Goal: Task Accomplishment & Management: Manage account settings

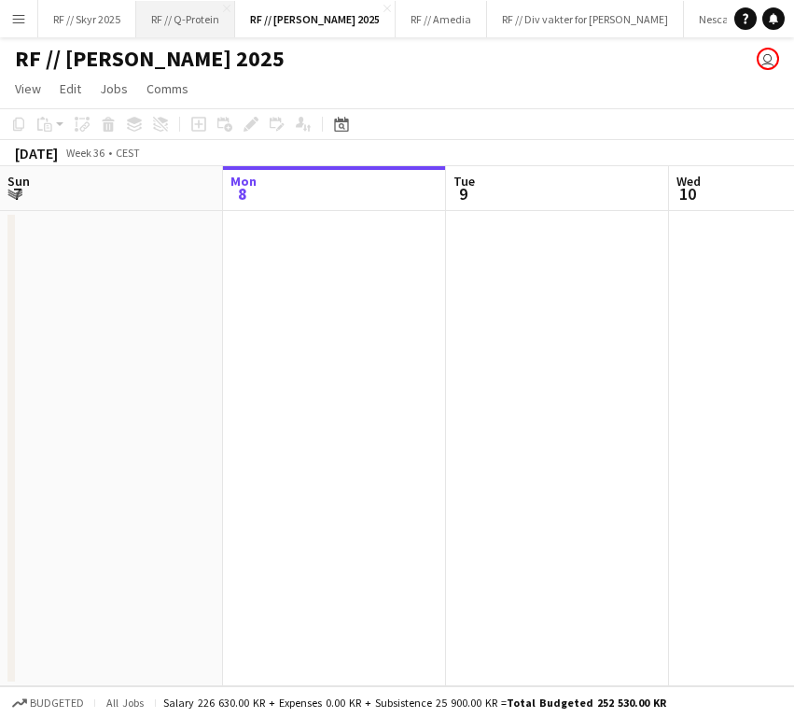
click at [192, 7] on button "RF // Q-Protein Close" at bounding box center [185, 19] width 99 height 36
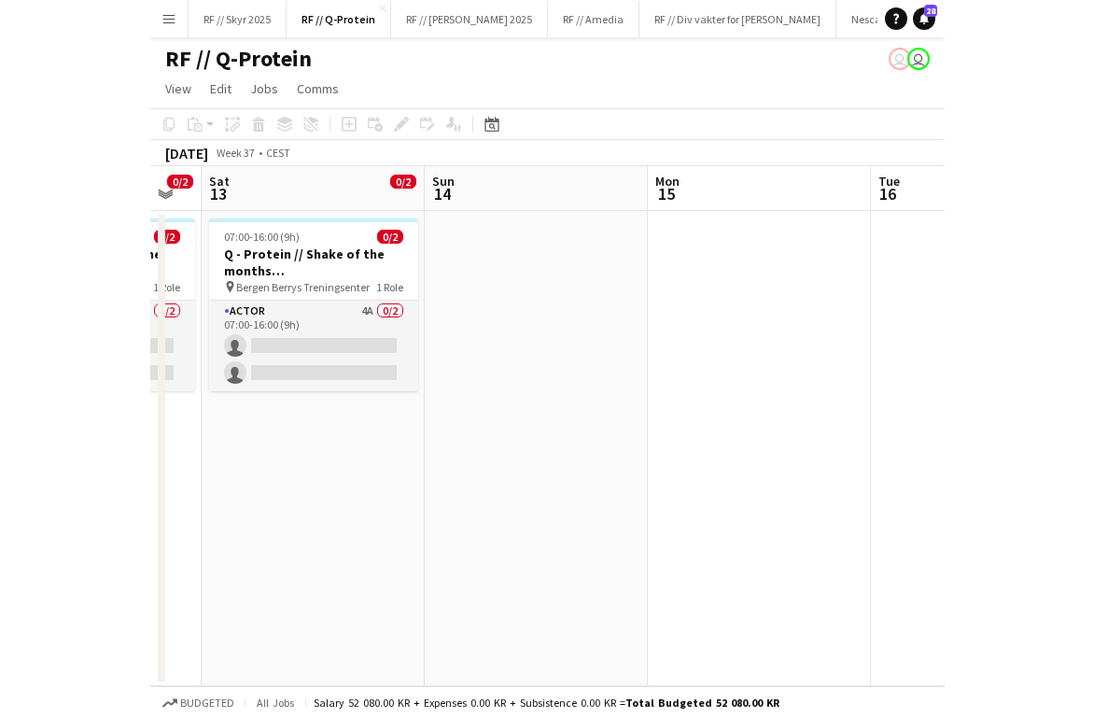
scroll to position [0, 618]
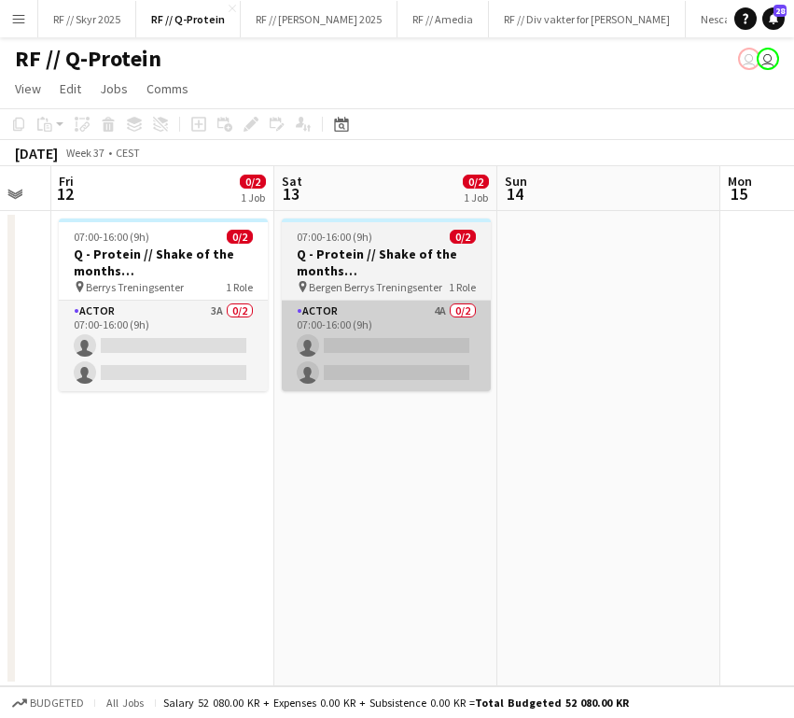
click at [345, 323] on app-card-role "Actor 4A 0/2 07:00-16:00 (9h) single-neutral-actions single-neutral-actions" at bounding box center [386, 345] width 209 height 91
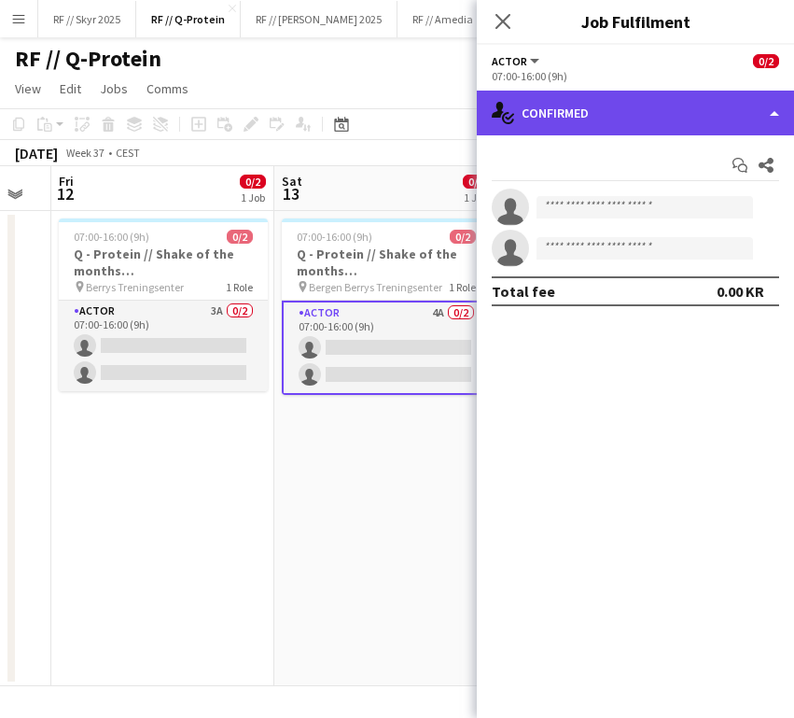
click at [659, 113] on div "single-neutral-actions-check-2 Confirmed" at bounding box center [635, 113] width 317 height 45
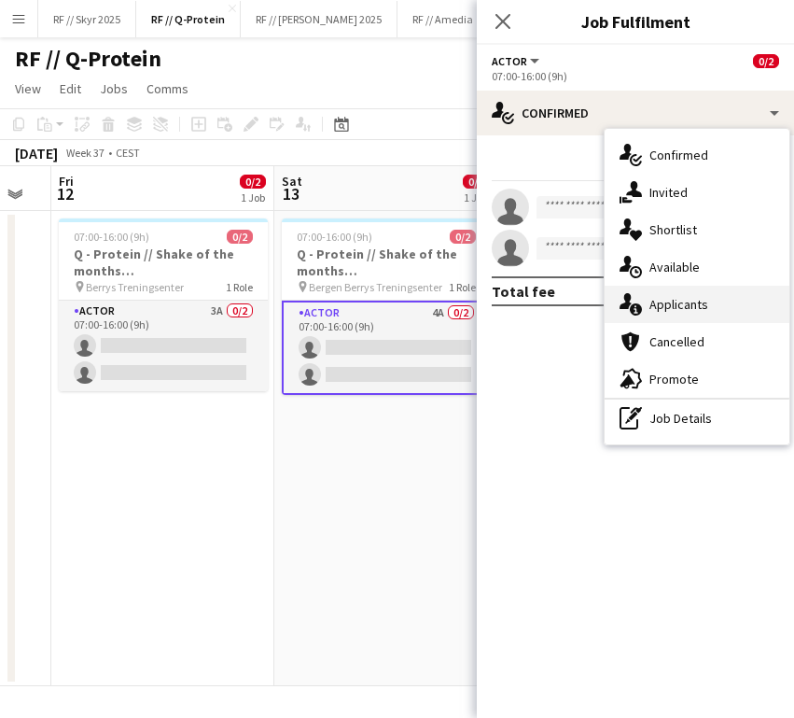
click at [668, 307] on span "Applicants" at bounding box center [678, 304] width 59 height 17
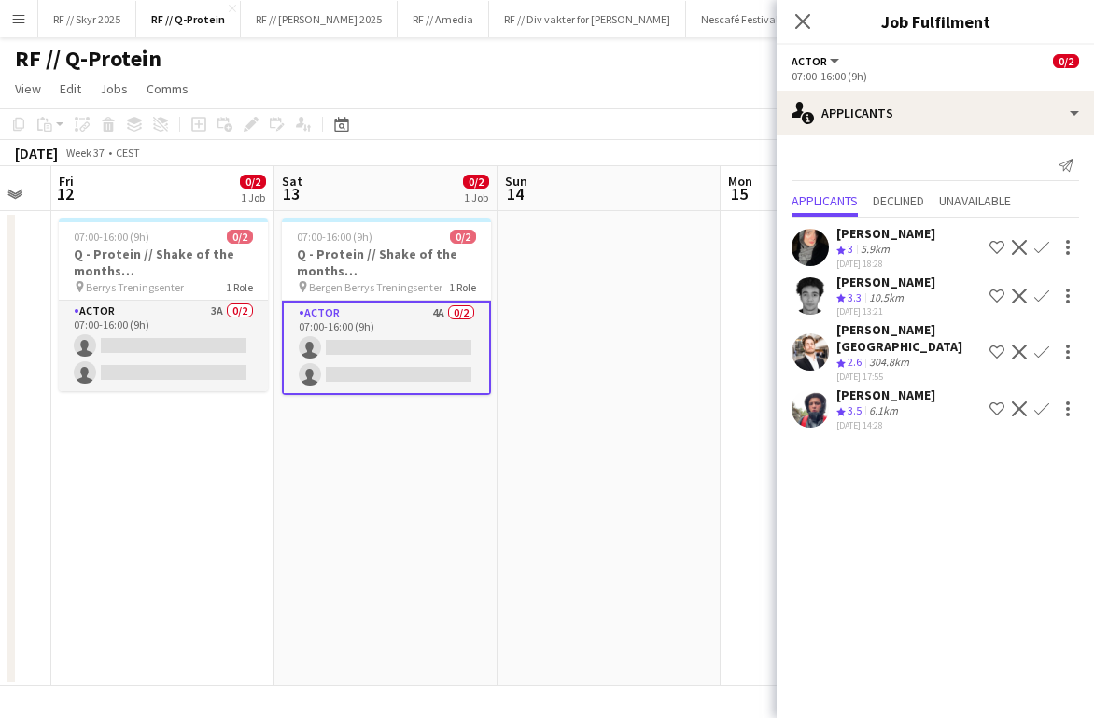
click at [419, 505] on app-date-cell "07:00-16:00 (9h) 0/2 Q - Protein // Shake of the months ([GEOGRAPHIC_DATA]) pin…" at bounding box center [385, 448] width 223 height 475
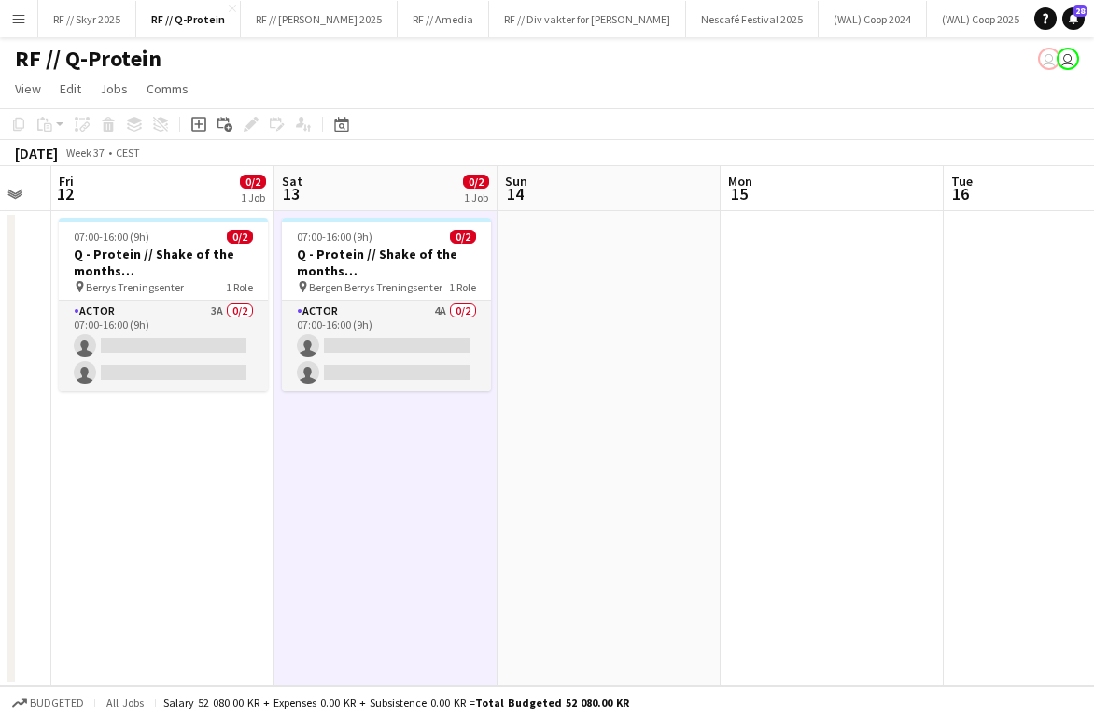
click at [377, 426] on app-date-cell "07:00-16:00 (9h) 0/2 Q - Protein // Shake of the months ([GEOGRAPHIC_DATA]) pin…" at bounding box center [385, 448] width 223 height 475
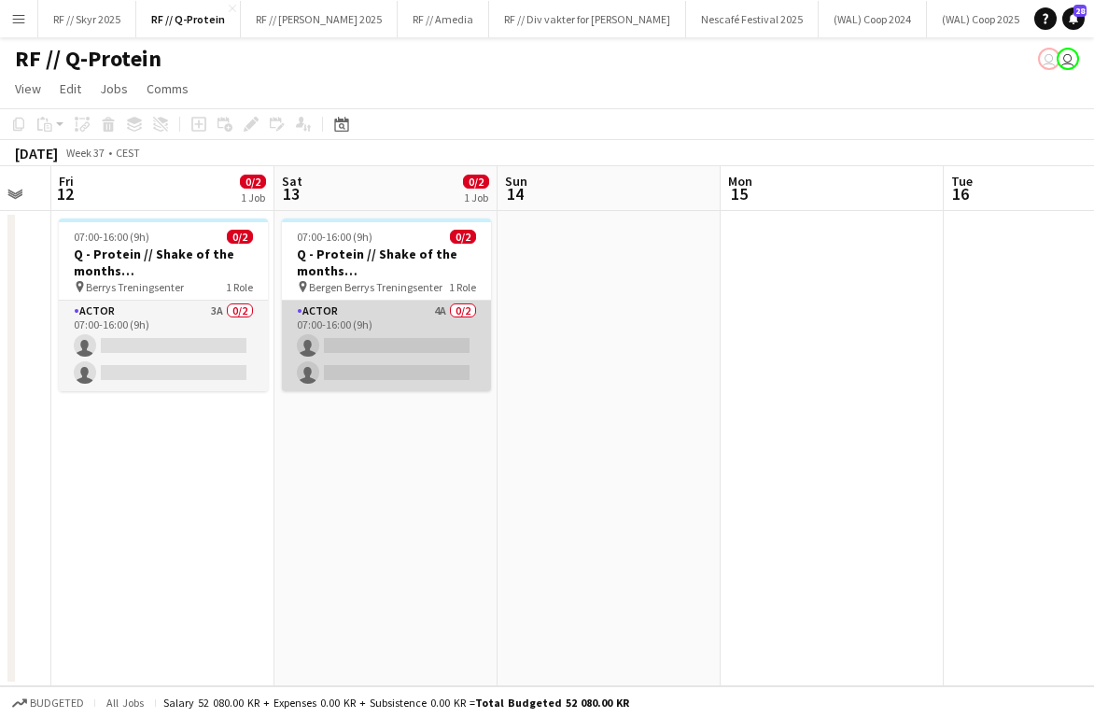
click at [356, 350] on app-card-role "Actor 4A 0/2 07:00-16:00 (9h) single-neutral-actions single-neutral-actions" at bounding box center [386, 345] width 209 height 91
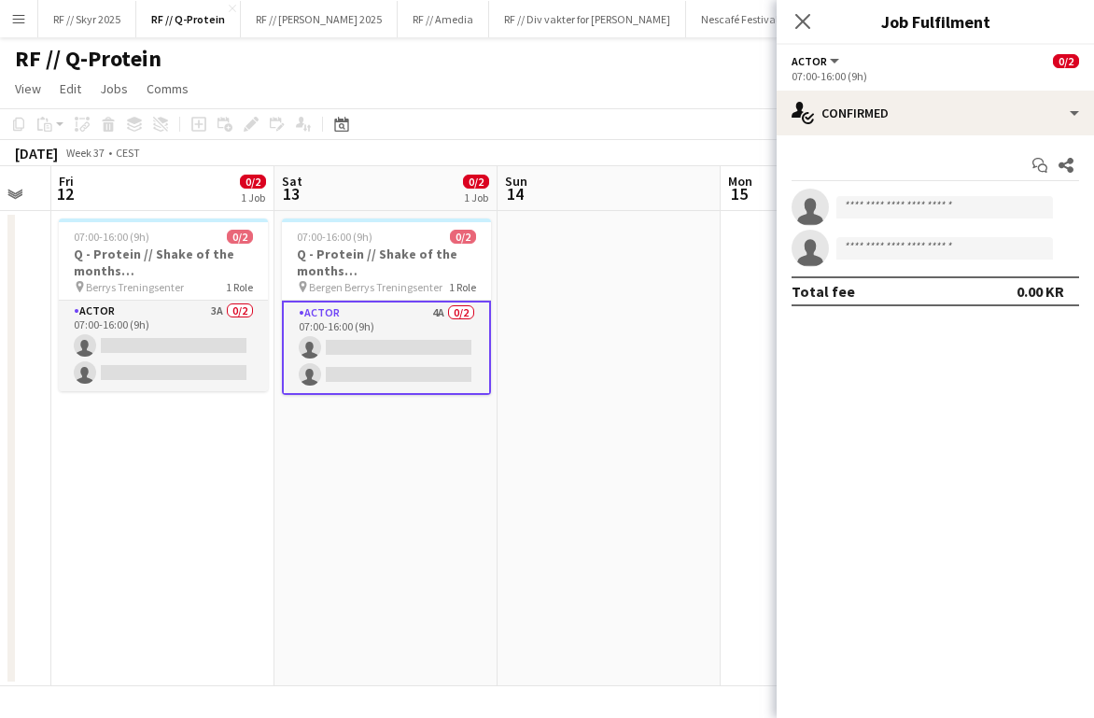
scroll to position [0, 620]
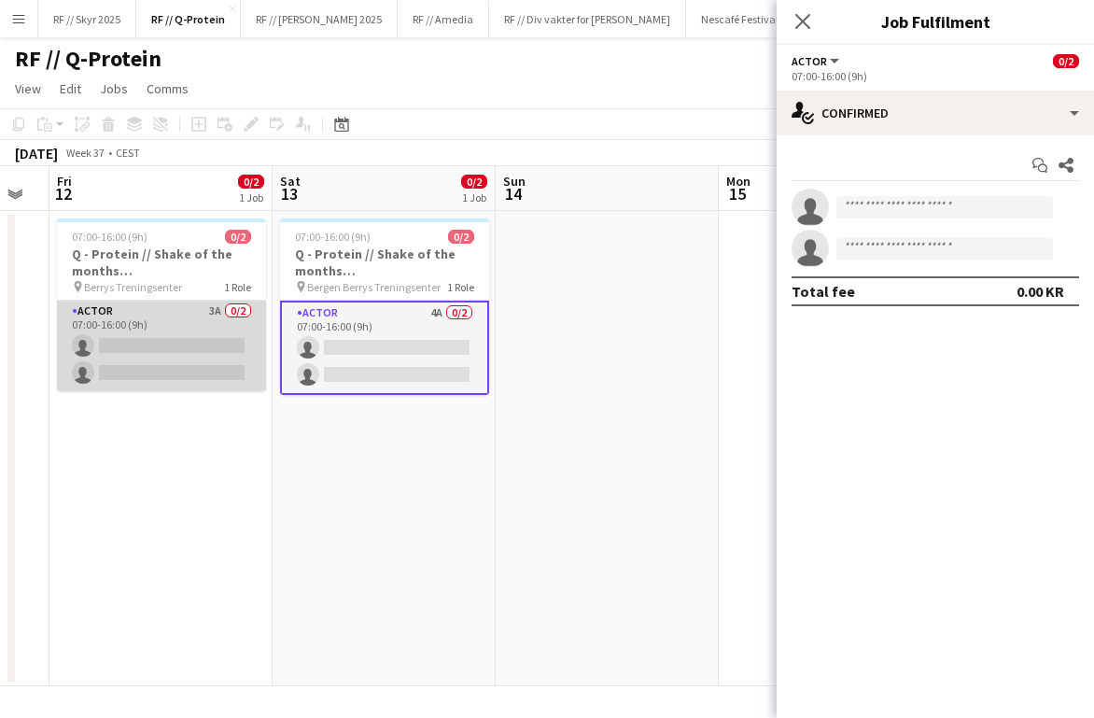
click at [116, 327] on app-card-role "Actor 3A 0/2 07:00-16:00 (9h) single-neutral-actions single-neutral-actions" at bounding box center [161, 345] width 209 height 91
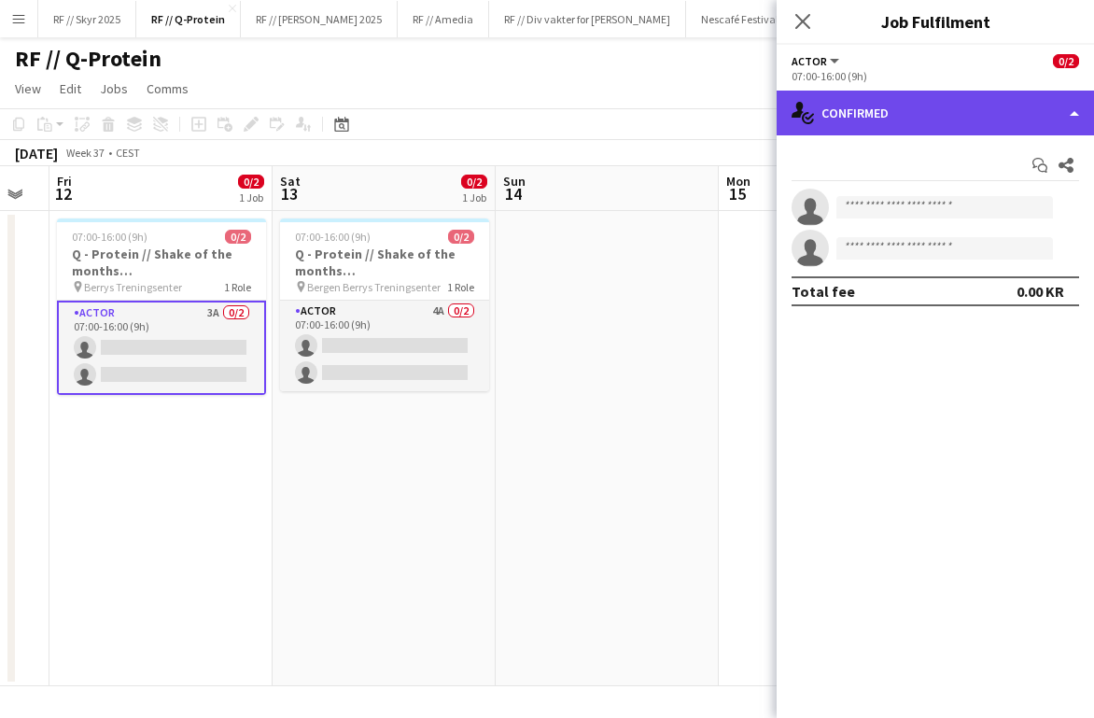
click at [793, 120] on div "single-neutral-actions-check-2 Confirmed" at bounding box center [934, 113] width 317 height 45
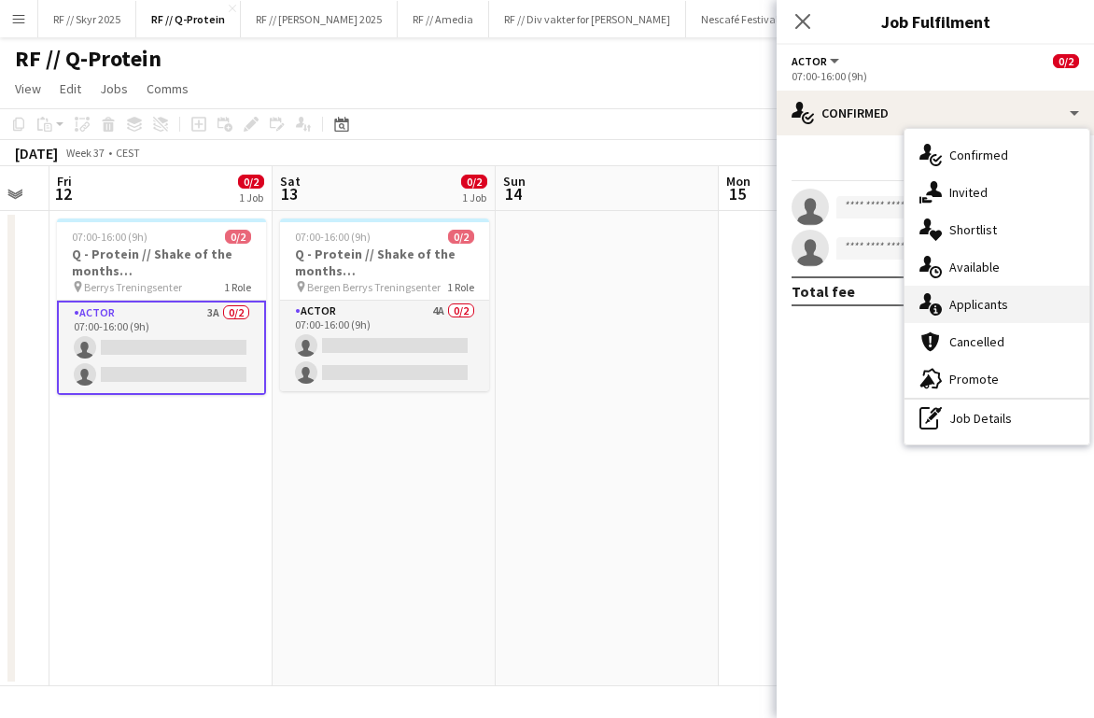
click at [793, 292] on div "single-neutral-actions-information Applicants" at bounding box center [996, 304] width 185 height 37
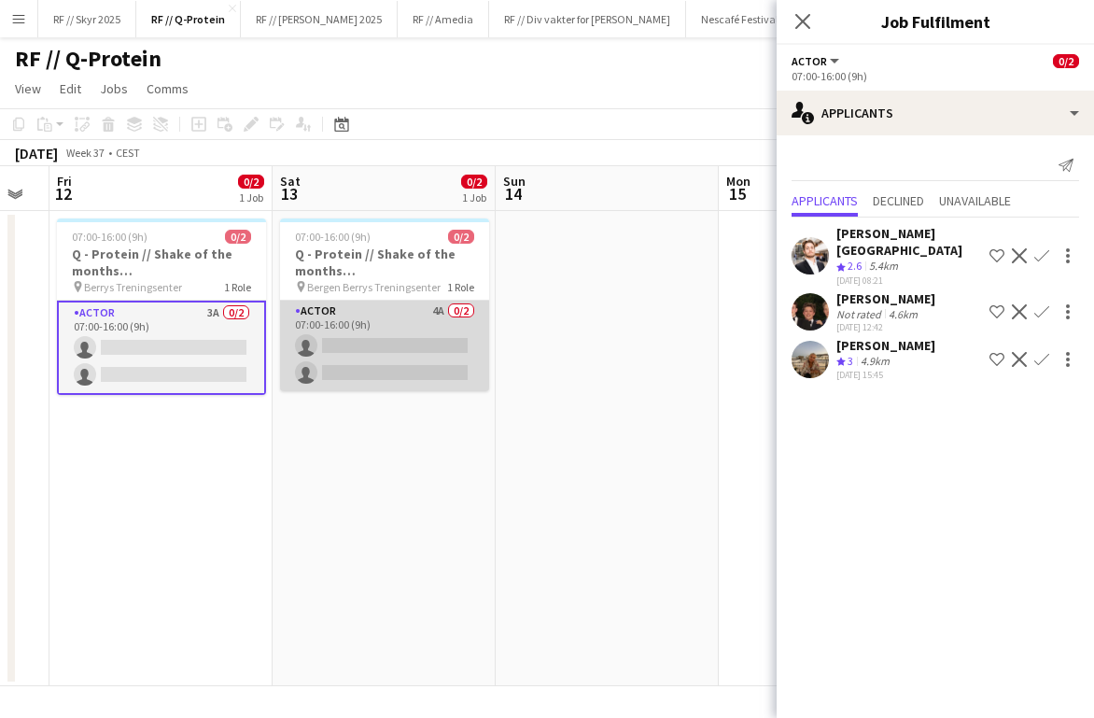
click at [382, 363] on app-card-role "Actor 4A 0/2 07:00-16:00 (9h) single-neutral-actions single-neutral-actions" at bounding box center [384, 345] width 209 height 91
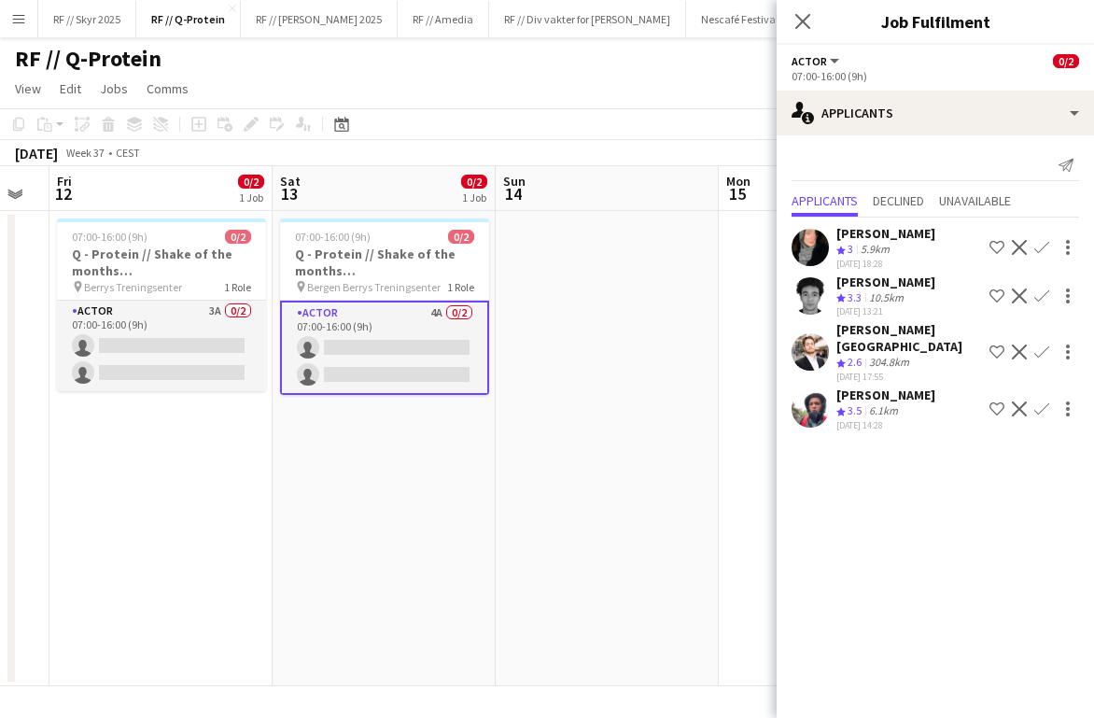
click at [399, 553] on app-date-cell "07:00-16:00 (9h) 0/2 Q - Protein // Shake of the months ([GEOGRAPHIC_DATA]) pin…" at bounding box center [383, 448] width 223 height 475
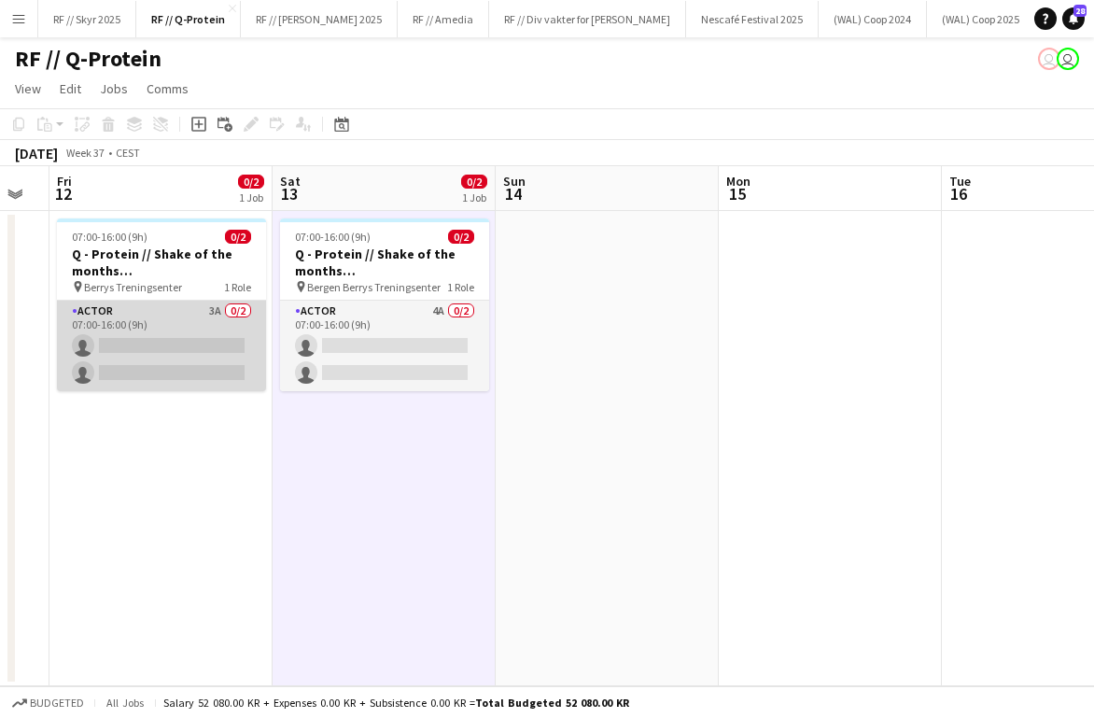
click at [170, 321] on app-card-role "Actor 3A 0/2 07:00-16:00 (9h) single-neutral-actions single-neutral-actions" at bounding box center [161, 345] width 209 height 91
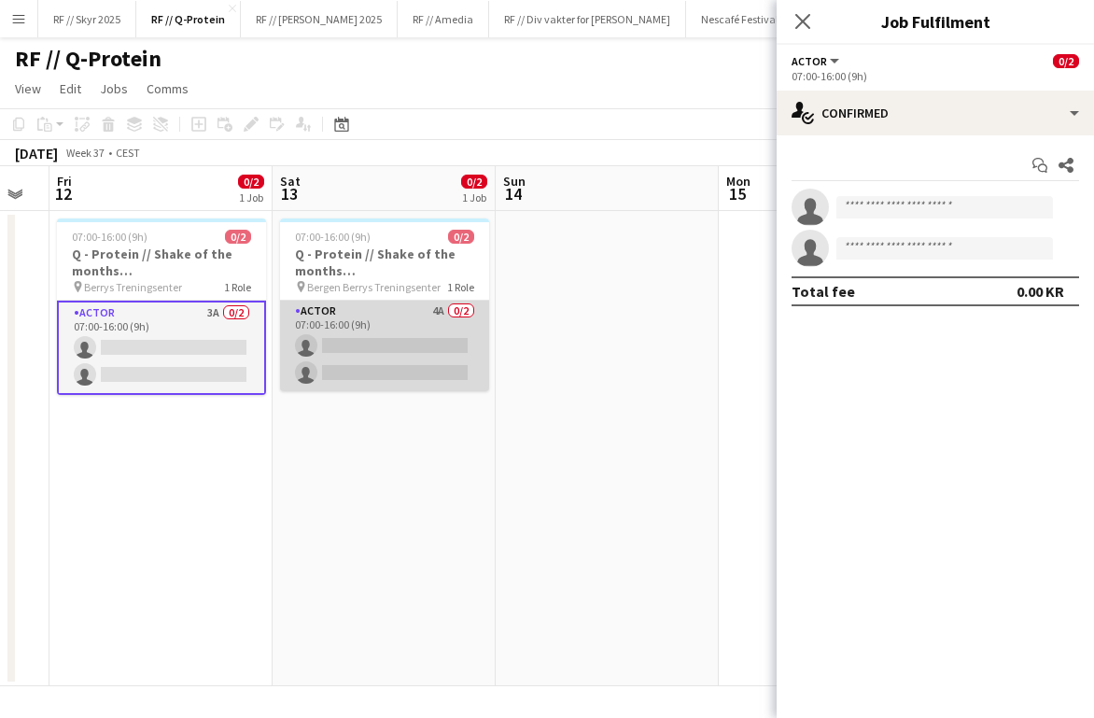
click at [414, 330] on app-card-role "Actor 4A 0/2 07:00-16:00 (9h) single-neutral-actions single-neutral-actions" at bounding box center [384, 345] width 209 height 91
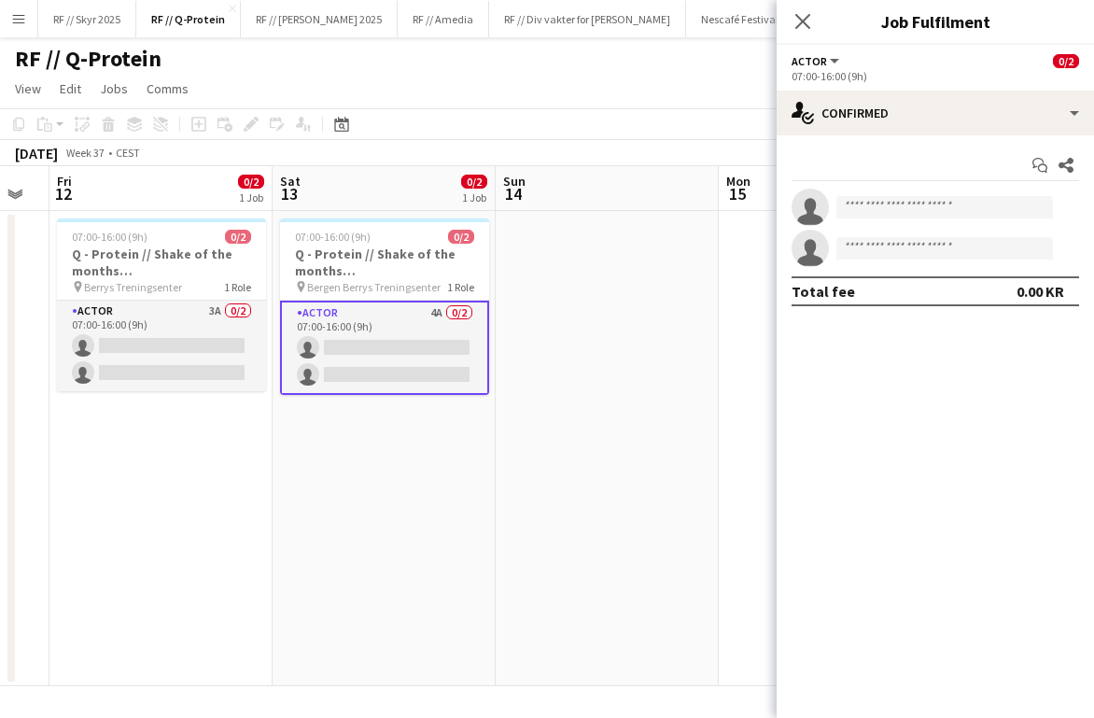
click at [432, 516] on app-date-cell "07:00-16:00 (9h) 0/2 Q - Protein // Shake of the months ([GEOGRAPHIC_DATA]) pin…" at bounding box center [383, 448] width 223 height 475
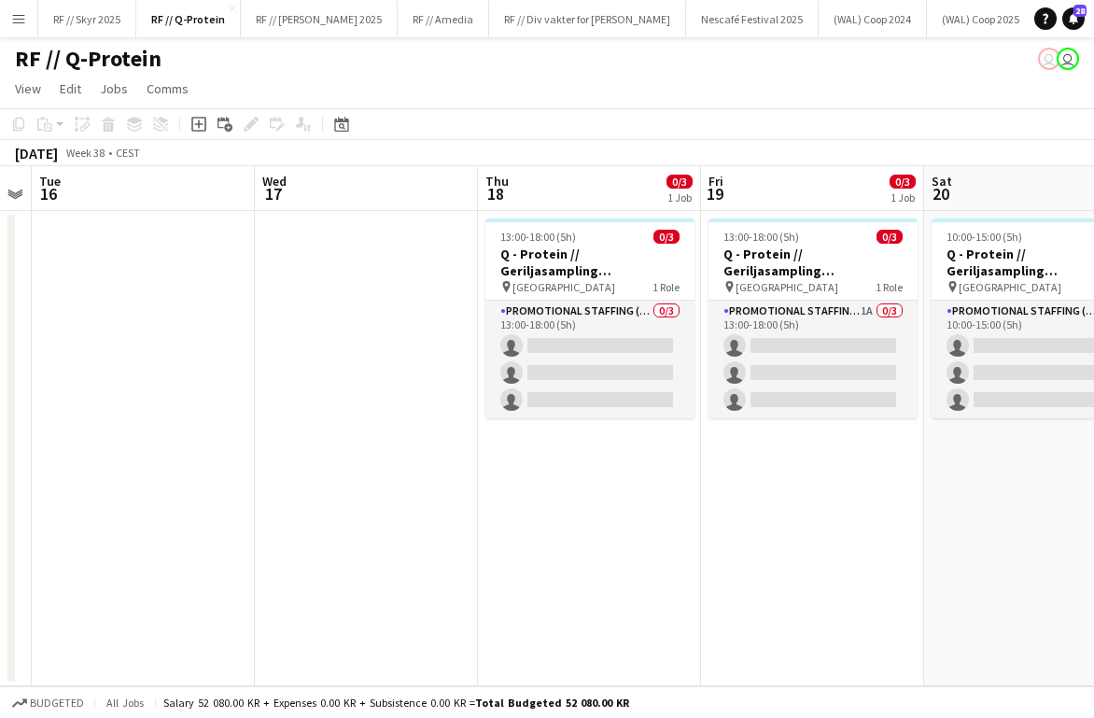
scroll to position [0, 643]
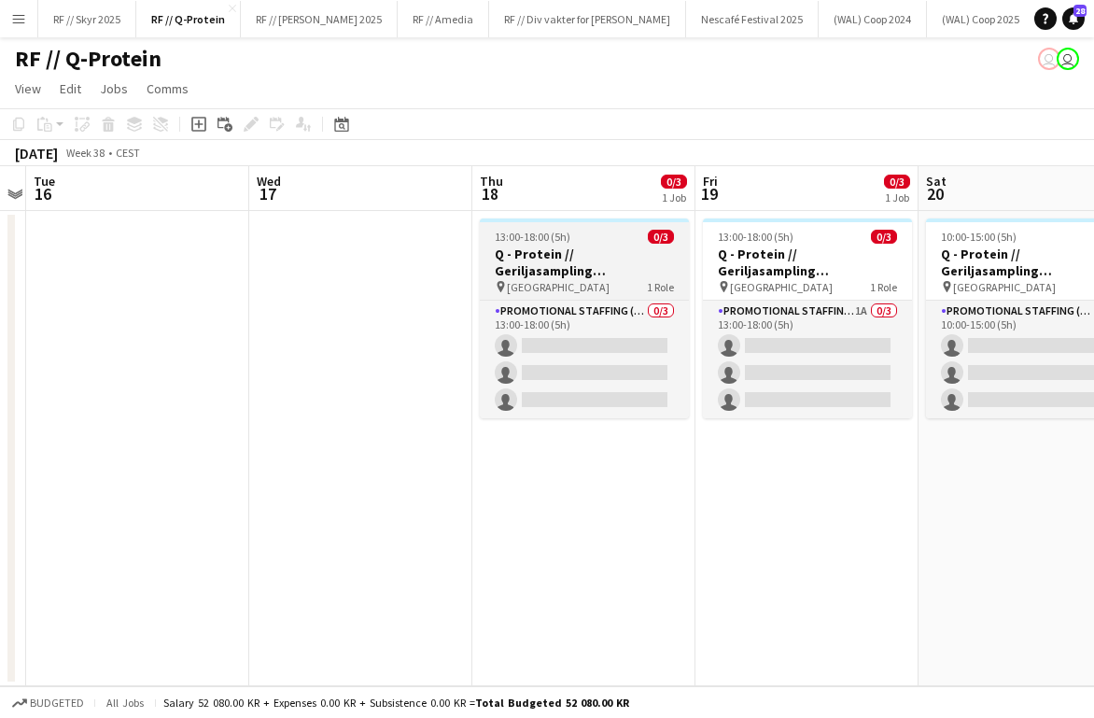
click at [541, 247] on h3 "Q - Protein // Geriljasampling [GEOGRAPHIC_DATA]" at bounding box center [584, 262] width 209 height 34
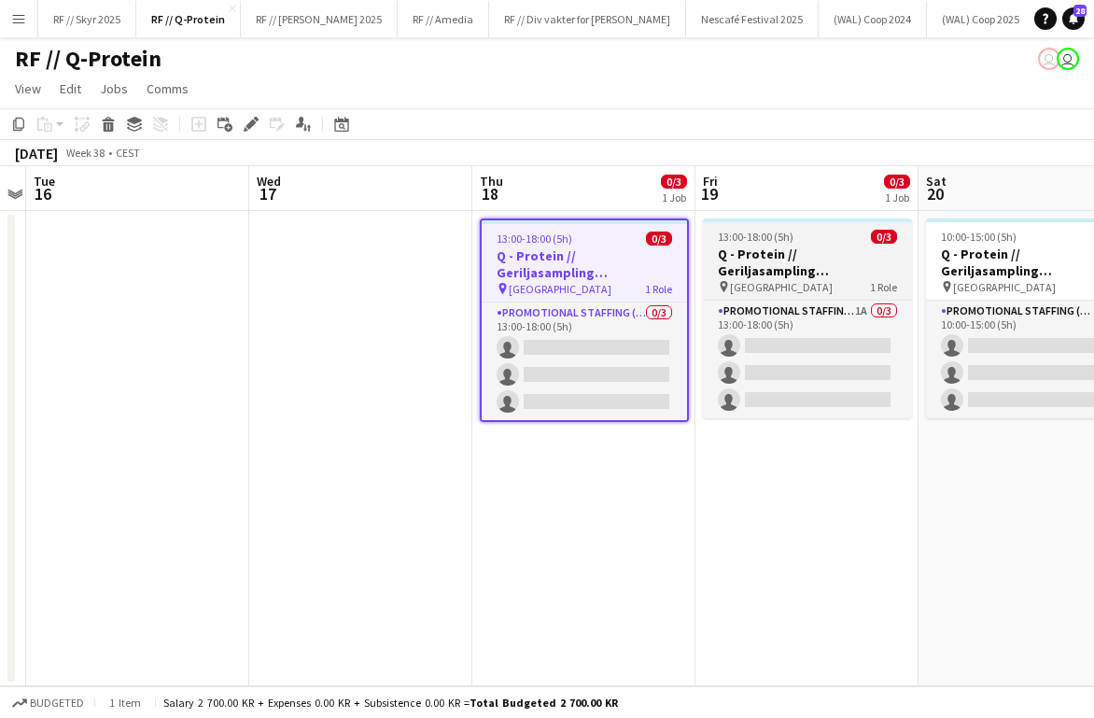
click at [736, 259] on h3 "Q - Protein // Geriljasampling [GEOGRAPHIC_DATA]" at bounding box center [807, 262] width 209 height 34
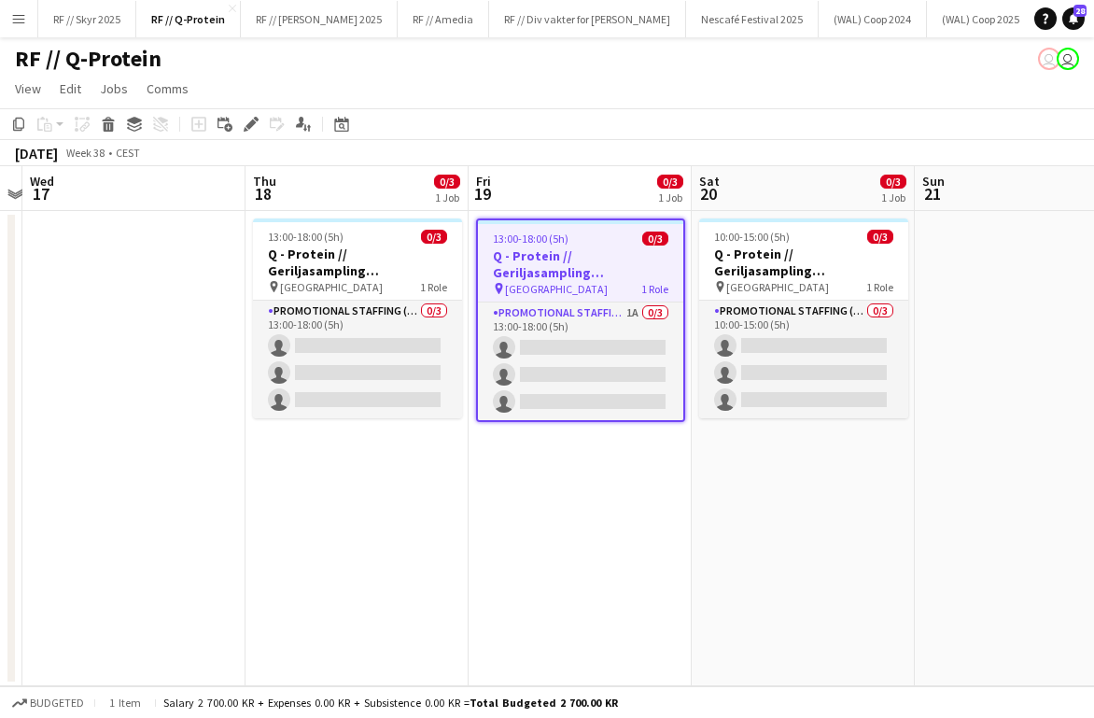
scroll to position [0, 683]
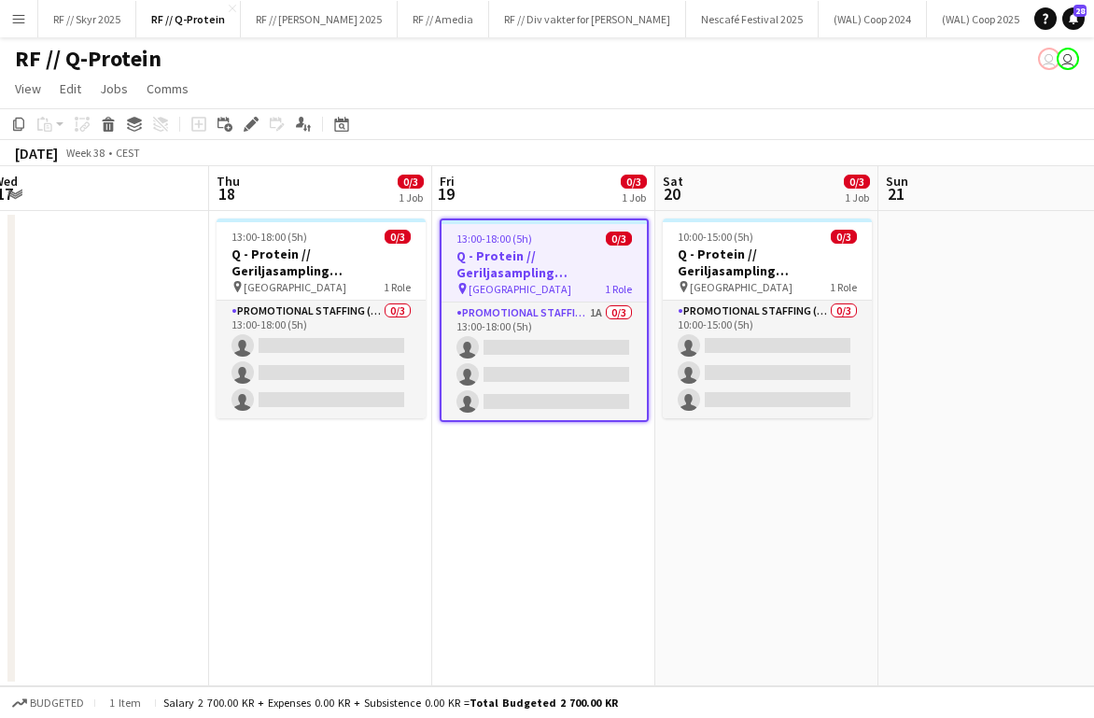
click at [276, 466] on app-date-cell "13:00-18:00 (5h) 0/3 Q - Protein // Geriljasampling Oslo pin Oslo sentrum 1 Rol…" at bounding box center [320, 448] width 223 height 475
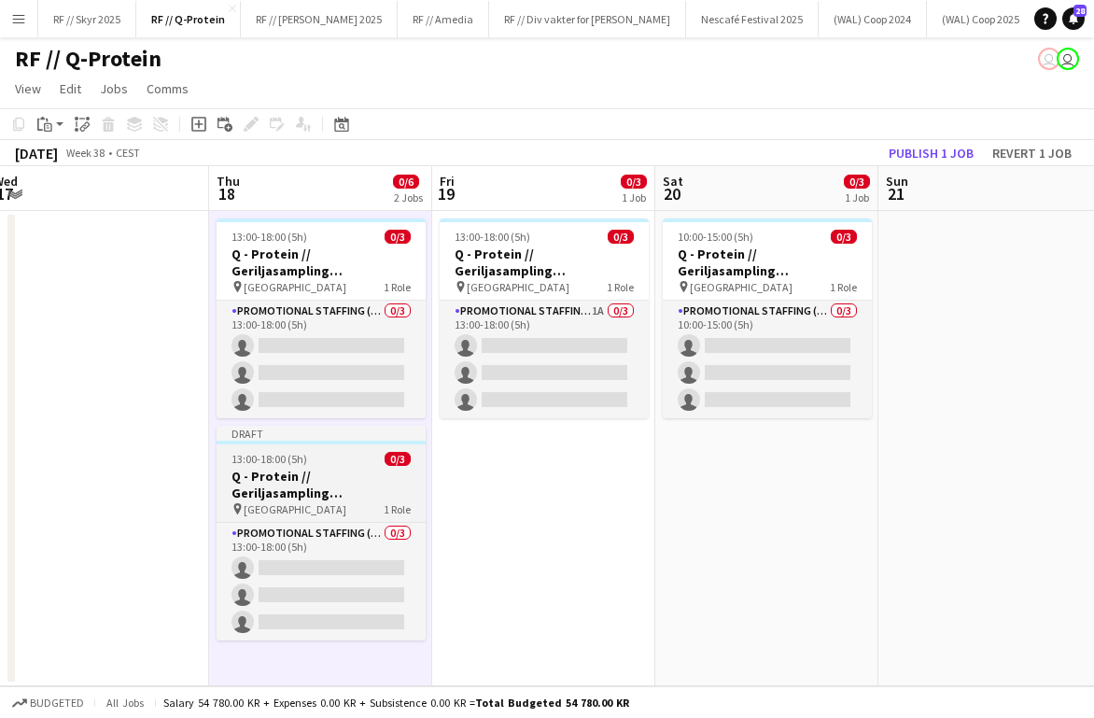
click at [334, 471] on h3 "Q - Protein // Geriljasampling [GEOGRAPHIC_DATA]" at bounding box center [320, 484] width 209 height 34
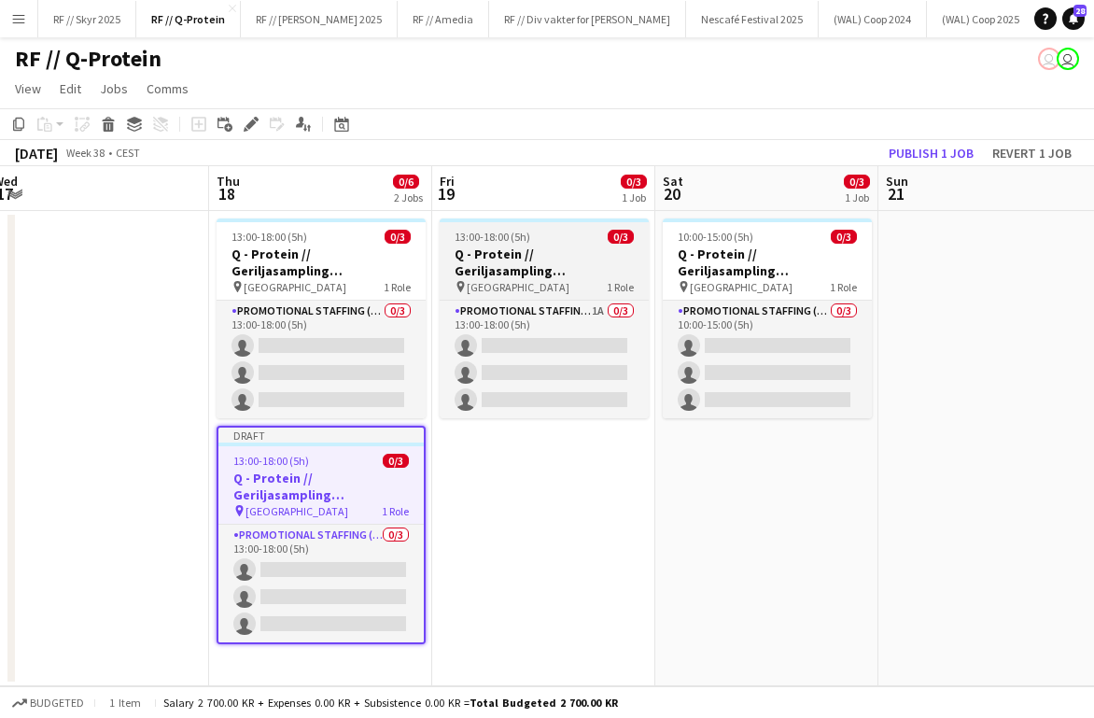
click at [488, 250] on h3 "Q - Protein // Geriljasampling [GEOGRAPHIC_DATA]" at bounding box center [543, 262] width 209 height 34
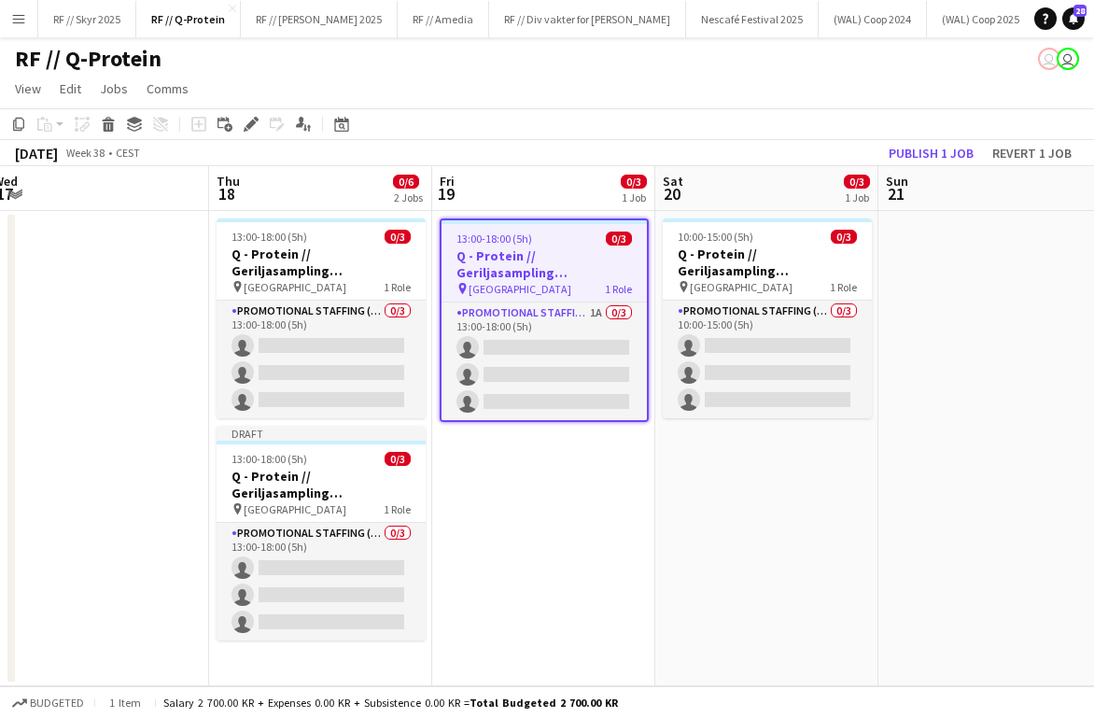
click at [493, 601] on app-date-cell "13:00-18:00 (5h) 0/3 Q - Protein // Geriljasampling Oslo pin Oslo sentrum 1 Rol…" at bounding box center [543, 448] width 223 height 475
click at [532, 538] on app-date-cell "13:00-18:00 (5h) 0/3 Q - Protein // Geriljasampling Oslo pin Oslo sentrum 1 Rol…" at bounding box center [543, 448] width 223 height 475
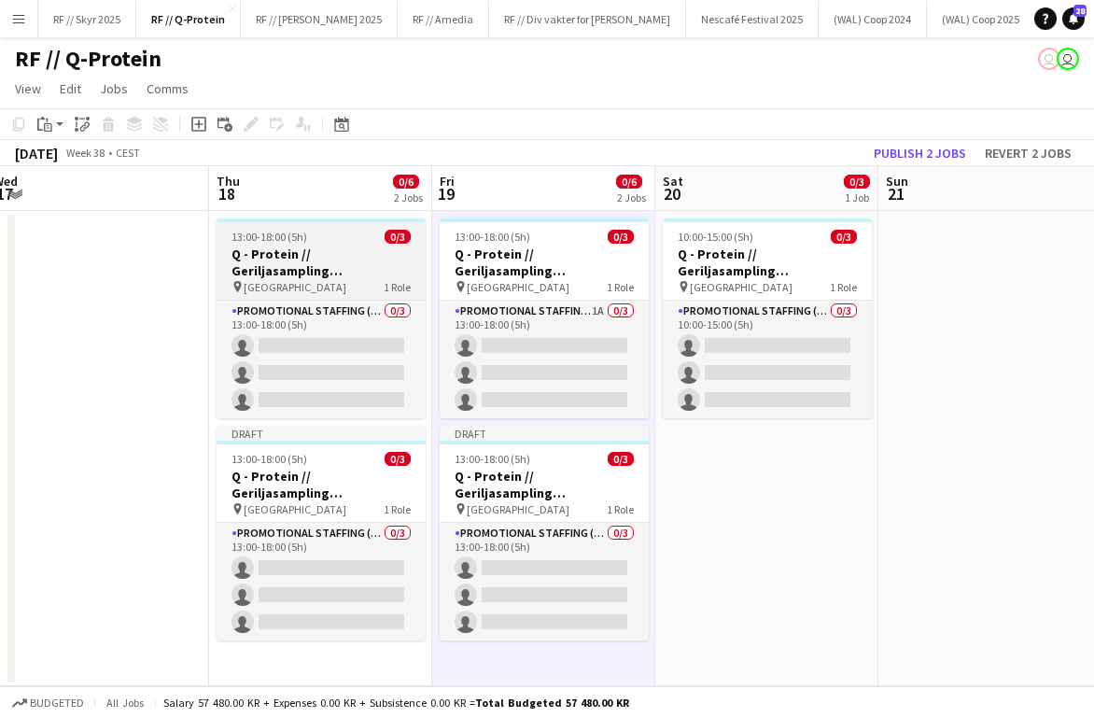
click at [383, 236] on div "13:00-18:00 (5h) 0/3" at bounding box center [320, 237] width 209 height 14
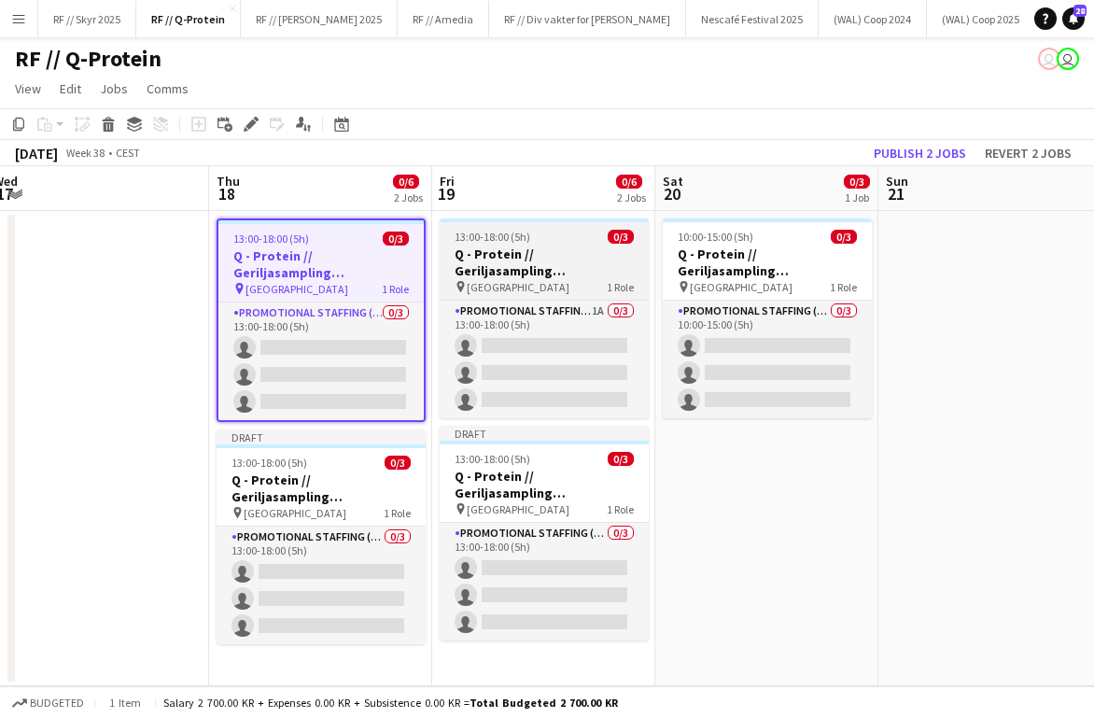
click at [527, 244] on app-job-card "13:00-18:00 (5h) 0/3 Q - Protein // Geriljasampling Oslo pin Oslo sentrum 1 Rol…" at bounding box center [543, 318] width 209 height 200
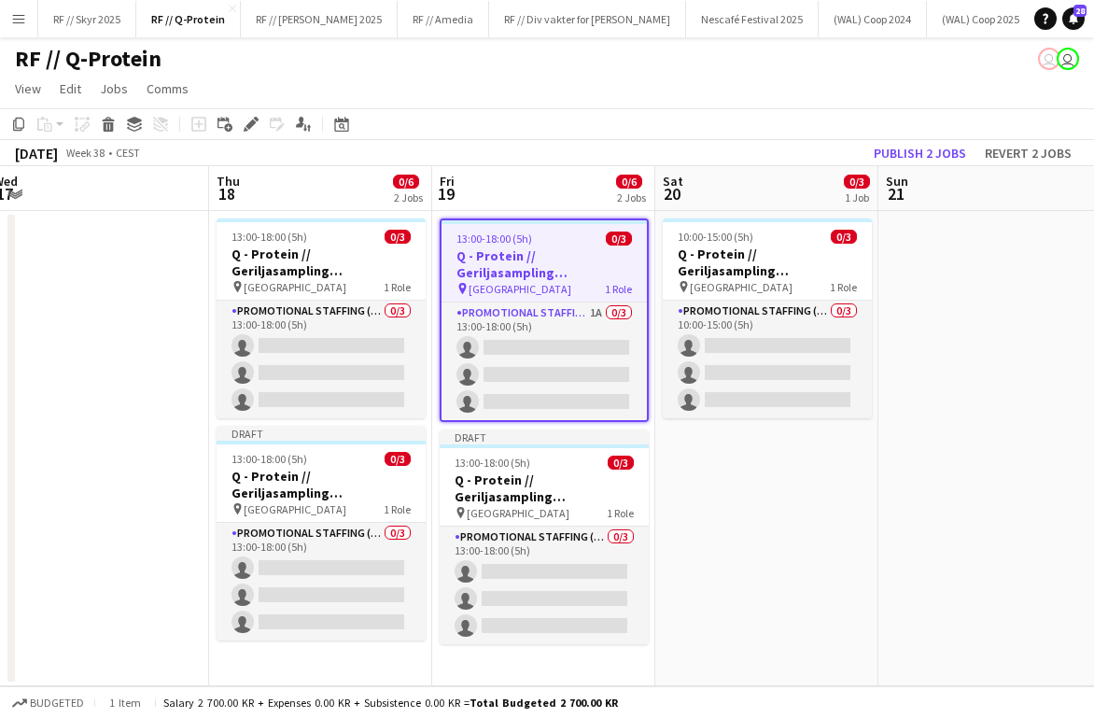
click at [763, 509] on app-date-cell "10:00-15:00 (5h) 0/3 Q - Protein // Geriljasampling [GEOGRAPHIC_DATA] pin Oslo …" at bounding box center [766, 448] width 223 height 475
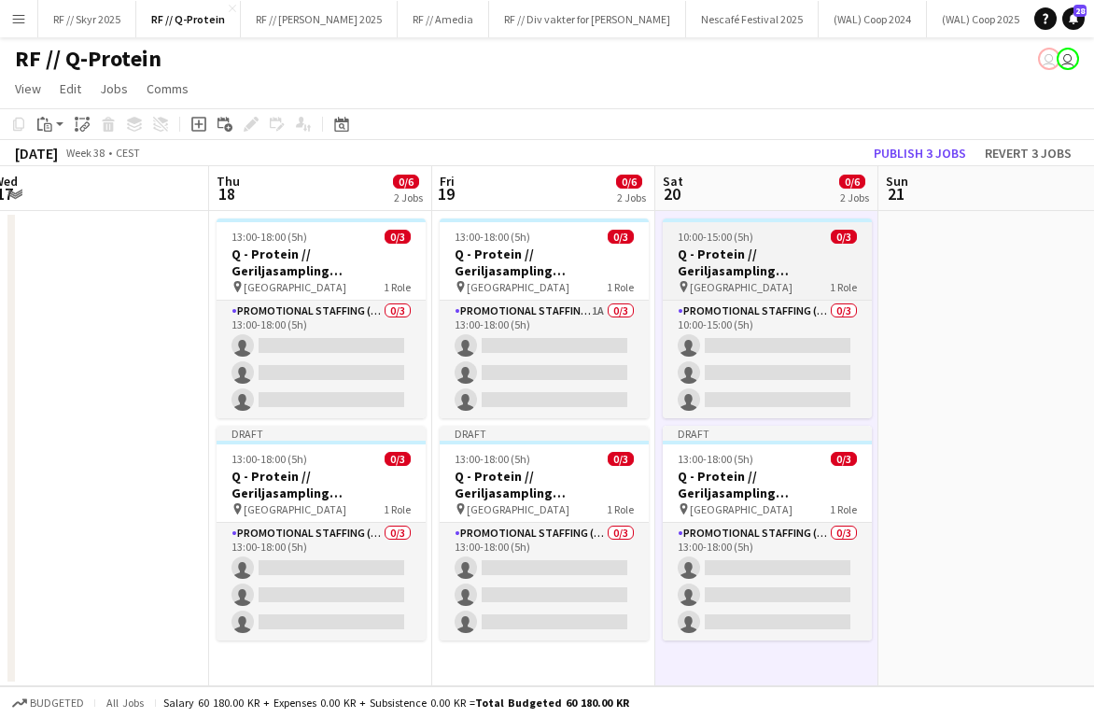
click at [732, 253] on h3 "Q - Protein // Geriljasampling [GEOGRAPHIC_DATA]" at bounding box center [766, 262] width 209 height 34
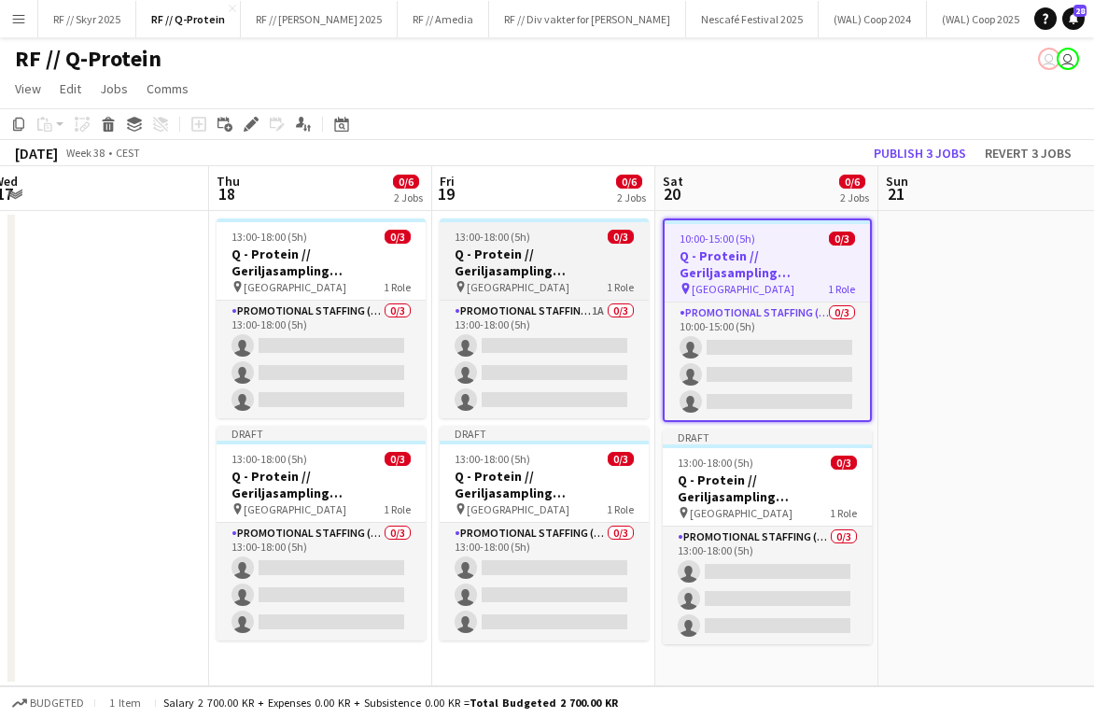
click at [556, 257] on h3 "Q - Protein // Geriljasampling [GEOGRAPHIC_DATA]" at bounding box center [543, 262] width 209 height 34
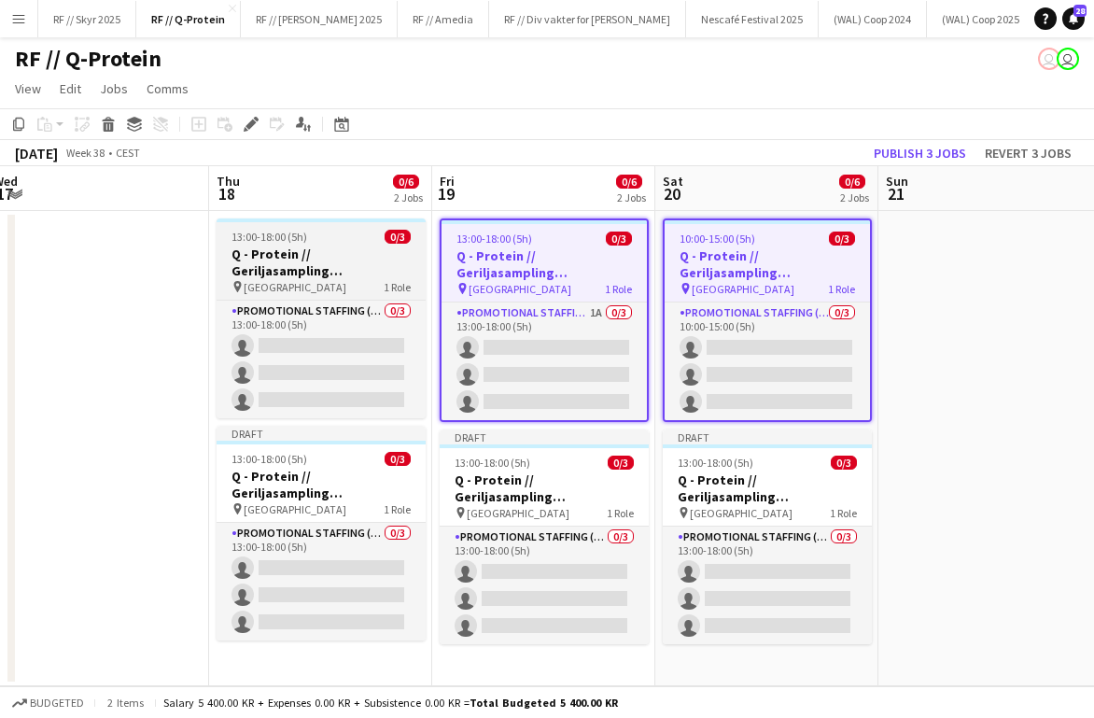
click at [346, 256] on h3 "Q - Protein // Geriljasampling [GEOGRAPHIC_DATA]" at bounding box center [320, 262] width 209 height 34
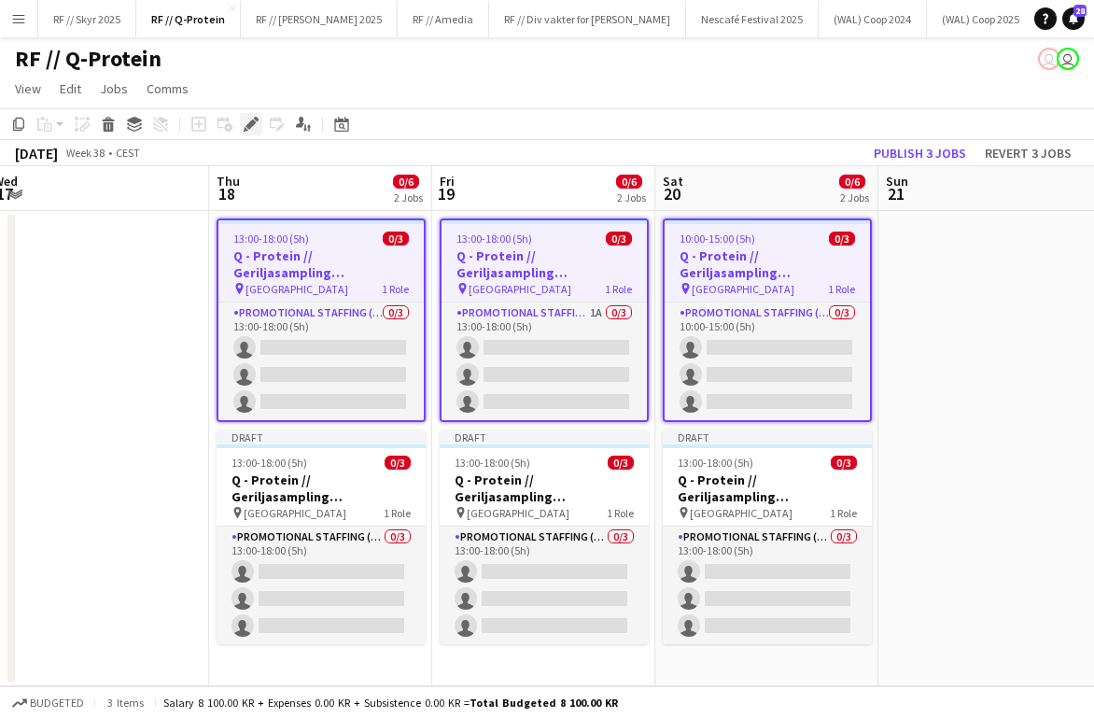
click at [248, 118] on icon "Edit" at bounding box center [251, 124] width 15 height 15
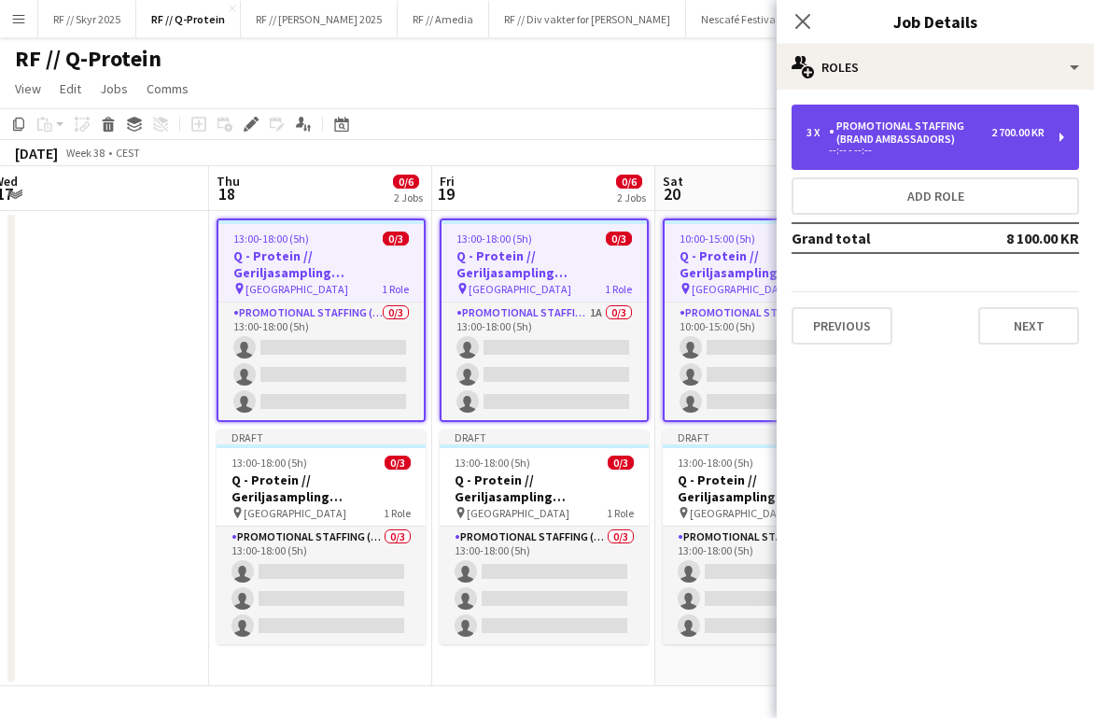
click at [793, 155] on div "3 x Promotional Staffing (Brand Ambassadors) 2 700.00 KR --:-- - --:--" at bounding box center [934, 137] width 287 height 65
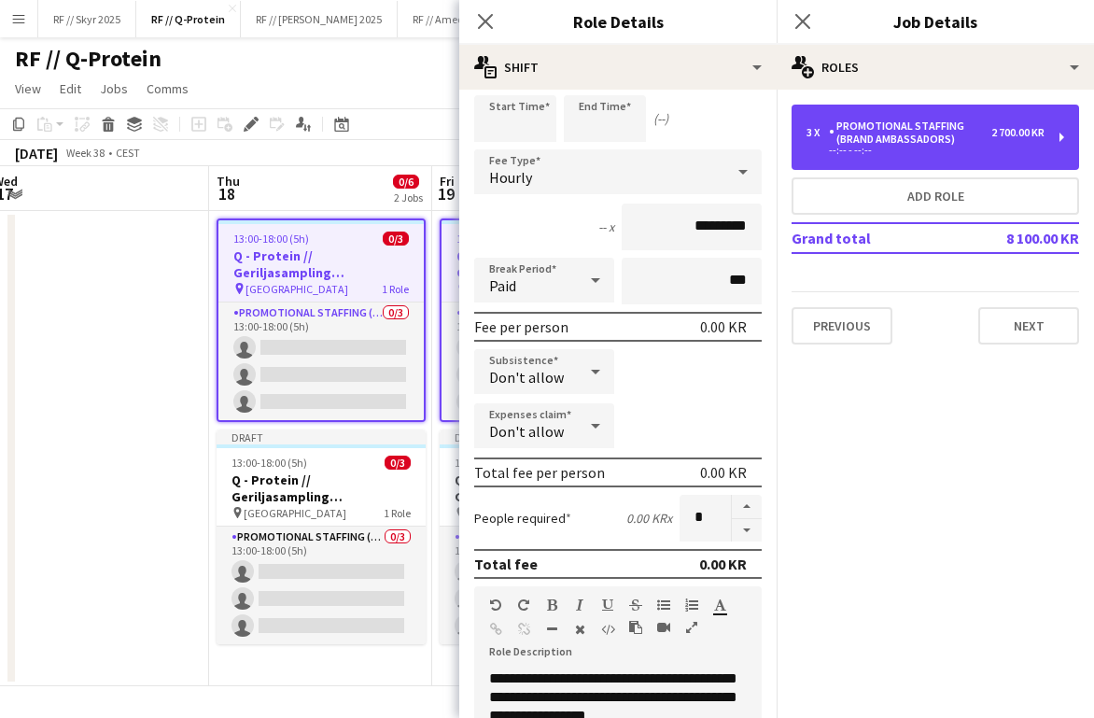
scroll to position [64, 0]
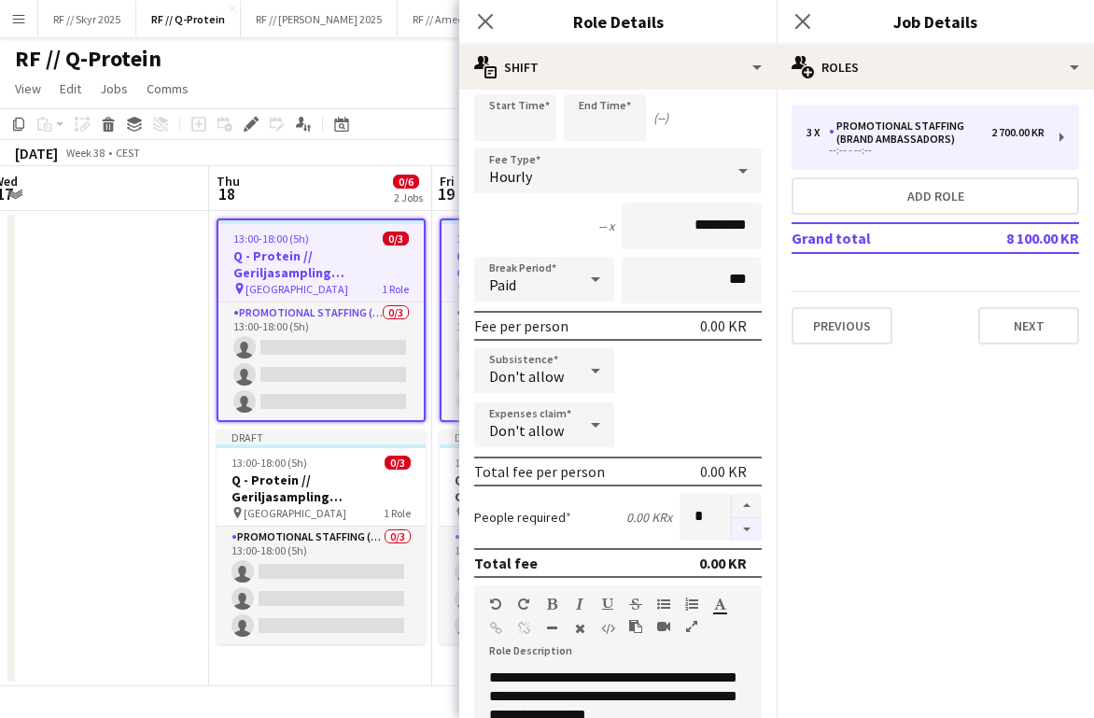
click at [749, 536] on button "button" at bounding box center [747, 529] width 30 height 23
type input "*"
click at [793, 322] on button "Next" at bounding box center [1028, 325] width 101 height 37
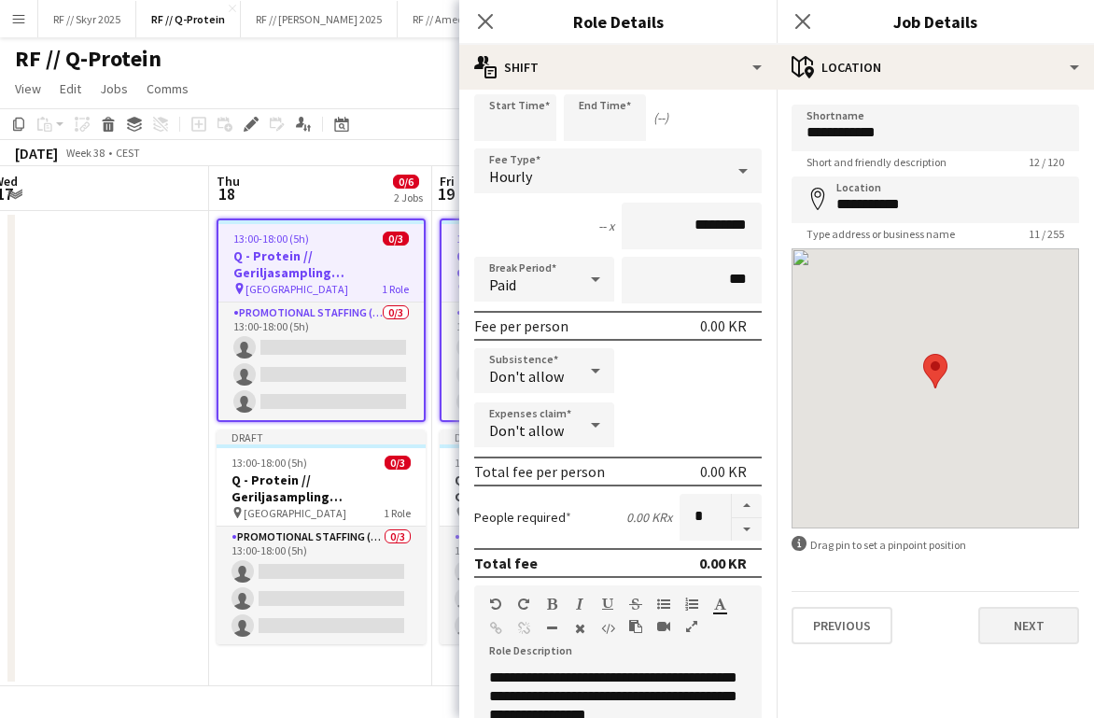
click at [793, 633] on button "Next" at bounding box center [1028, 624] width 101 height 37
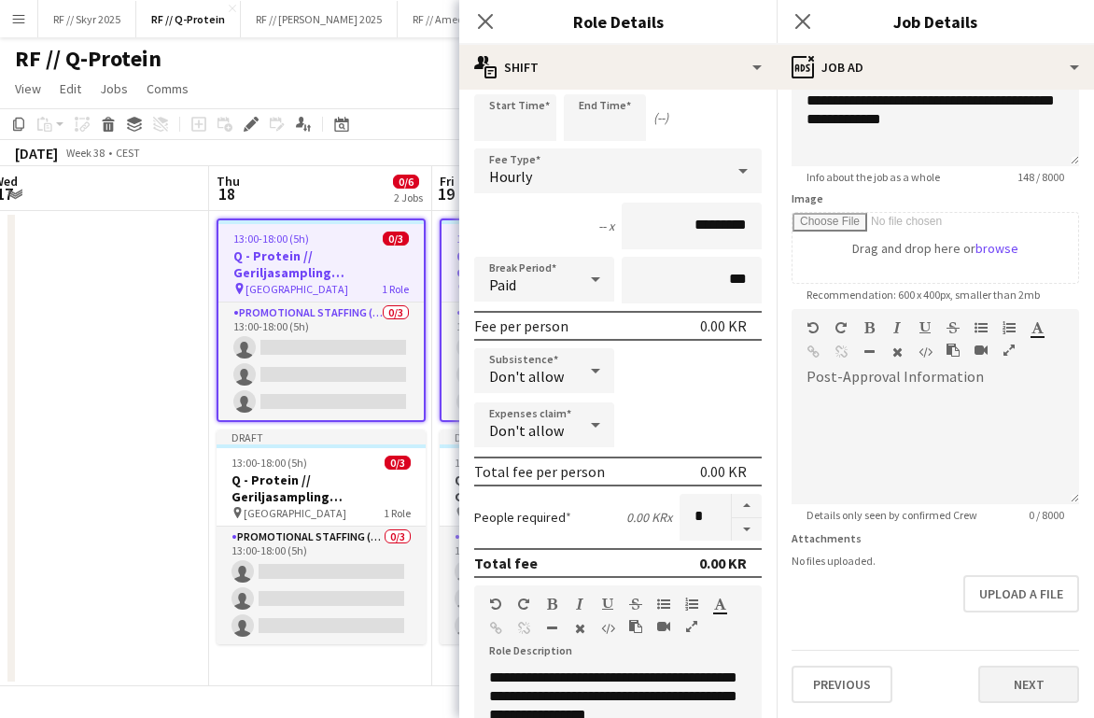
scroll to position [205, 0]
click at [793, 670] on button "Next" at bounding box center [1028, 683] width 101 height 37
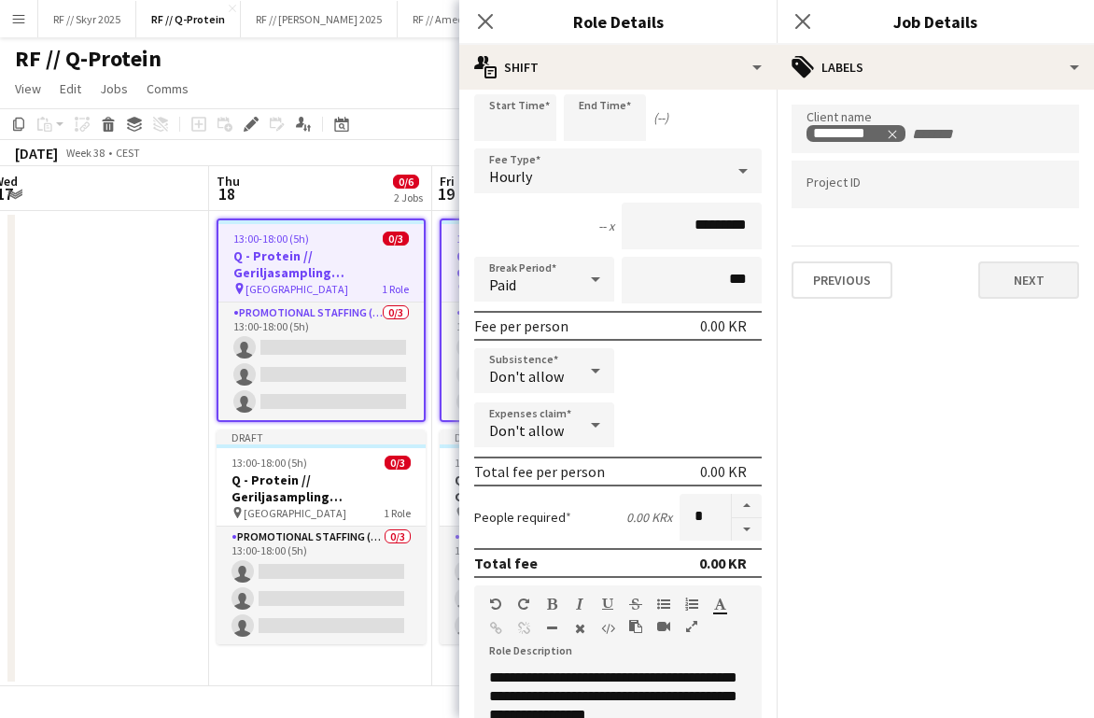
click at [793, 282] on button "Next" at bounding box center [1028, 279] width 101 height 37
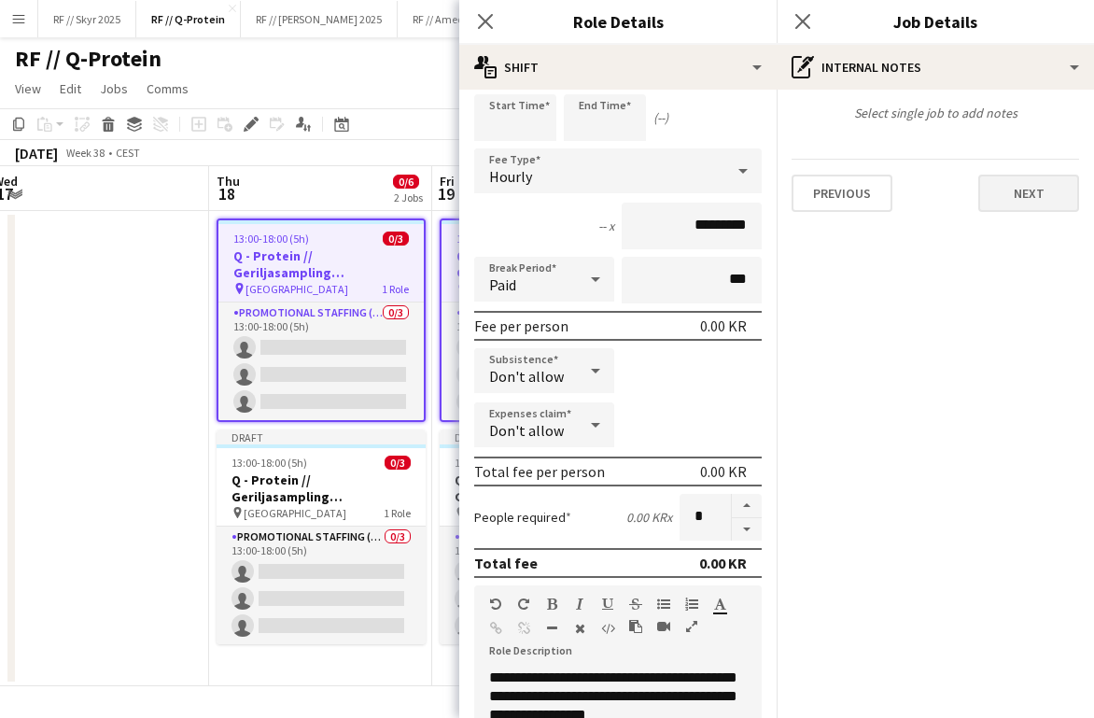
click at [793, 185] on button "Next" at bounding box center [1028, 192] width 101 height 37
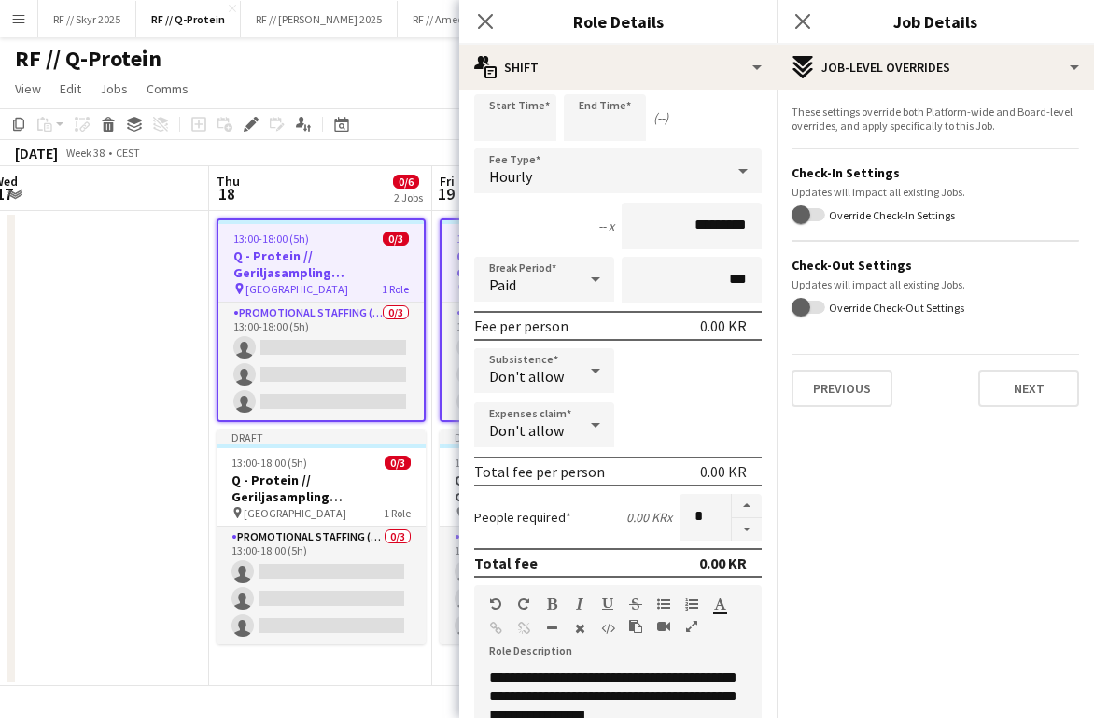
click at [793, 410] on div "These settings override both Platform-wide and Board-level overrides, and apply…" at bounding box center [934, 256] width 317 height 332
click at [793, 388] on button "Next" at bounding box center [1028, 387] width 101 height 37
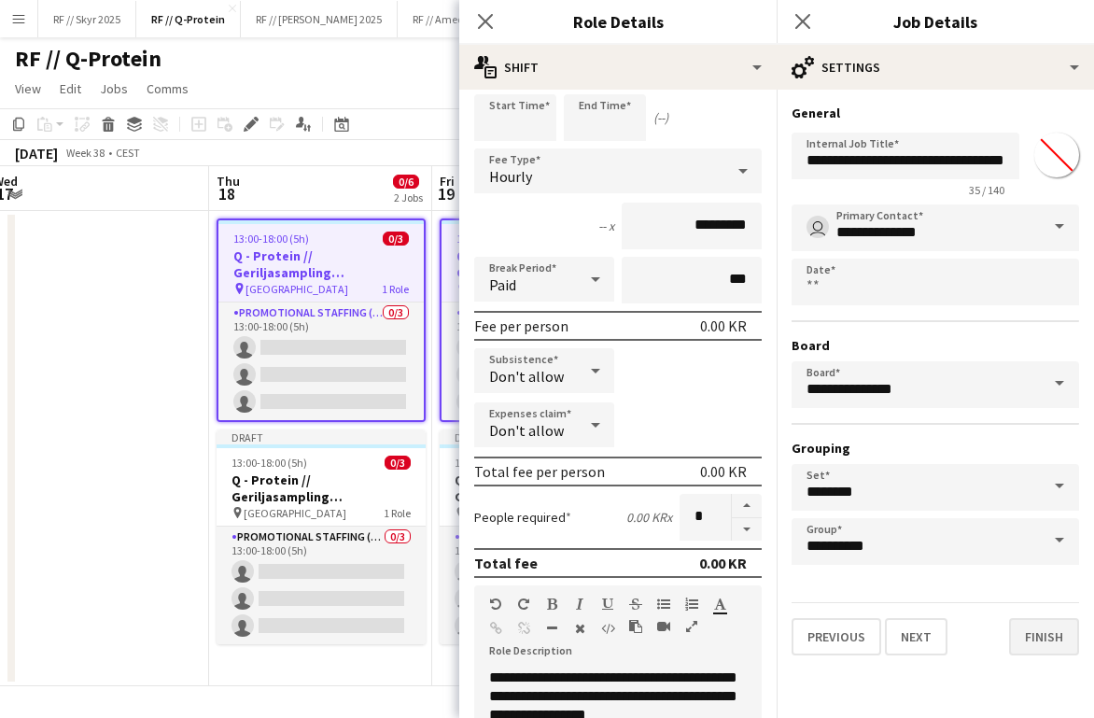
click at [793, 639] on button "Finish" at bounding box center [1044, 636] width 70 height 37
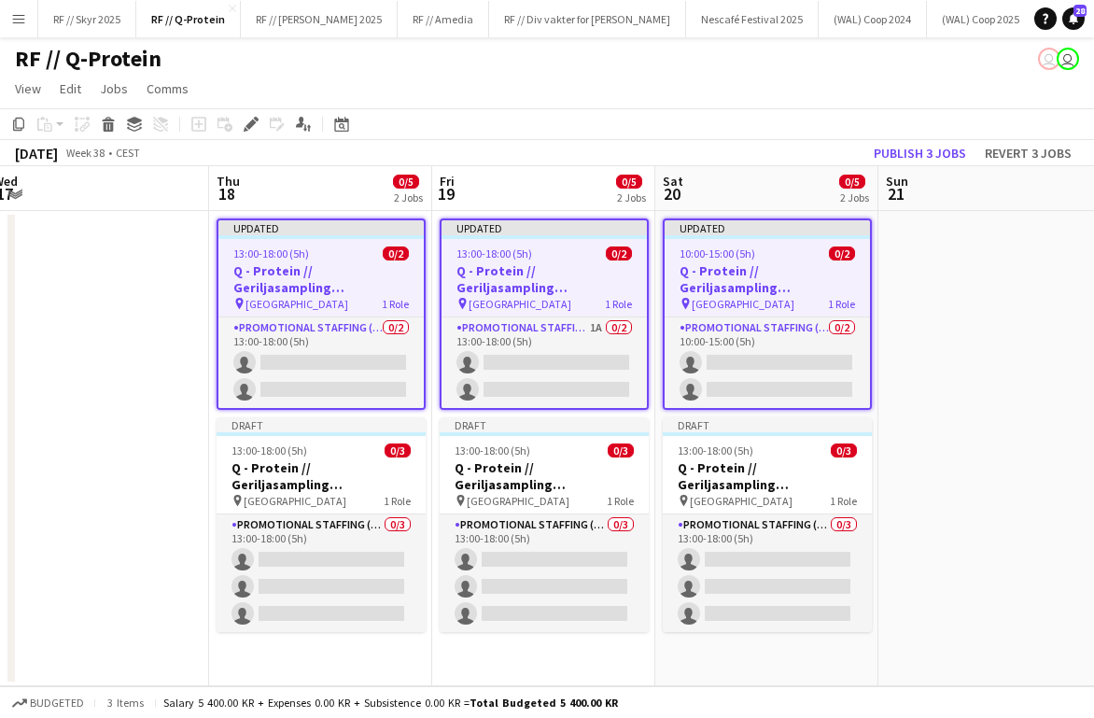
click at [793, 139] on app-toolbar "Copy Paste Paste Command V Paste with crew Command Shift V Paste linked Job [GE…" at bounding box center [547, 124] width 1094 height 32
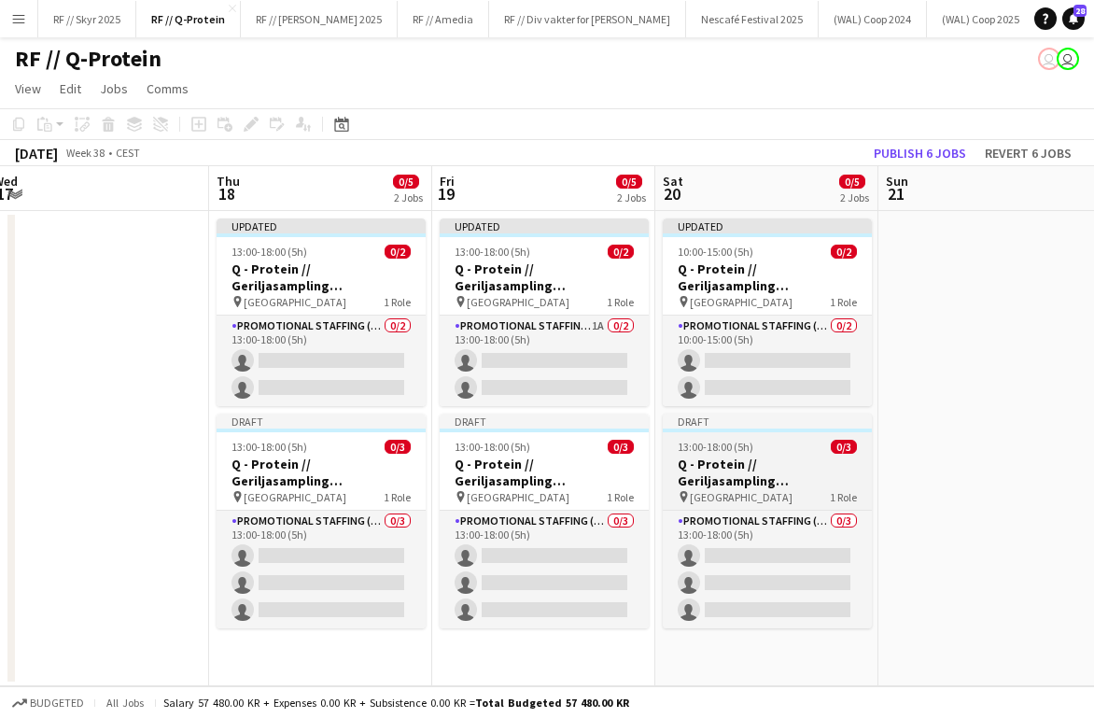
click at [729, 500] on span "[GEOGRAPHIC_DATA]" at bounding box center [741, 497] width 103 height 14
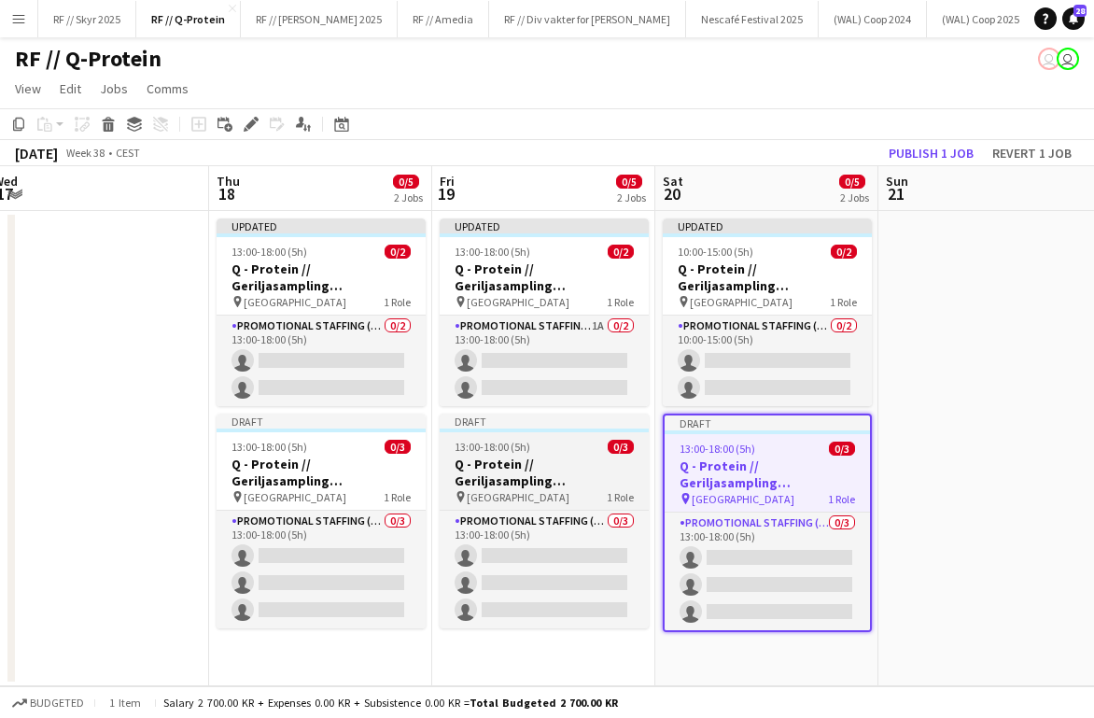
click at [514, 468] on h3 "Q - Protein // Geriljasampling [GEOGRAPHIC_DATA]" at bounding box center [543, 472] width 209 height 34
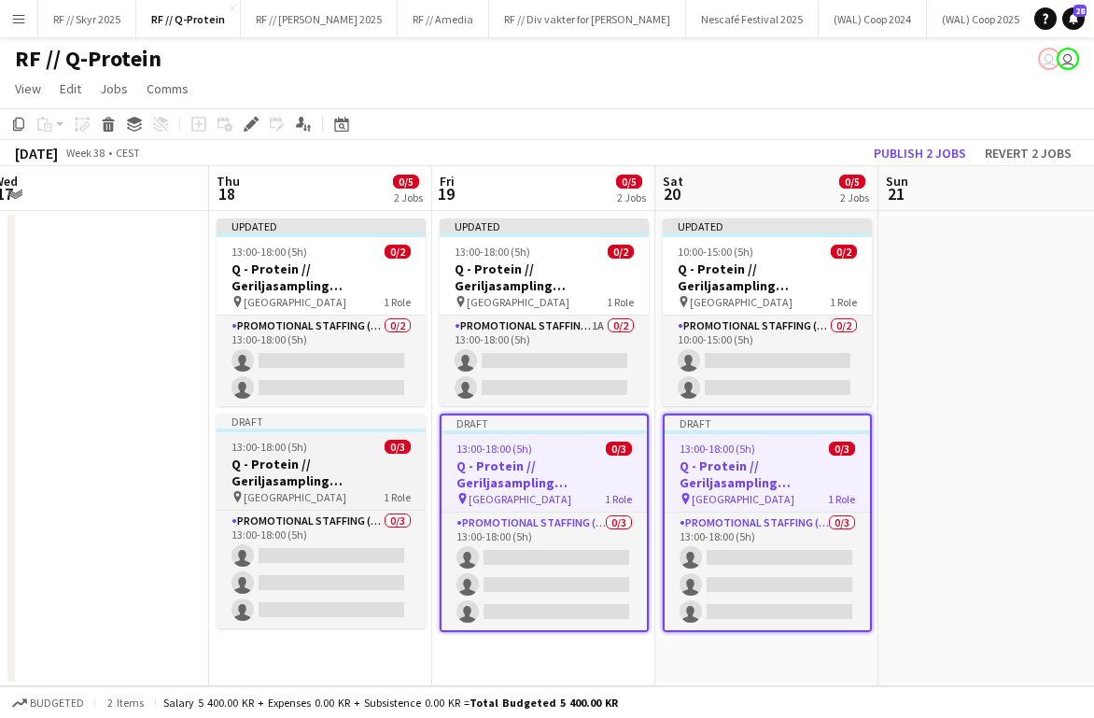
click at [340, 469] on h3 "Q - Protein // Geriljasampling [GEOGRAPHIC_DATA]" at bounding box center [320, 472] width 209 height 34
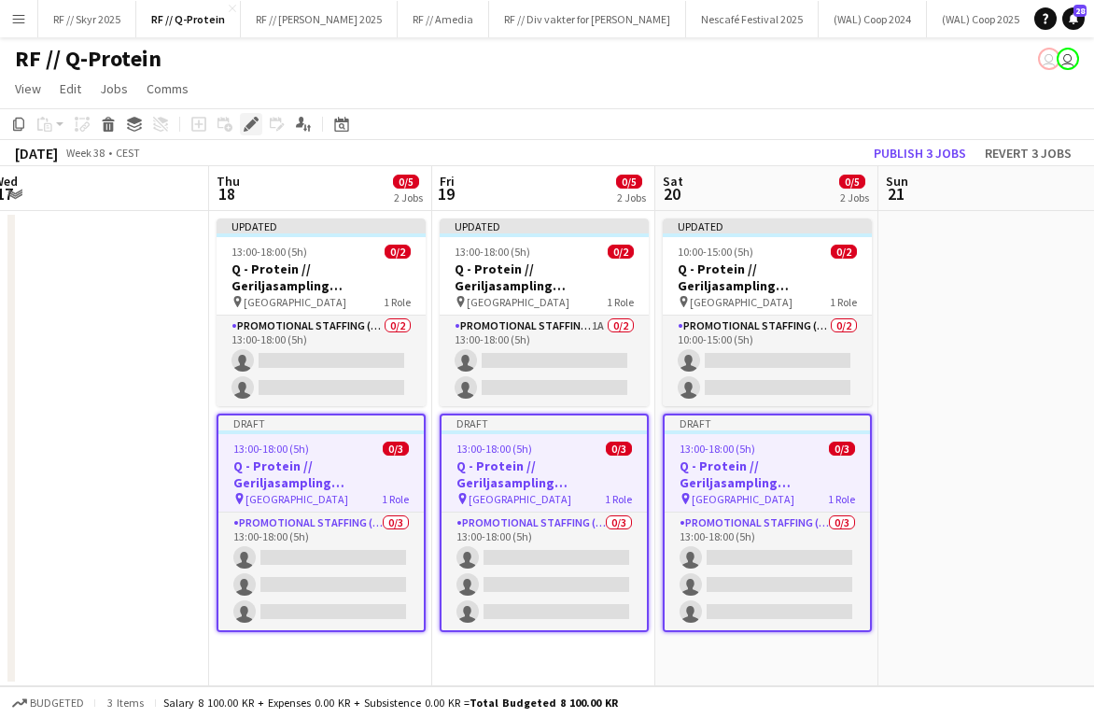
click at [249, 117] on icon "Edit" at bounding box center [251, 124] width 15 height 15
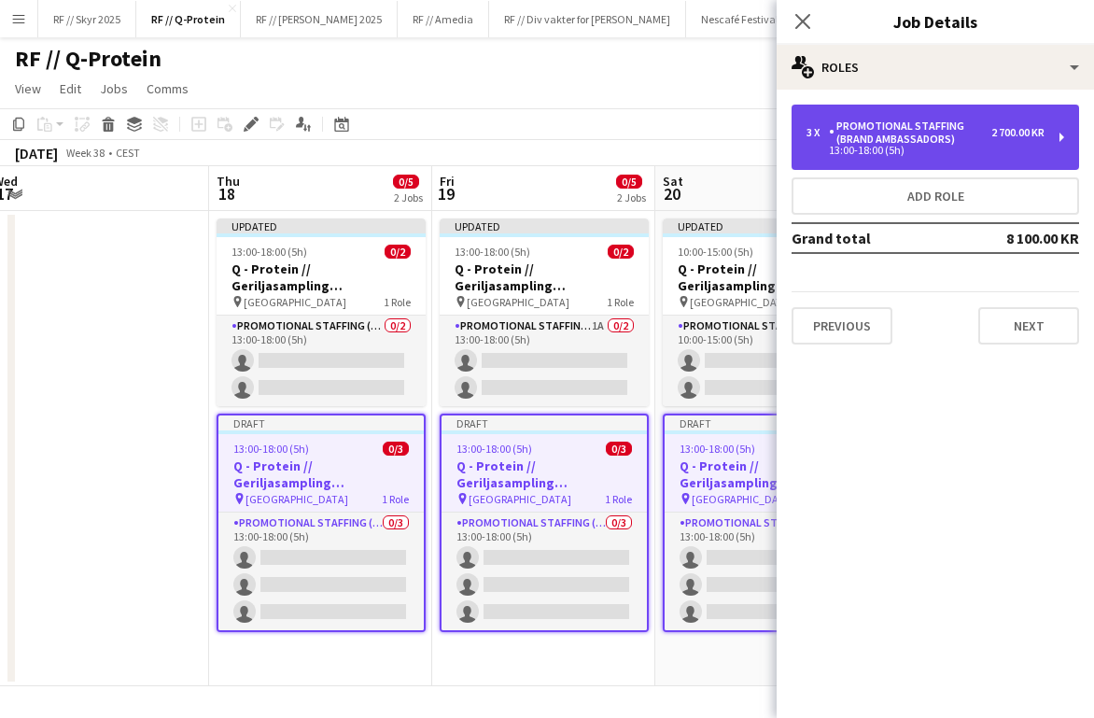
click at [793, 126] on div "Promotional Staffing (Brand Ambassadors)" at bounding box center [910, 132] width 162 height 26
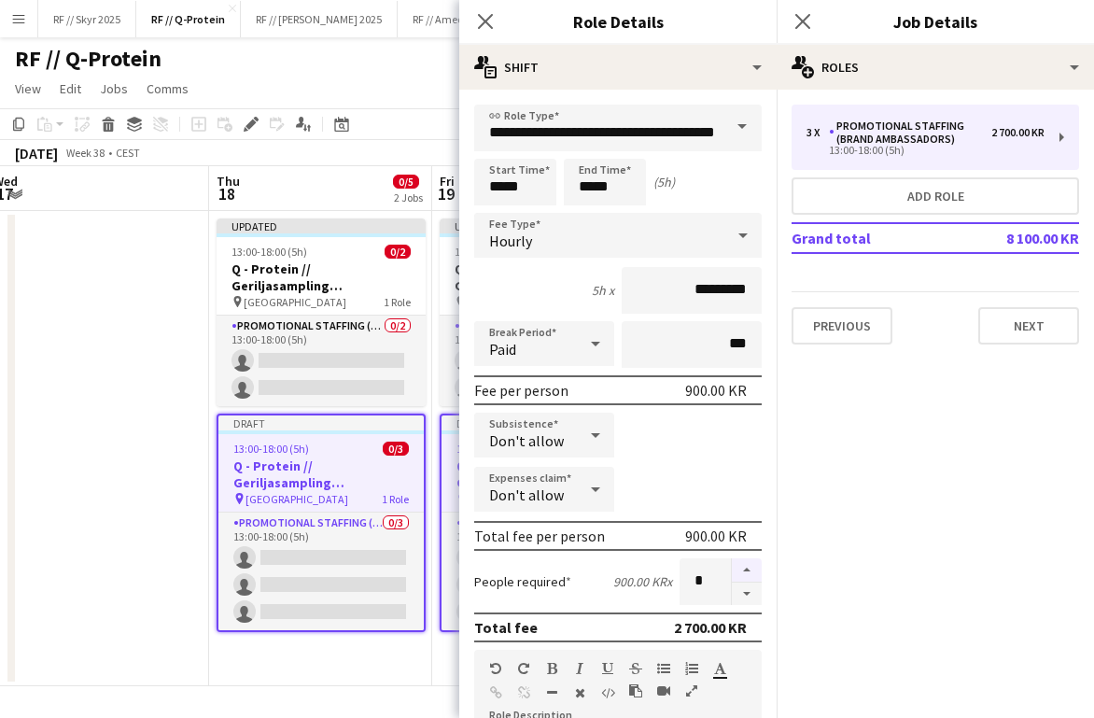
click at [741, 578] on button "button" at bounding box center [747, 570] width 30 height 24
click at [741, 595] on button "button" at bounding box center [747, 593] width 30 height 23
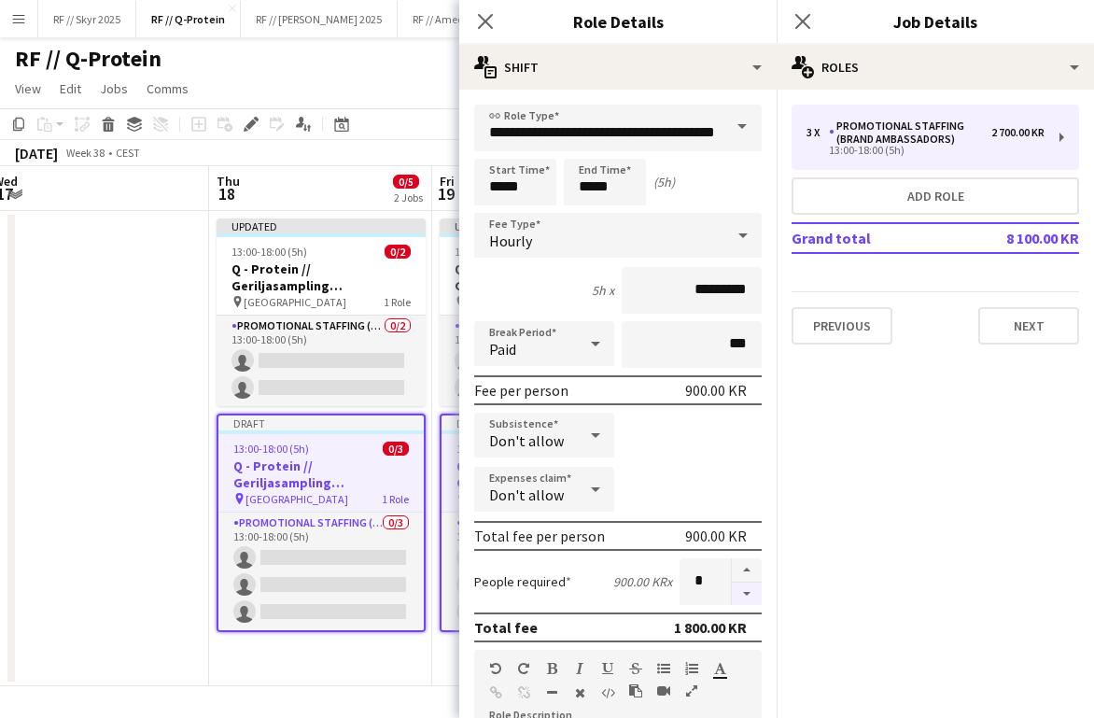
click at [741, 595] on button "button" at bounding box center [747, 593] width 30 height 23
type input "*"
click at [343, 662] on app-date-cell "Updated 13:00-18:00 (5h) 0/2 Q - Protein // Geriljasampling [GEOGRAPHIC_DATA] p…" at bounding box center [320, 448] width 223 height 475
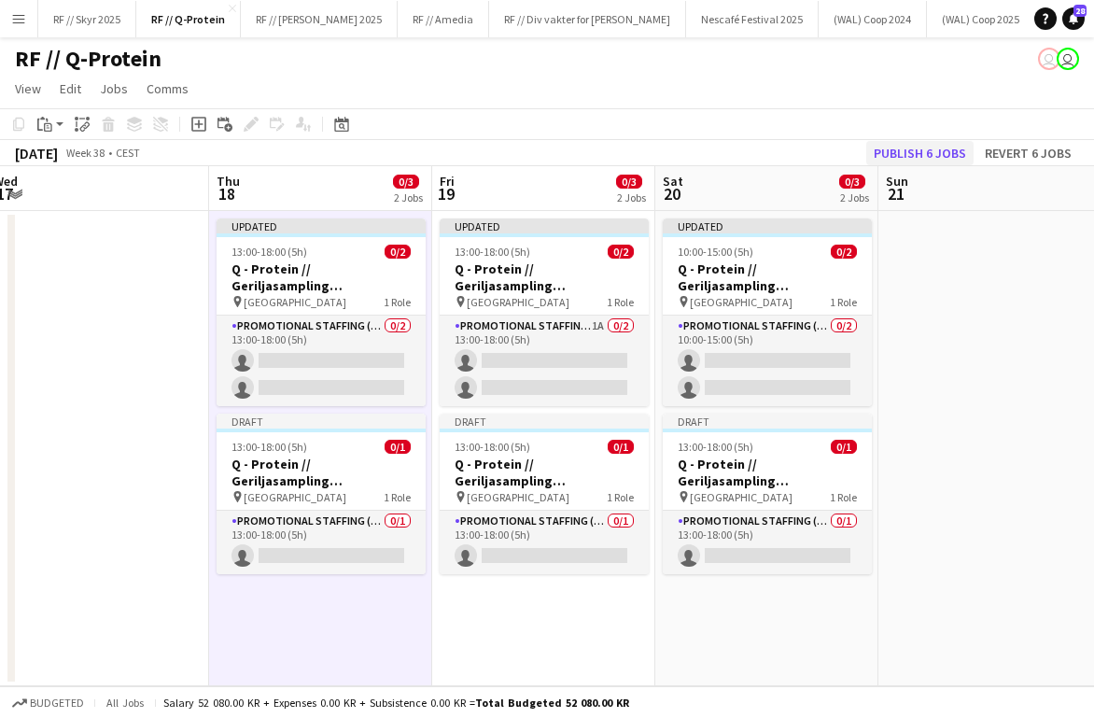
click at [793, 161] on button "Publish 6 jobs" at bounding box center [919, 153] width 107 height 24
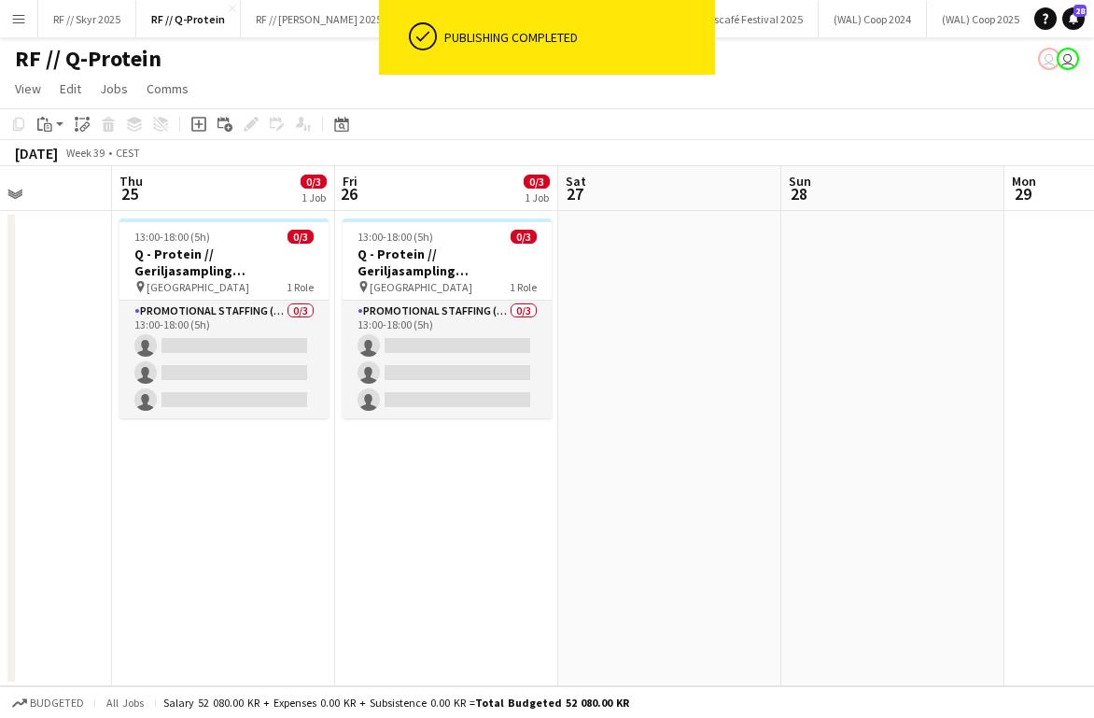
scroll to position [0, 614]
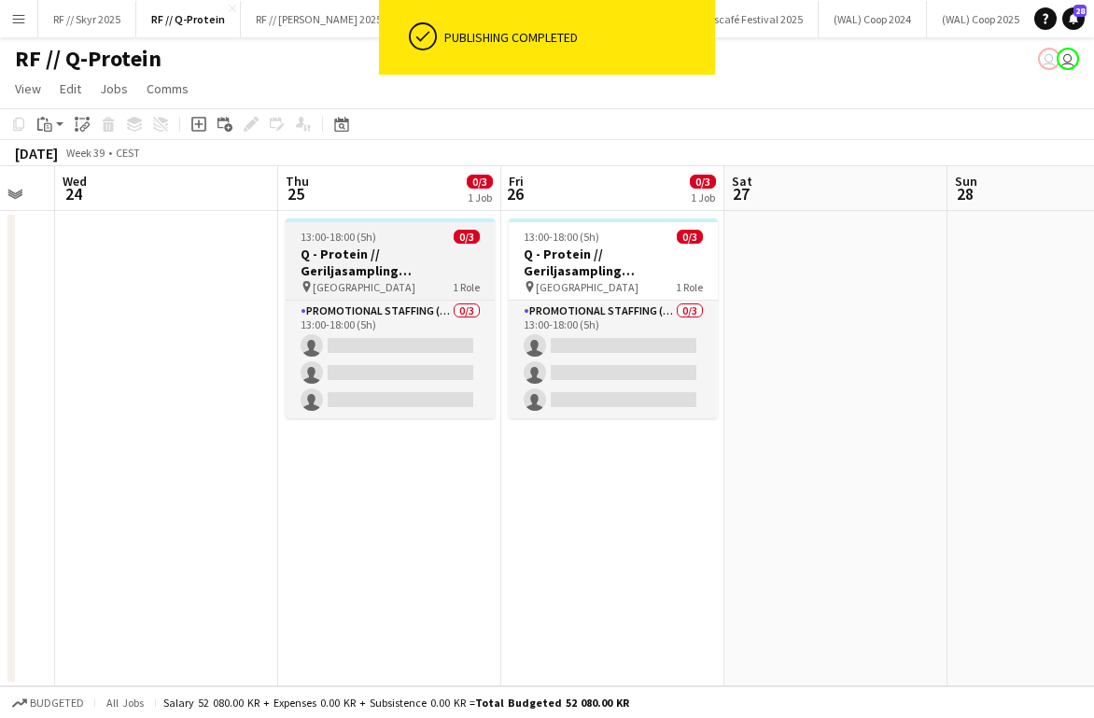
click at [389, 266] on h3 "Q - Protein // Geriljasampling [GEOGRAPHIC_DATA]" at bounding box center [390, 262] width 209 height 34
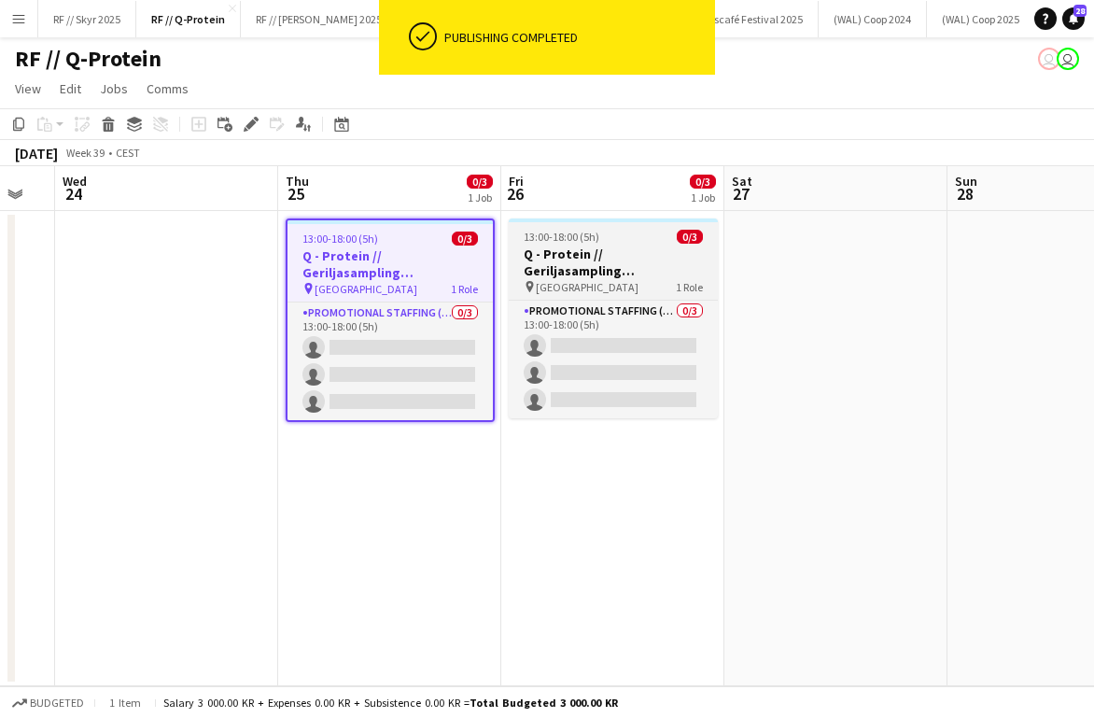
click at [623, 259] on h3 "Q - Protein // Geriljasampling [GEOGRAPHIC_DATA]" at bounding box center [613, 262] width 209 height 34
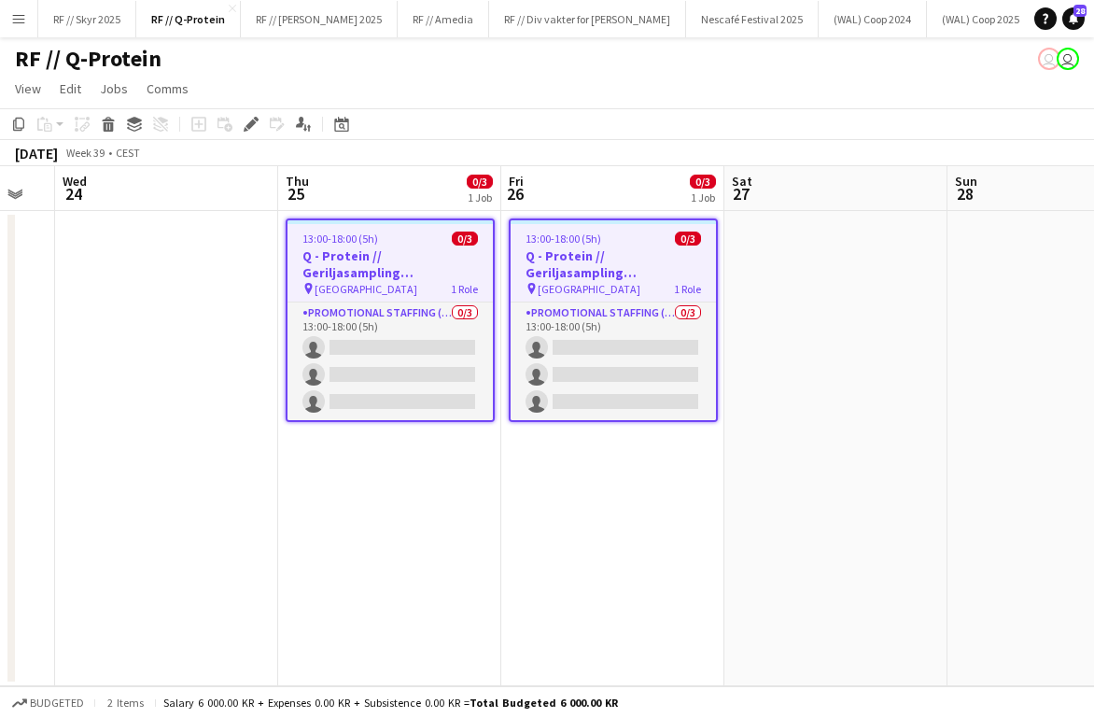
click at [391, 525] on app-date-cell "13:00-18:00 (5h) 0/3 Q - Protein // Geriljasampling Trondheim pin Trondheim 1 R…" at bounding box center [389, 448] width 223 height 475
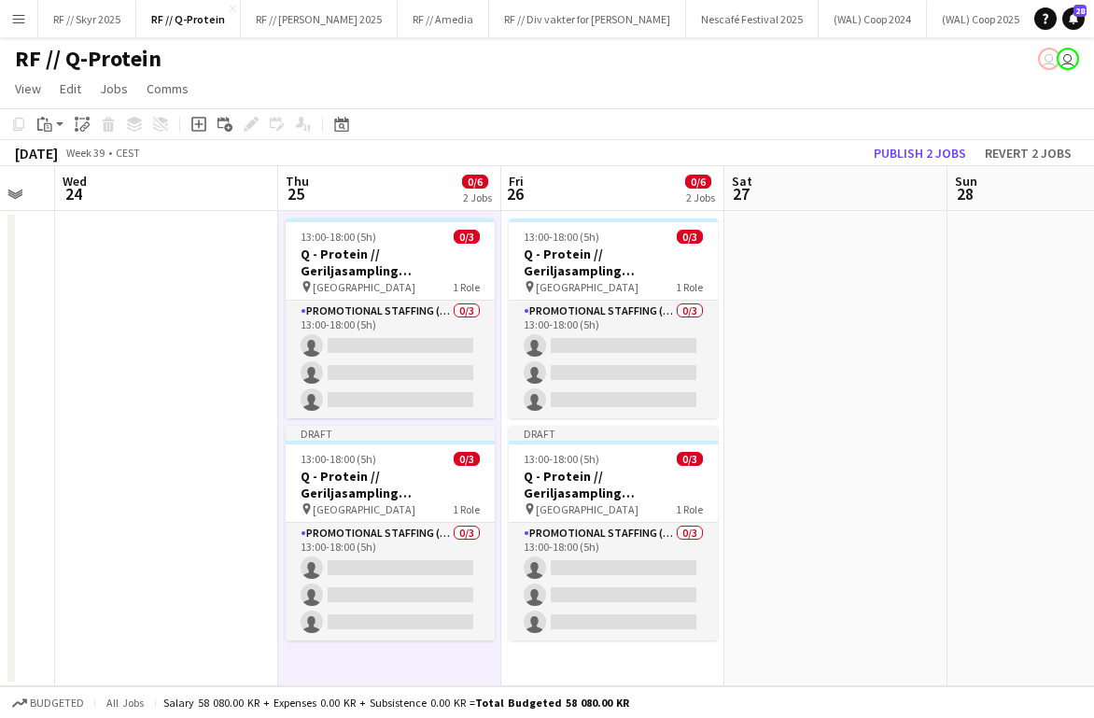
click at [776, 452] on app-date-cell at bounding box center [835, 448] width 223 height 475
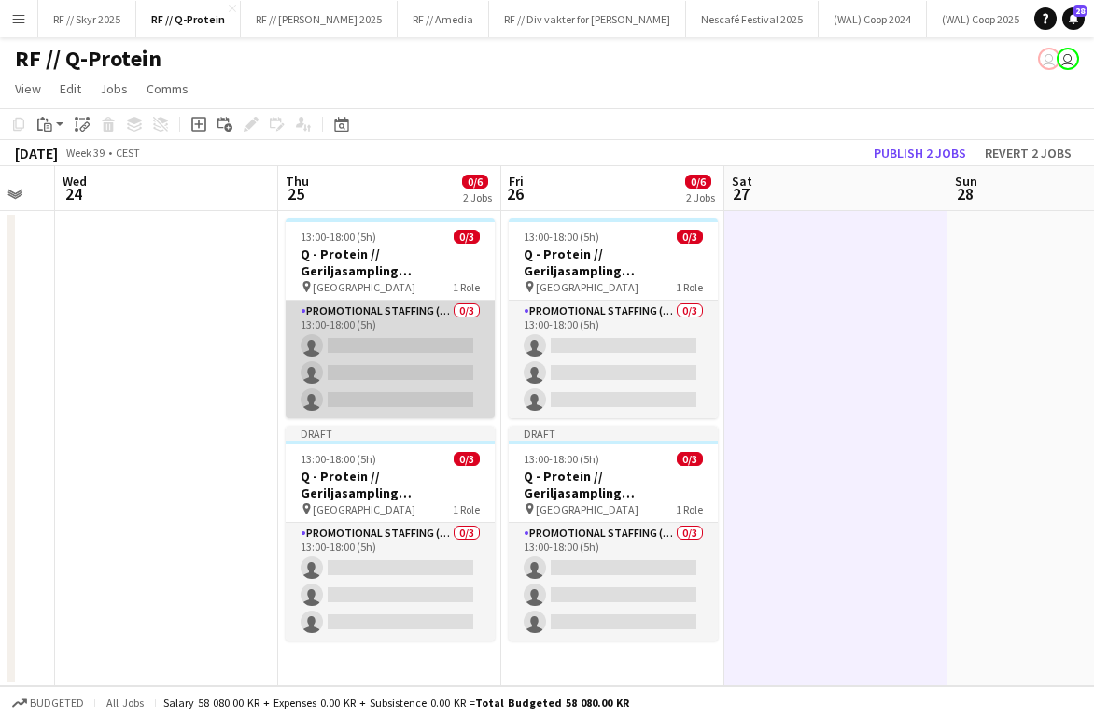
click at [366, 308] on app-card-role "Promotional Staffing (Brand Ambassadors) 0/3 13:00-18:00 (5h) single-neutral-ac…" at bounding box center [390, 359] width 209 height 118
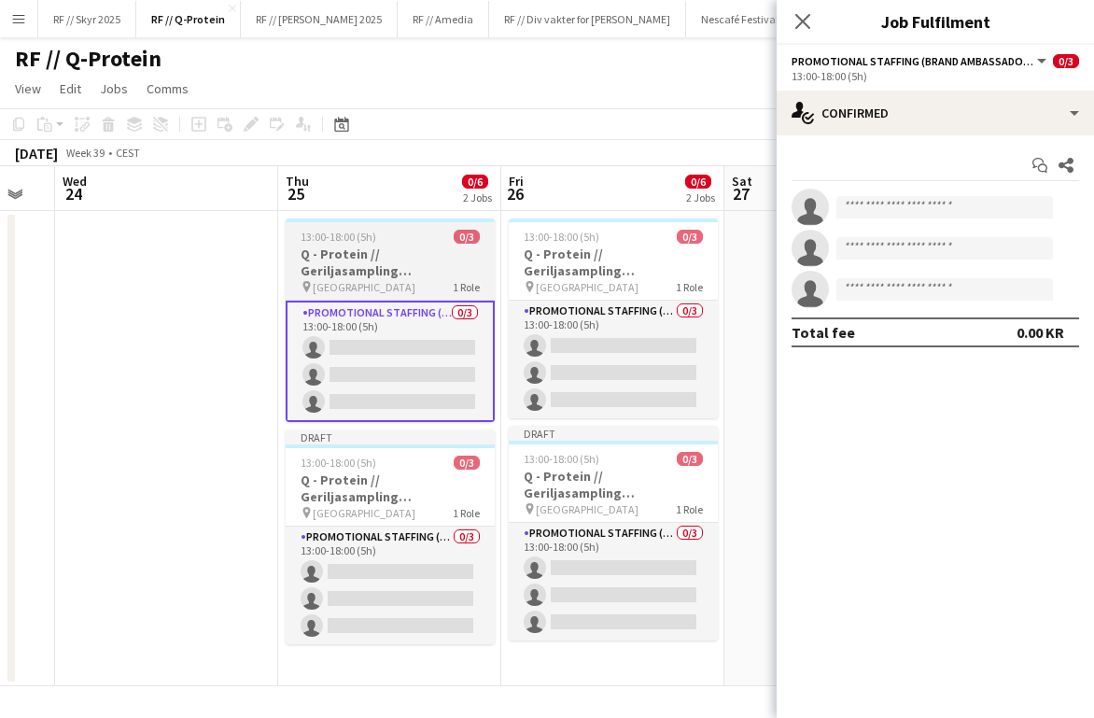
click at [423, 263] on h3 "Q - Protein // Geriljasampling [GEOGRAPHIC_DATA]" at bounding box center [390, 262] width 209 height 34
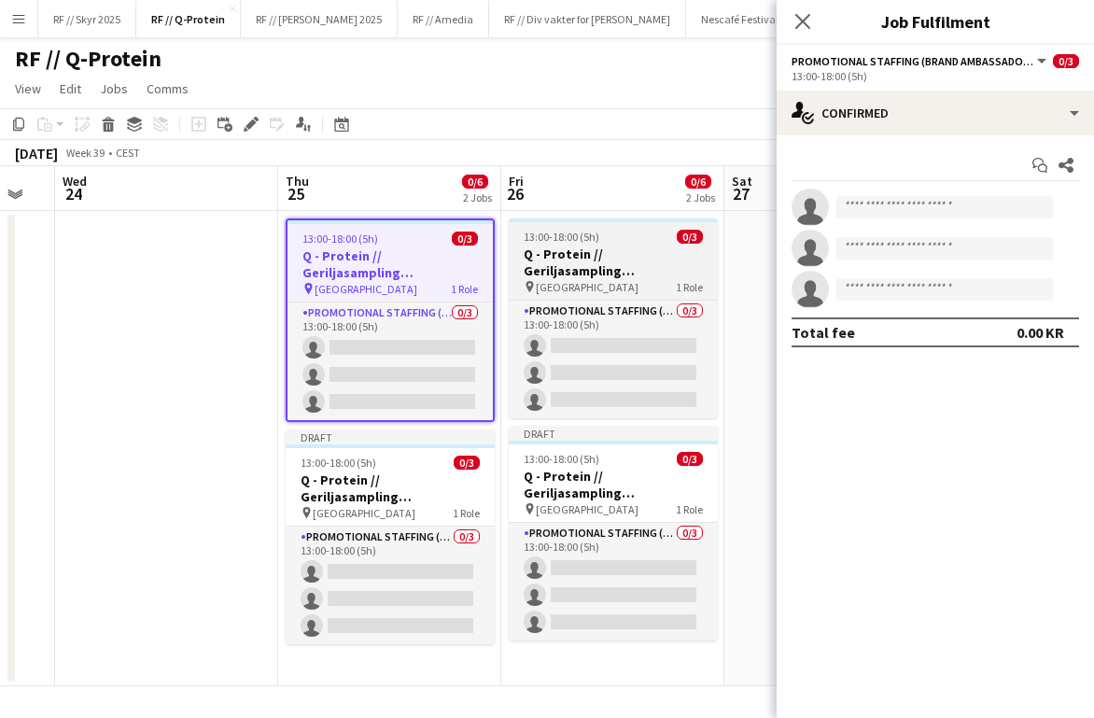
click at [619, 263] on h3 "Q - Protein // Geriljasampling [GEOGRAPHIC_DATA]" at bounding box center [613, 262] width 209 height 34
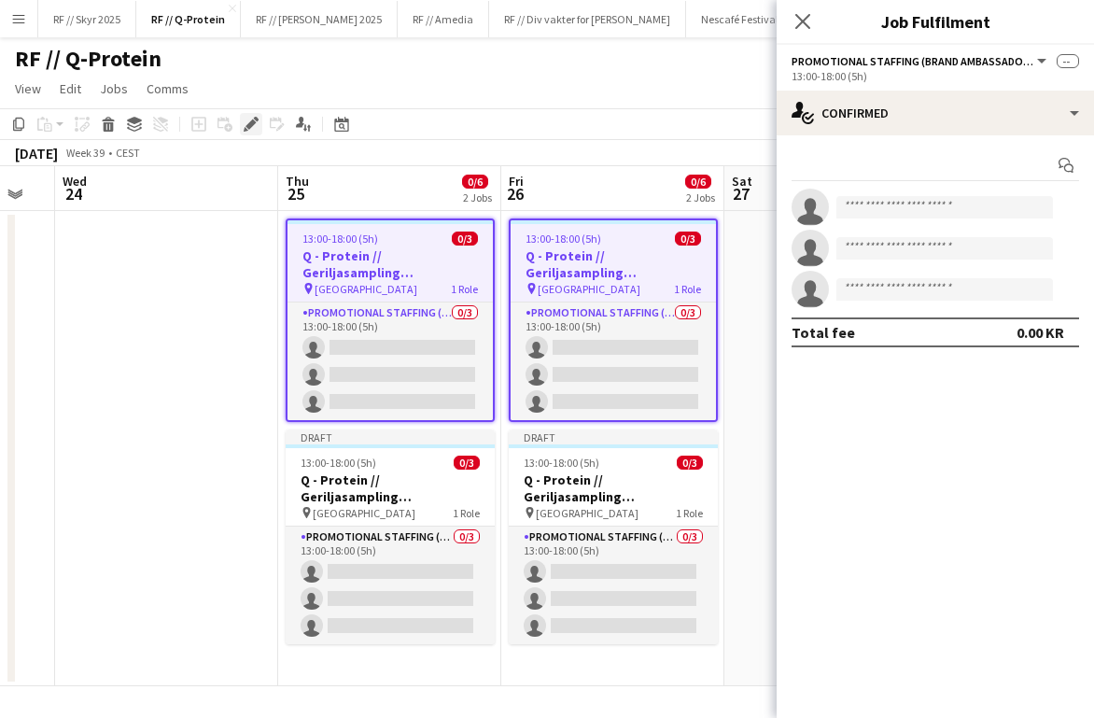
click at [244, 133] on div "Edit" at bounding box center [251, 124] width 22 height 22
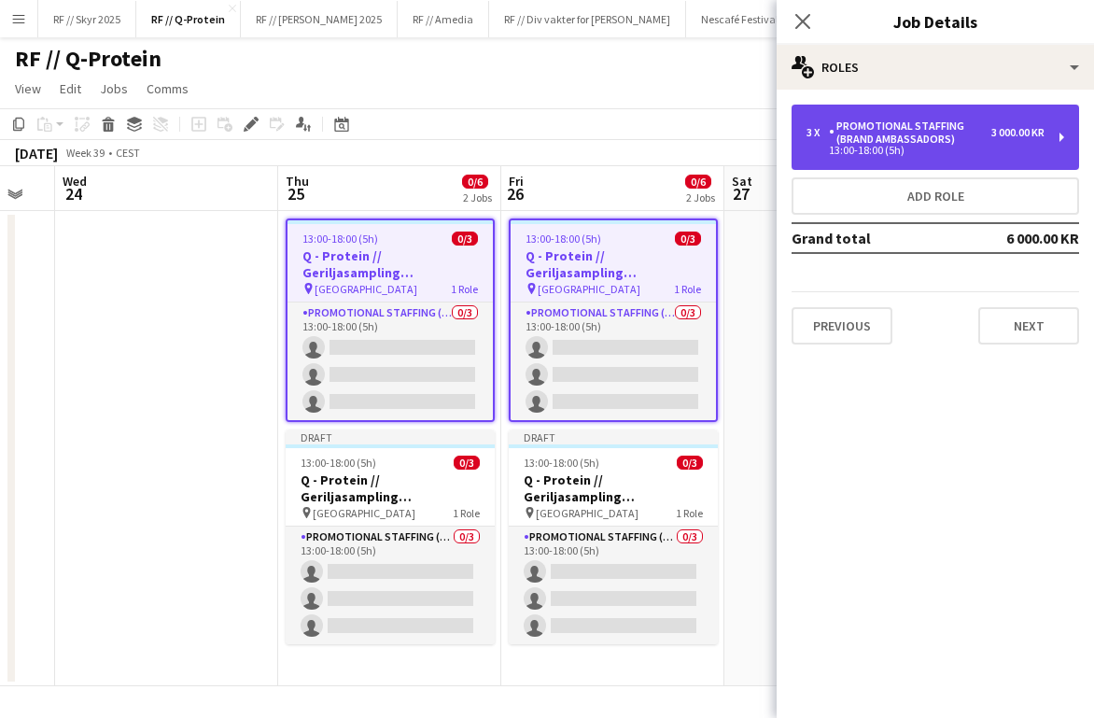
click at [793, 147] on div "13:00-18:00 (5h)" at bounding box center [925, 150] width 238 height 9
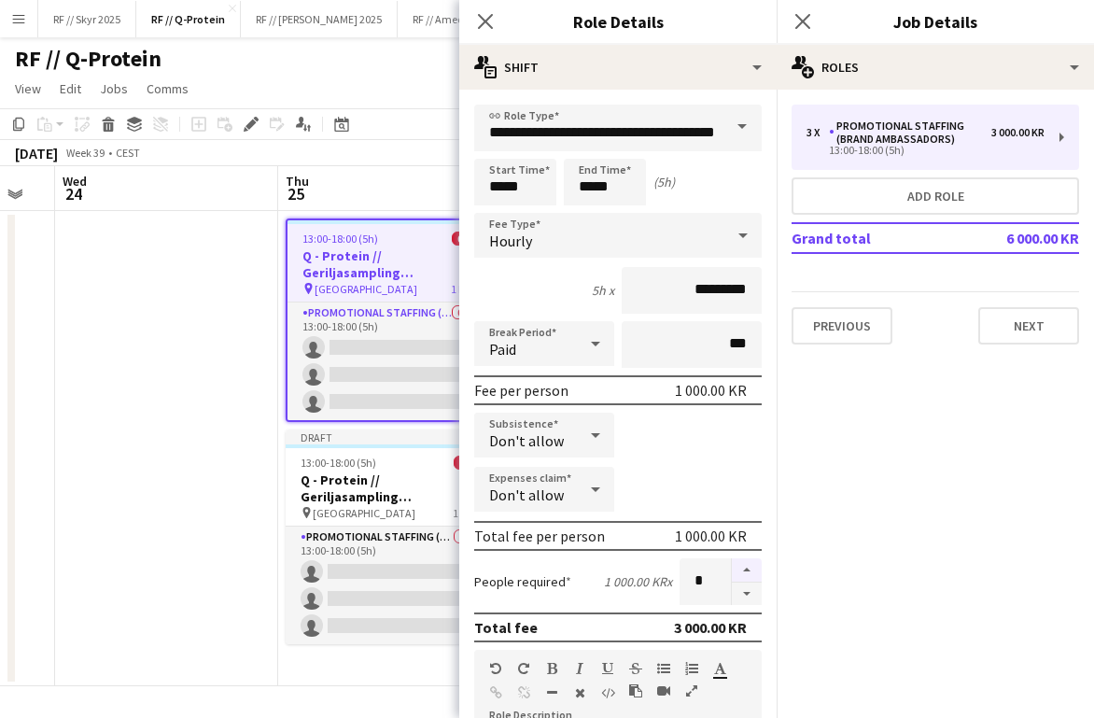
click at [743, 570] on button "button" at bounding box center [747, 570] width 30 height 24
click at [747, 598] on button "button" at bounding box center [747, 593] width 30 height 23
type input "*"
click at [581, 188] on input "*****" at bounding box center [605, 182] width 82 height 47
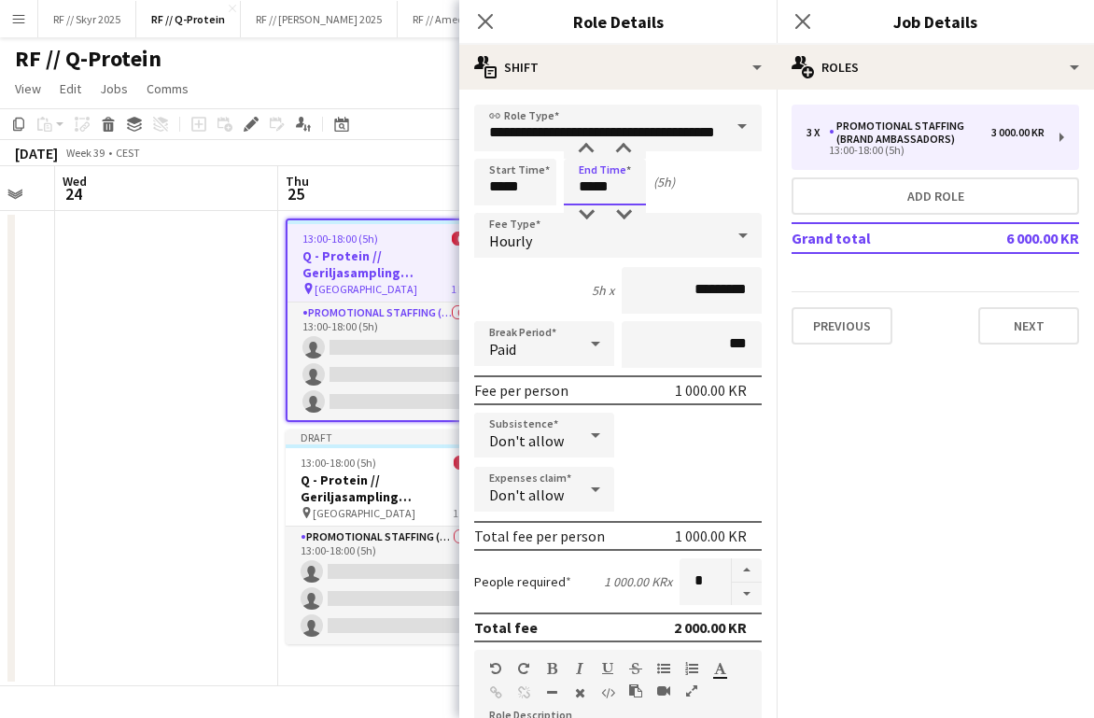
click at [579, 204] on input "*****" at bounding box center [605, 182] width 82 height 47
click at [502, 189] on input "*****" at bounding box center [515, 182] width 82 height 47
type input "*****"
click at [492, 148] on div at bounding box center [496, 149] width 37 height 19
click at [679, 194] on div "Start Time ***** End Time ***** (4h)" at bounding box center [617, 182] width 287 height 47
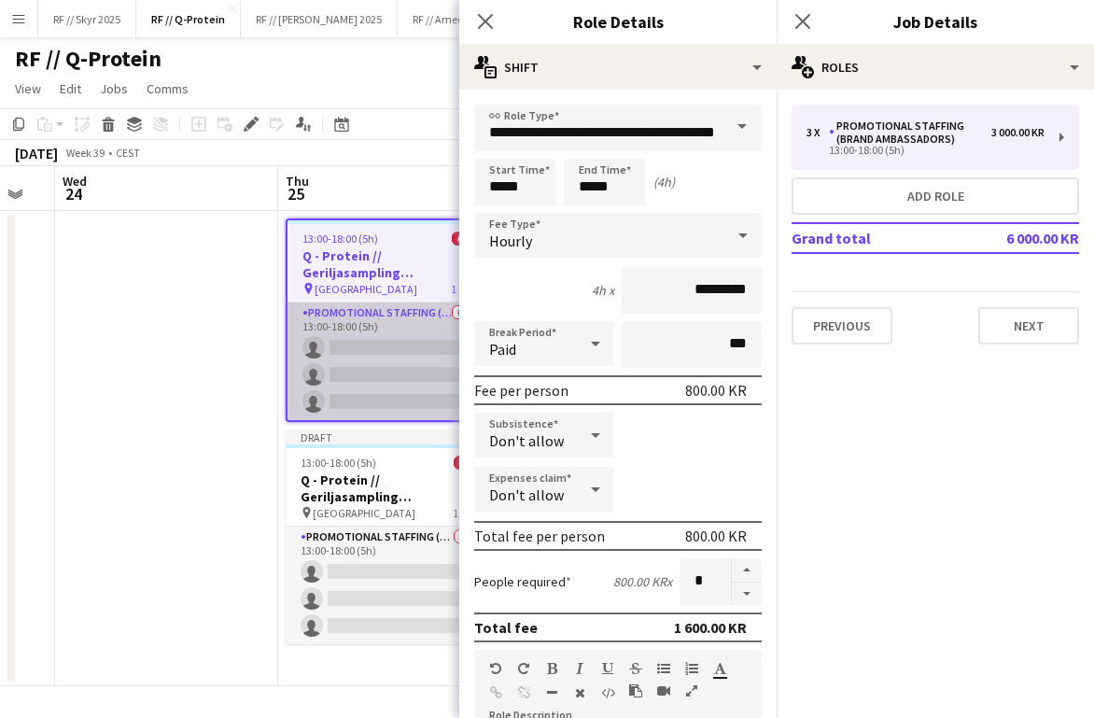
click at [336, 371] on app-card-role "Promotional Staffing (Brand Ambassadors) 0/3 13:00-18:00 (5h) single-neutral-ac…" at bounding box center [389, 361] width 205 height 118
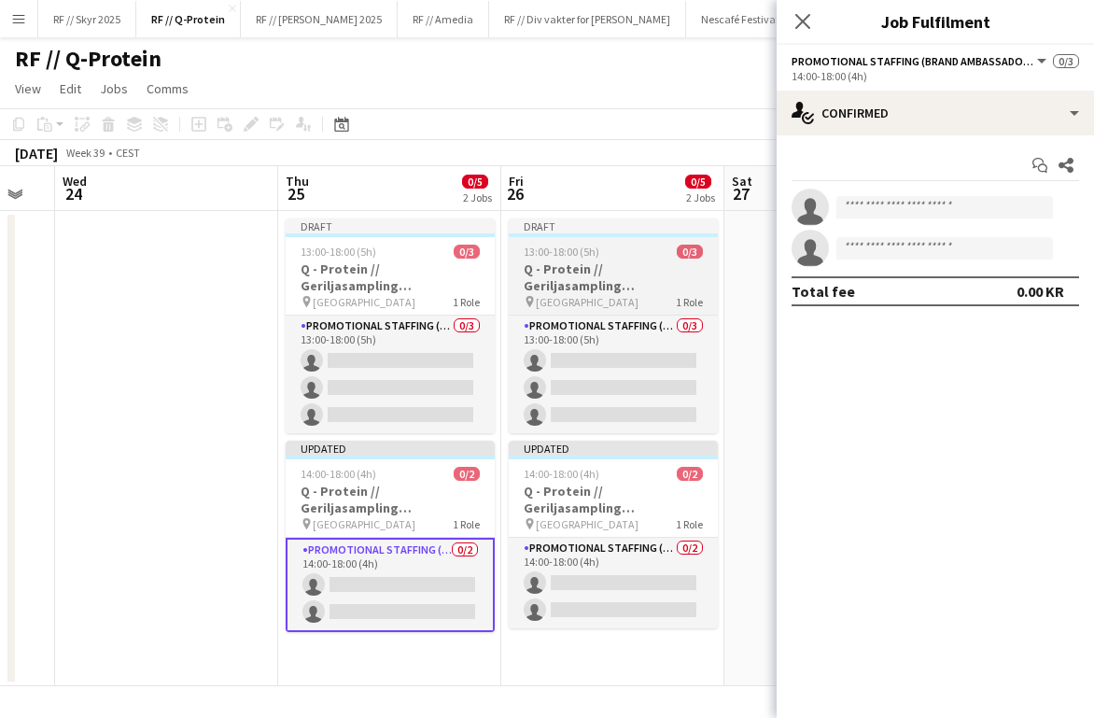
click at [667, 304] on div "pin Trondheim 1 Role" at bounding box center [613, 301] width 209 height 15
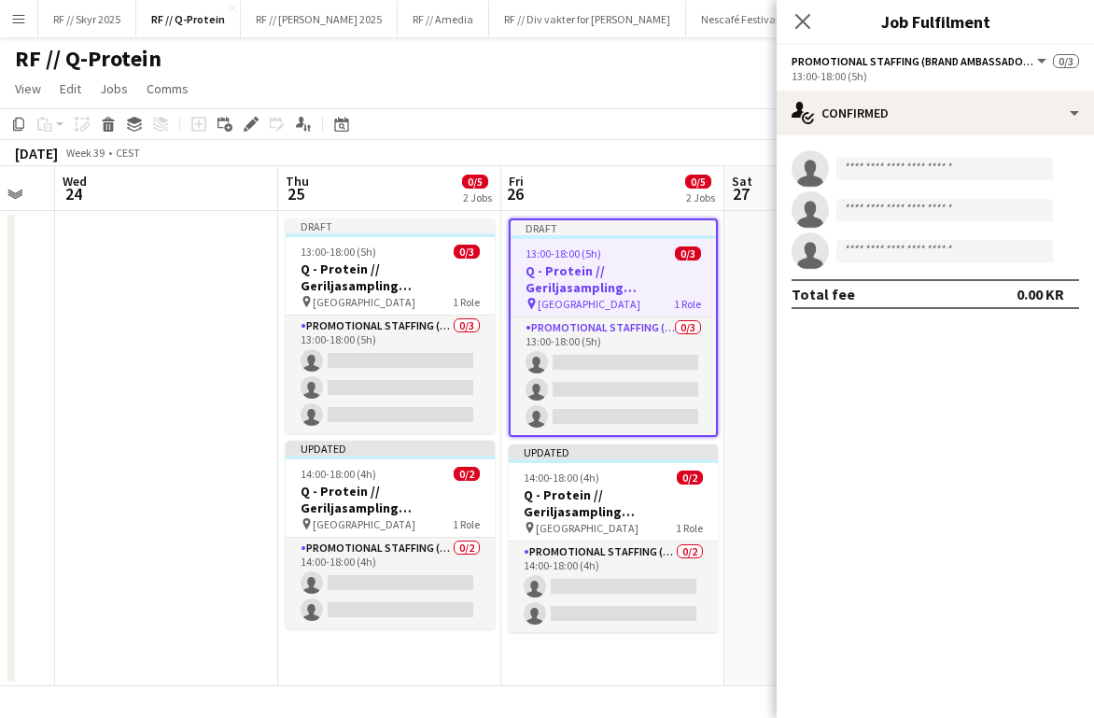
click at [594, 153] on div "[DATE] Week 39 • CEST Publish 1 job Revert 1 job" at bounding box center [547, 153] width 1094 height 26
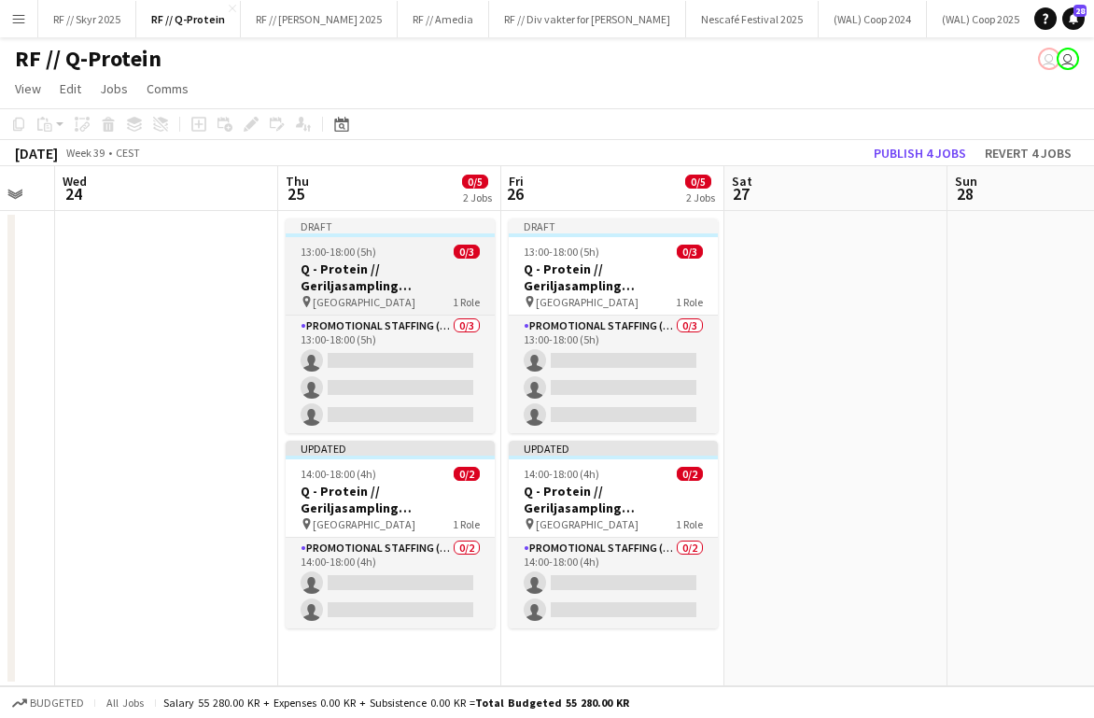
click at [427, 270] on h3 "Q - Protein // Geriljasampling [GEOGRAPHIC_DATA]" at bounding box center [390, 277] width 209 height 34
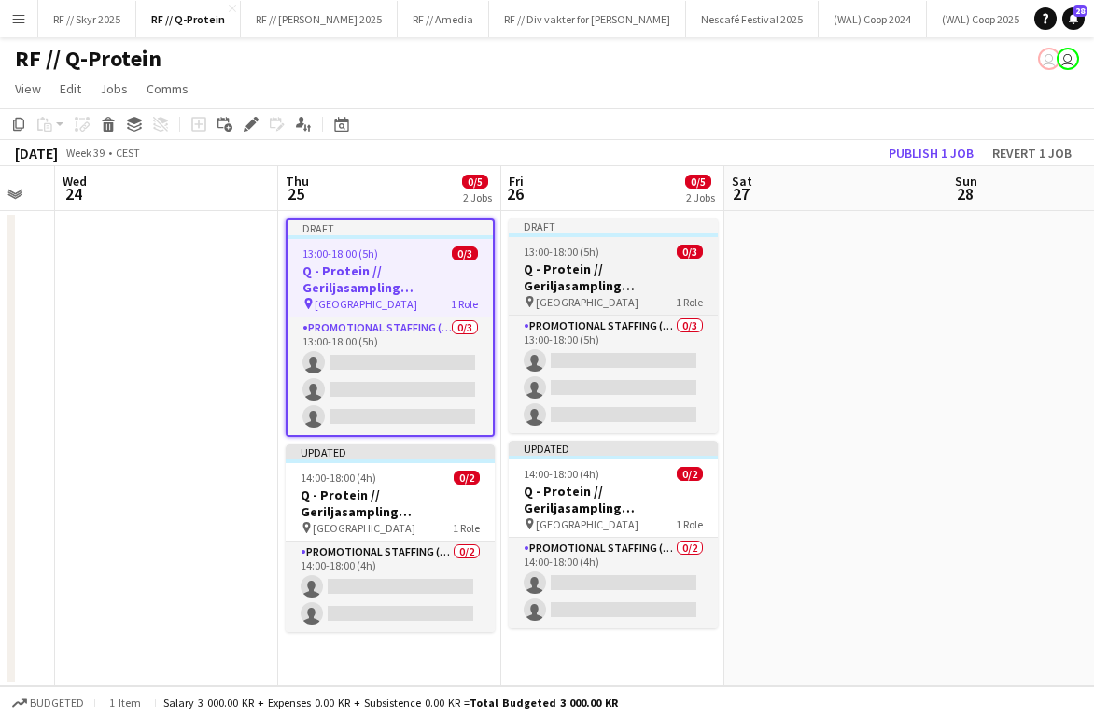
click at [581, 283] on h3 "Q - Protein // Geriljasampling [GEOGRAPHIC_DATA]" at bounding box center [613, 277] width 209 height 34
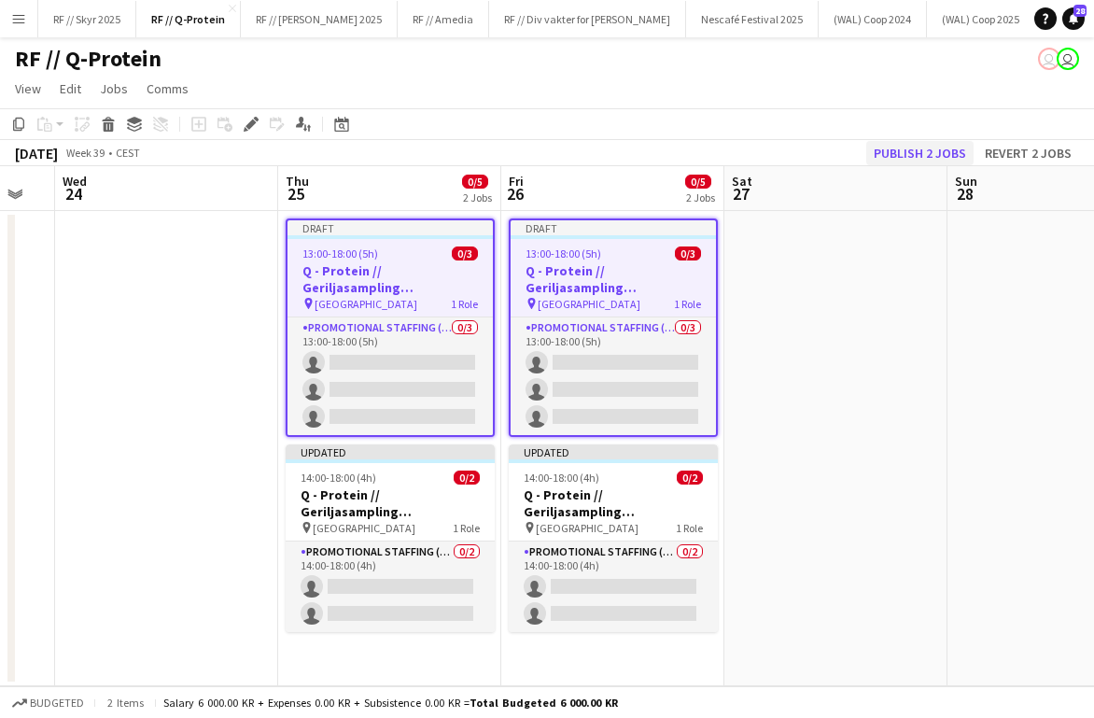
click at [793, 160] on button "Publish 2 jobs" at bounding box center [919, 153] width 107 height 24
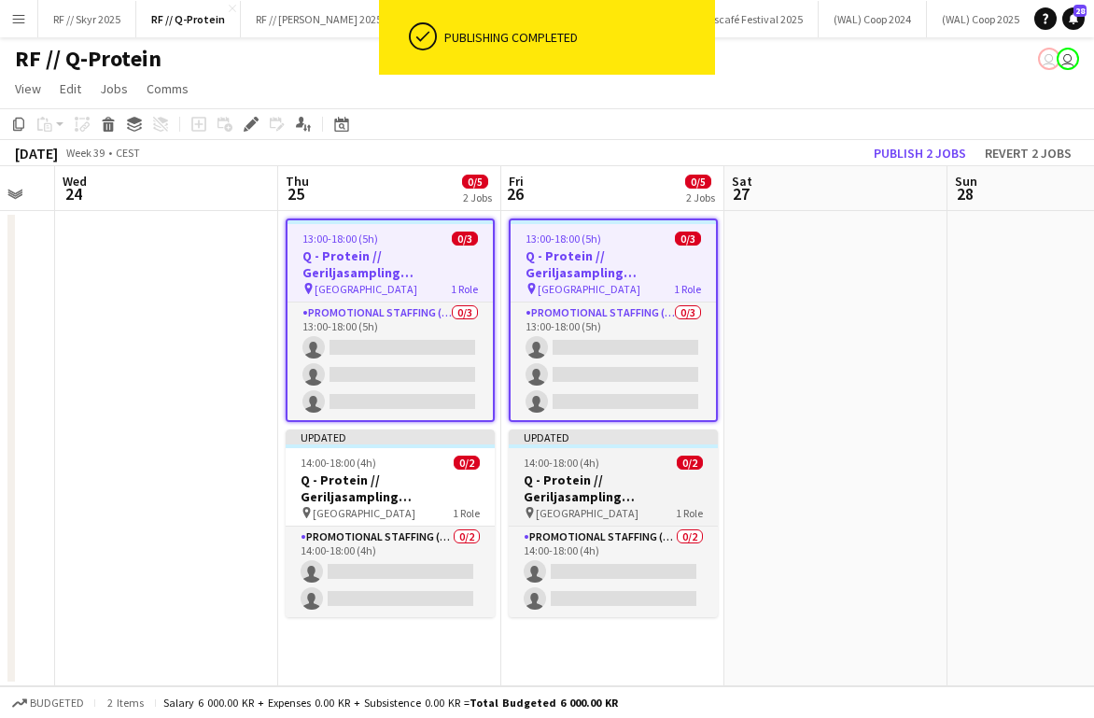
click at [612, 494] on h3 "Q - Protein // Geriljasampling [GEOGRAPHIC_DATA]" at bounding box center [613, 488] width 209 height 34
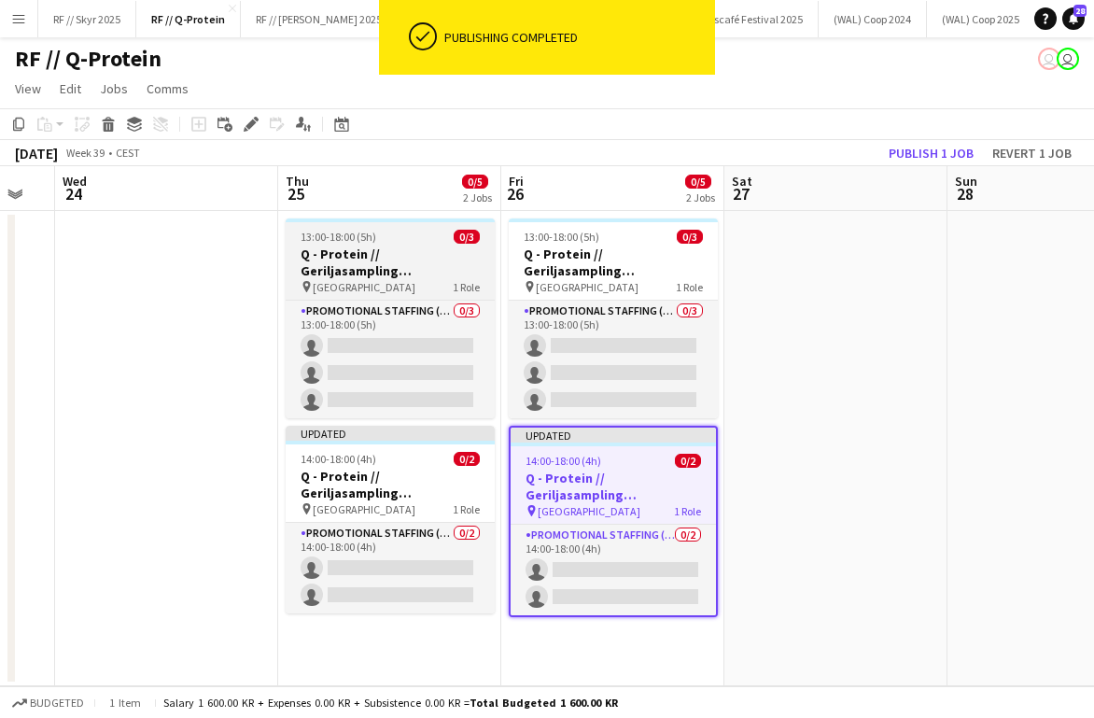
click at [379, 259] on h3 "Q - Protein // Geriljasampling [GEOGRAPHIC_DATA]" at bounding box center [390, 262] width 209 height 34
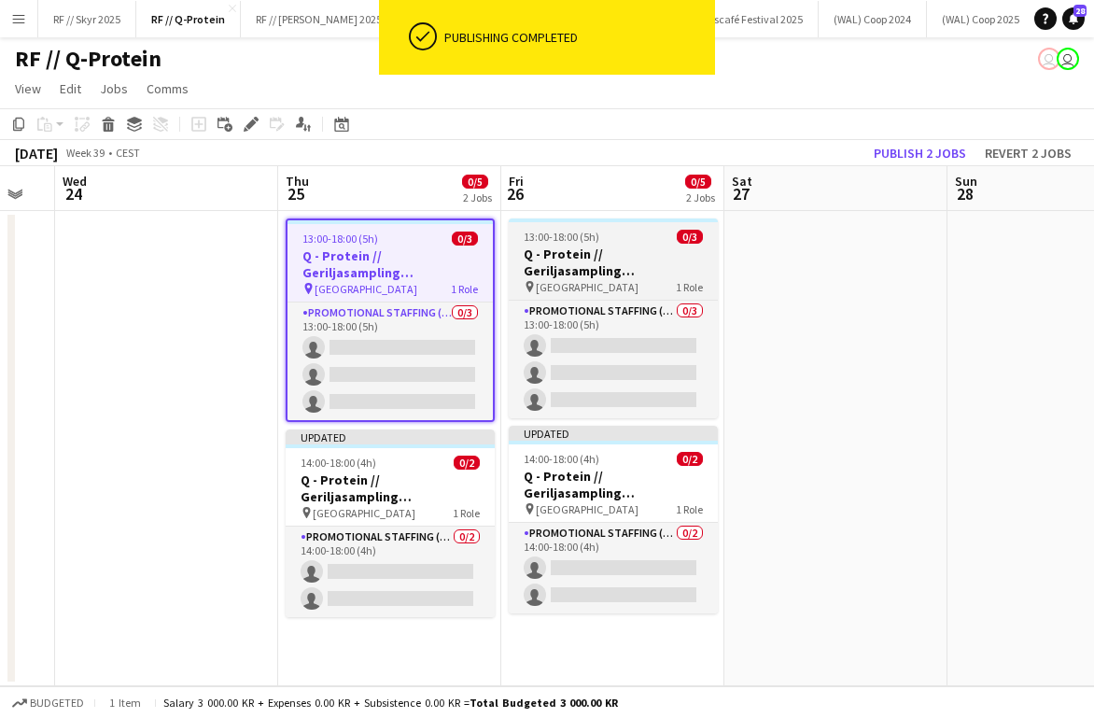
click at [562, 286] on span "[GEOGRAPHIC_DATA]" at bounding box center [587, 287] width 103 height 14
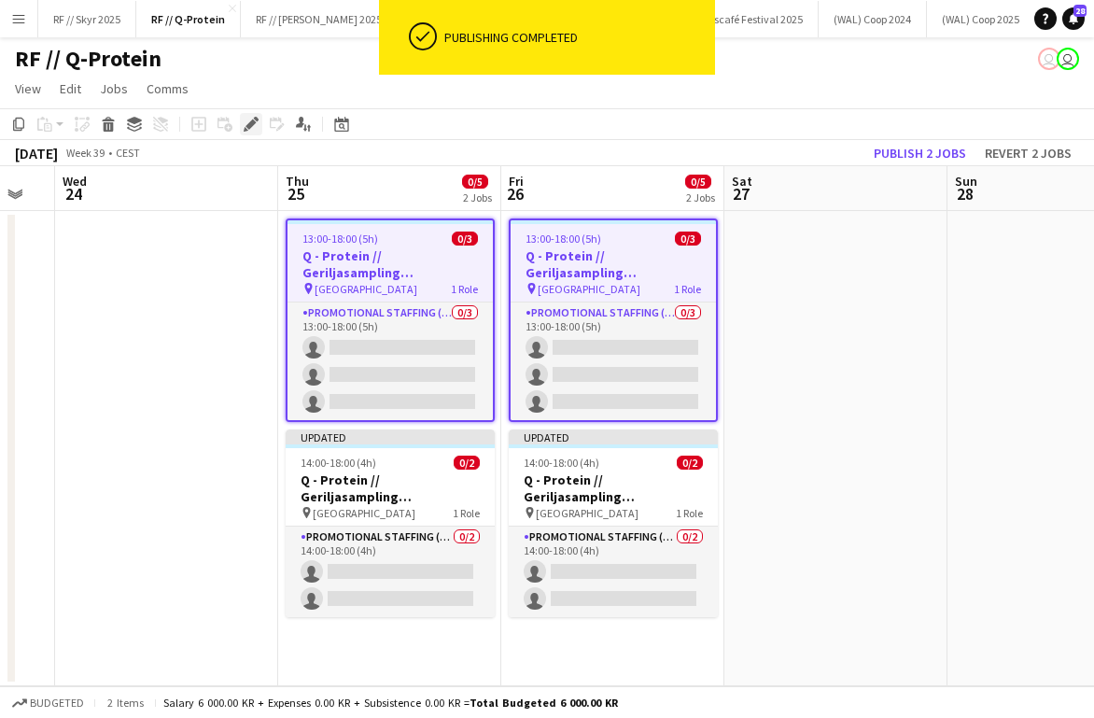
click at [254, 126] on icon "Edit" at bounding box center [251, 124] width 15 height 15
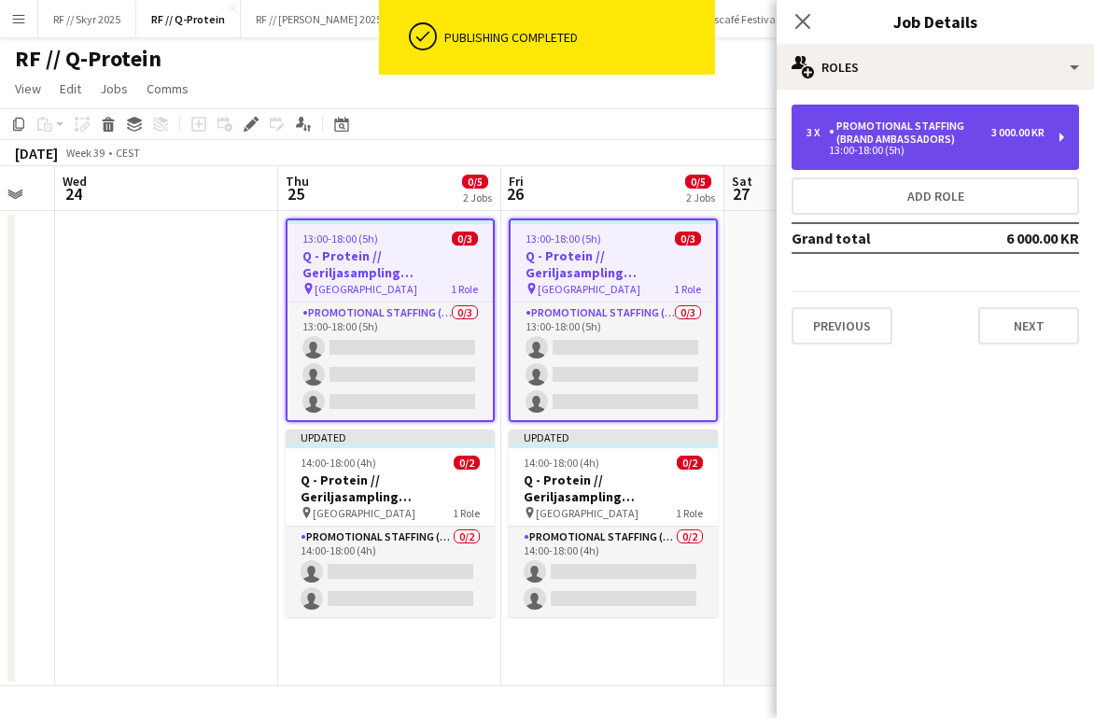
click at [793, 161] on div "3 x Promotional Staffing (Brand Ambassadors) 3 000.00 KR 13:00-18:00 (5h)" at bounding box center [934, 137] width 287 height 65
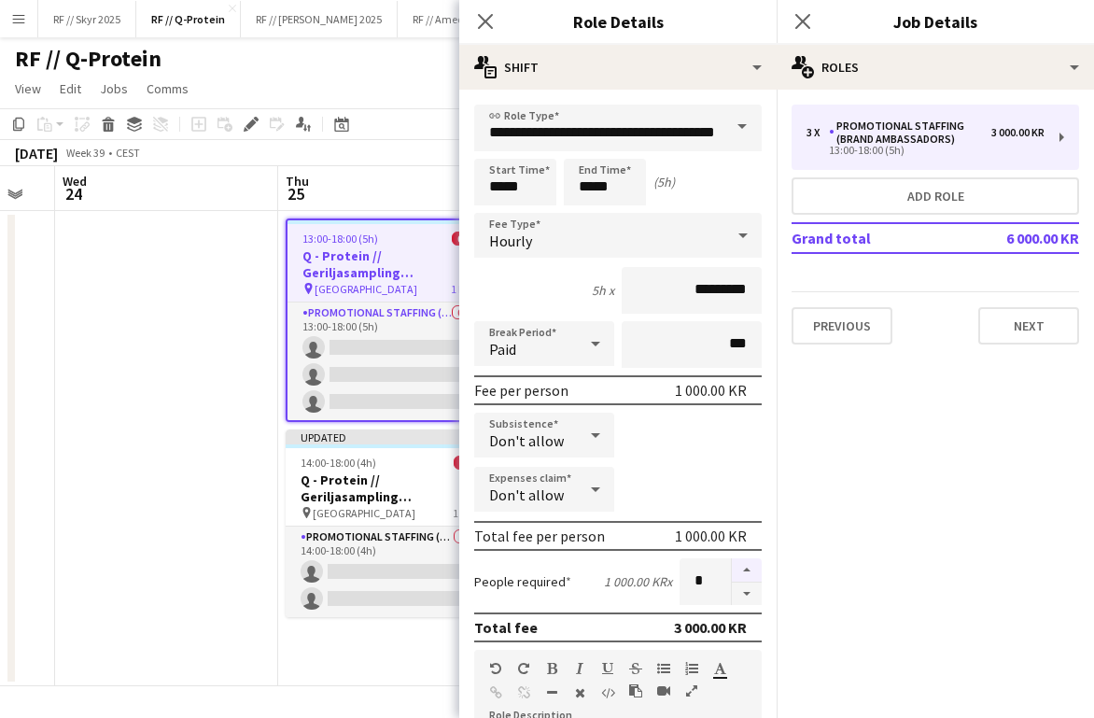
click at [754, 568] on button "button" at bounding box center [747, 570] width 30 height 24
click at [748, 597] on button "button" at bounding box center [747, 593] width 30 height 23
type input "*"
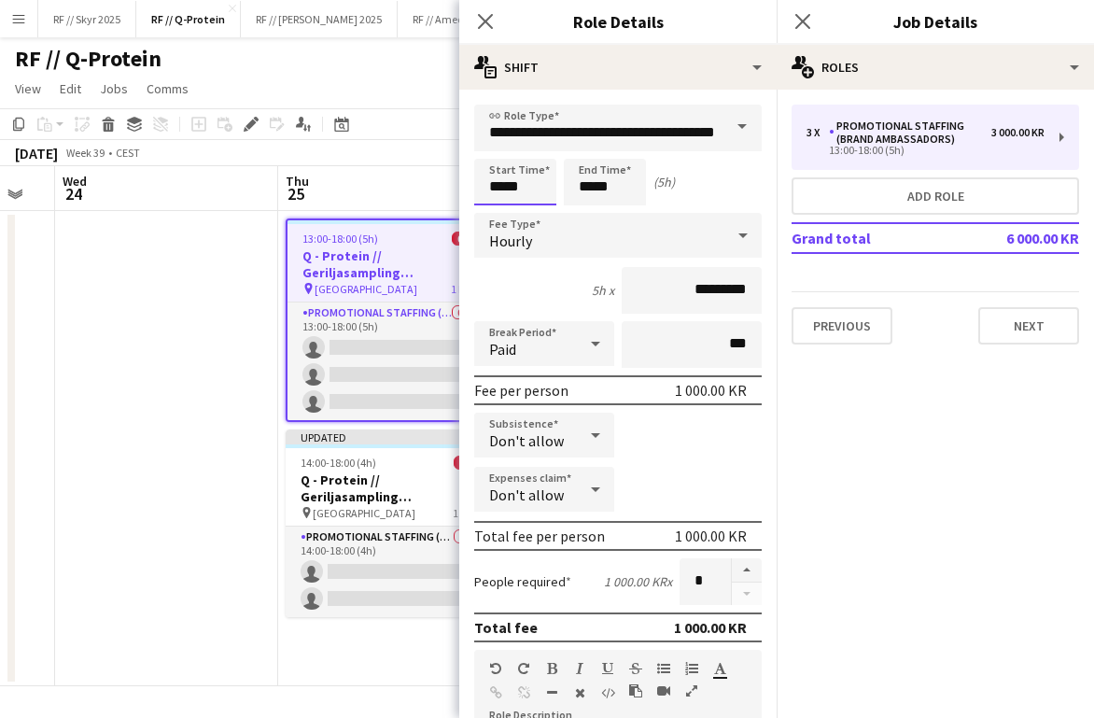
click at [500, 194] on input "*****" at bounding box center [515, 182] width 82 height 47
click at [495, 213] on div at bounding box center [496, 214] width 37 height 19
click at [593, 178] on input "*****" at bounding box center [605, 182] width 82 height 47
click at [362, 263] on h3 "Q - Protein // Geriljasampling [GEOGRAPHIC_DATA]" at bounding box center [389, 264] width 205 height 34
type input "*****"
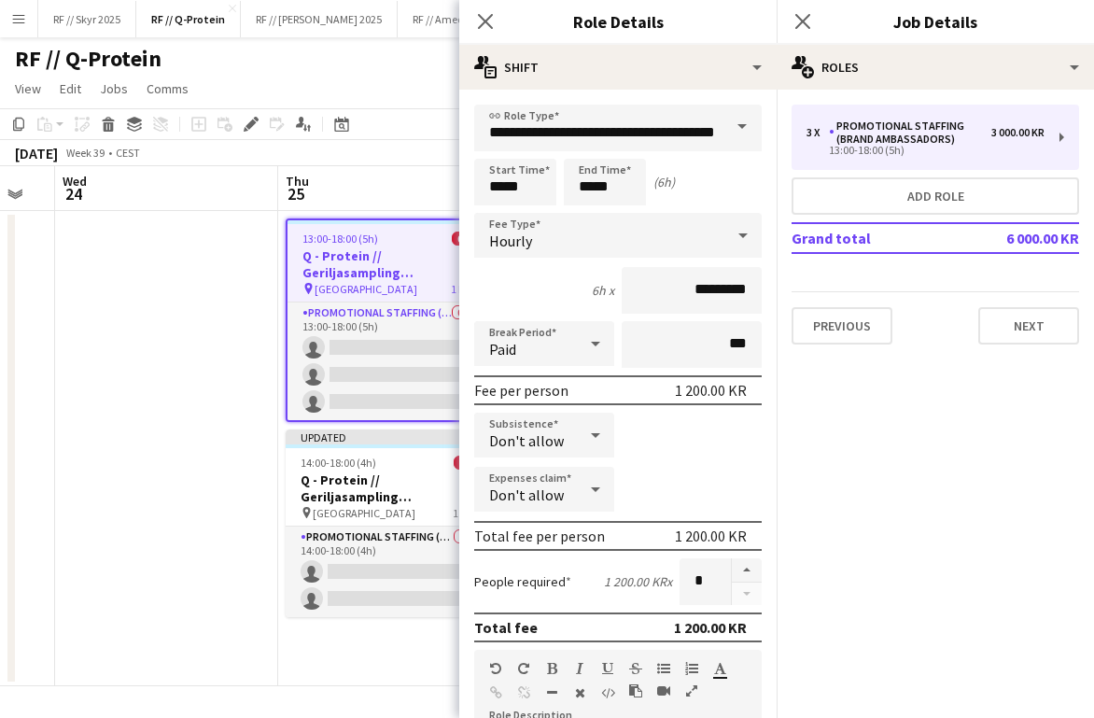
type input "*"
type input "*****"
type input "*"
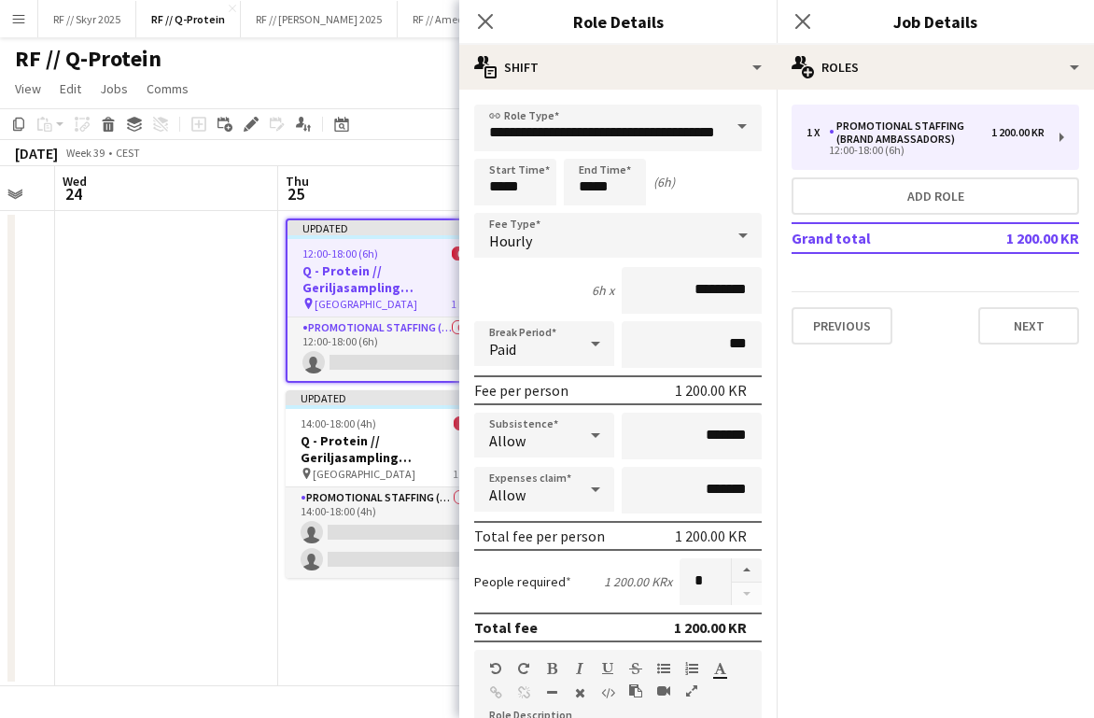
click at [295, 278] on h3 "Q - Protein // Geriljasampling [GEOGRAPHIC_DATA]" at bounding box center [389, 279] width 205 height 34
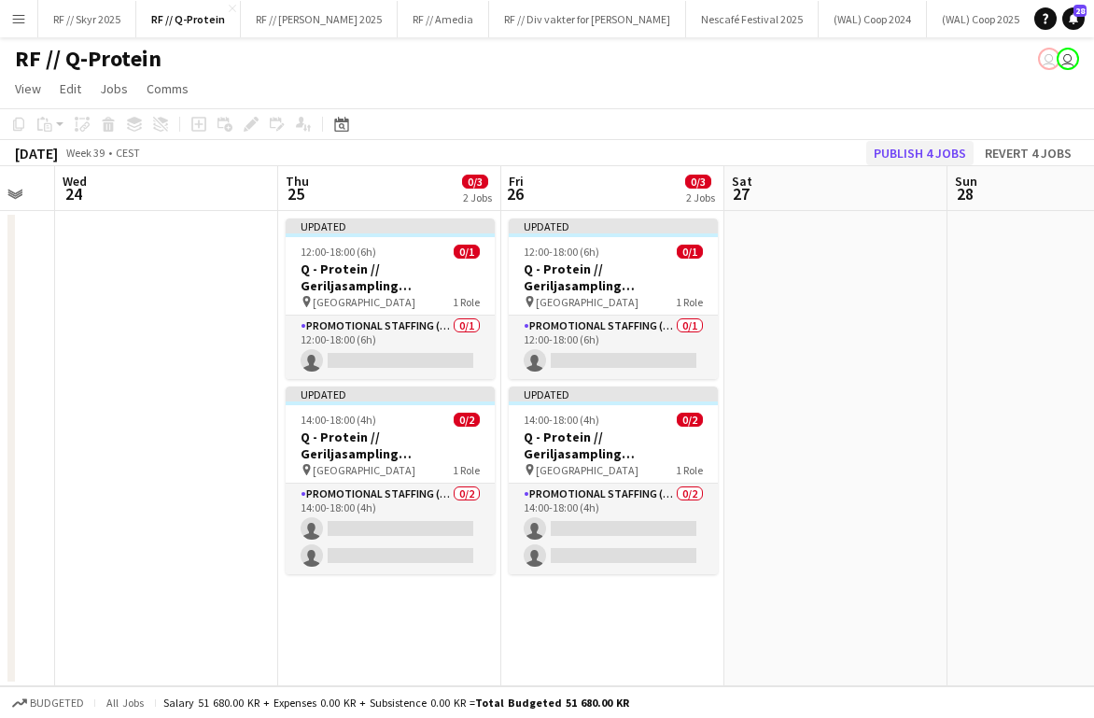
click at [793, 158] on button "Publish 4 jobs" at bounding box center [919, 153] width 107 height 24
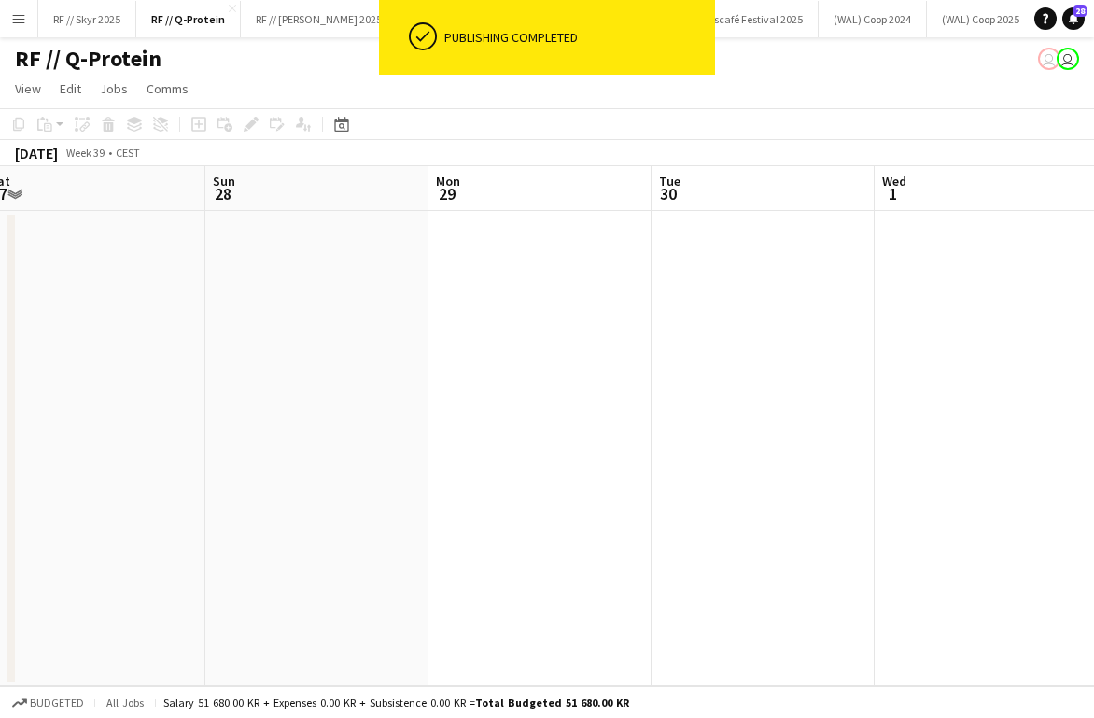
scroll to position [0, 545]
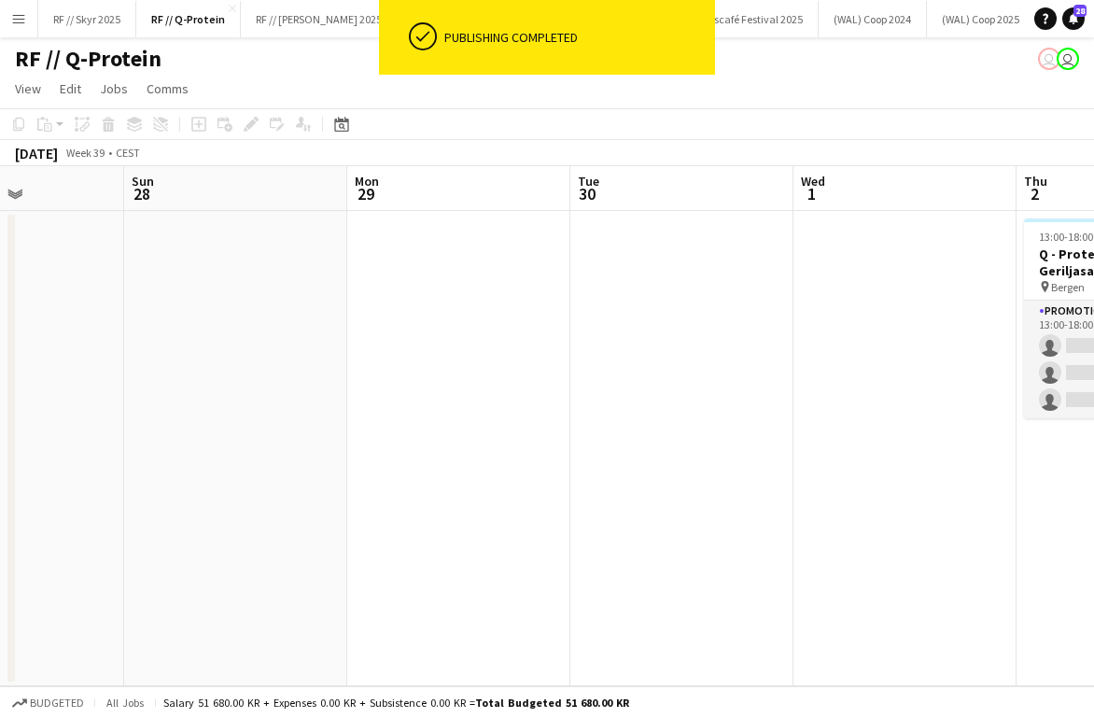
drag, startPoint x: 830, startPoint y: 607, endPoint x: 630, endPoint y: 528, distance: 214.9
click at [630, 528] on app-date-cell at bounding box center [681, 448] width 223 height 475
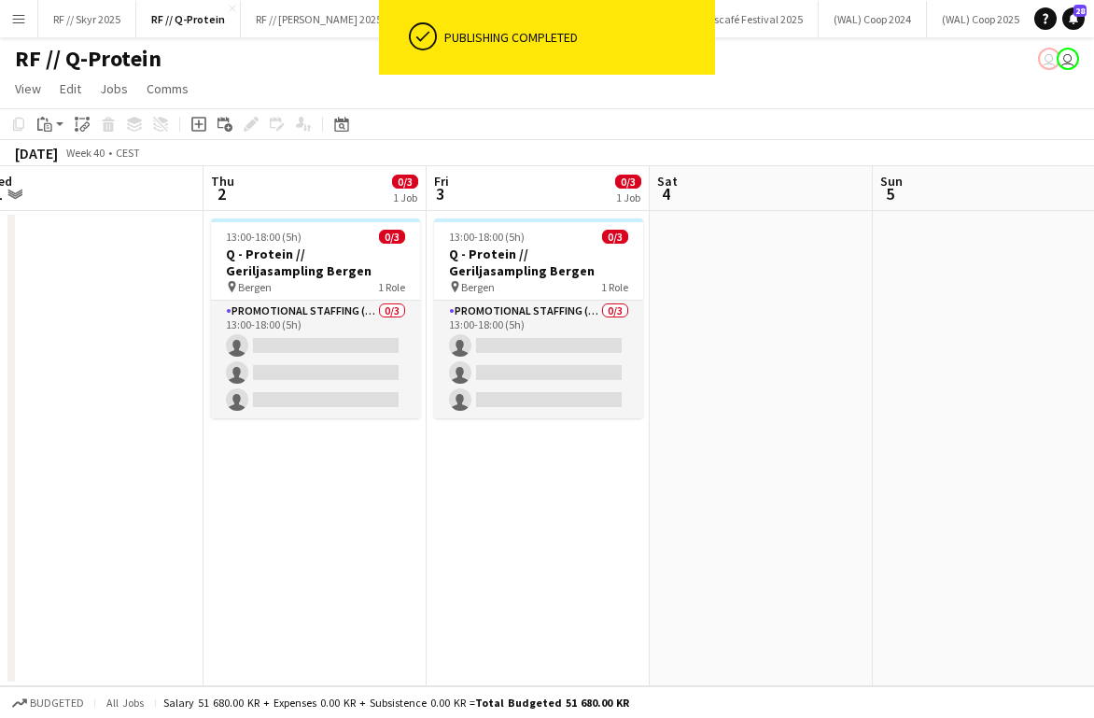
scroll to position [0, 714]
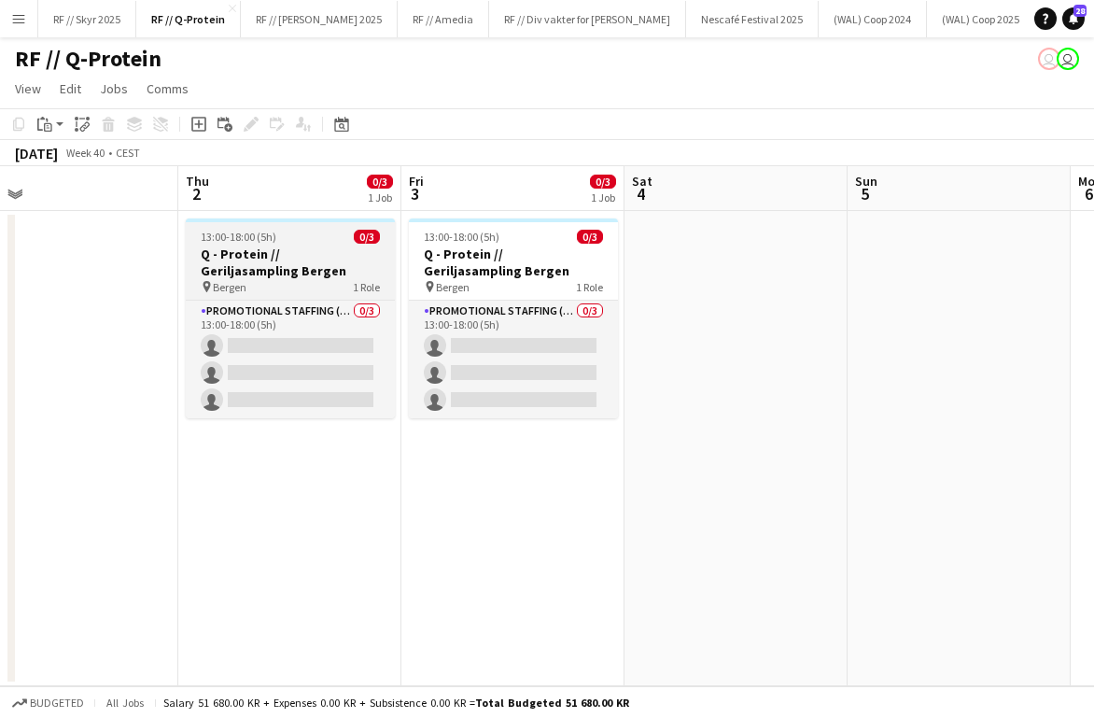
click at [308, 253] on h3 "Q - Protein // Geriljasampling Bergen" at bounding box center [290, 262] width 209 height 34
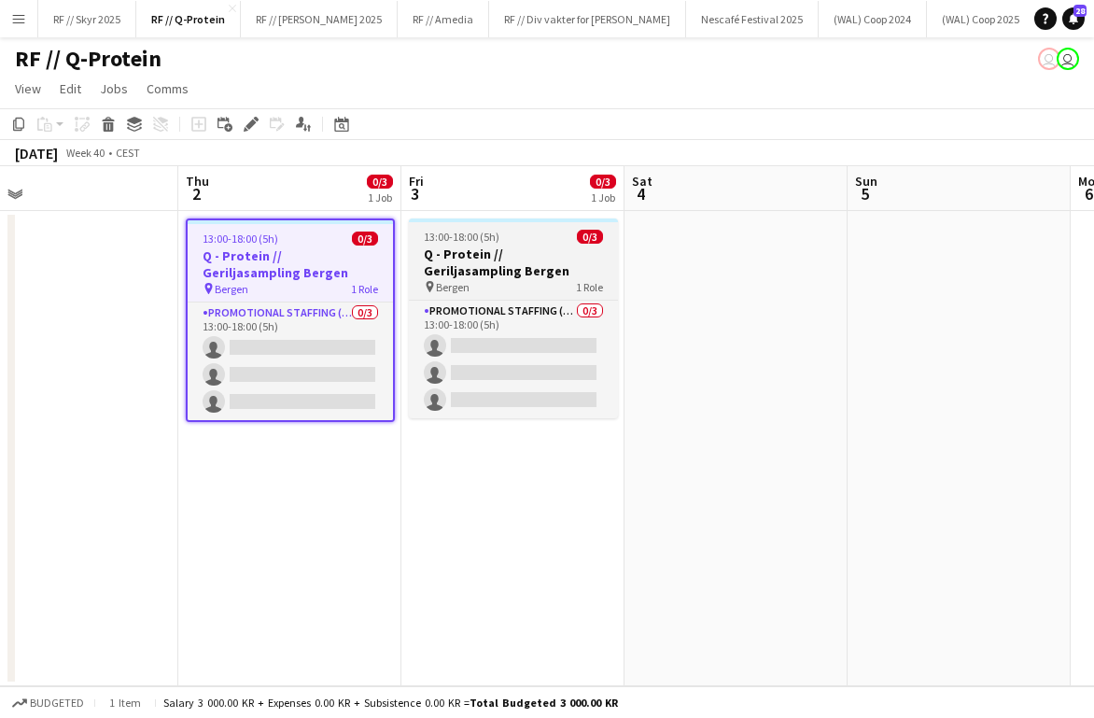
click at [524, 253] on h3 "Q - Protein // Geriljasampling Bergen" at bounding box center [513, 262] width 209 height 34
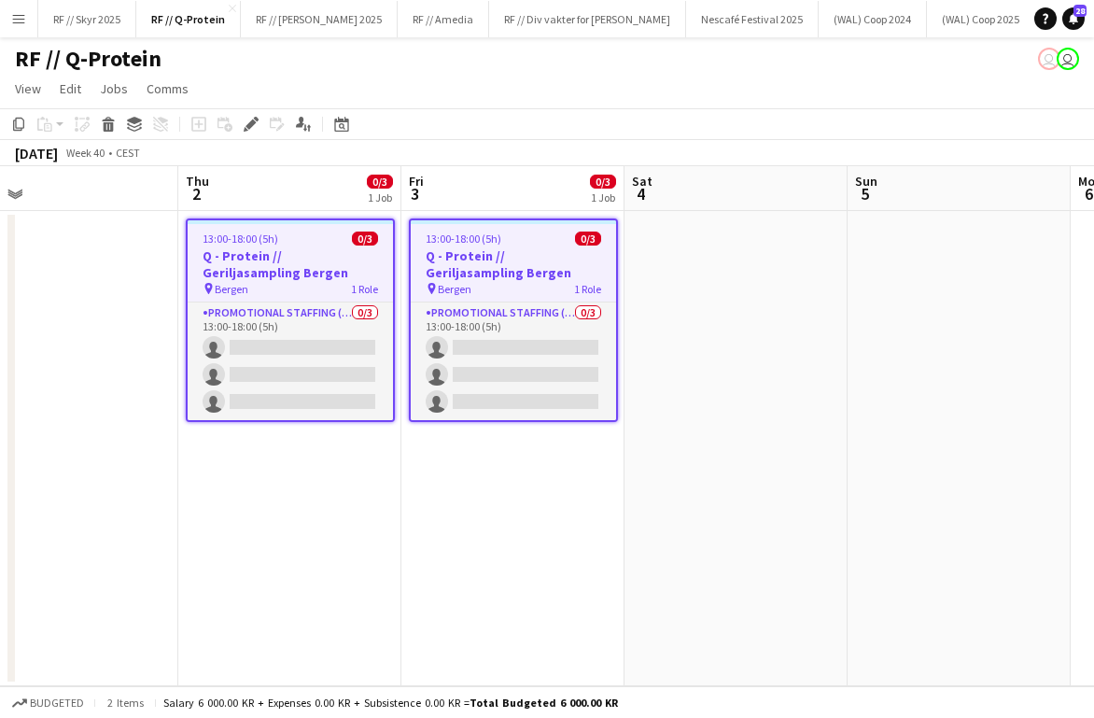
click at [314, 495] on app-date-cell "13:00-18:00 (5h) 0/3 Q - Protein // Geriljasampling Bergen pin Bergen 1 Role Pr…" at bounding box center [289, 448] width 223 height 475
click at [320, 533] on app-date-cell "13:00-18:00 (5h) 0/3 Q - Protein // Geriljasampling Bergen pin Bergen 1 Role Pr…" at bounding box center [289, 448] width 223 height 475
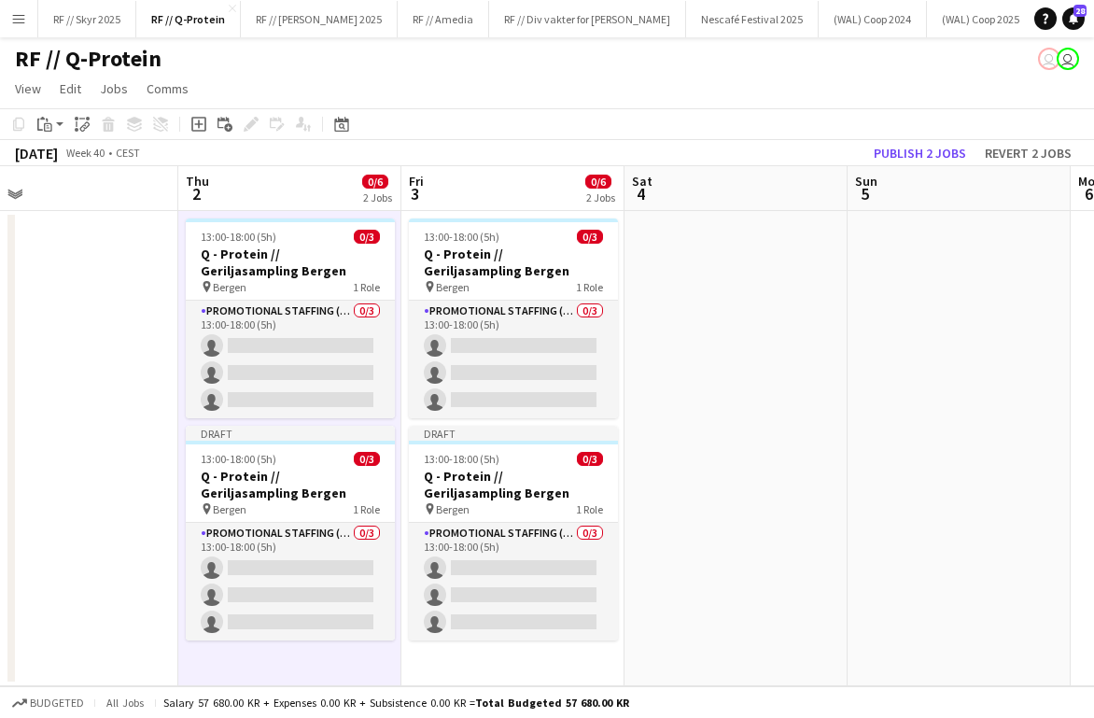
click at [709, 432] on app-date-cell at bounding box center [735, 448] width 223 height 475
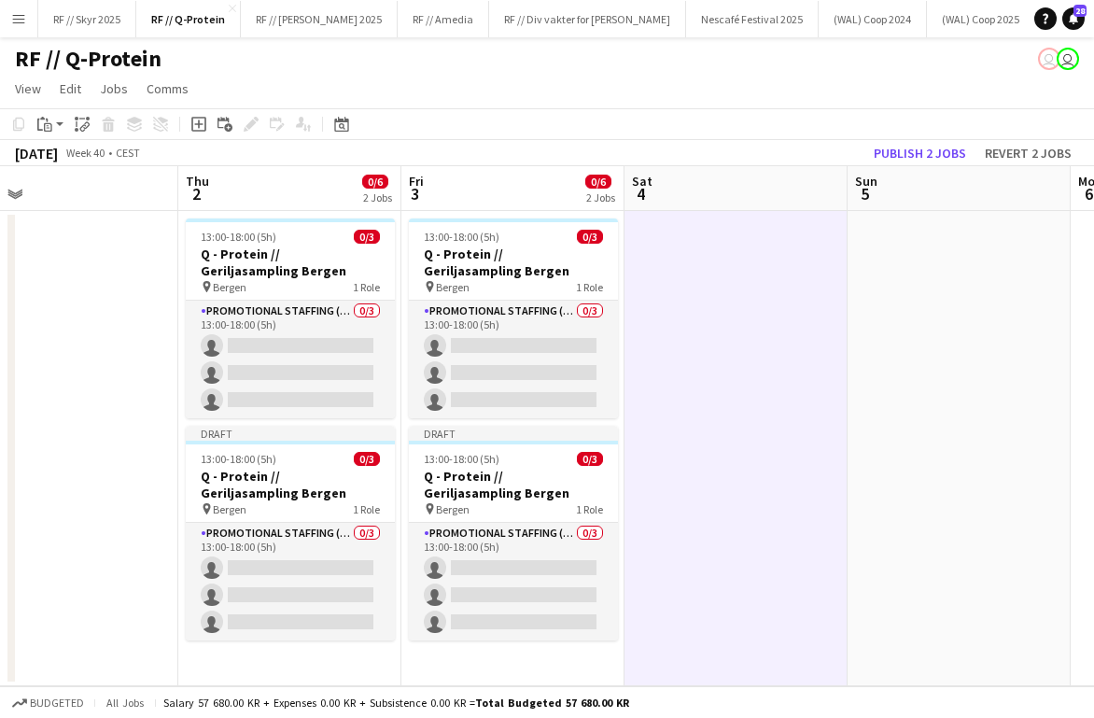
click at [311, 212] on app-date-cell "13:00-18:00 (5h) 0/3 Q - Protein // Geriljasampling Bergen pin Bergen 1 Role Pr…" at bounding box center [289, 448] width 223 height 475
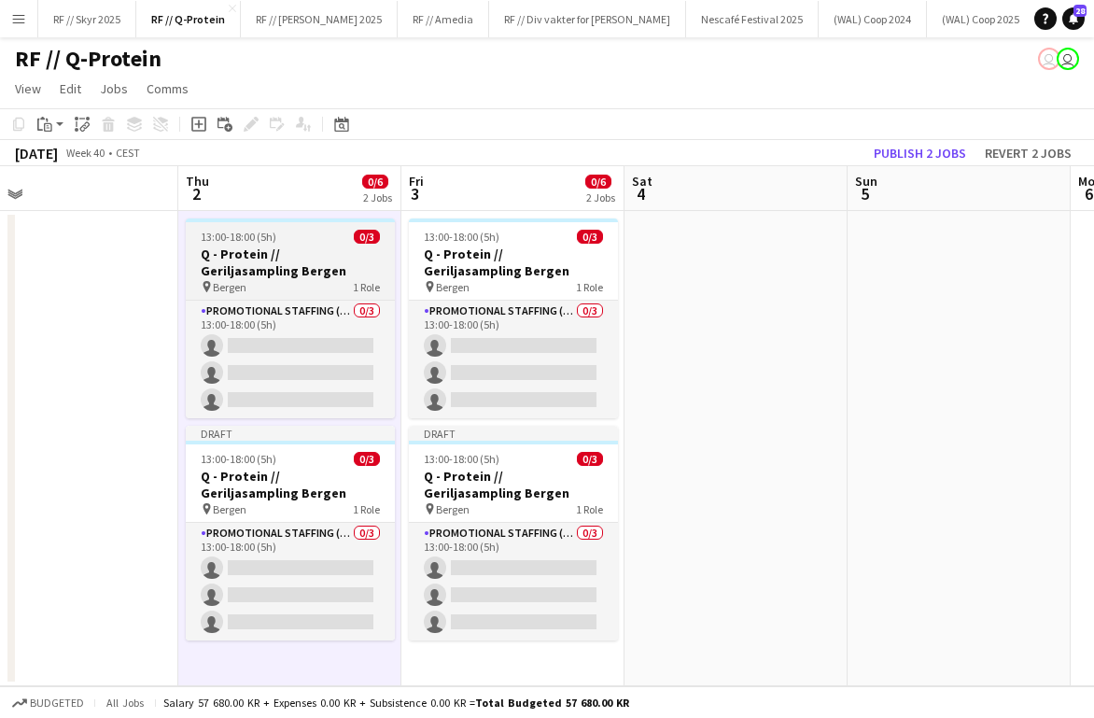
click at [315, 257] on h3 "Q - Protein // Geriljasampling Bergen" at bounding box center [290, 262] width 209 height 34
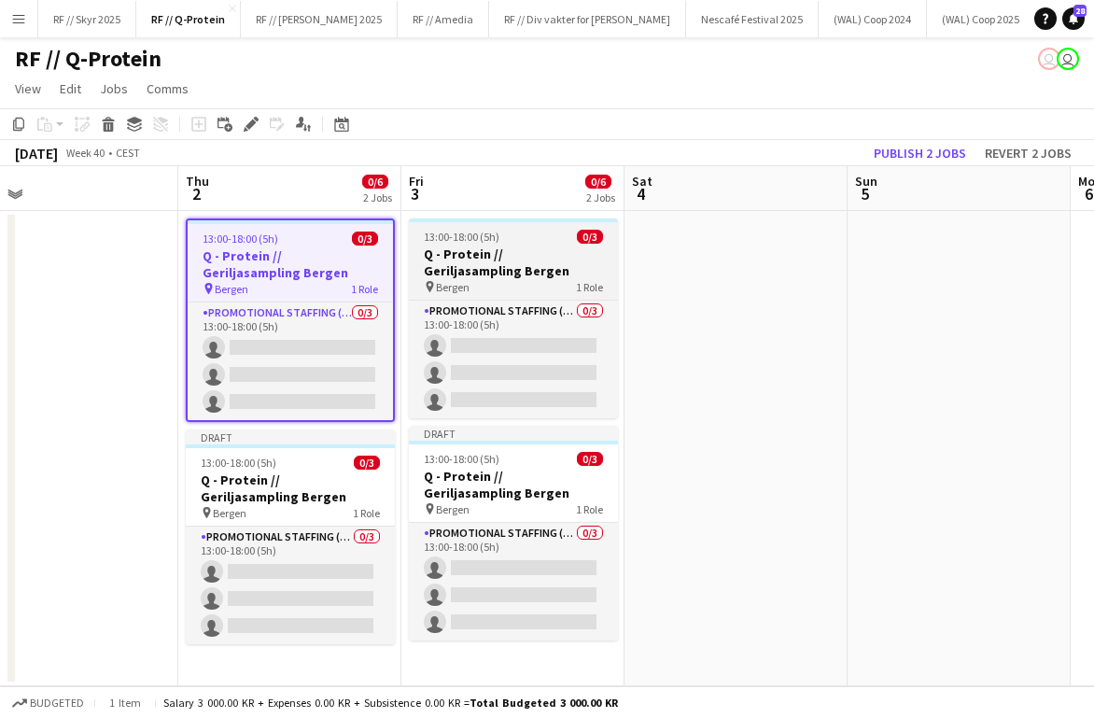
click at [497, 267] on h3 "Q - Protein // Geriljasampling Bergen" at bounding box center [513, 262] width 209 height 34
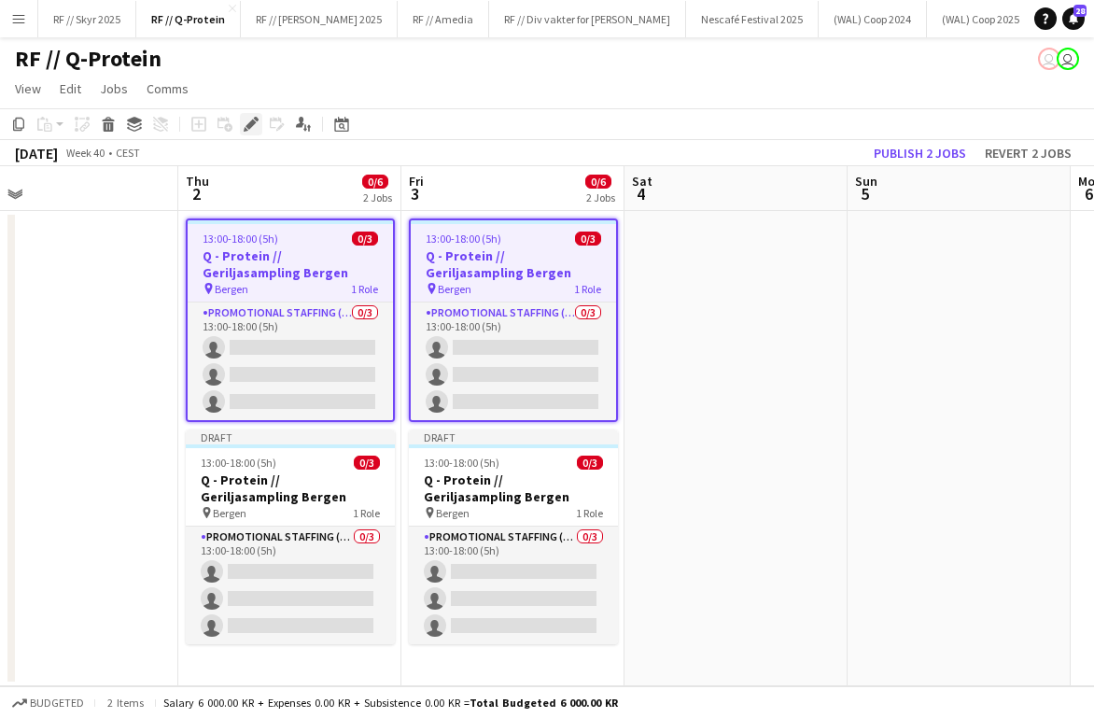
click at [256, 121] on icon "Edit" at bounding box center [251, 124] width 15 height 15
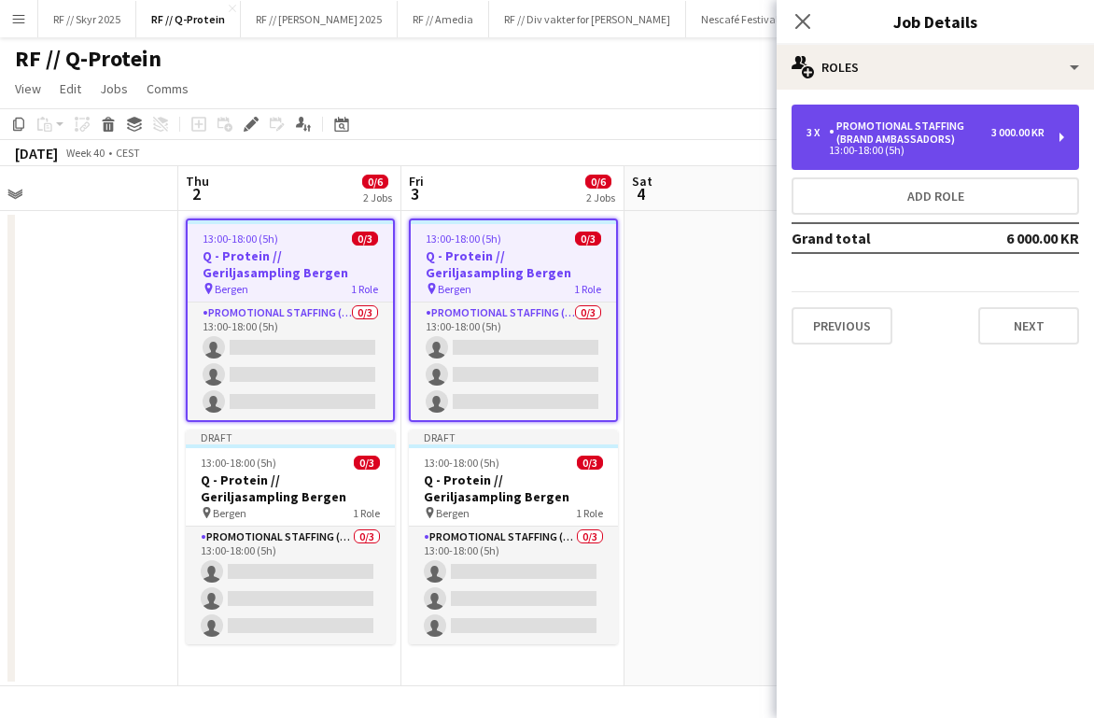
click at [793, 150] on div "13:00-18:00 (5h)" at bounding box center [925, 150] width 238 height 9
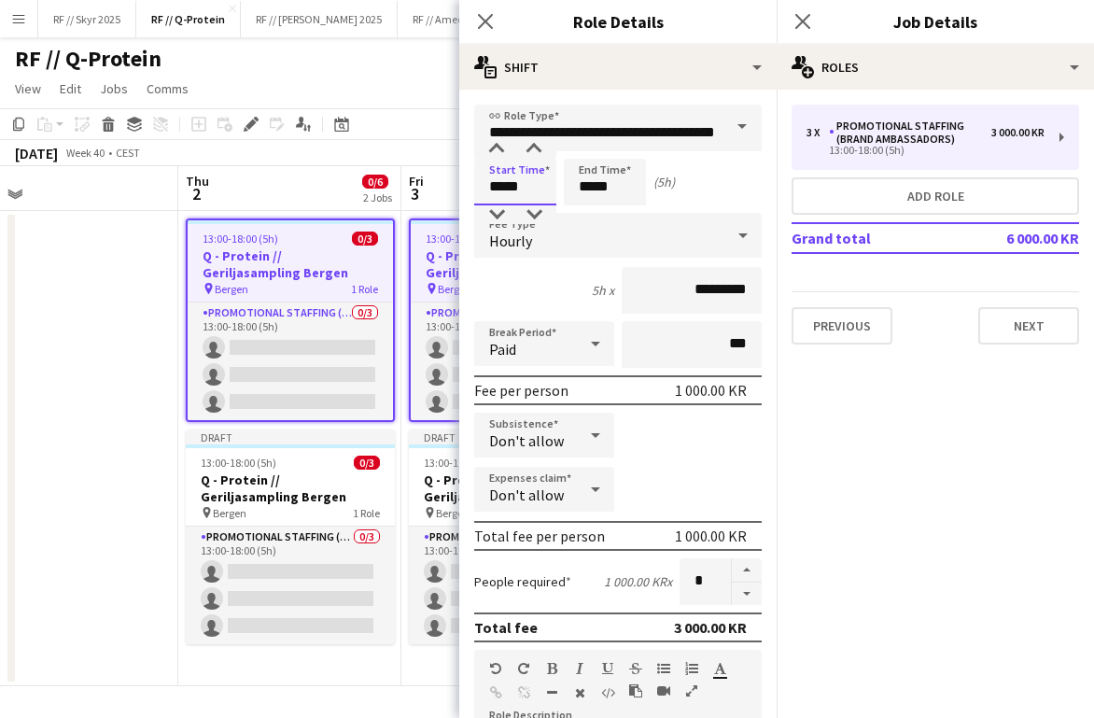
click at [510, 181] on input "*****" at bounding box center [515, 182] width 82 height 47
type input "*****"
click at [495, 148] on div at bounding box center [496, 149] width 37 height 19
click at [748, 570] on button "button" at bounding box center [747, 570] width 30 height 24
click at [747, 589] on button "button" at bounding box center [747, 593] width 30 height 23
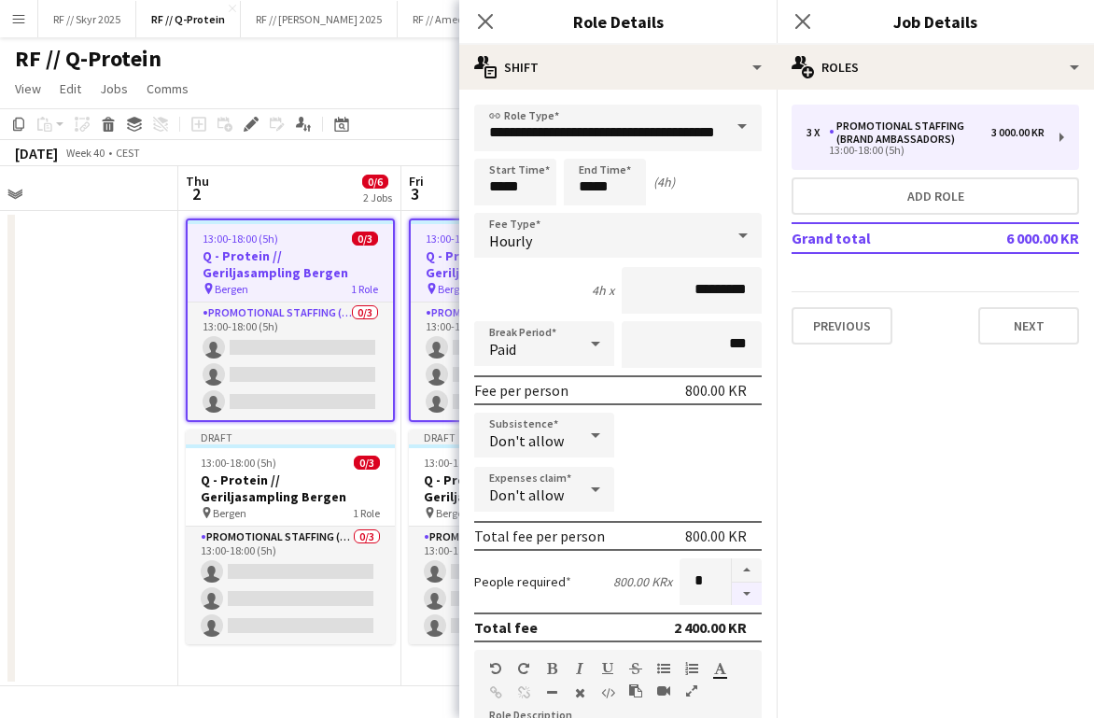
click at [747, 589] on button "button" at bounding box center [747, 593] width 30 height 23
type input "*"
click at [296, 298] on app-job-card "13:00-18:00 (5h) 0/3 Q - Protein // Geriljasampling Bergen pin Bergen 1 Role Pr…" at bounding box center [290, 319] width 209 height 203
type input "*****"
type input "*"
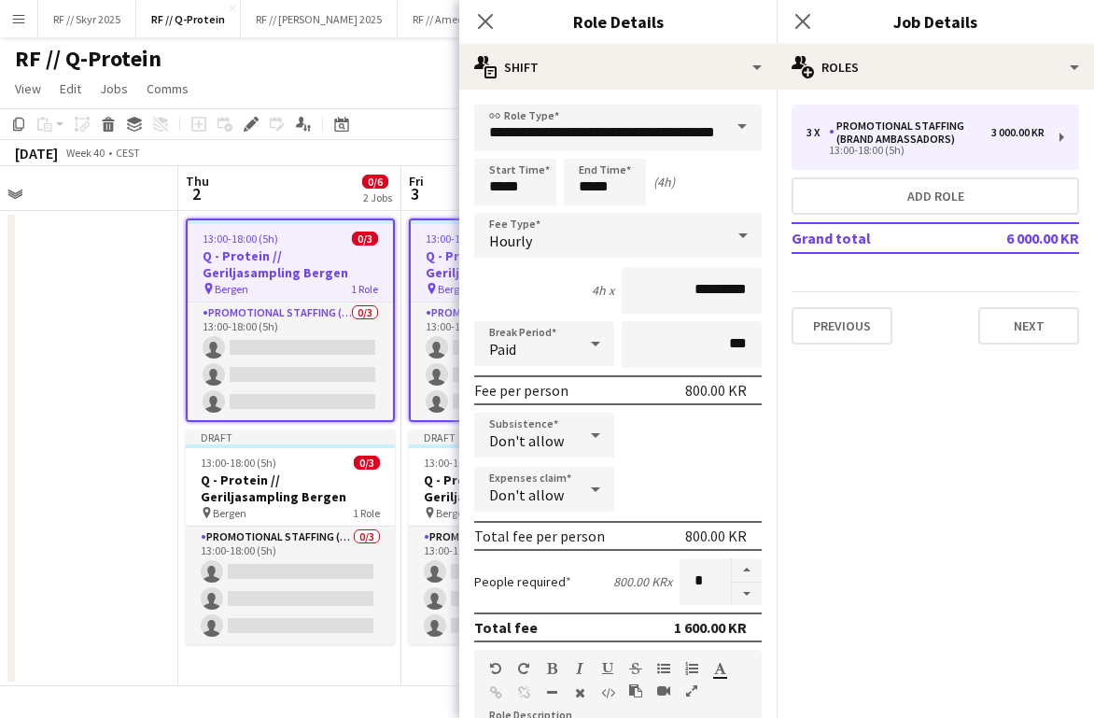
type input "*****"
type input "*"
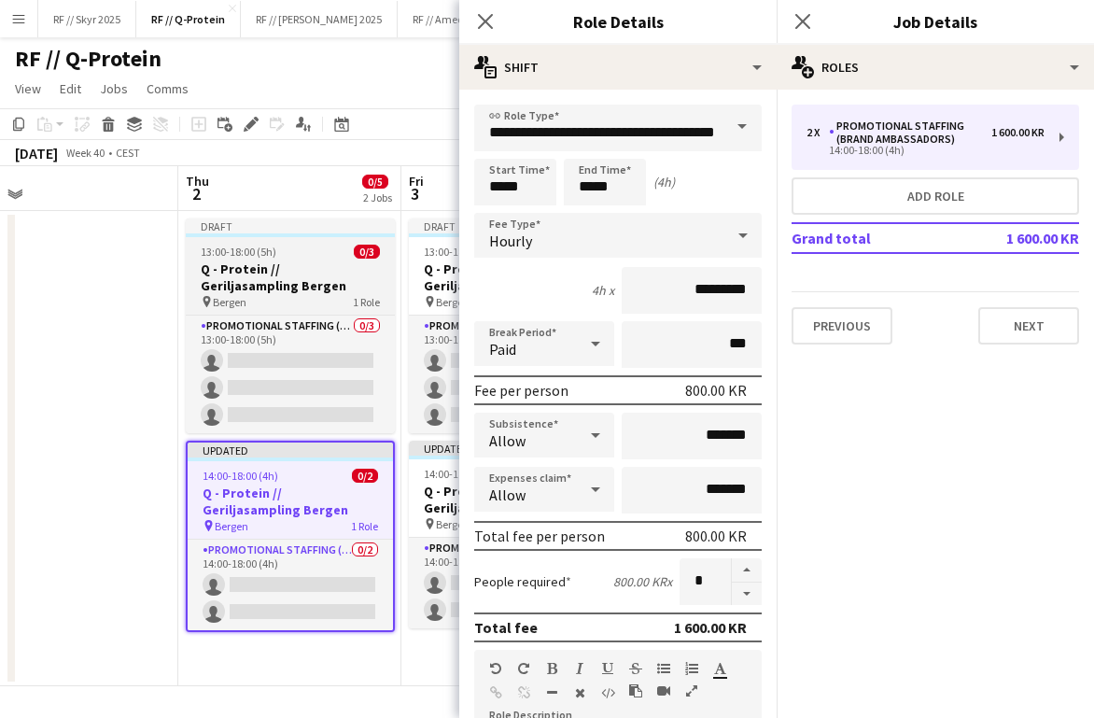
click at [326, 264] on h3 "Q - Protein // Geriljasampling Bergen" at bounding box center [290, 277] width 209 height 34
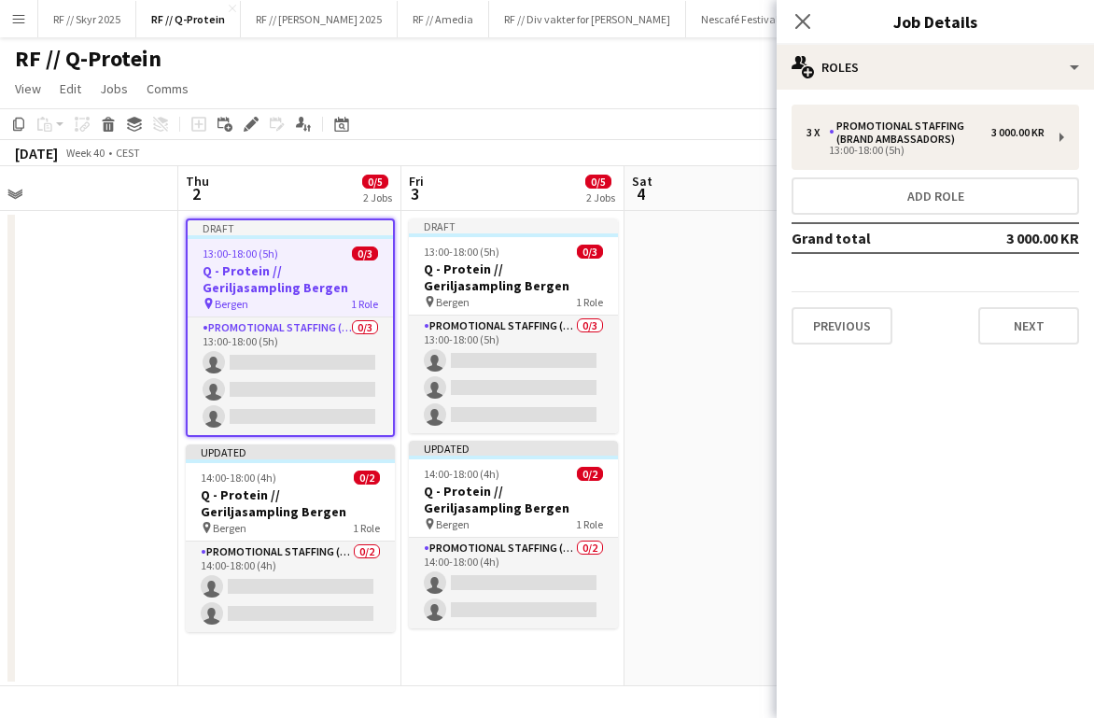
click at [645, 182] on span "Sat" at bounding box center [642, 181] width 21 height 17
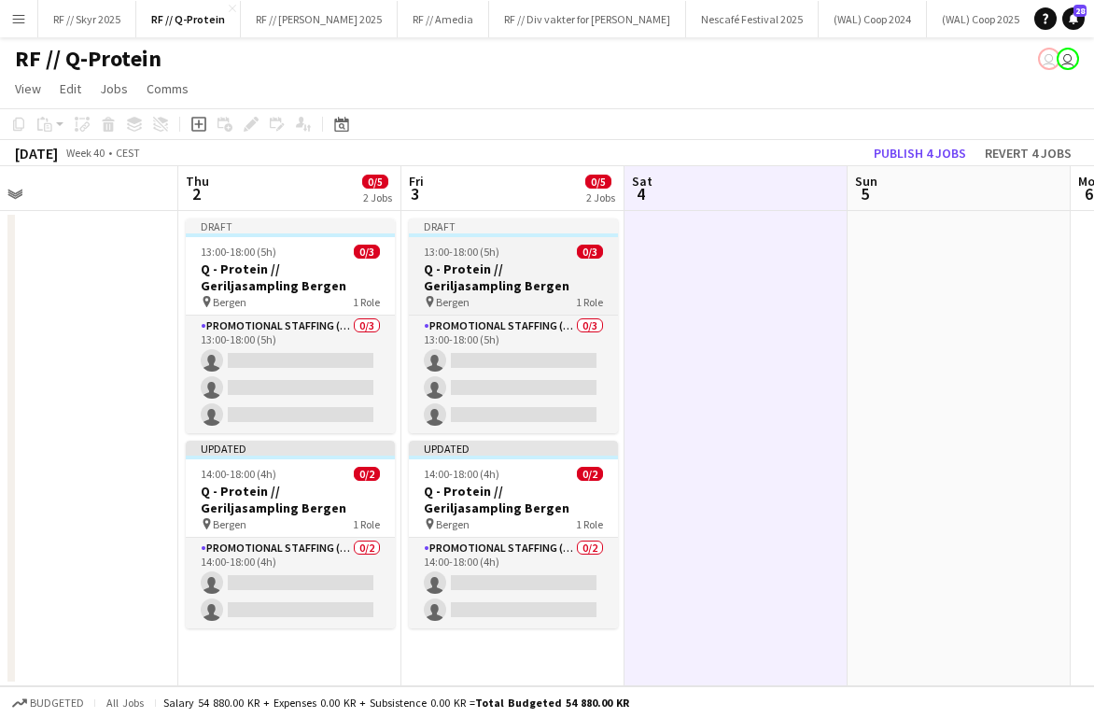
click at [462, 253] on span "13:00-18:00 (5h)" at bounding box center [462, 251] width 76 height 14
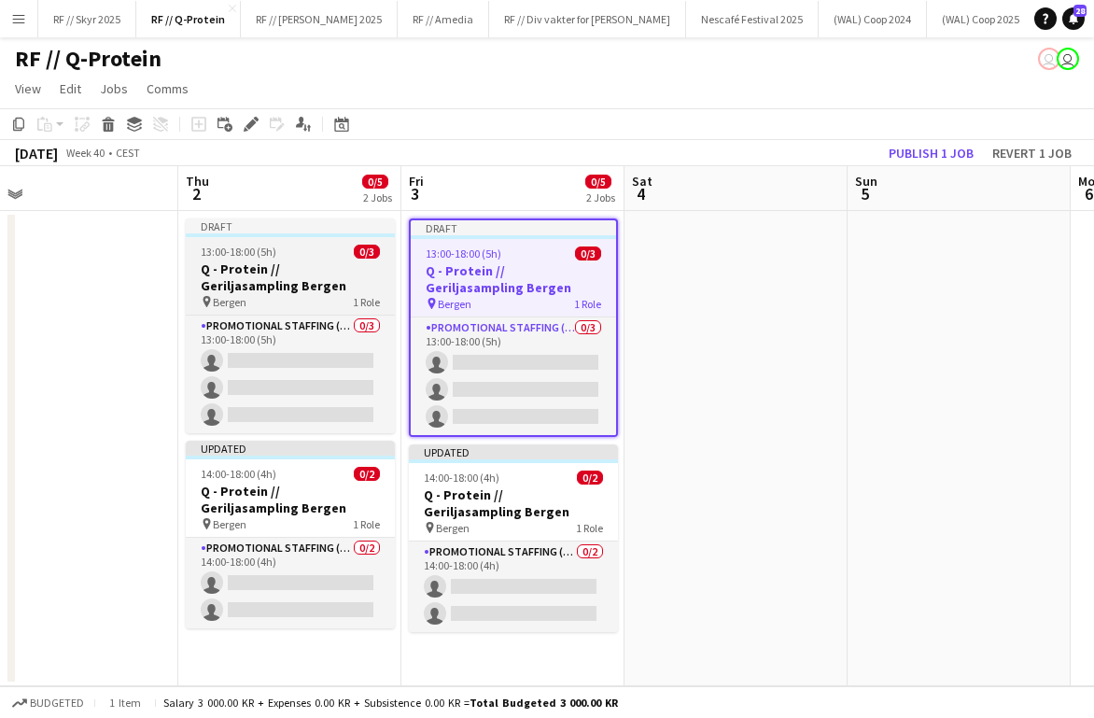
click at [307, 253] on div "13:00-18:00 (5h) 0/3" at bounding box center [290, 251] width 209 height 14
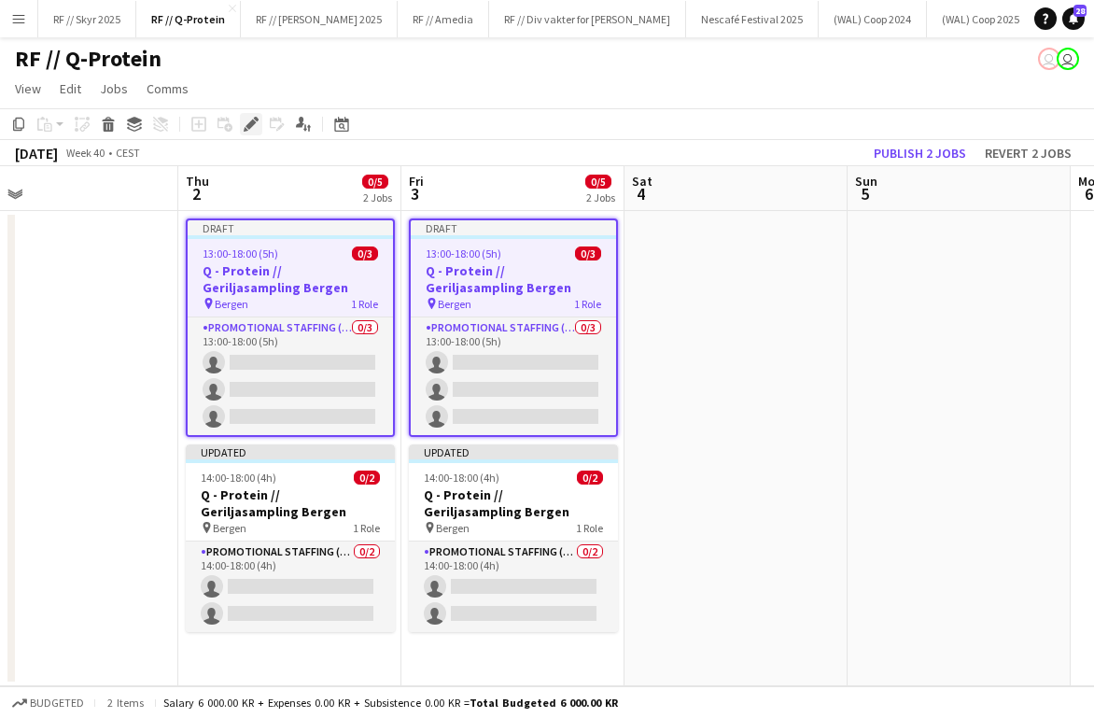
click at [244, 124] on icon "Edit" at bounding box center [251, 124] width 15 height 15
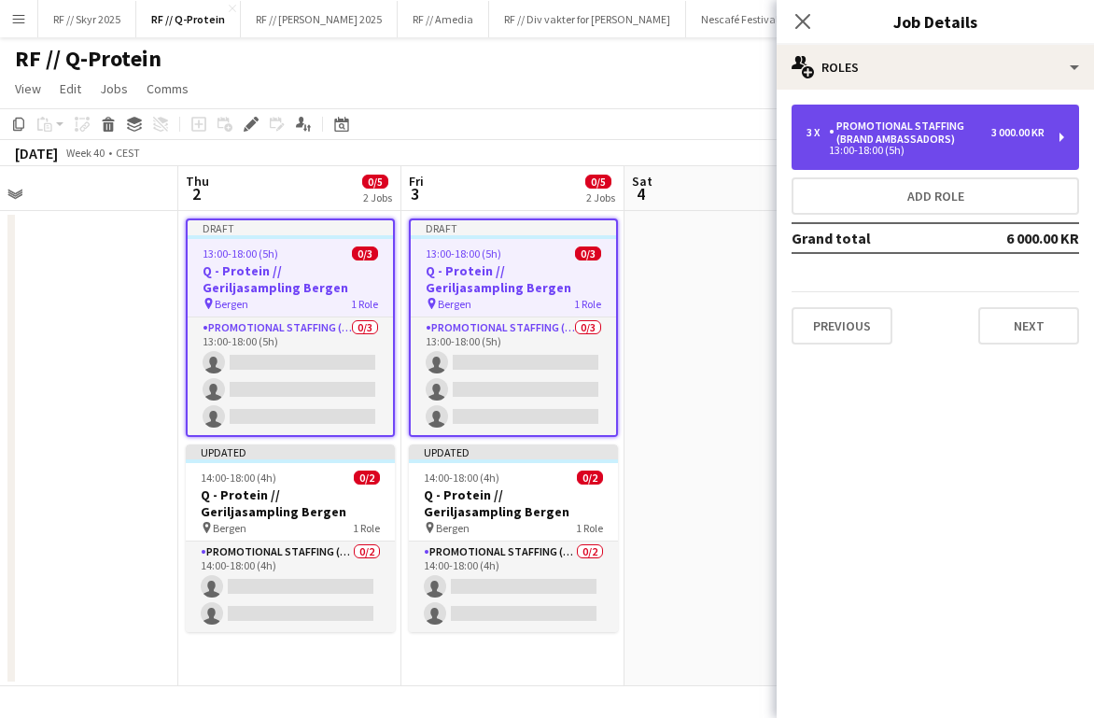
click at [793, 125] on div "Promotional Staffing (Brand Ambassadors)" at bounding box center [910, 132] width 162 height 26
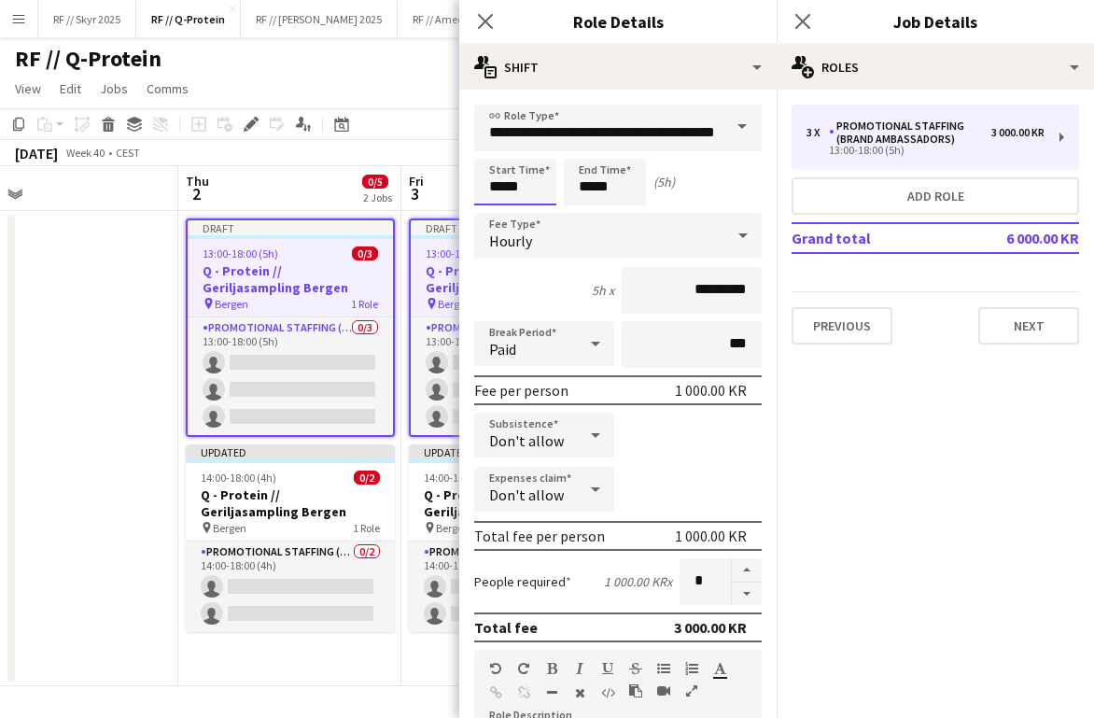
click at [509, 189] on input "*****" at bounding box center [515, 182] width 82 height 47
type input "*****"
click at [501, 205] on div at bounding box center [496, 214] width 37 height 19
click at [590, 198] on input "*****" at bounding box center [605, 182] width 82 height 47
click at [580, 160] on input "*****" at bounding box center [605, 182] width 82 height 47
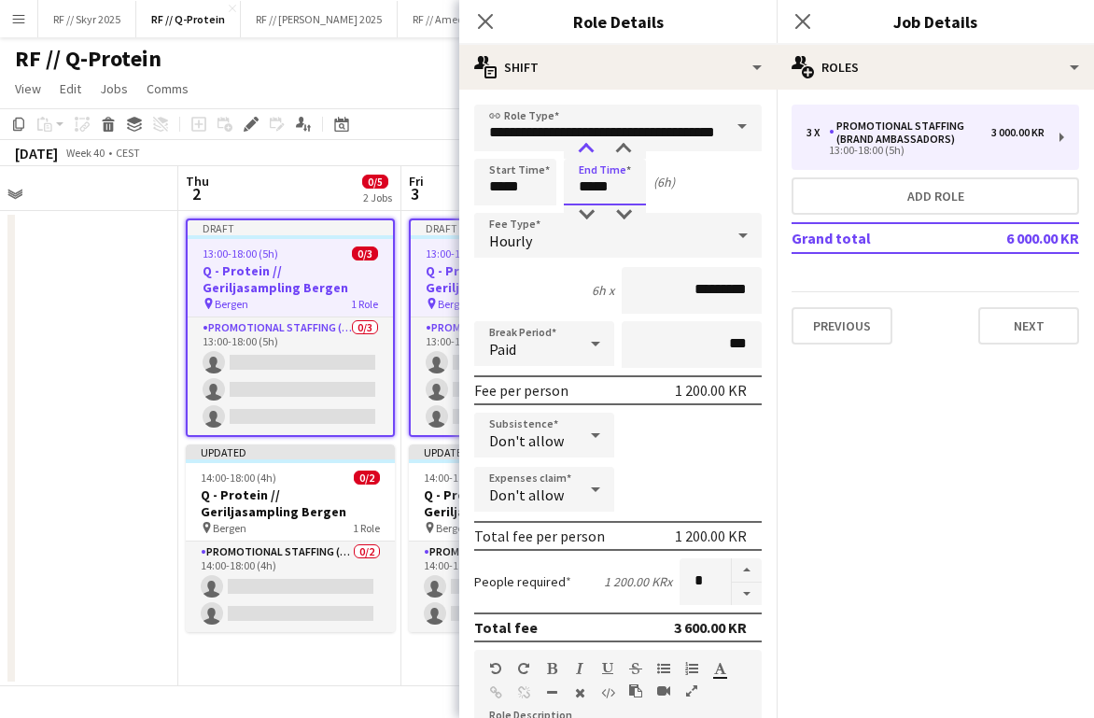
type input "*****"
click at [580, 152] on div at bounding box center [585, 149] width 37 height 19
click at [314, 314] on app-job-card "Draft 13:00-18:00 (5h) 0/3 Q - Protein // Geriljasampling Bergen pin Bergen 1 R…" at bounding box center [290, 327] width 209 height 218
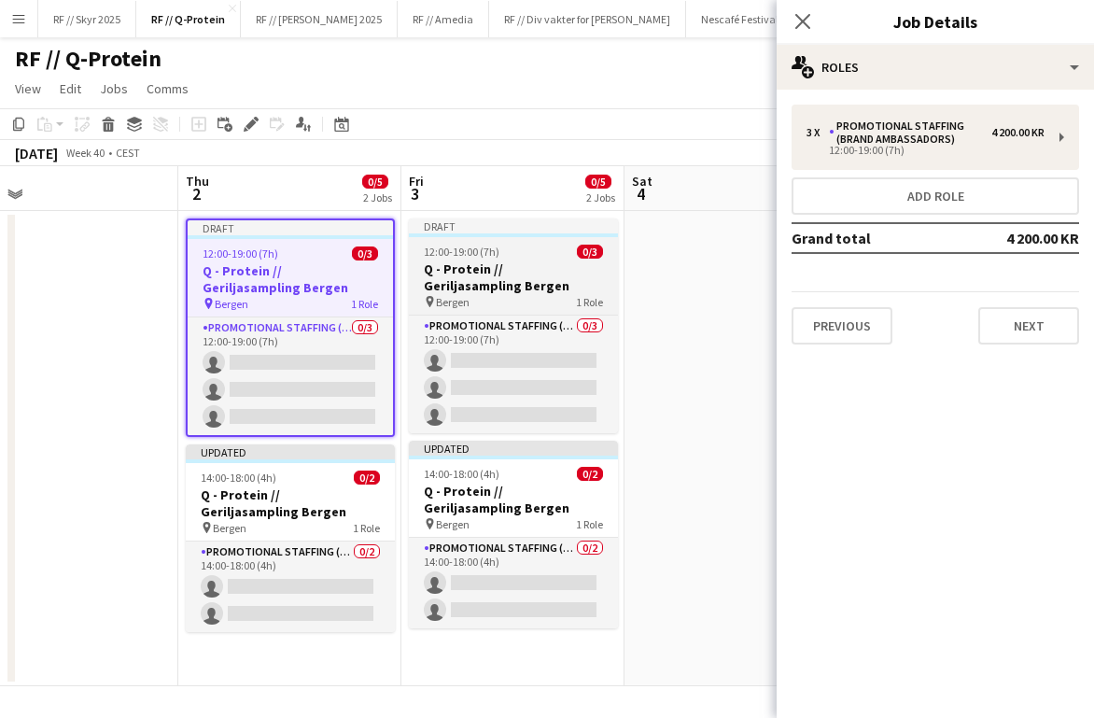
click at [496, 244] on span "12:00-19:00 (7h)" at bounding box center [462, 251] width 76 height 14
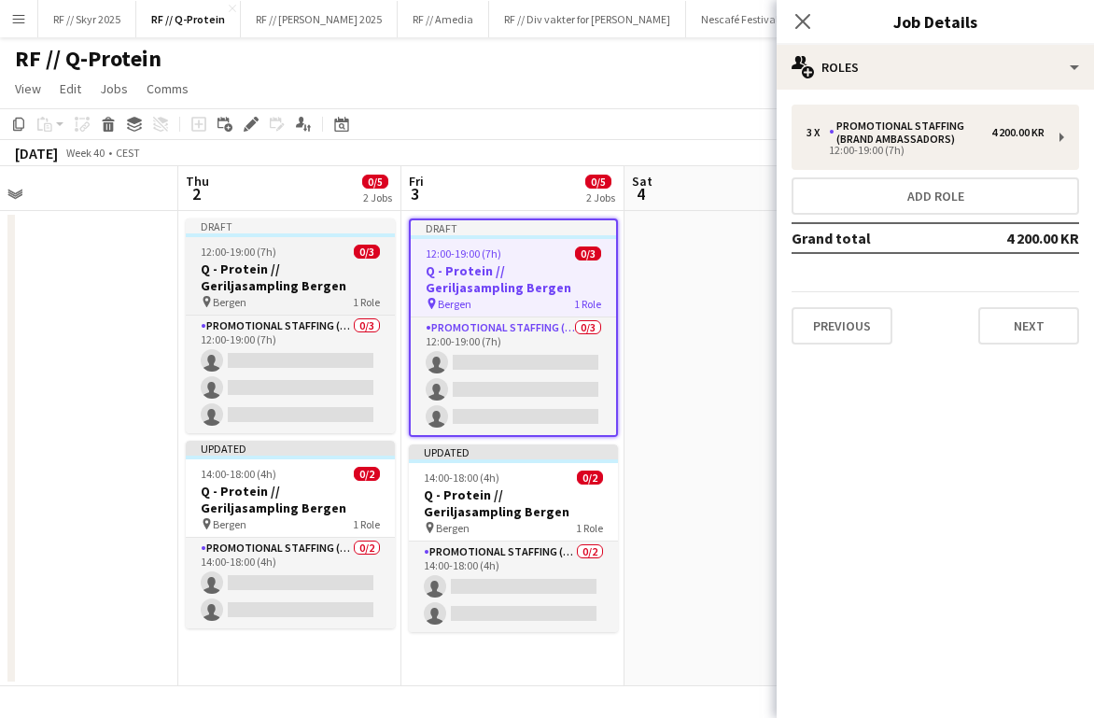
click at [304, 263] on h3 "Q - Protein // Geriljasampling Bergen" at bounding box center [290, 277] width 209 height 34
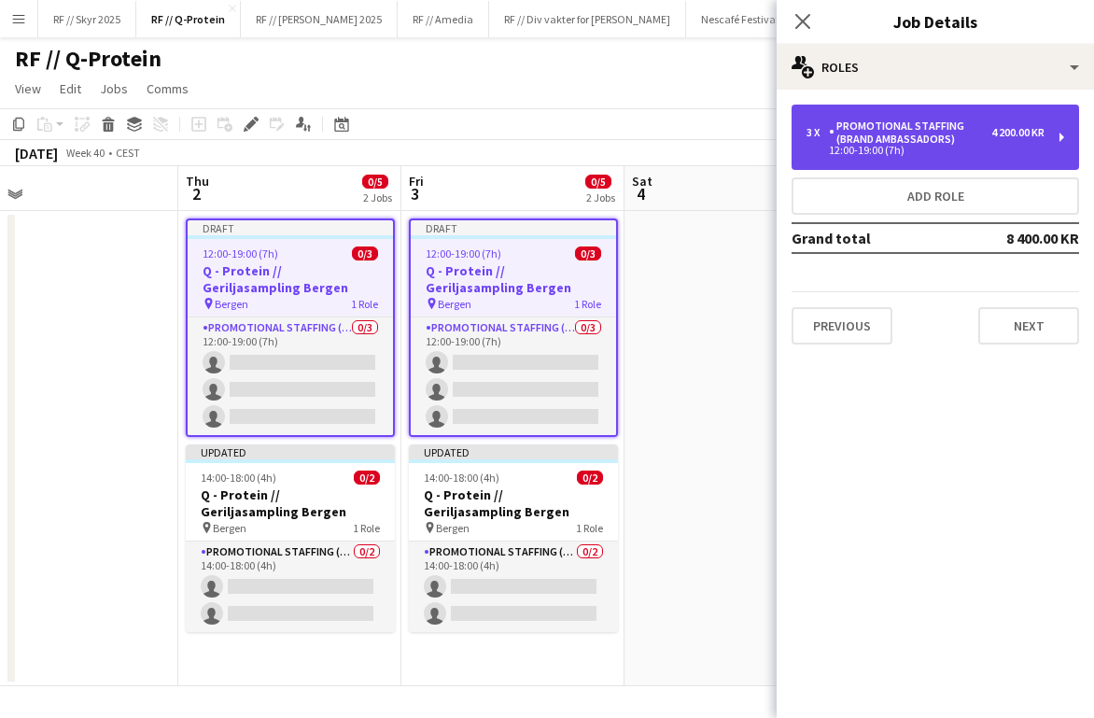
click at [793, 157] on div "3 x Promotional Staffing (Brand Ambassadors) 4 200.00 KR 12:00-19:00 (7h)" at bounding box center [934, 137] width 287 height 65
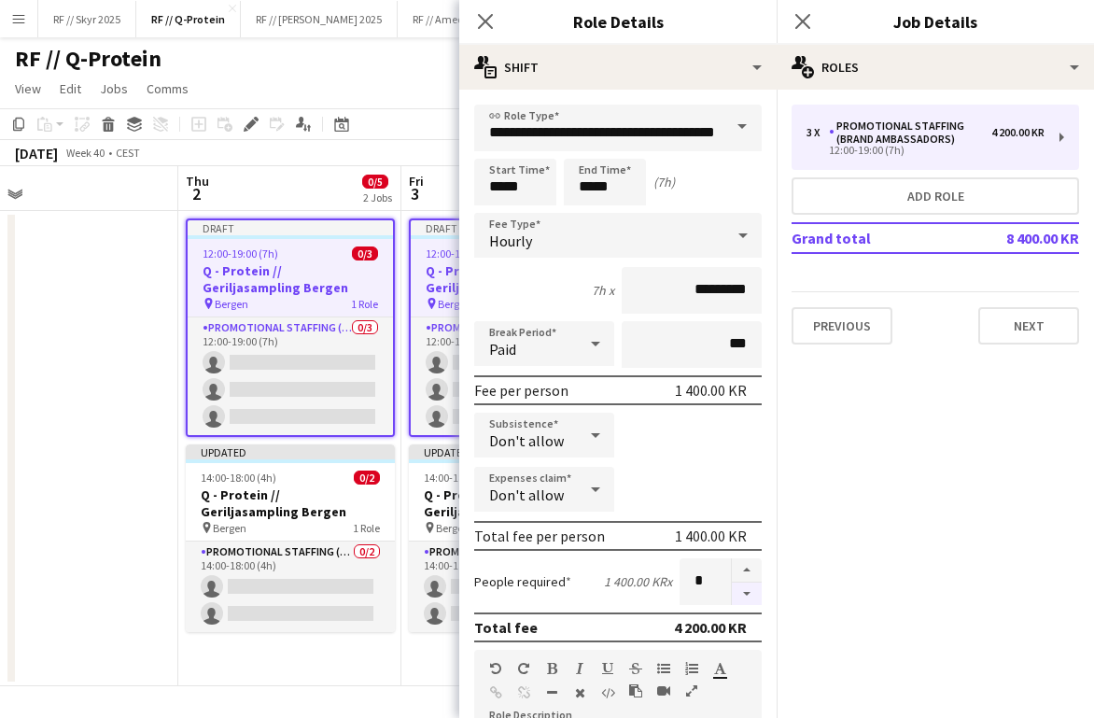
click at [737, 601] on button "button" at bounding box center [747, 593] width 30 height 23
click at [743, 601] on button "button" at bounding box center [747, 593] width 30 height 23
type input "*"
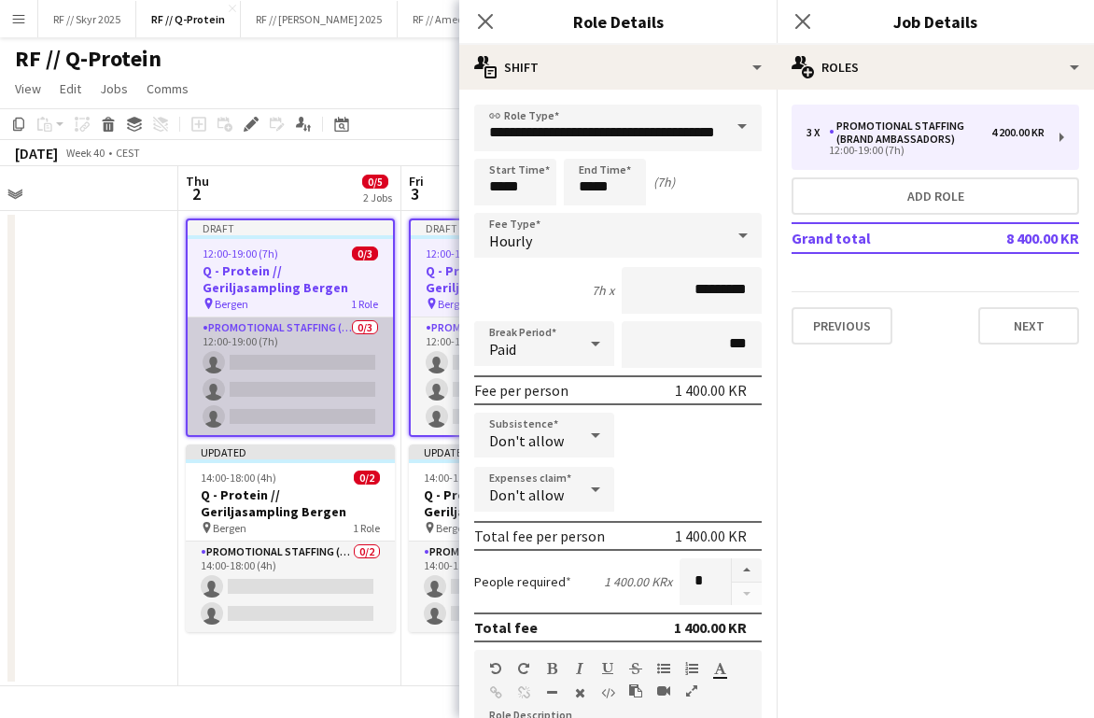
click at [338, 321] on app-card-role "Promotional Staffing (Brand Ambassadors) 0/3 12:00-19:00 (7h) single-neutral-ac…" at bounding box center [290, 376] width 205 height 118
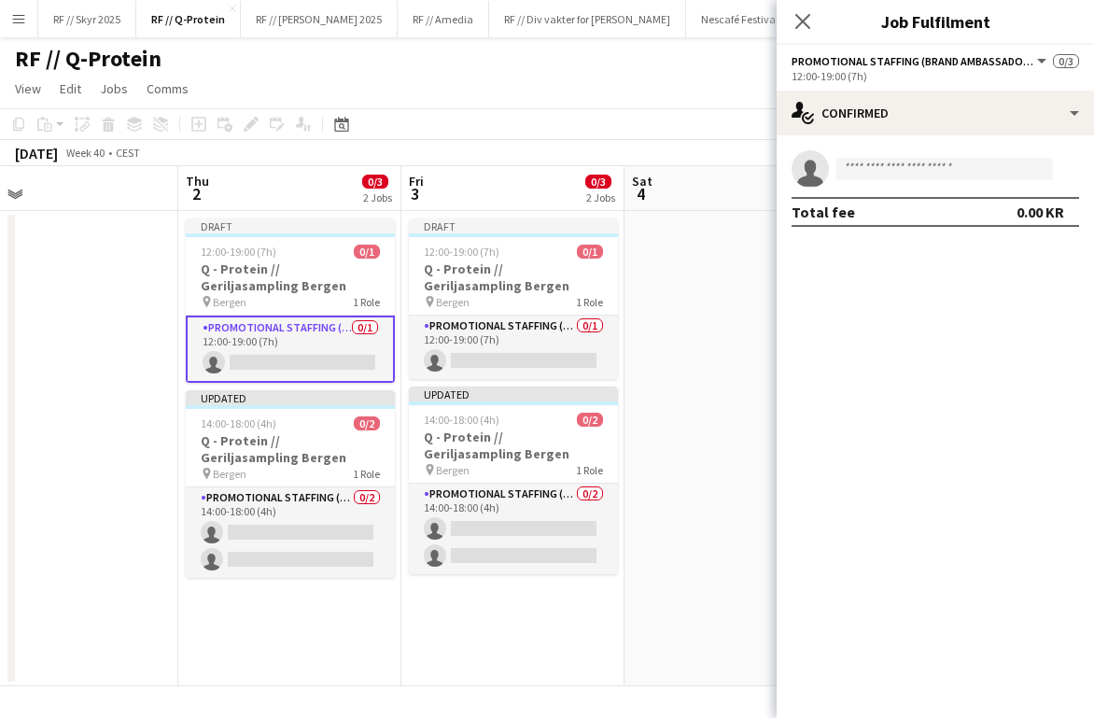
click at [702, 309] on app-date-cell at bounding box center [735, 448] width 223 height 475
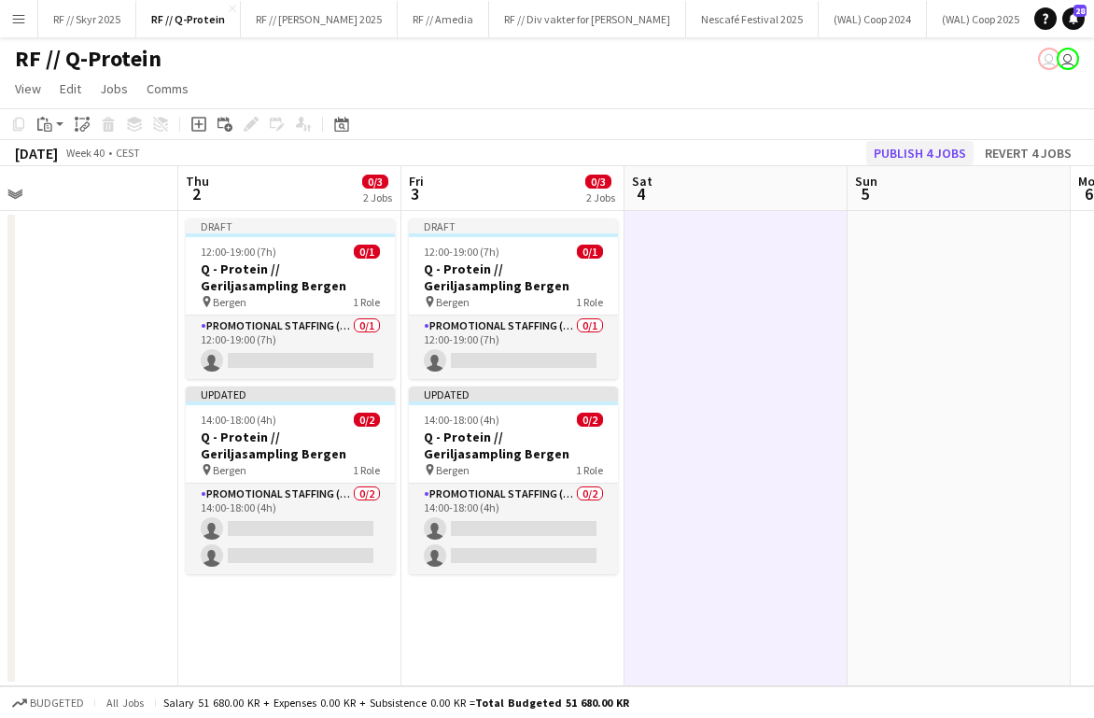
click at [793, 151] on button "Publish 4 jobs" at bounding box center [919, 153] width 107 height 24
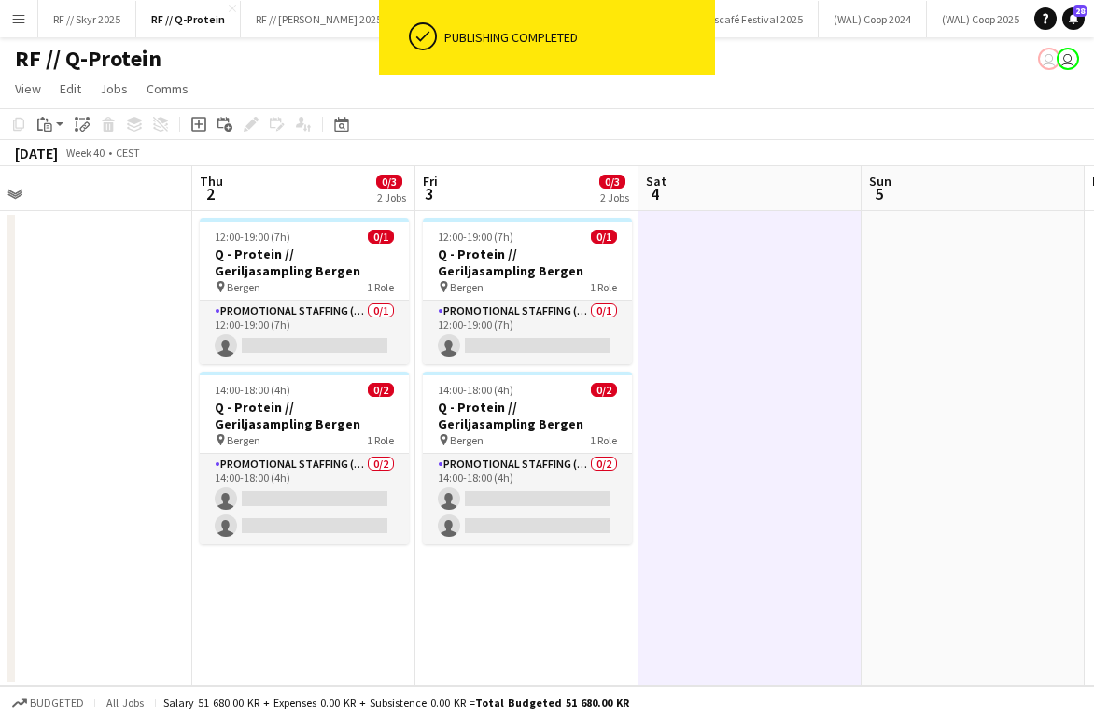
scroll to position [0, 740]
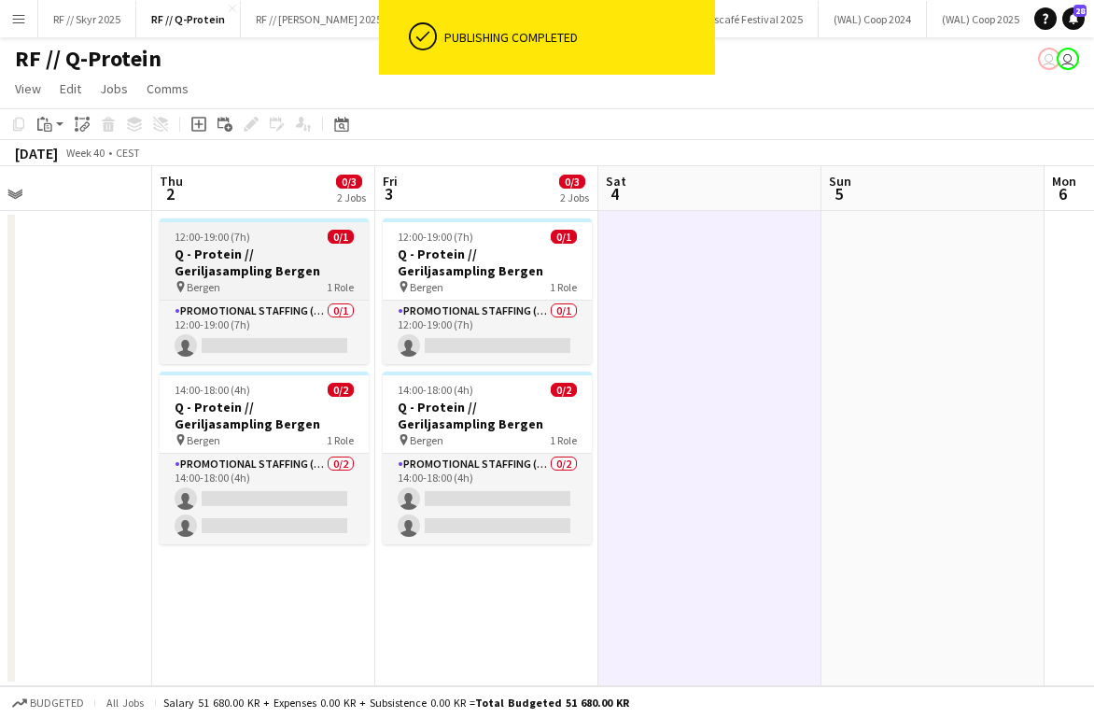
click at [299, 251] on h3 "Q - Protein // Geriljasampling Bergen" at bounding box center [264, 262] width 209 height 34
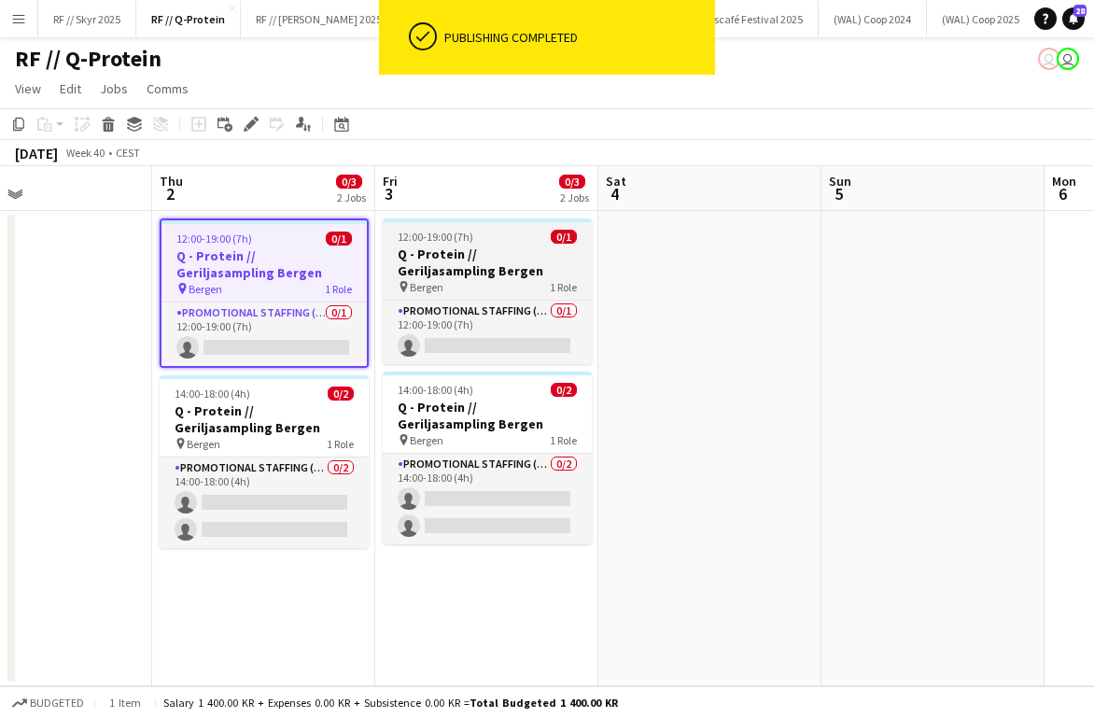
click at [467, 258] on h3 "Q - Protein // Geriljasampling Bergen" at bounding box center [487, 262] width 209 height 34
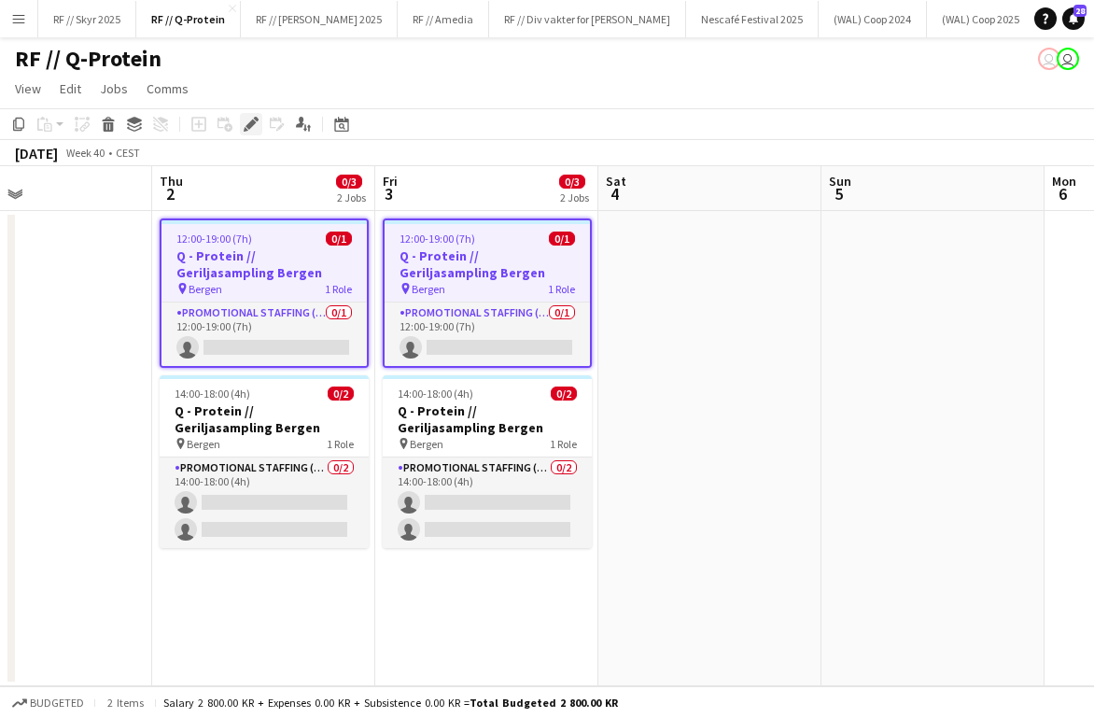
click at [253, 126] on icon "Edit" at bounding box center [251, 124] width 15 height 15
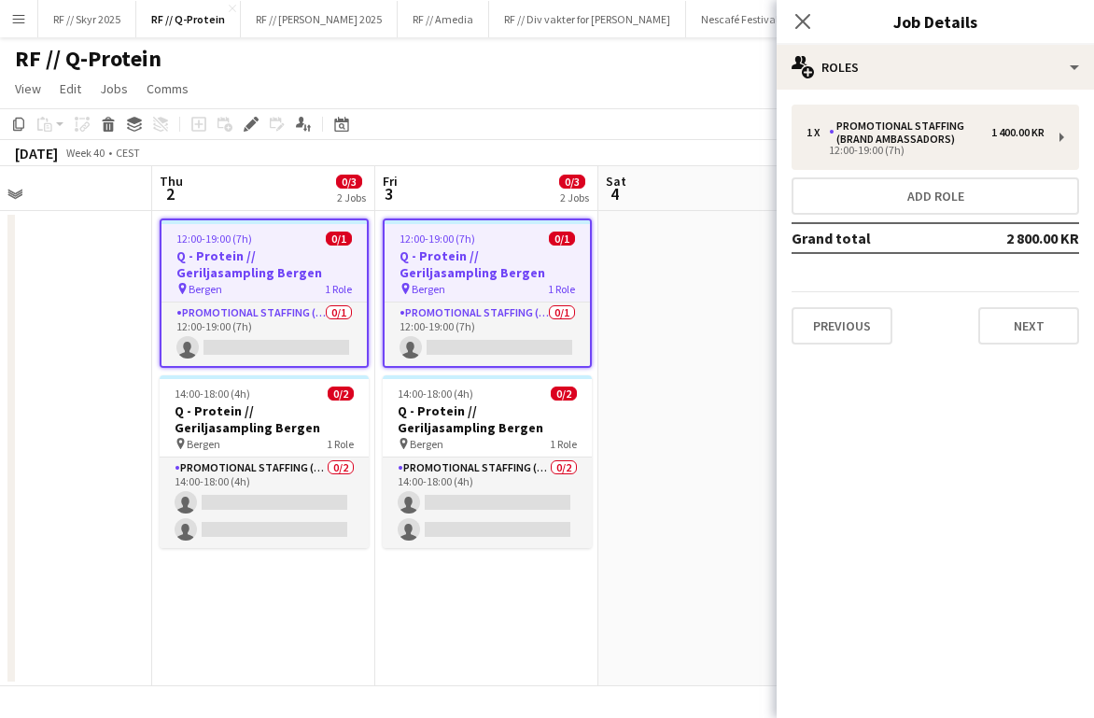
click at [661, 327] on app-date-cell at bounding box center [709, 448] width 223 height 475
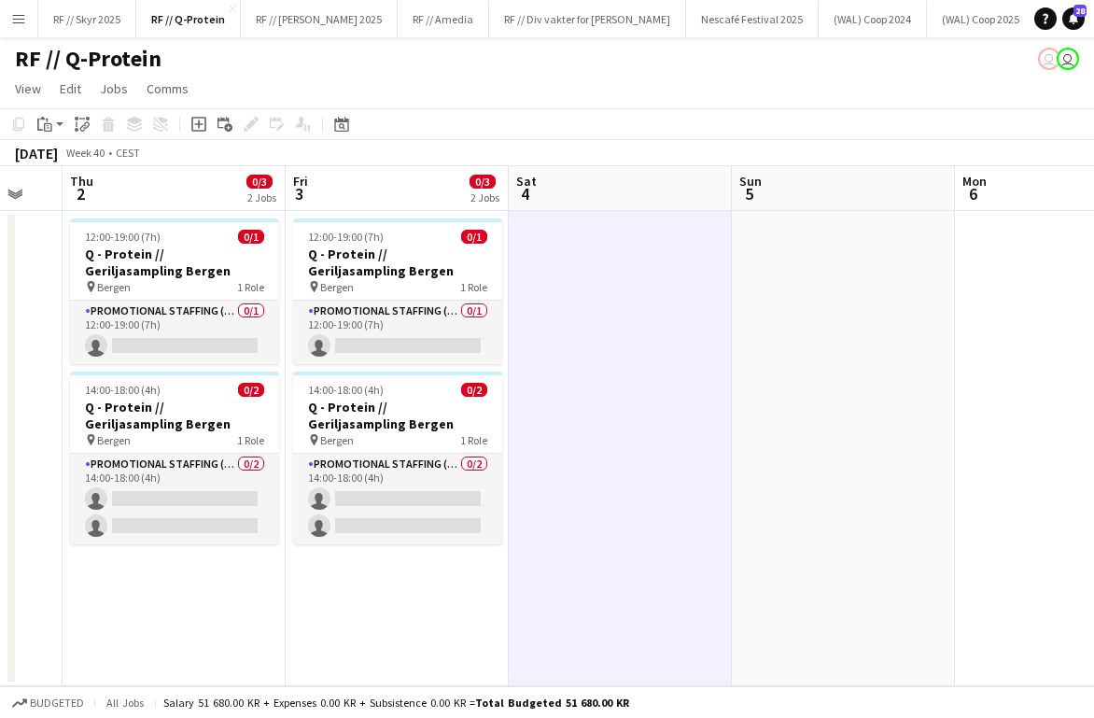
scroll to position [0, 384]
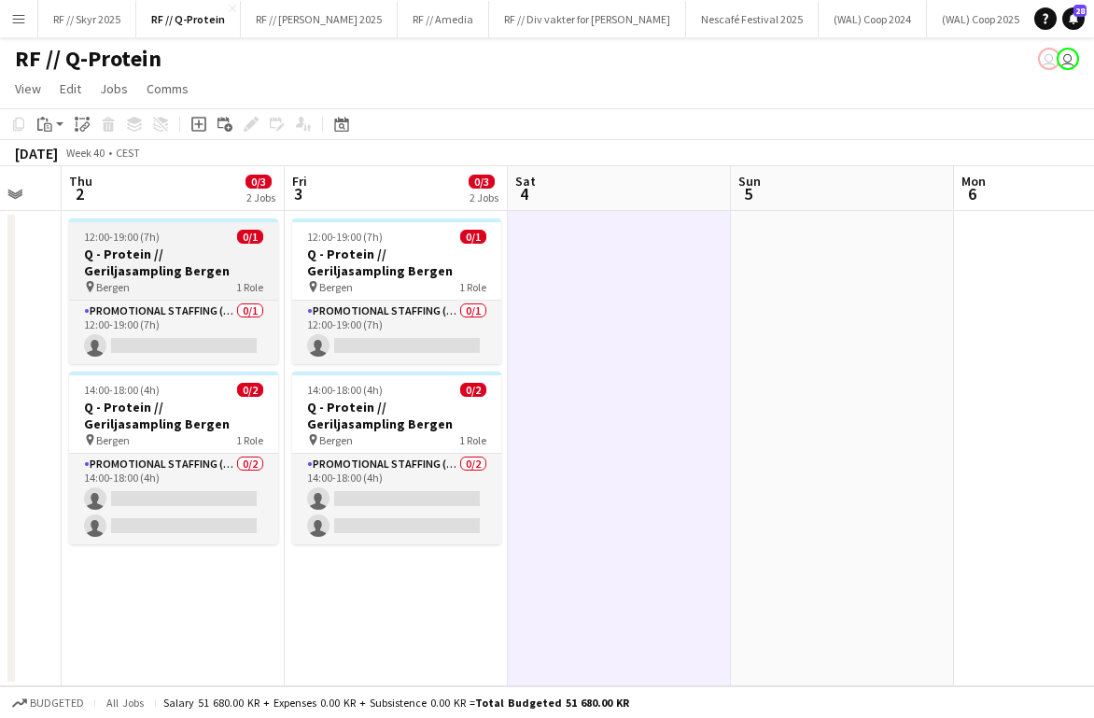
click at [183, 232] on div "12:00-19:00 (7h) 0/1" at bounding box center [173, 237] width 209 height 14
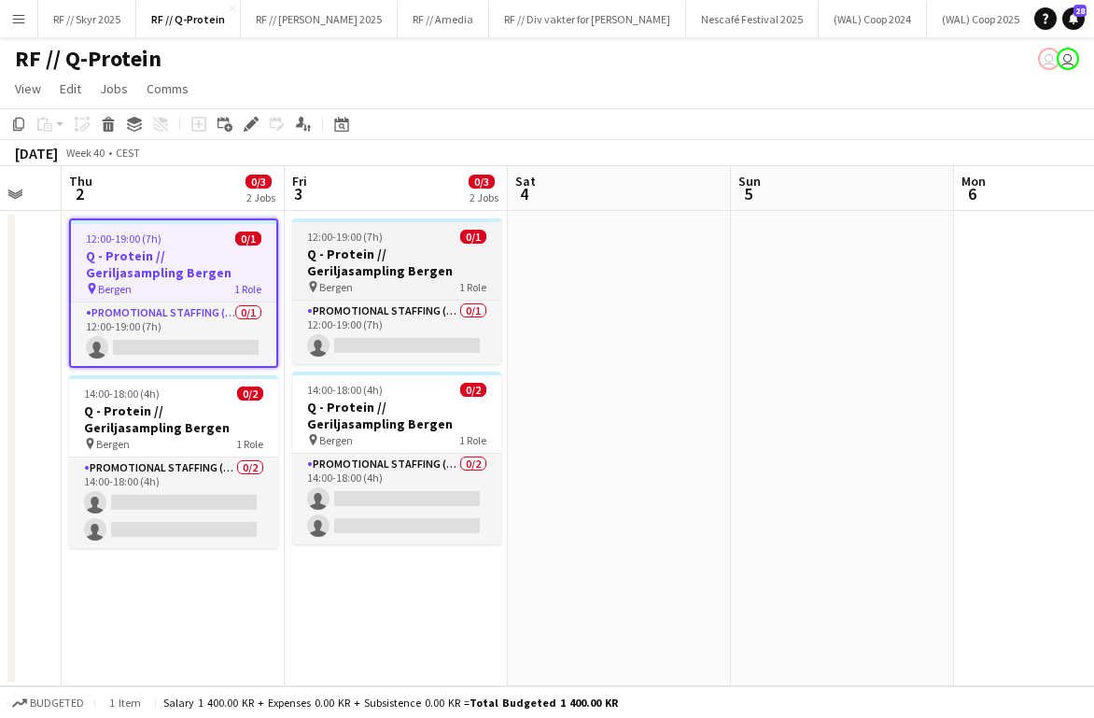
click at [307, 250] on h3 "Q - Protein // Geriljasampling Bergen" at bounding box center [396, 262] width 209 height 34
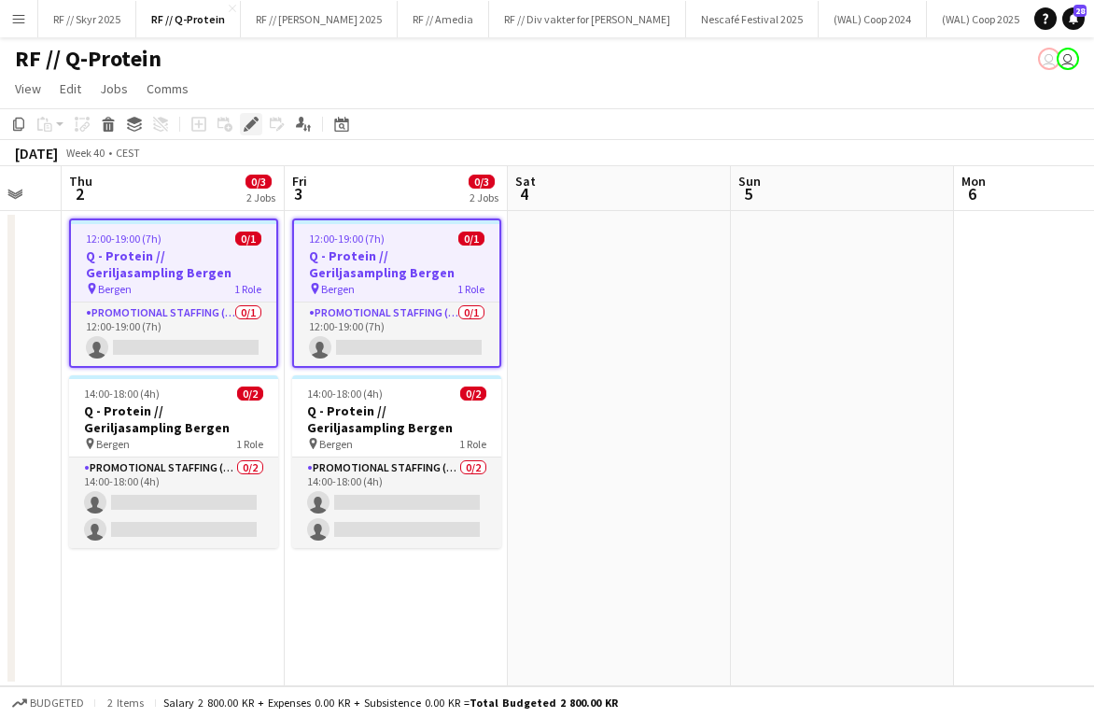
click at [244, 129] on icon at bounding box center [246, 129] width 5 height 5
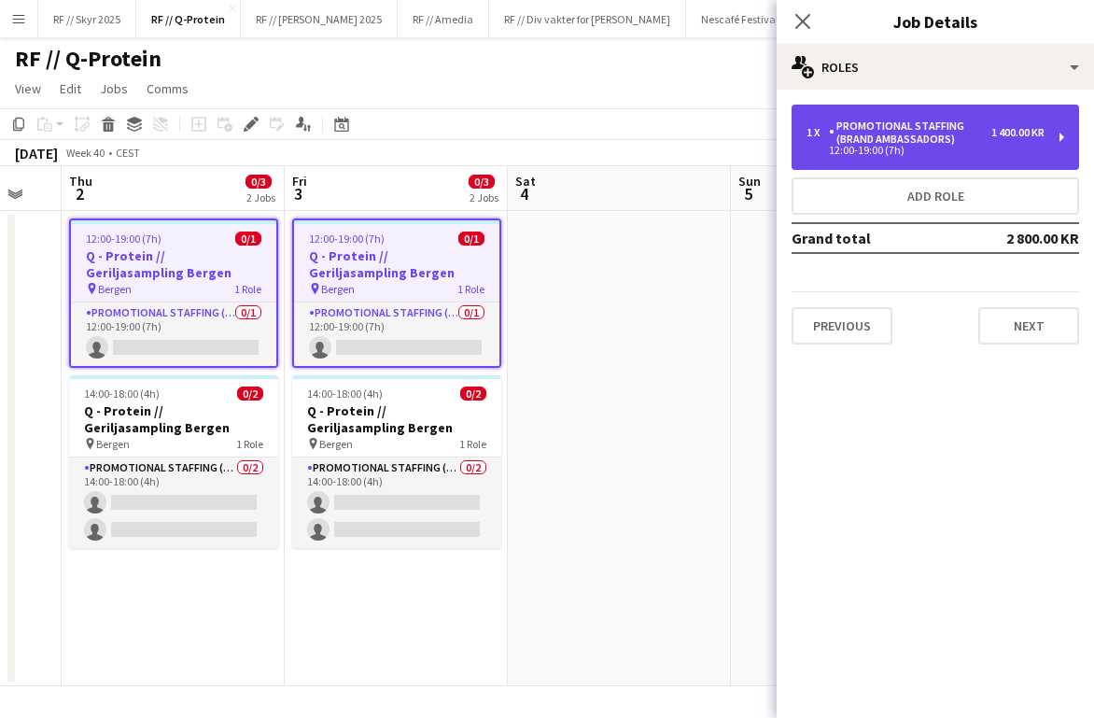
click at [793, 159] on div "1 x Promotional Staffing (Brand Ambassadors) 1 400.00 KR 12:00-19:00 (7h)" at bounding box center [934, 137] width 287 height 65
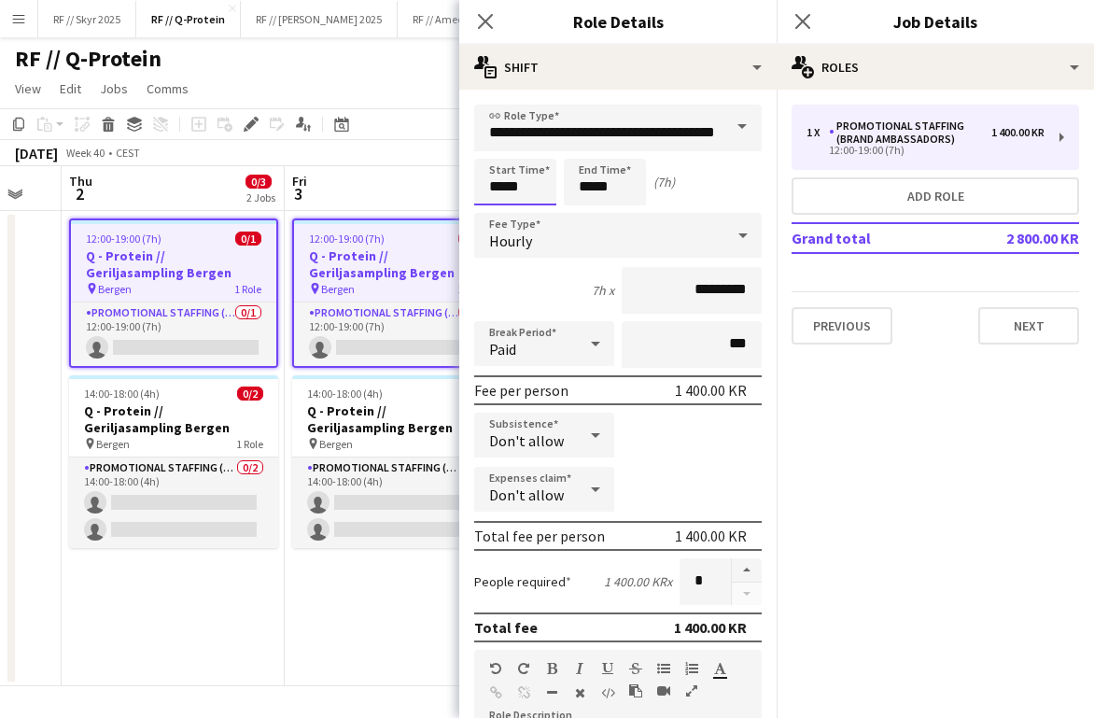
click at [504, 191] on input "*****" at bounding box center [515, 182] width 82 height 47
type input "*****"
click at [502, 149] on div at bounding box center [496, 149] width 37 height 19
click at [376, 611] on app-date-cell "12:00-19:00 (7h) 0/1 Q - Protein // Geriljasampling Bergen pin Bergen 1 Role Pr…" at bounding box center [396, 448] width 223 height 475
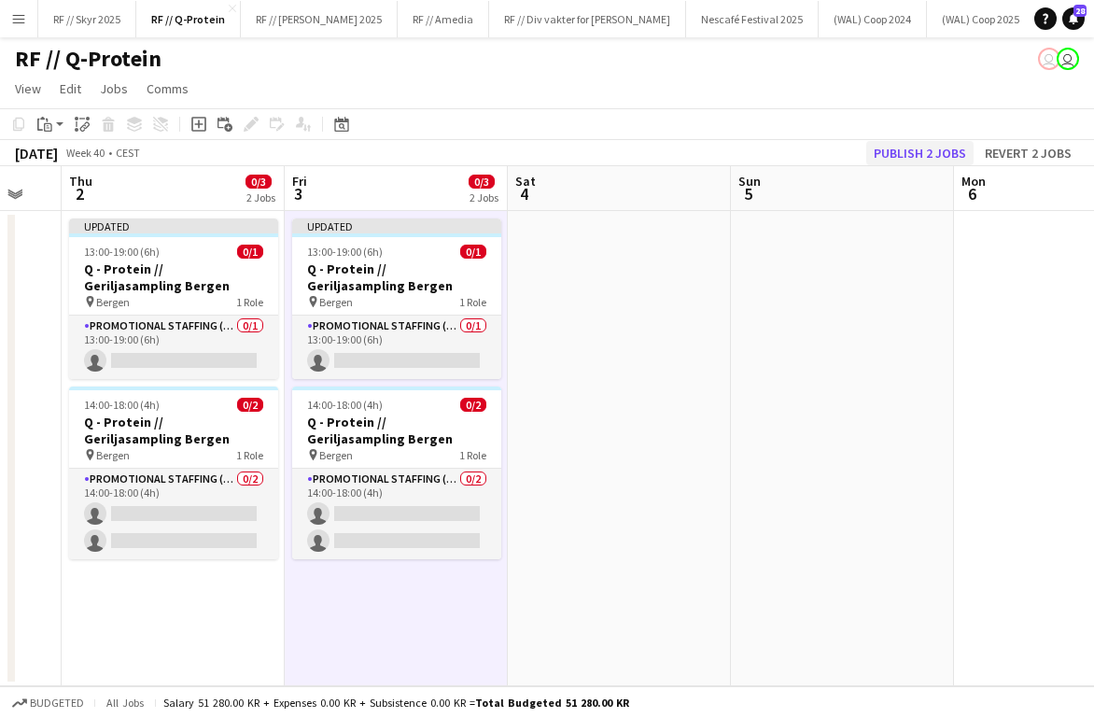
click at [793, 154] on button "Publish 2 jobs" at bounding box center [919, 153] width 107 height 24
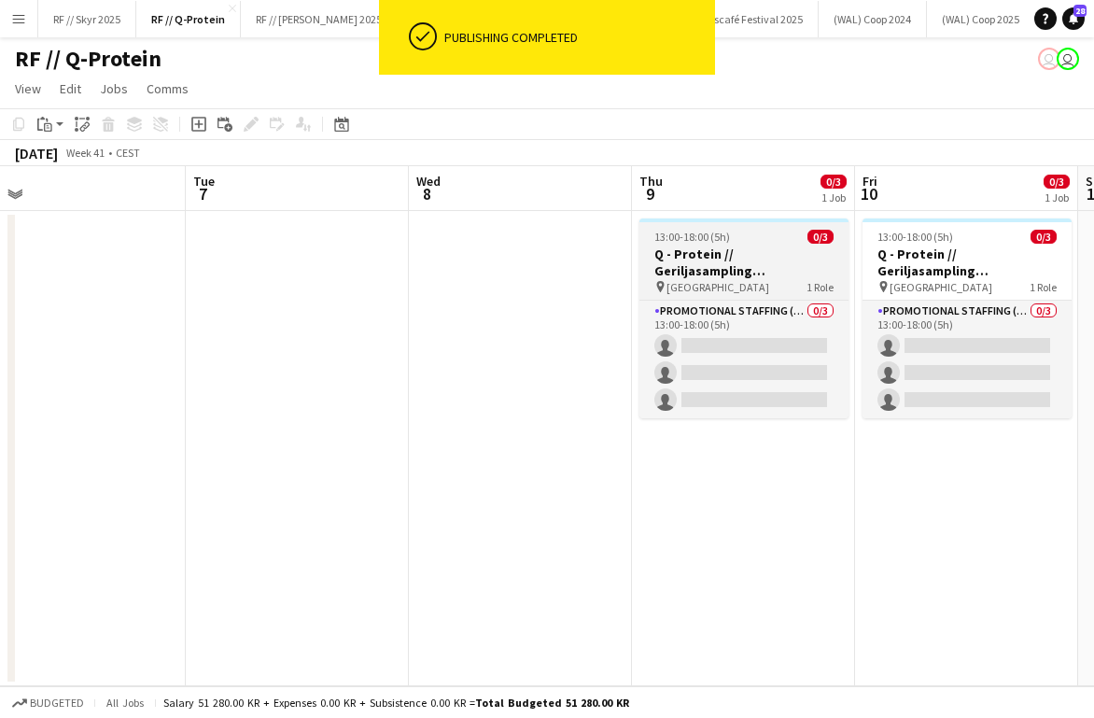
click at [740, 264] on h3 "Q - Protein // Geriljasampling [GEOGRAPHIC_DATA]" at bounding box center [743, 262] width 209 height 34
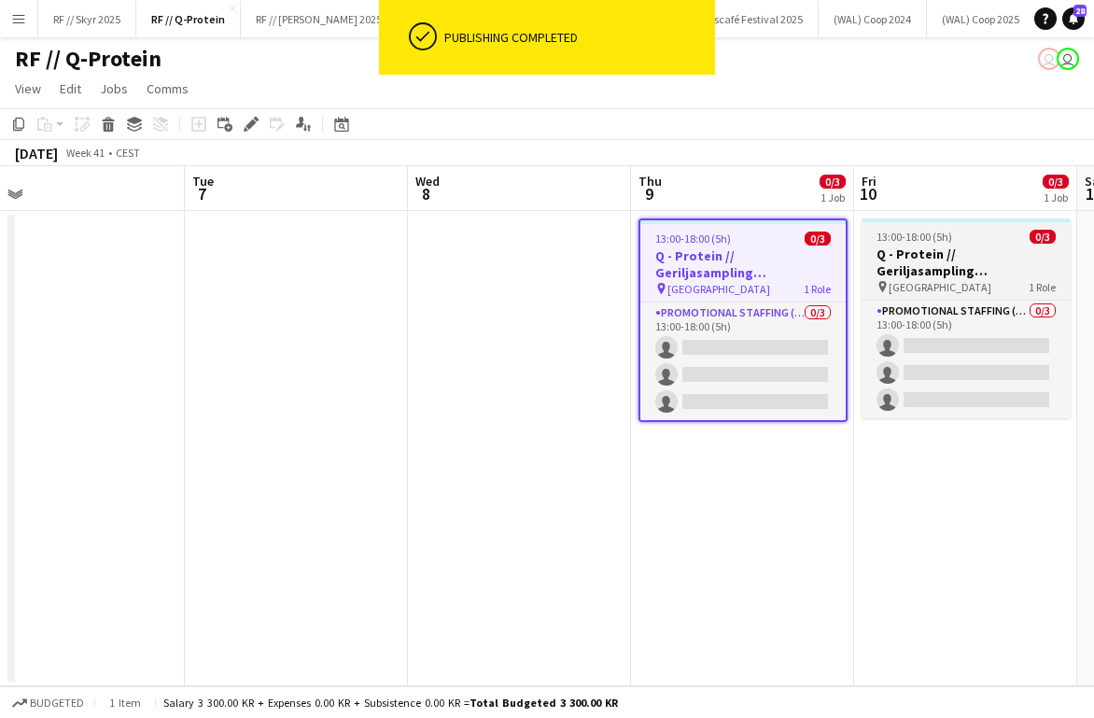
click at [793, 265] on h3 "Q - Protein // Geriljasampling [GEOGRAPHIC_DATA]" at bounding box center [965, 262] width 209 height 34
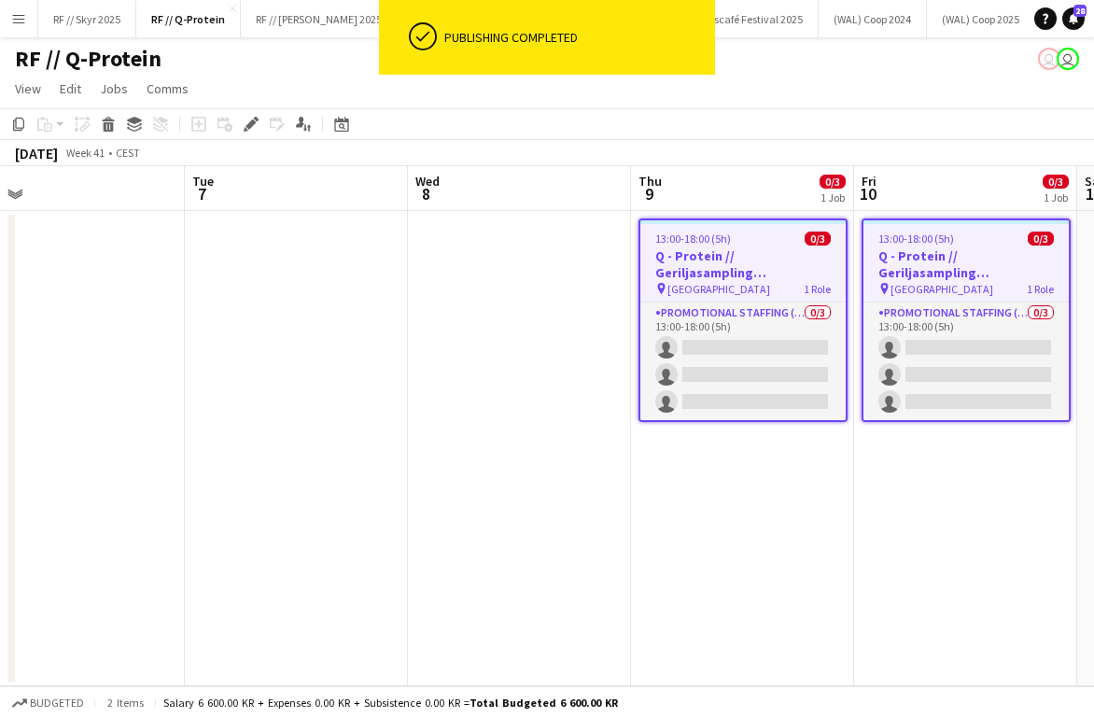
click at [753, 508] on app-date-cell "13:00-18:00 (5h) 0/3 Q - Protein // Geriljasampling [GEOGRAPHIC_DATA] pin Krist…" at bounding box center [742, 448] width 223 height 475
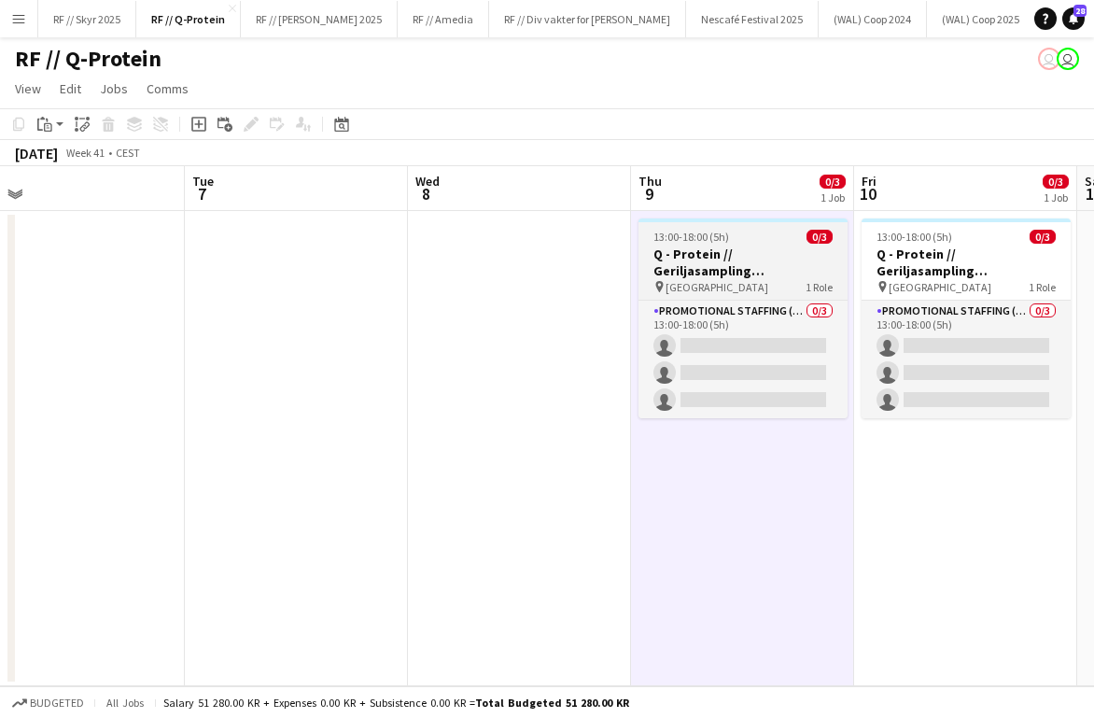
click at [716, 239] on span "13:00-18:00 (5h)" at bounding box center [691, 237] width 76 height 14
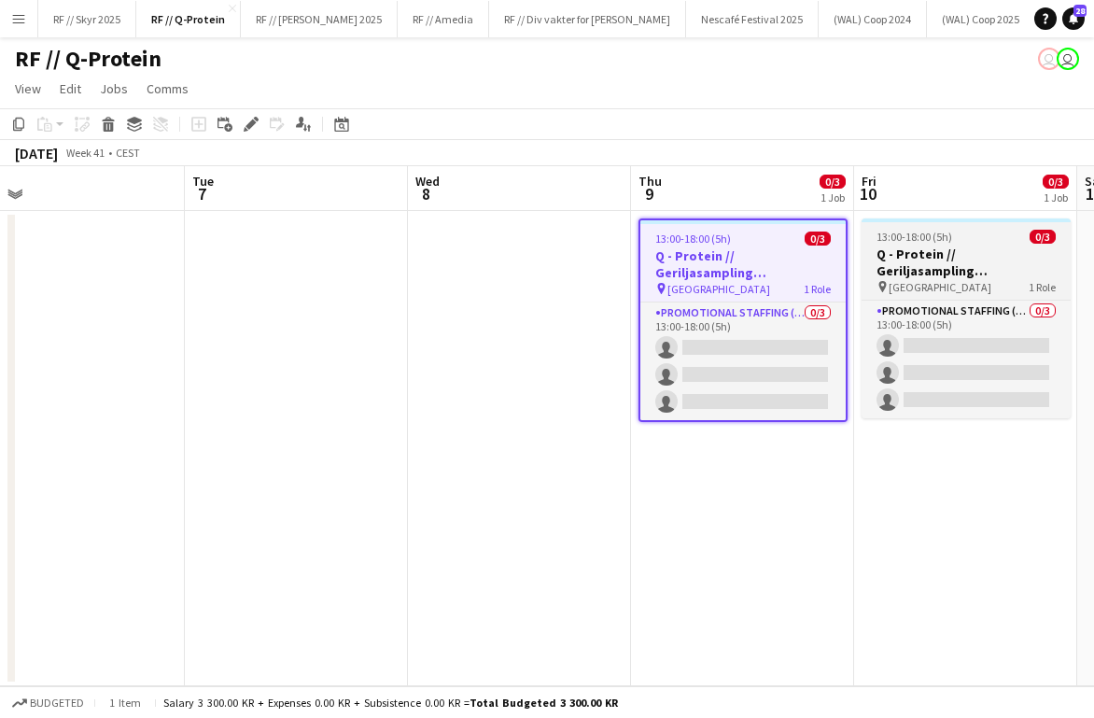
click at [793, 265] on h3 "Q - Protein // Geriljasampling [GEOGRAPHIC_DATA]" at bounding box center [965, 262] width 209 height 34
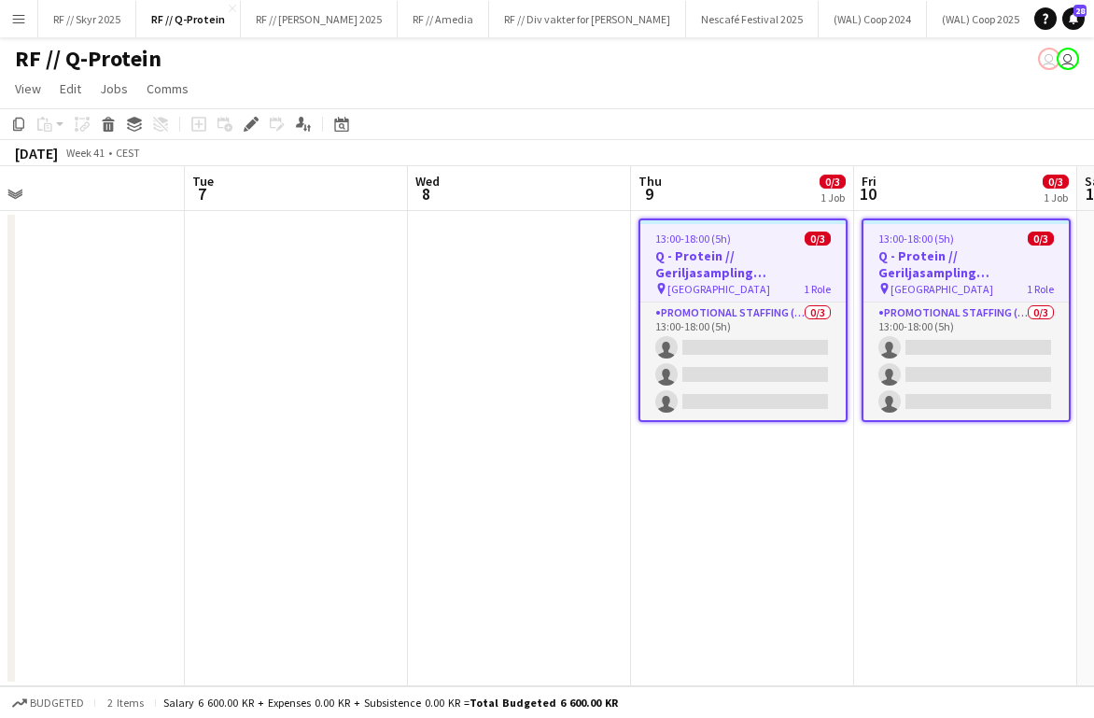
click at [793, 470] on app-date-cell "13:00-18:00 (5h) 0/3 Q - Protein // Geriljasampling [GEOGRAPHIC_DATA] pin Krist…" at bounding box center [742, 448] width 223 height 475
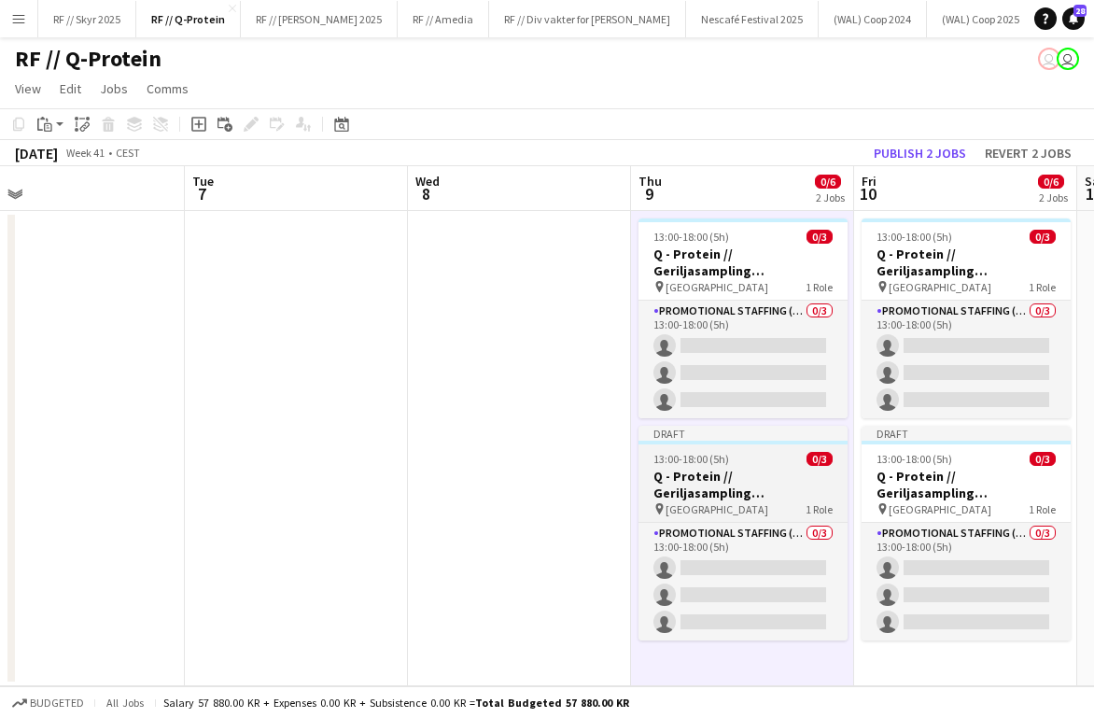
scroll to position [0, 708]
click at [785, 467] on app-job-card "Draft 13:00-18:00 (5h) 0/3 Q - Protein // Geriljasampling [GEOGRAPHIC_DATA] pin…" at bounding box center [741, 532] width 209 height 215
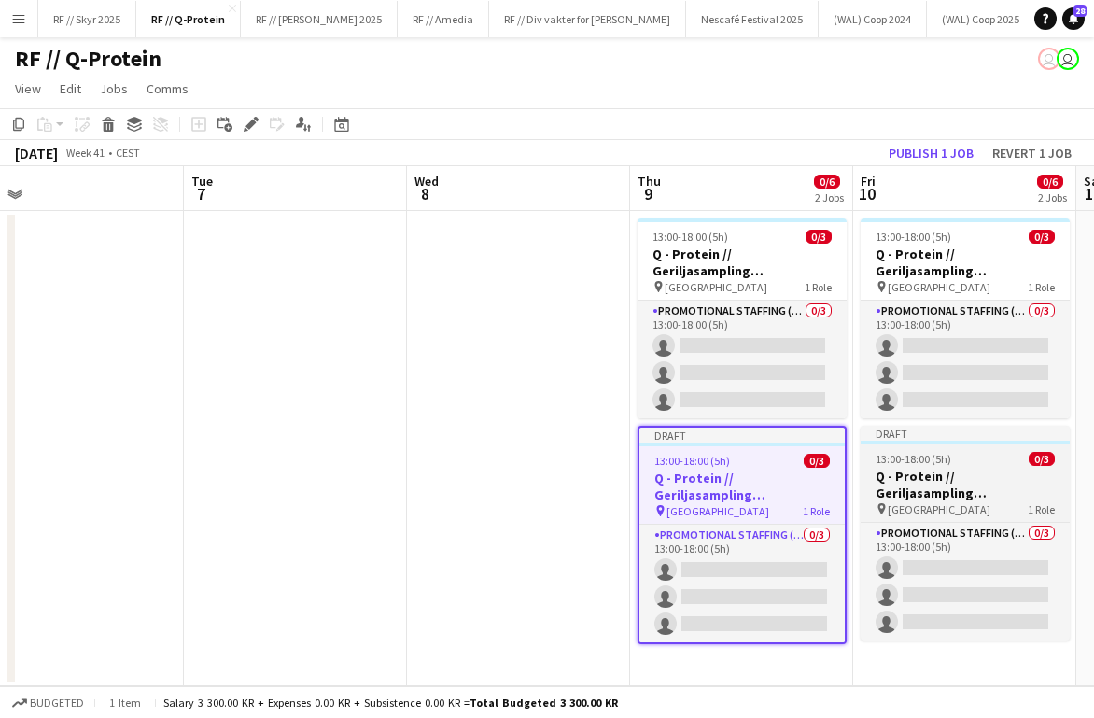
click at [793, 467] on h3 "Q - Protein // Geriljasampling [GEOGRAPHIC_DATA]" at bounding box center [964, 484] width 209 height 34
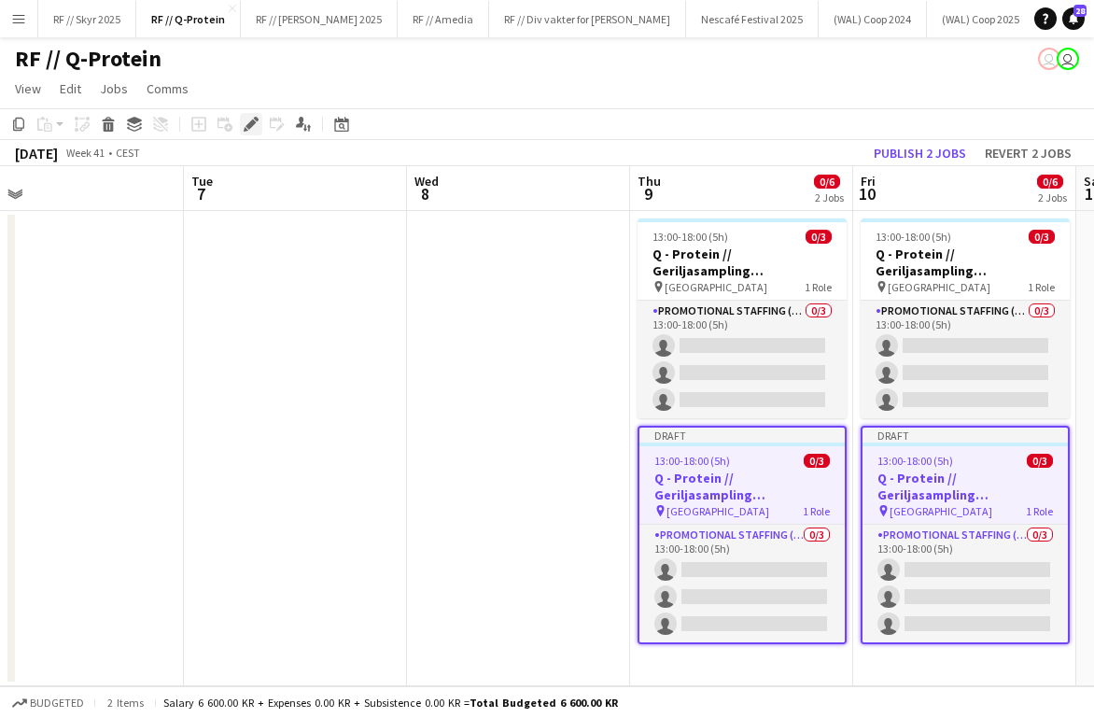
click at [250, 127] on icon at bounding box center [250, 124] width 10 height 10
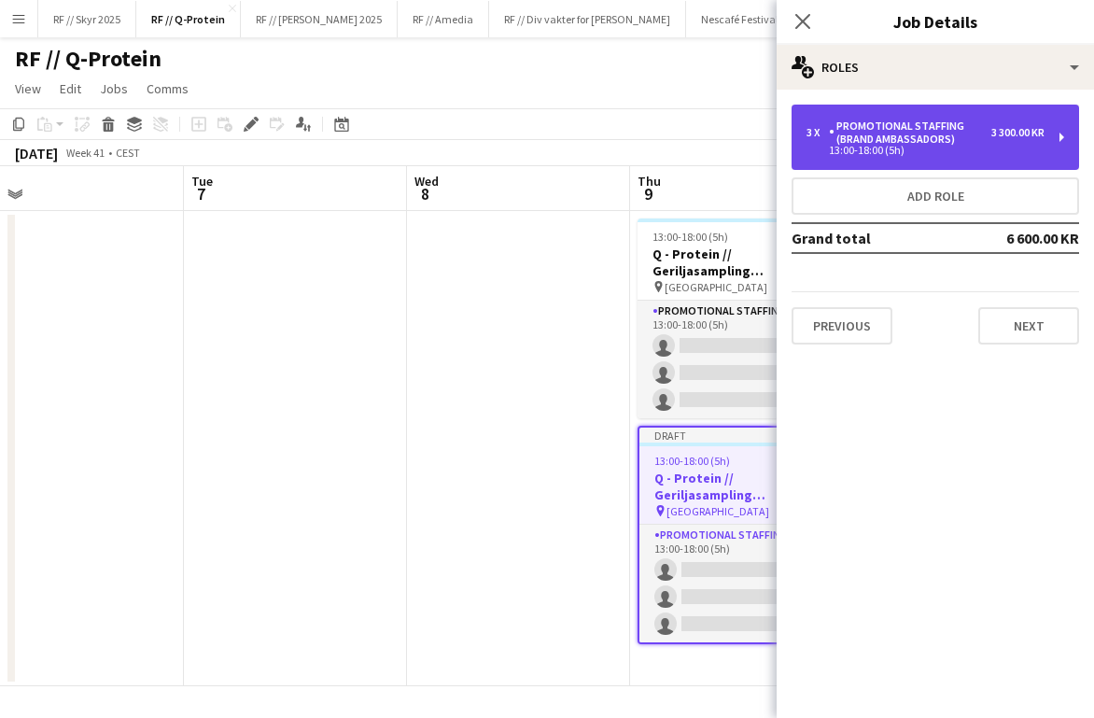
click at [793, 145] on div "Promotional Staffing (Brand Ambassadors)" at bounding box center [910, 132] width 162 height 26
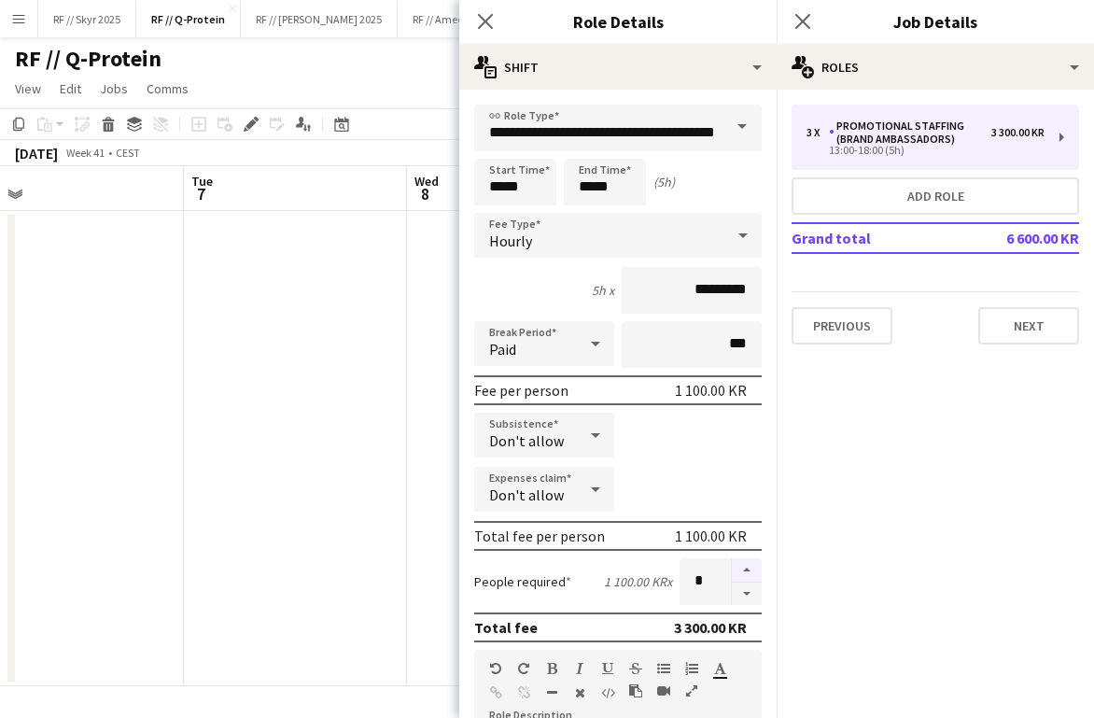
click at [755, 570] on button "button" at bounding box center [747, 570] width 30 height 24
click at [752, 595] on button "button" at bounding box center [747, 593] width 30 height 23
type input "*"
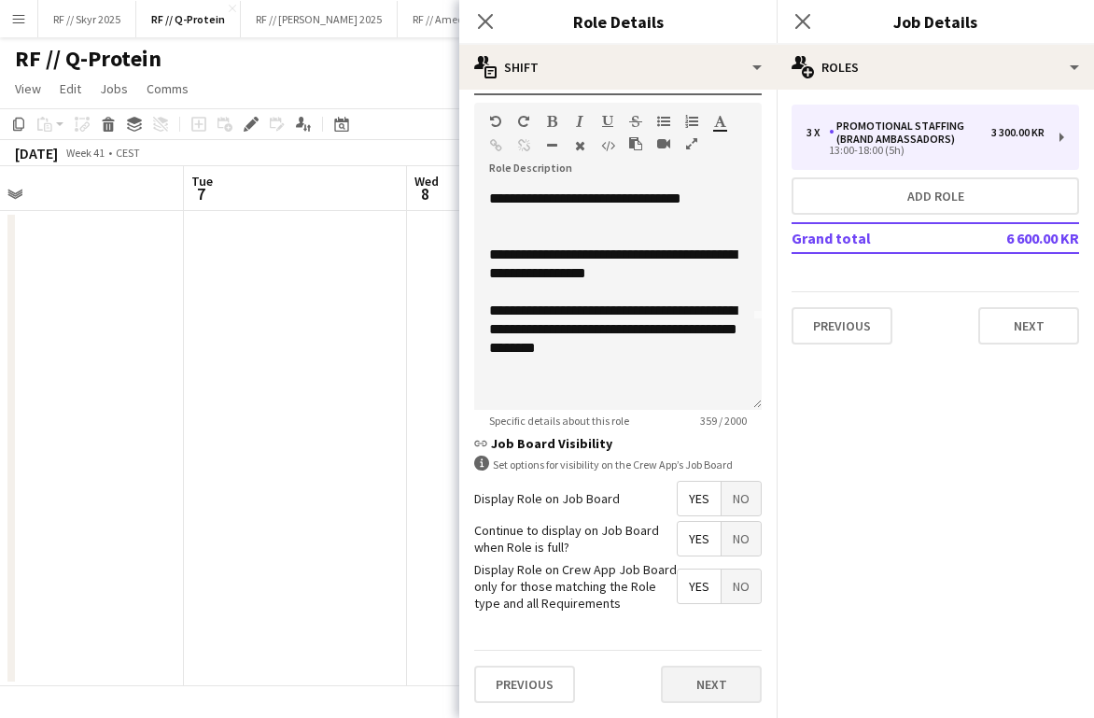
scroll to position [546, 0]
click at [711, 682] on button "Next" at bounding box center [711, 684] width 101 height 37
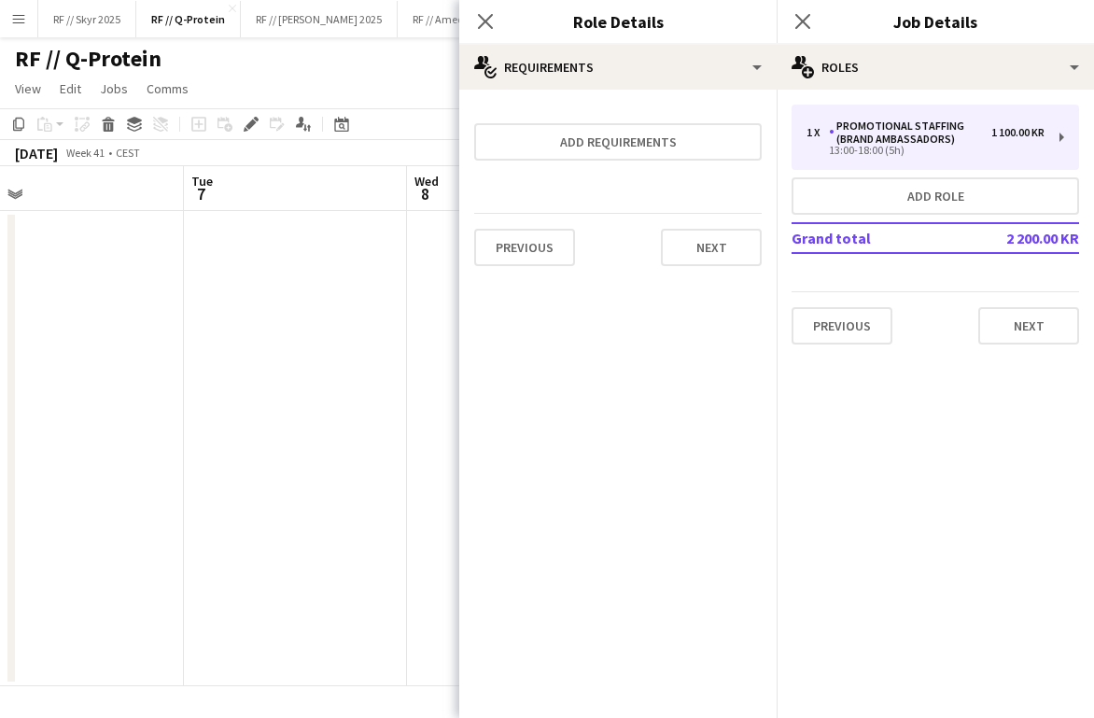
scroll to position [0, 0]
click at [699, 245] on button "Next" at bounding box center [711, 247] width 101 height 37
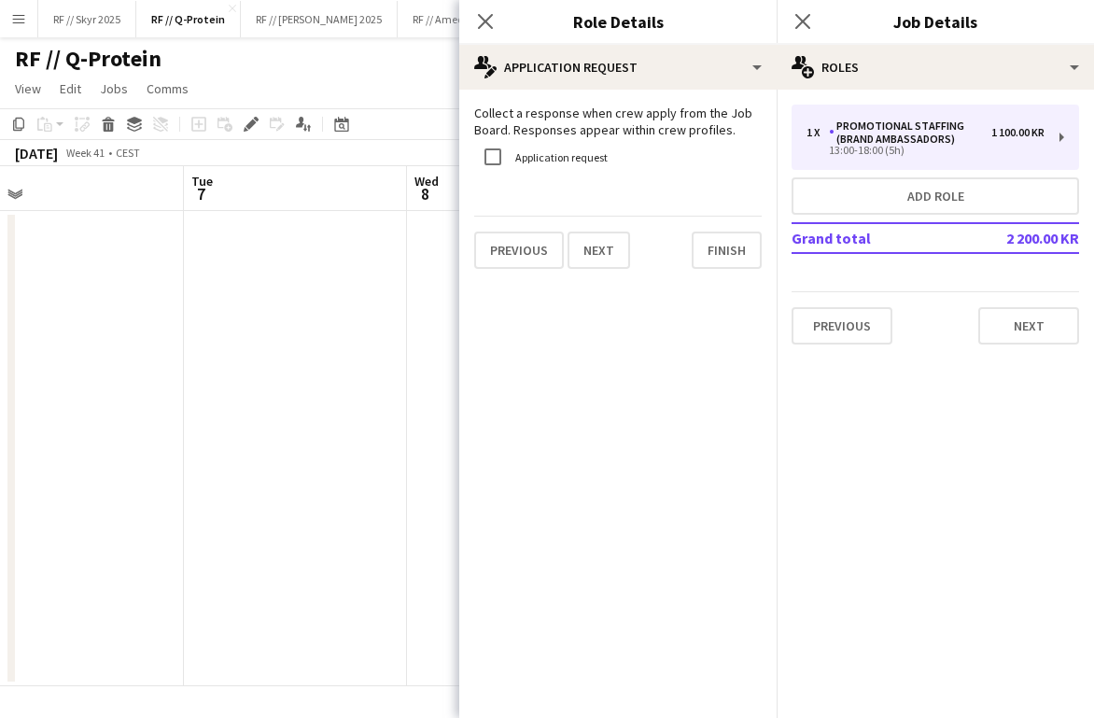
click at [724, 216] on div "Previous Next Finish" at bounding box center [617, 242] width 287 height 53
click at [724, 245] on button "Finish" at bounding box center [726, 249] width 70 height 37
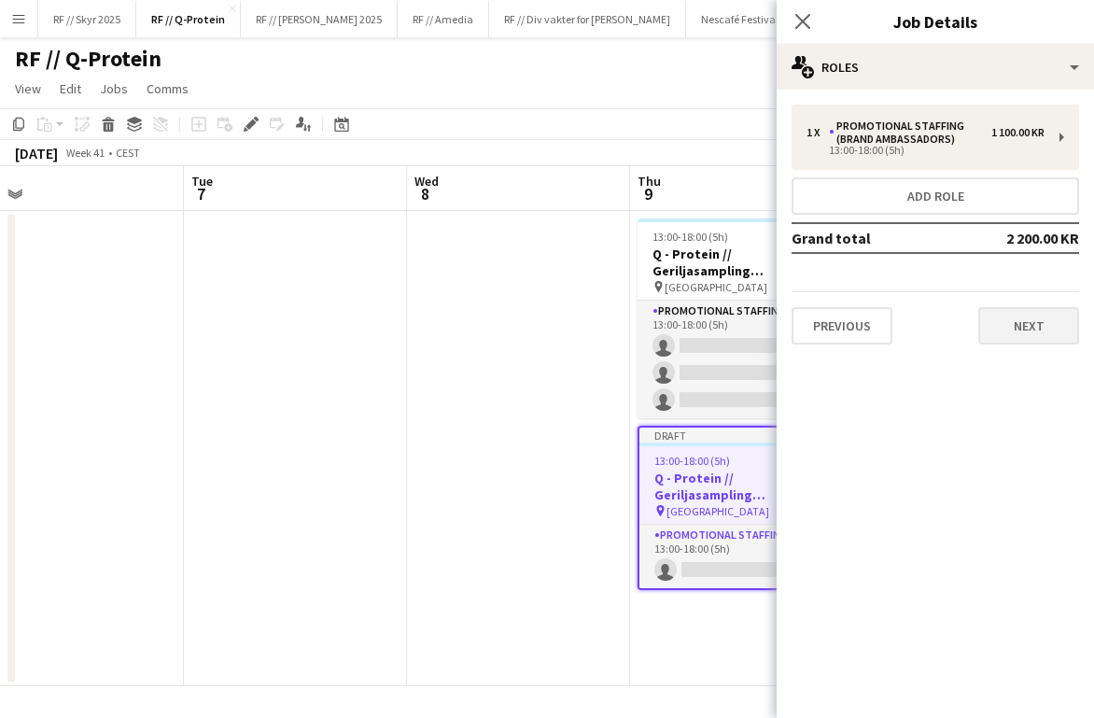
click at [793, 328] on button "Next" at bounding box center [1028, 325] width 101 height 37
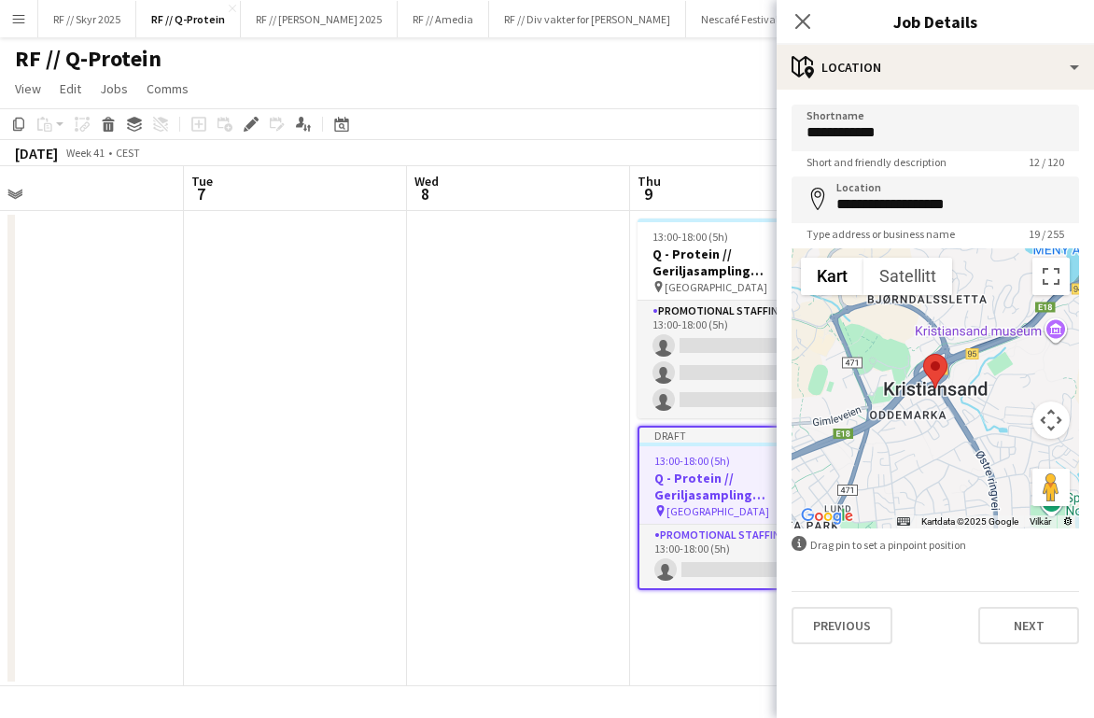
click at [590, 258] on app-date-cell at bounding box center [518, 448] width 223 height 475
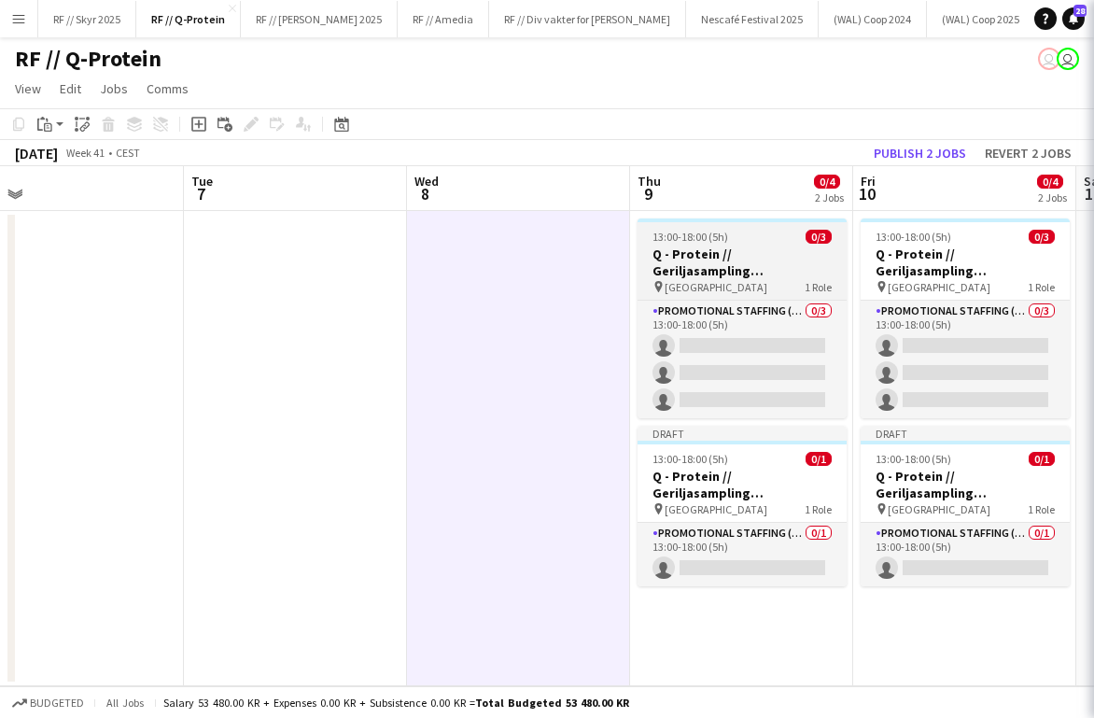
click at [720, 257] on h3 "Q - Protein // Geriljasampling [GEOGRAPHIC_DATA]" at bounding box center [741, 262] width 209 height 34
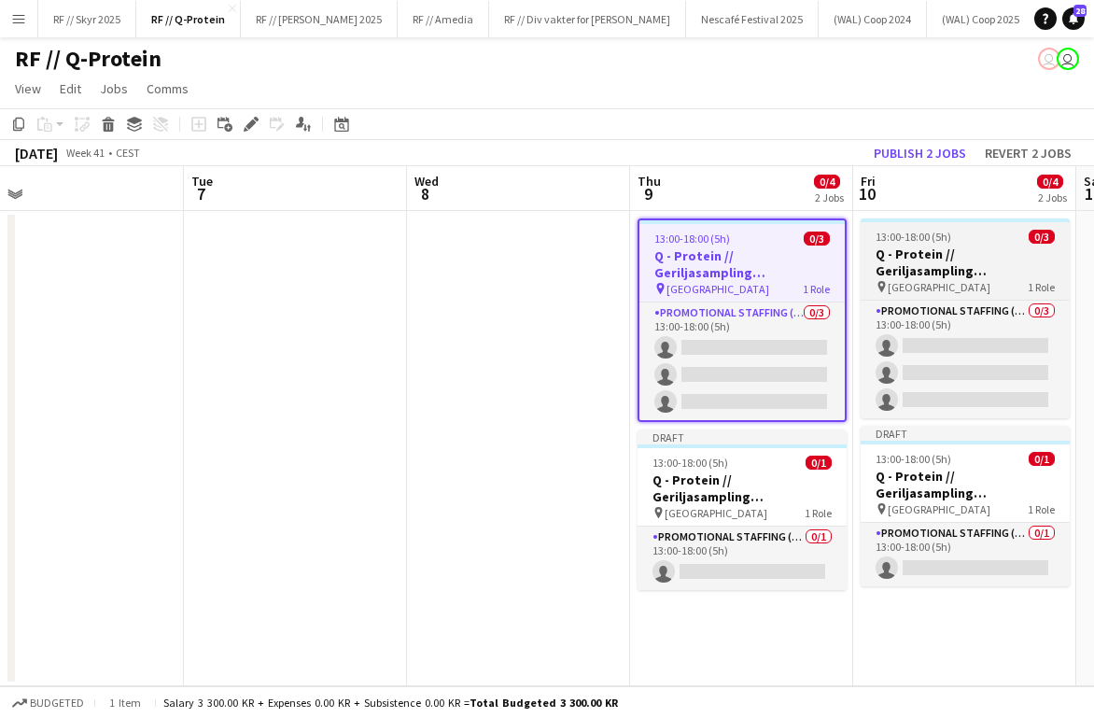
click at [793, 263] on h3 "Q - Protein // Geriljasampling [GEOGRAPHIC_DATA]" at bounding box center [964, 262] width 209 height 34
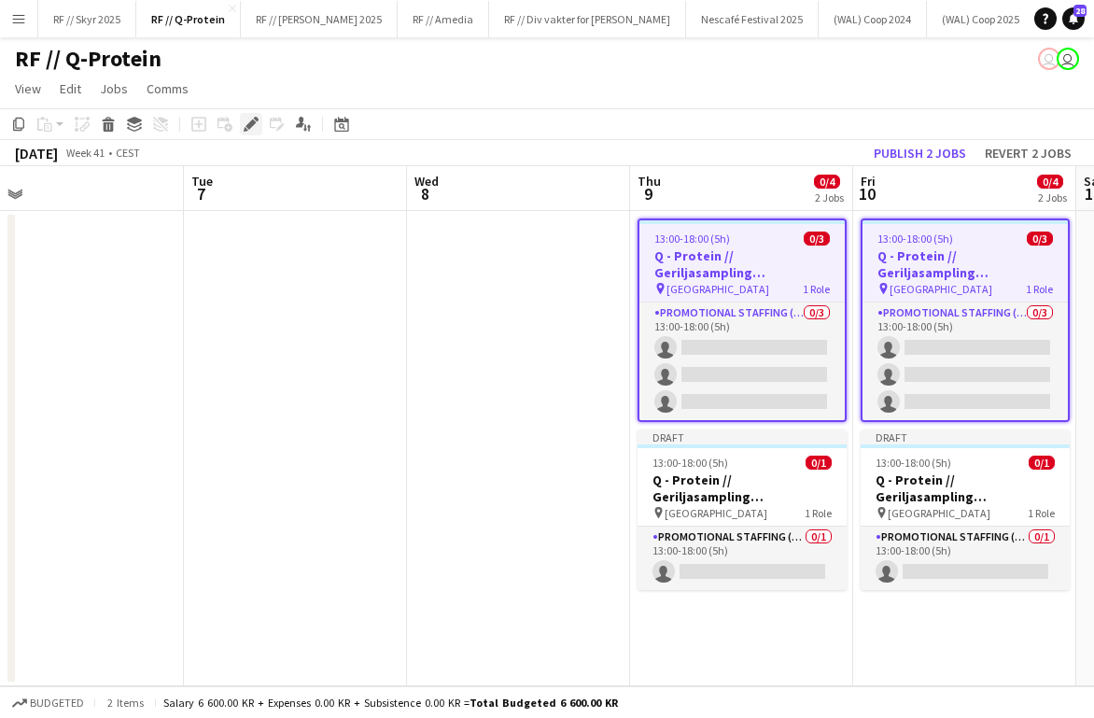
click at [251, 123] on icon at bounding box center [250, 124] width 10 height 10
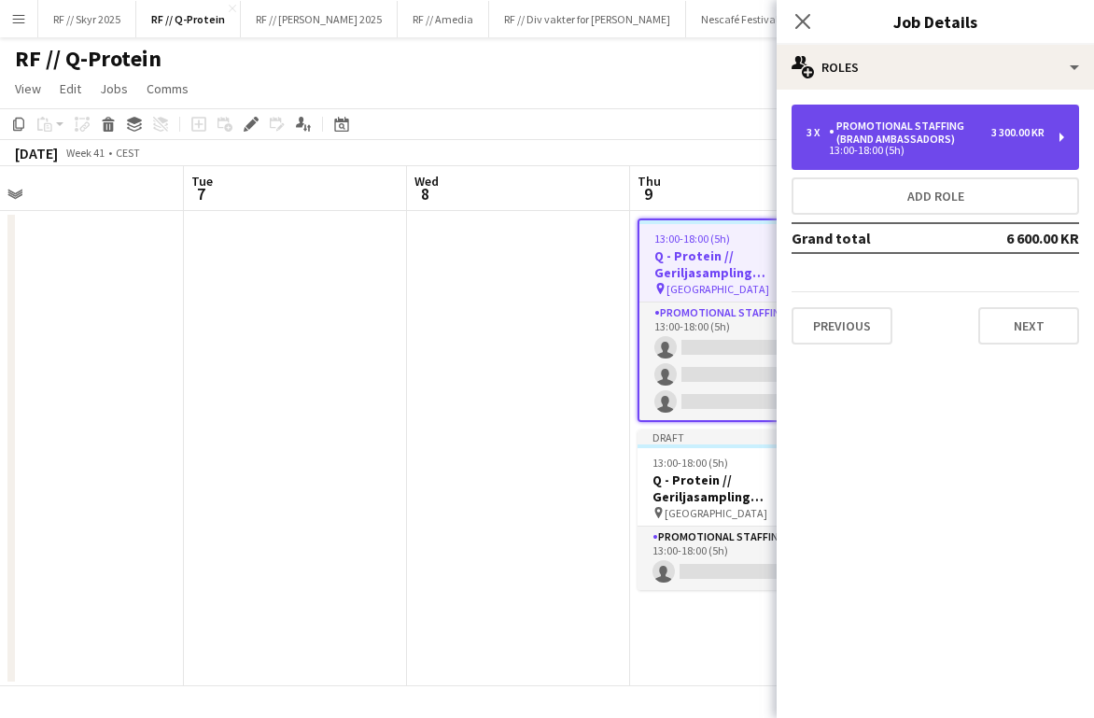
click at [793, 139] on div "Promotional Staffing (Brand Ambassadors)" at bounding box center [910, 132] width 162 height 26
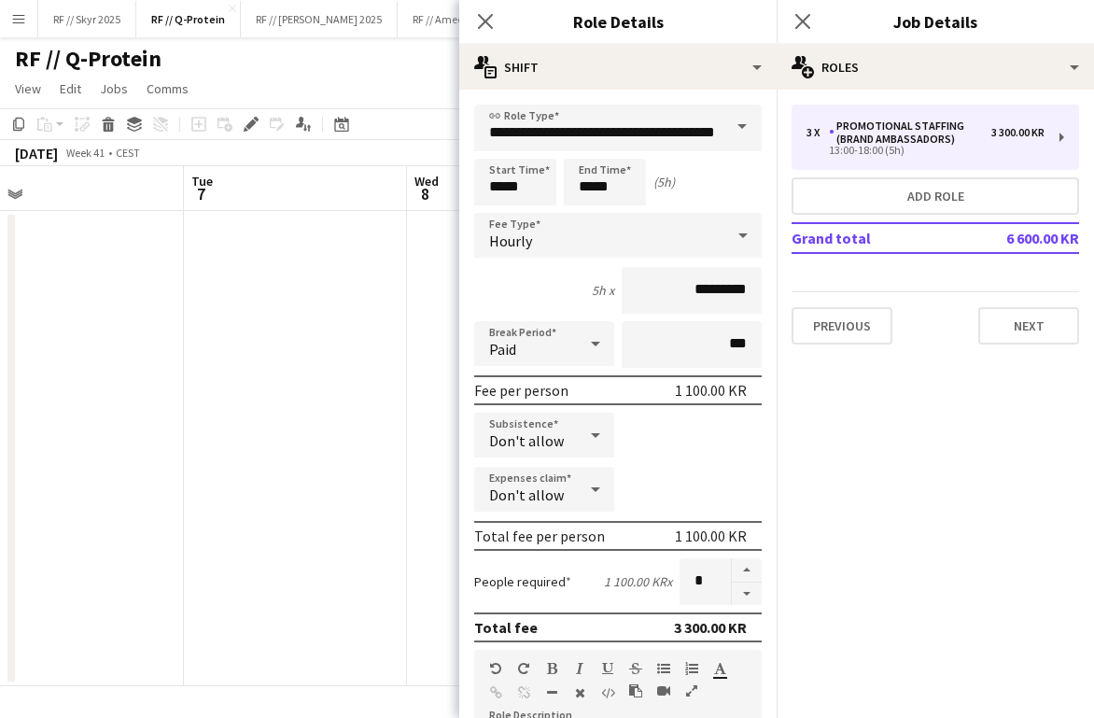
click at [742, 557] on form "**********" at bounding box center [617, 685] width 317 height 1160
click at [742, 597] on button "button" at bounding box center [747, 593] width 30 height 23
type input "*"
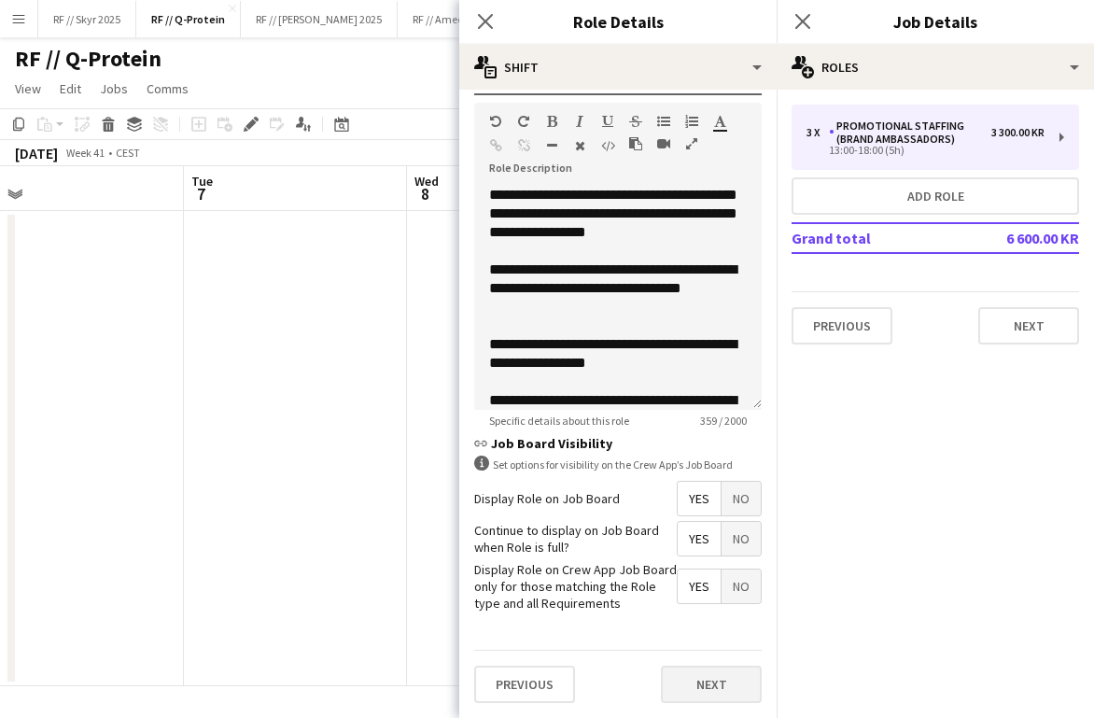
scroll to position [546, 0]
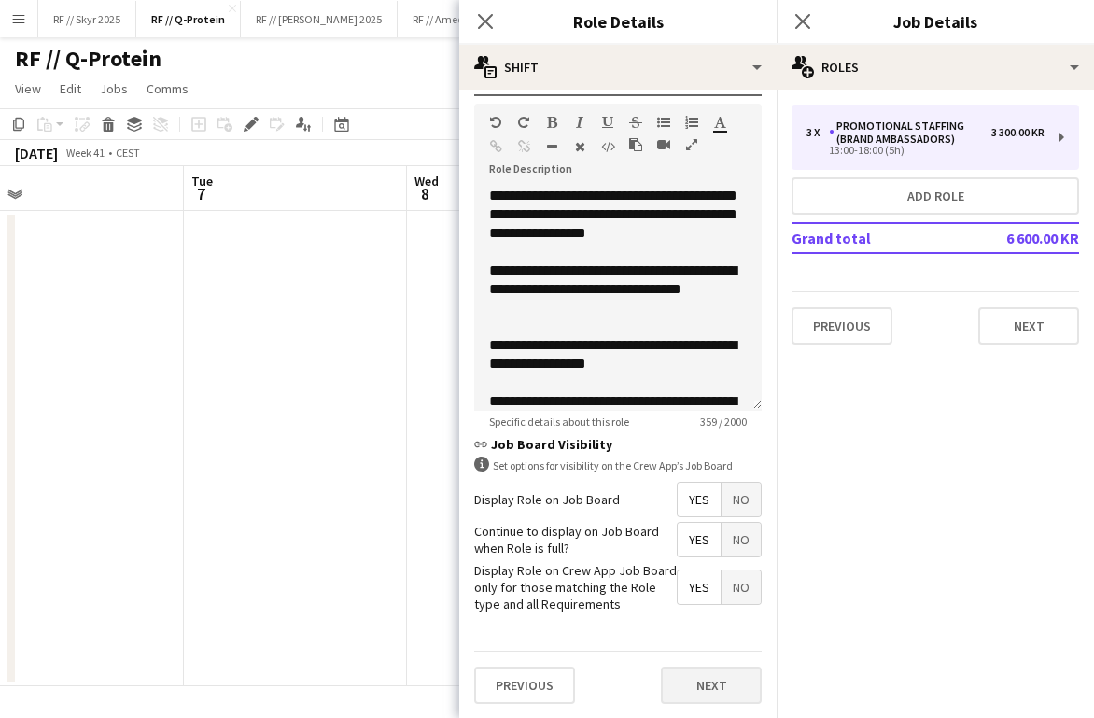
click at [692, 678] on button "Next" at bounding box center [711, 684] width 101 height 37
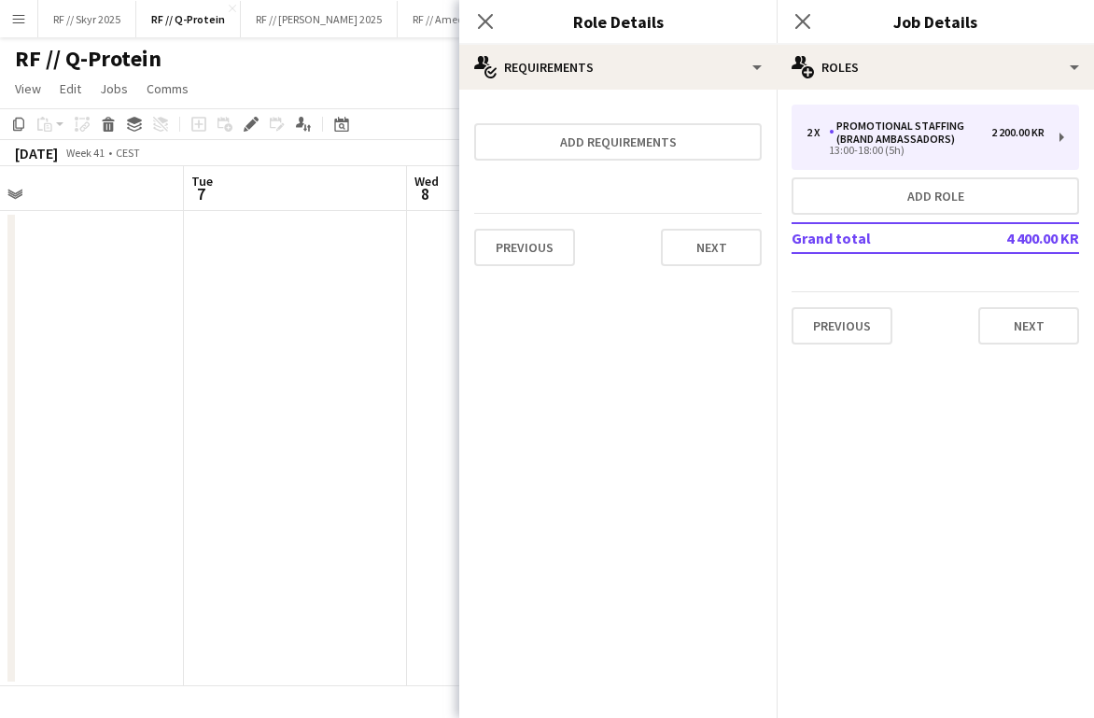
click at [335, 389] on app-date-cell at bounding box center [295, 448] width 223 height 475
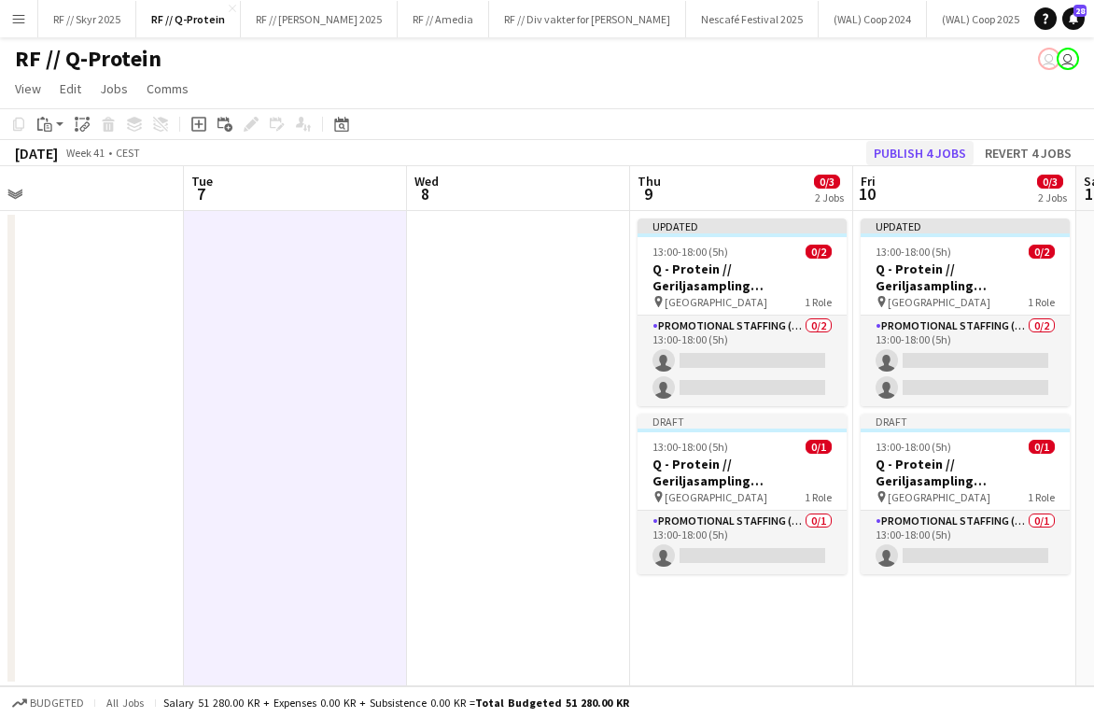
click at [793, 163] on button "Publish 4 jobs" at bounding box center [919, 153] width 107 height 24
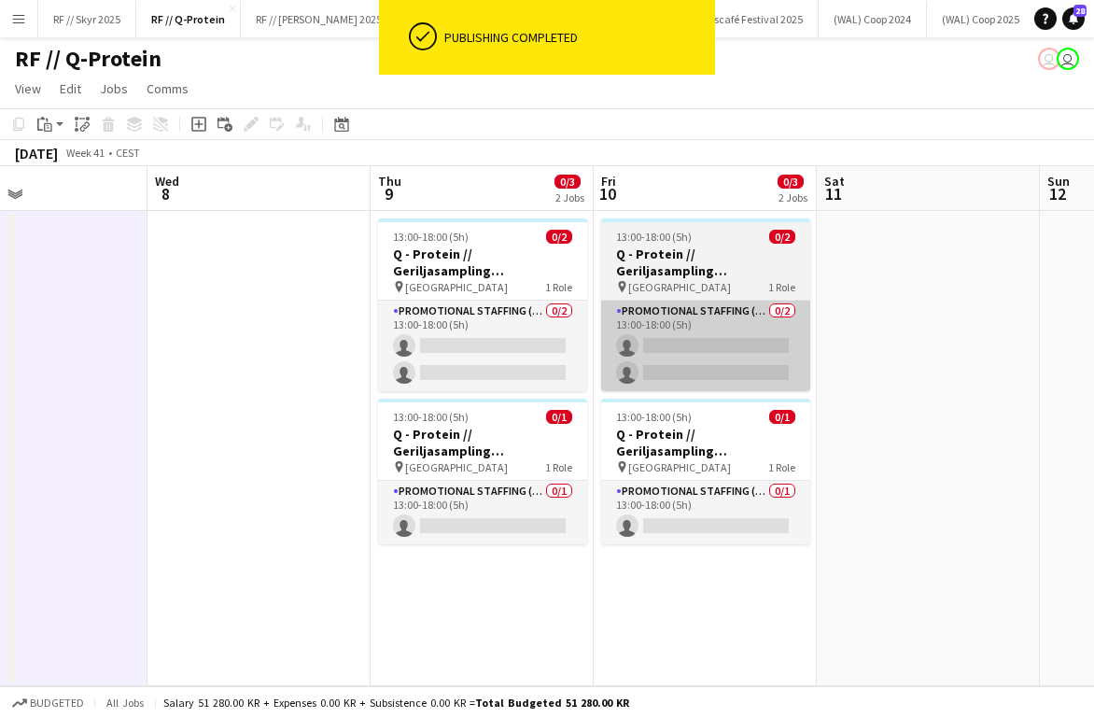
scroll to position [0, 747]
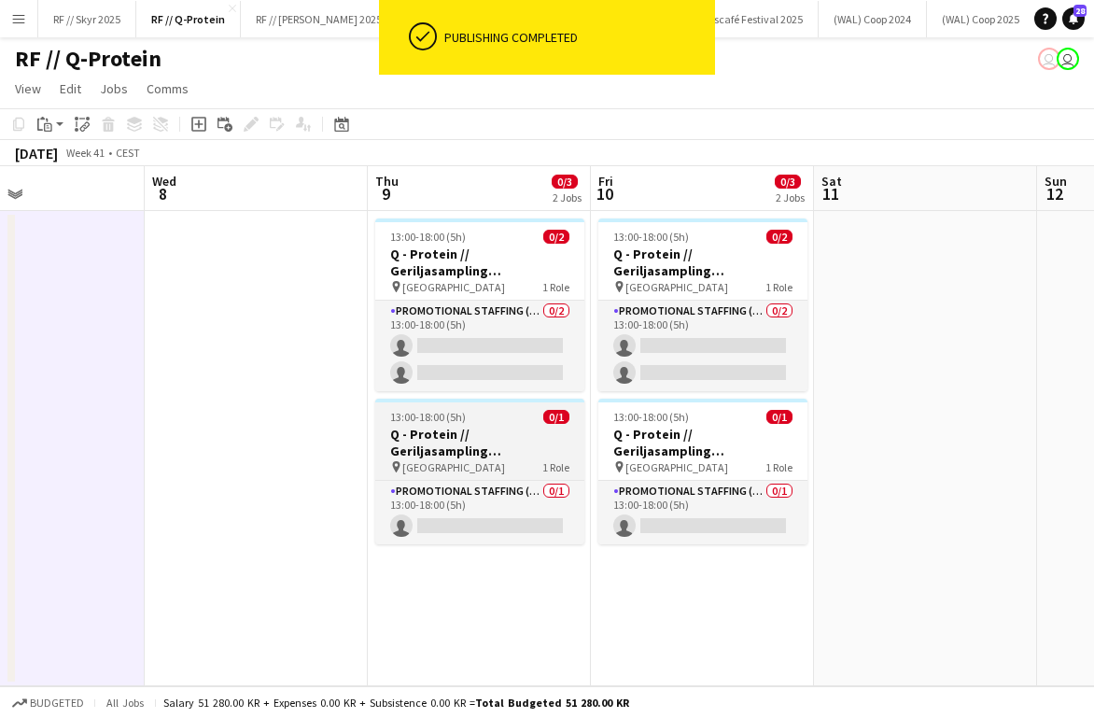
click at [495, 454] on h3 "Q - Protein // Geriljasampling [GEOGRAPHIC_DATA]" at bounding box center [479, 442] width 209 height 34
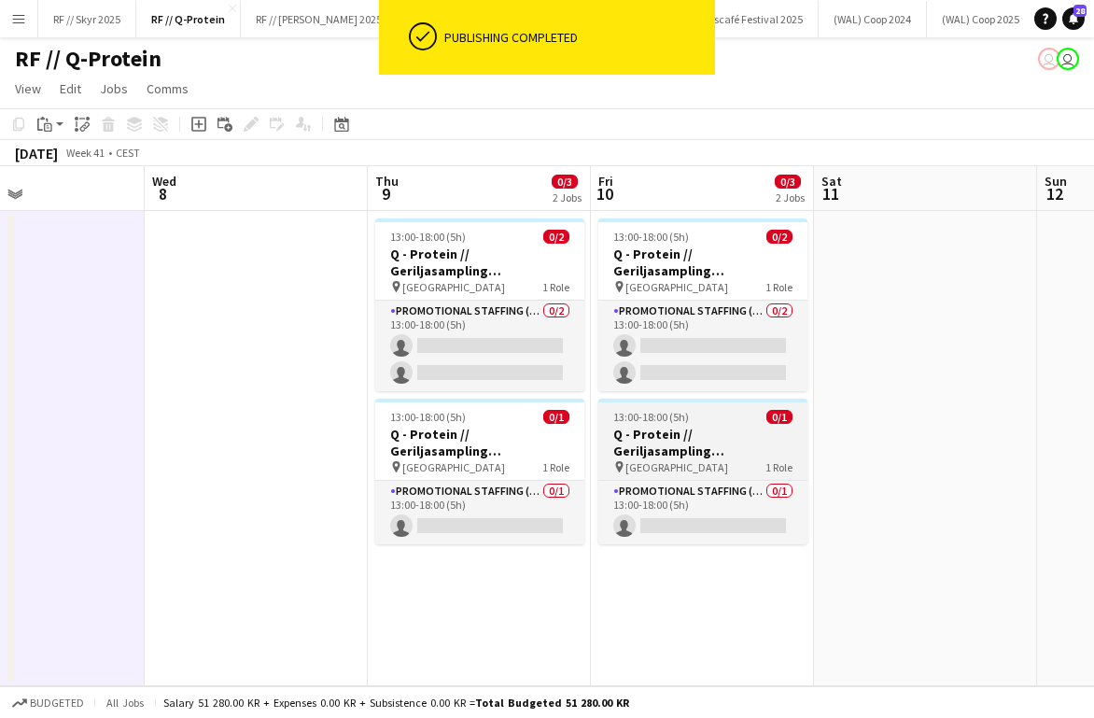
click at [683, 454] on h3 "Q - Protein // Geriljasampling [GEOGRAPHIC_DATA]" at bounding box center [702, 442] width 209 height 34
click at [630, 447] on h3 "Q - Protein // Geriljasampling [GEOGRAPHIC_DATA]" at bounding box center [702, 442] width 209 height 34
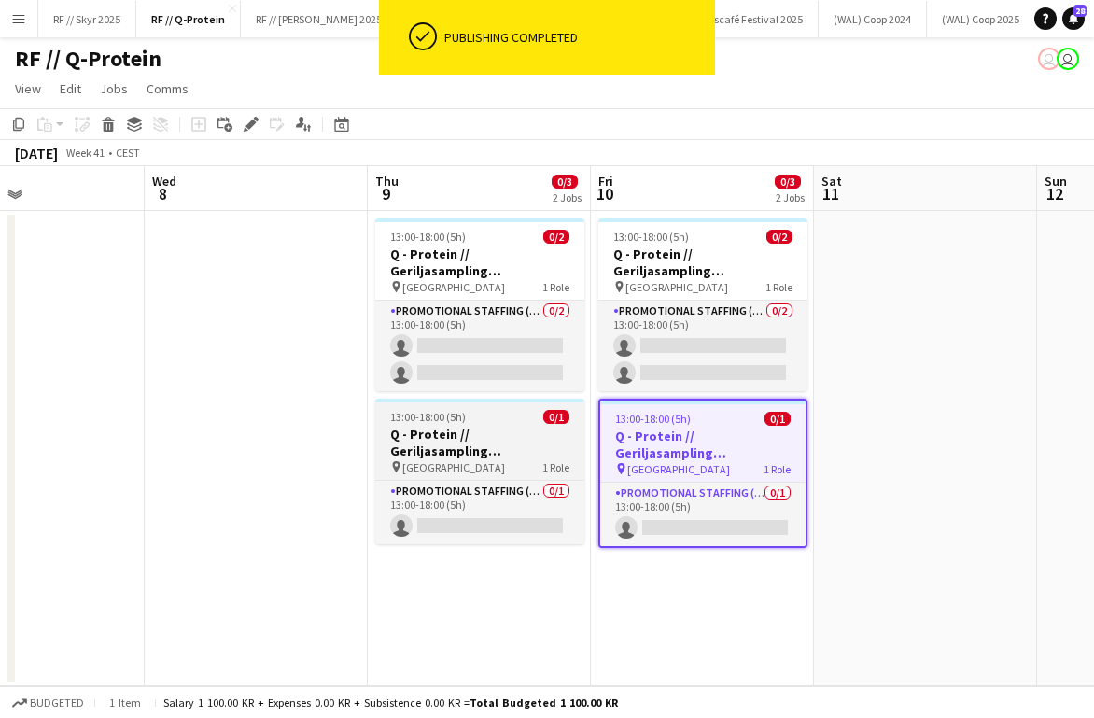
click at [482, 439] on h3 "Q - Protein // Geriljasampling [GEOGRAPHIC_DATA]" at bounding box center [479, 442] width 209 height 34
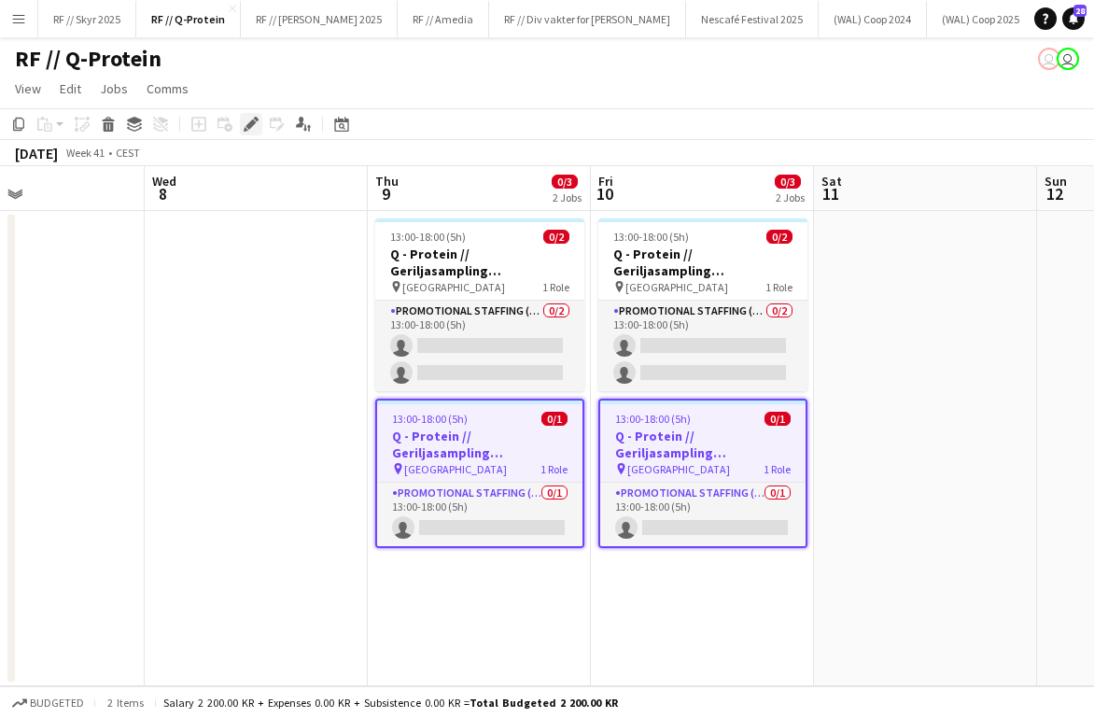
click at [249, 129] on icon at bounding box center [250, 124] width 10 height 10
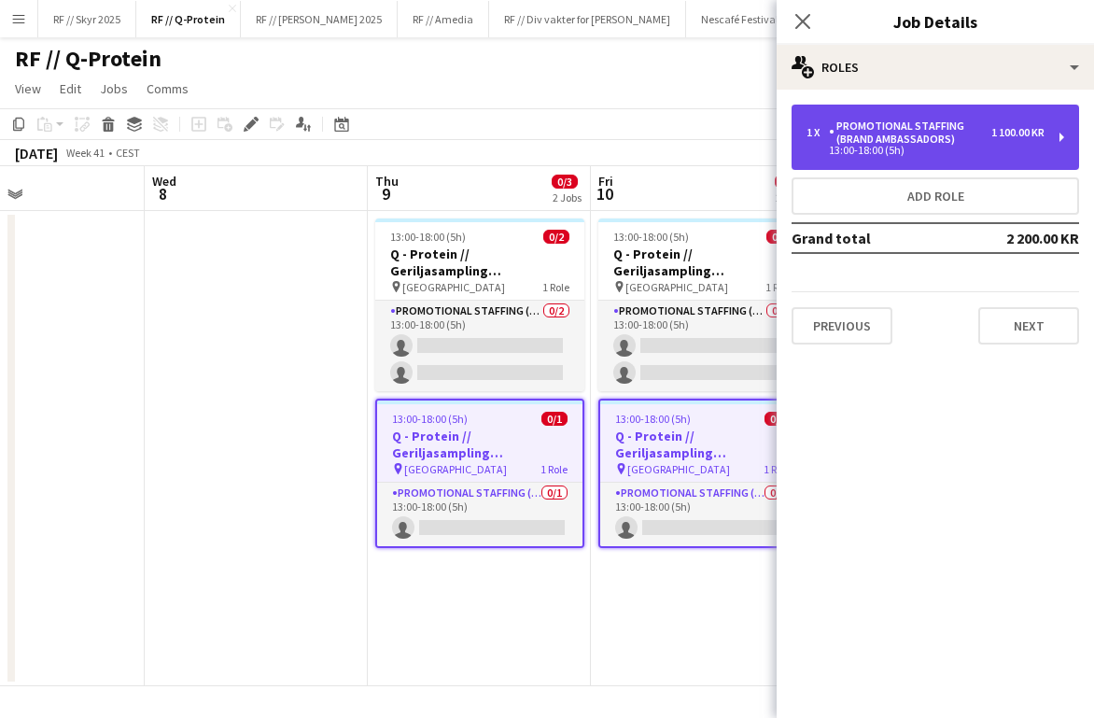
click at [793, 148] on div "13:00-18:00 (5h)" at bounding box center [925, 150] width 238 height 9
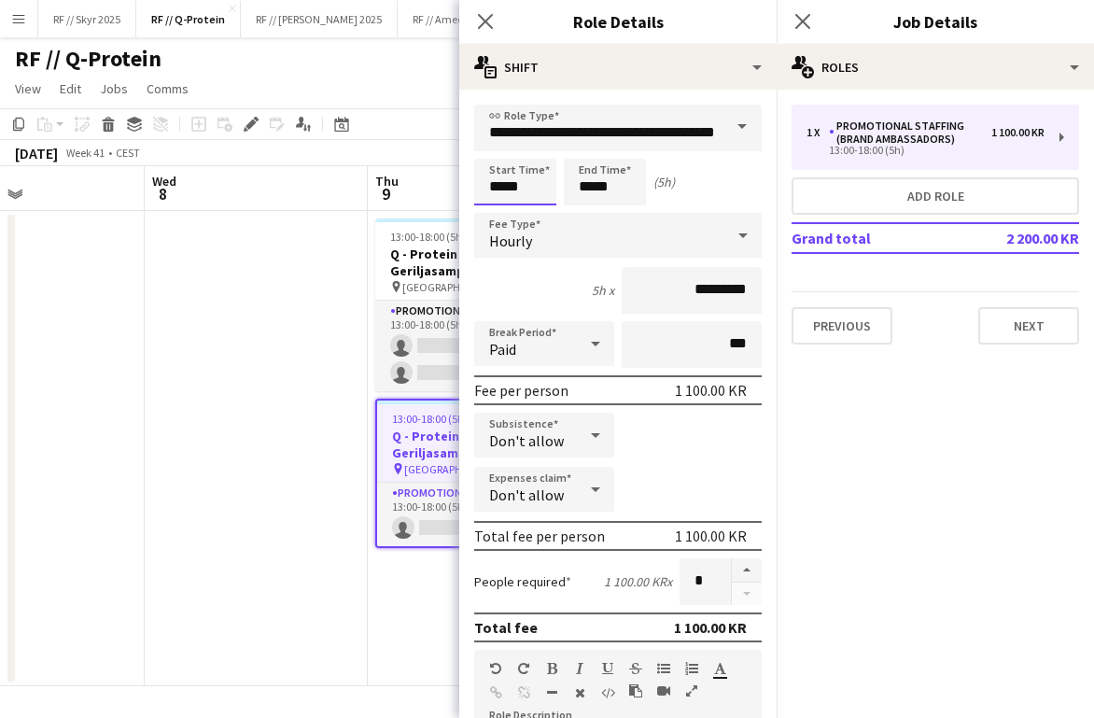
click at [496, 188] on input "*****" at bounding box center [515, 182] width 82 height 47
click at [496, 210] on div at bounding box center [496, 214] width 37 height 19
type input "*****"
click at [499, 151] on div at bounding box center [496, 149] width 37 height 19
click at [595, 196] on input "*****" at bounding box center [605, 182] width 82 height 47
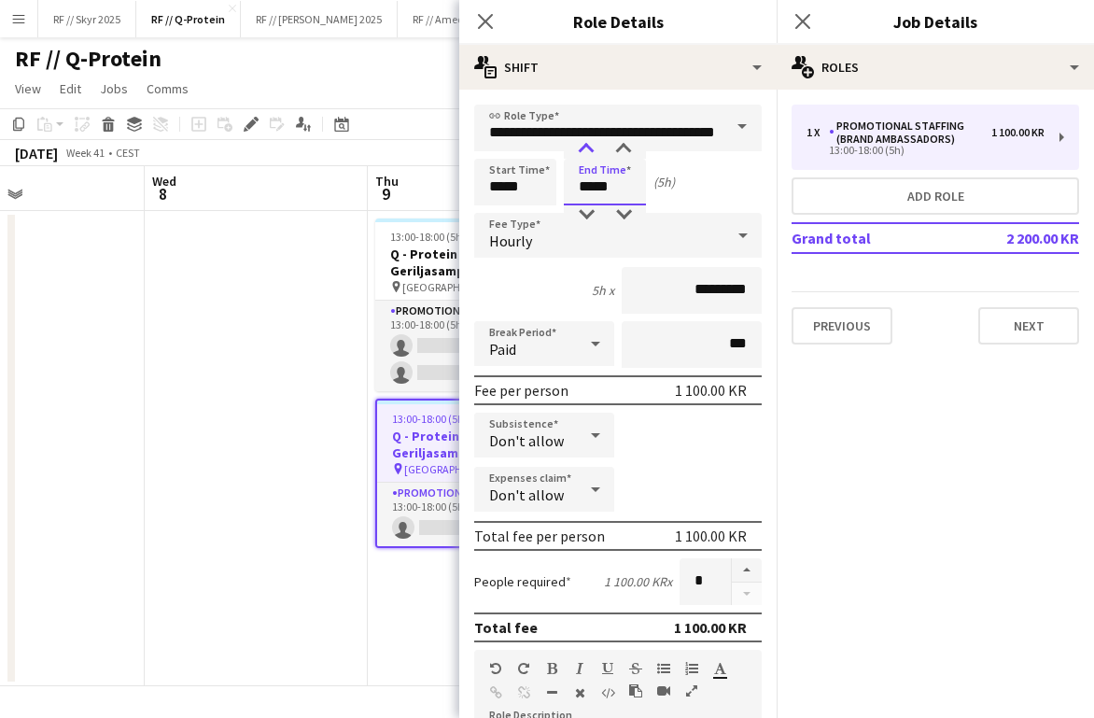
type input "*****"
click at [580, 146] on div at bounding box center [585, 149] width 37 height 19
click at [695, 198] on div "Start Time ***** End Time ***** (6h)" at bounding box center [617, 182] width 287 height 47
click at [369, 263] on app-date-cell "13:00-18:00 (5h) 0/2 Q - Protein // Geriljasampling [GEOGRAPHIC_DATA] pin Krist…" at bounding box center [479, 448] width 223 height 475
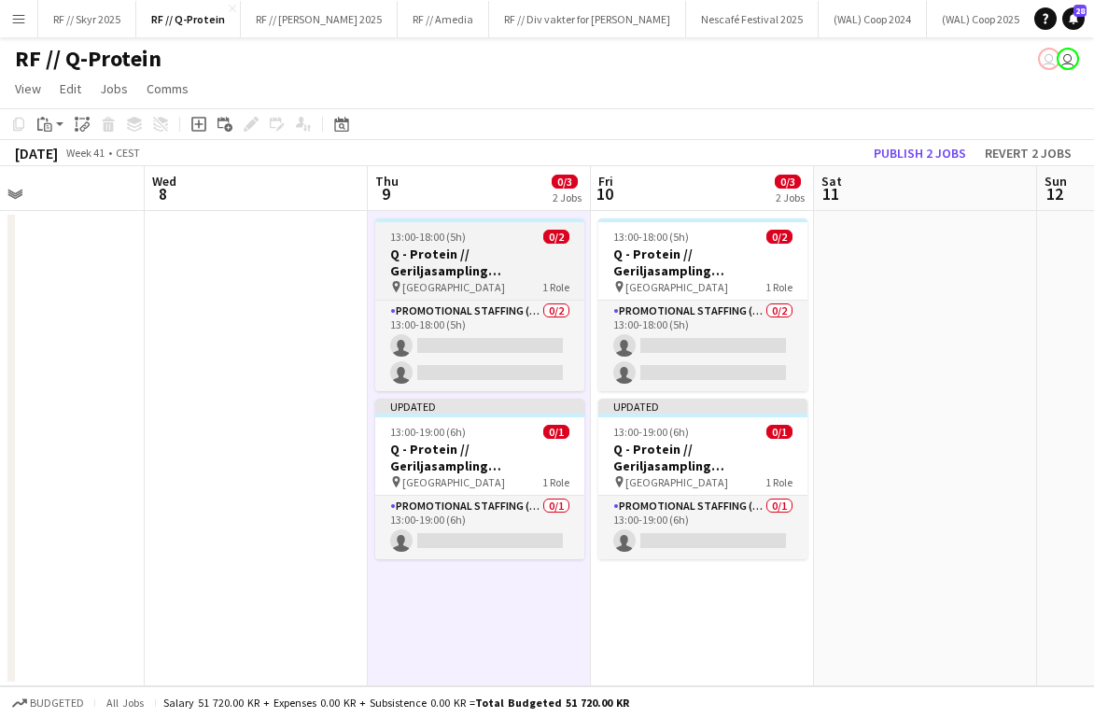
click at [469, 263] on h3 "Q - Protein // Geriljasampling [GEOGRAPHIC_DATA]" at bounding box center [479, 262] width 209 height 34
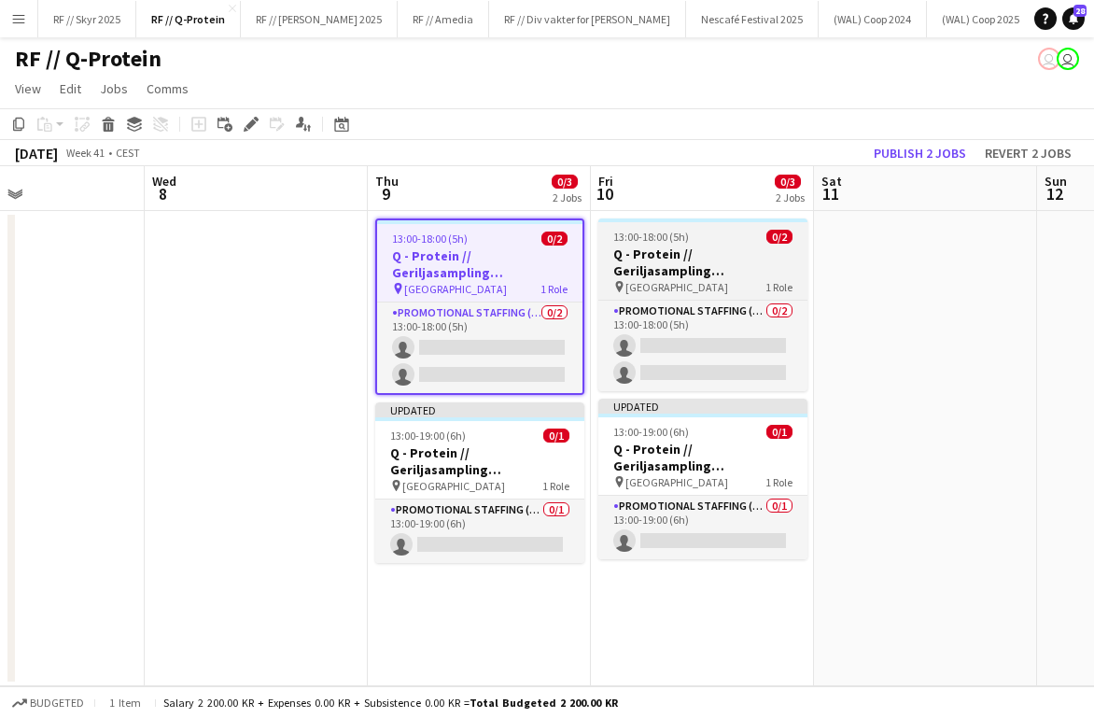
click at [619, 263] on h3 "Q - Protein // Geriljasampling [GEOGRAPHIC_DATA]" at bounding box center [702, 262] width 209 height 34
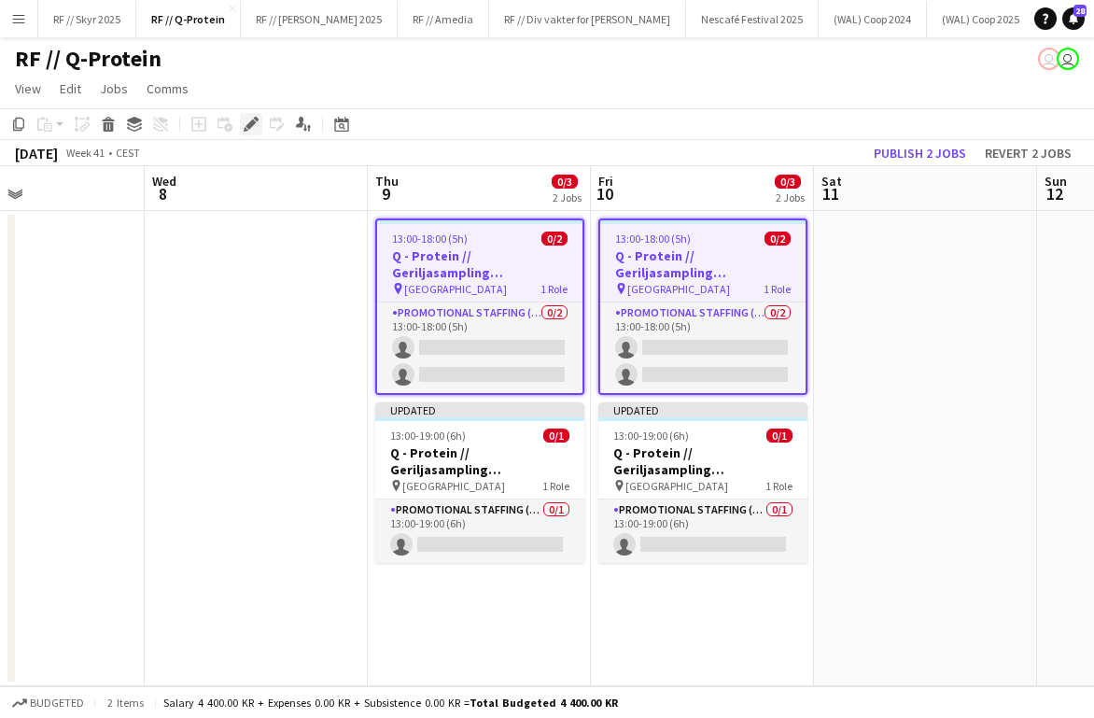
click at [245, 127] on icon "Edit" at bounding box center [251, 124] width 15 height 15
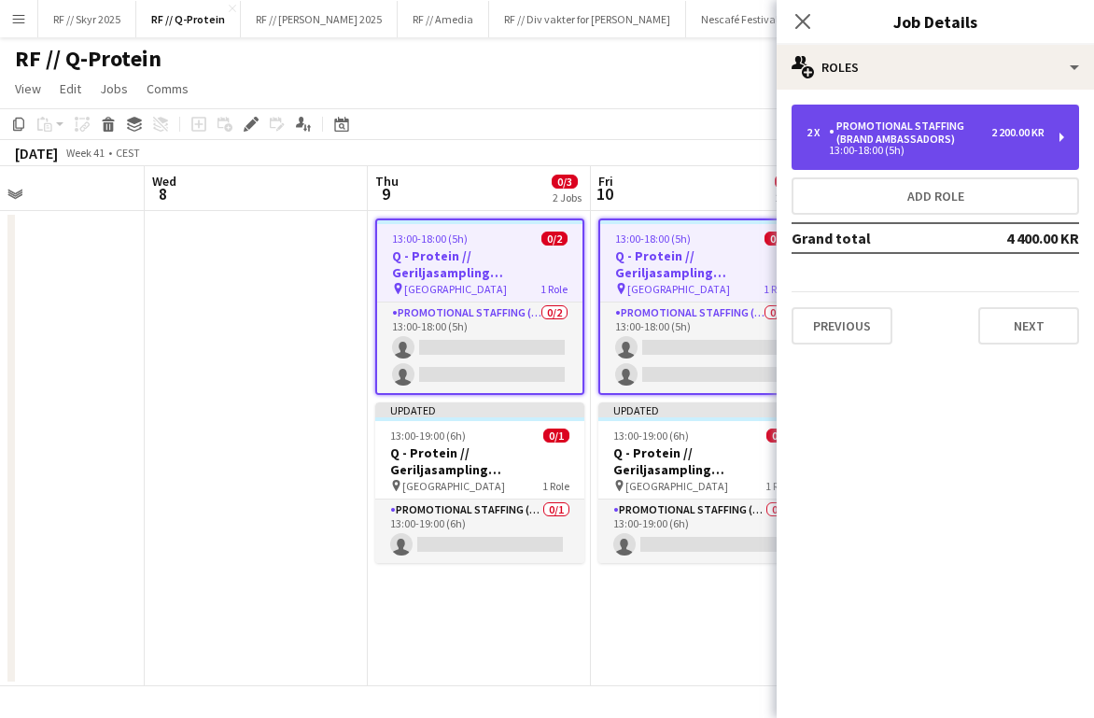
click at [793, 151] on div "13:00-18:00 (5h)" at bounding box center [925, 150] width 238 height 9
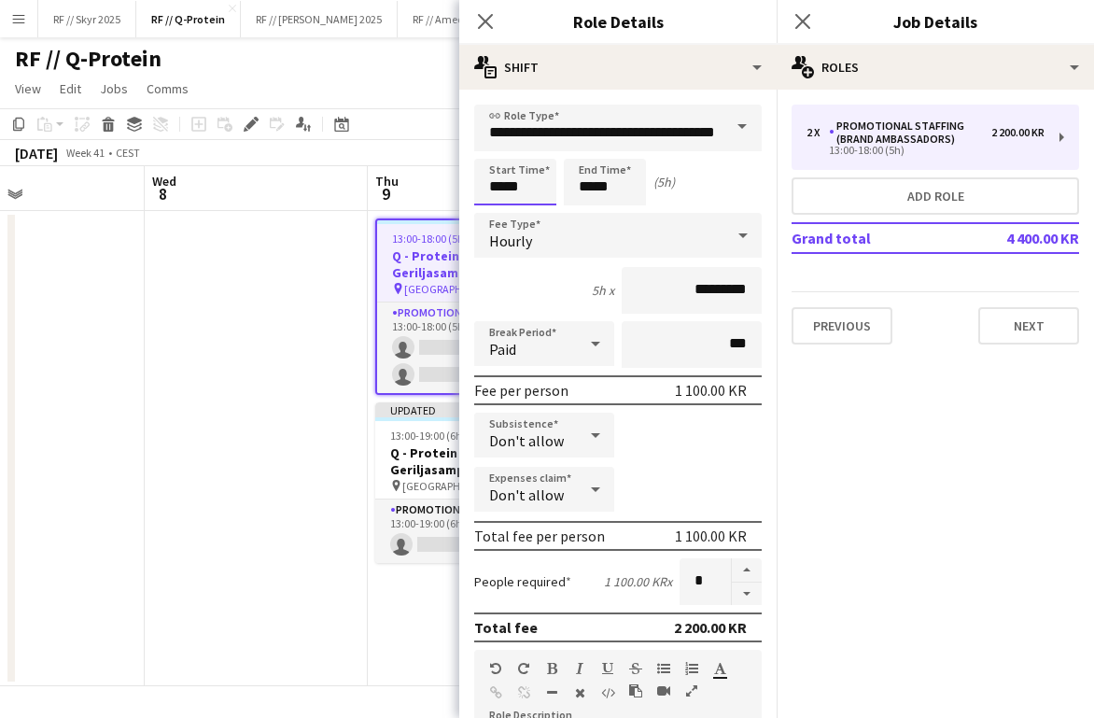
click at [504, 180] on input "*****" at bounding box center [515, 182] width 82 height 47
type input "*****"
click at [501, 153] on div at bounding box center [496, 149] width 37 height 19
click at [332, 292] on app-date-cell at bounding box center [256, 448] width 223 height 475
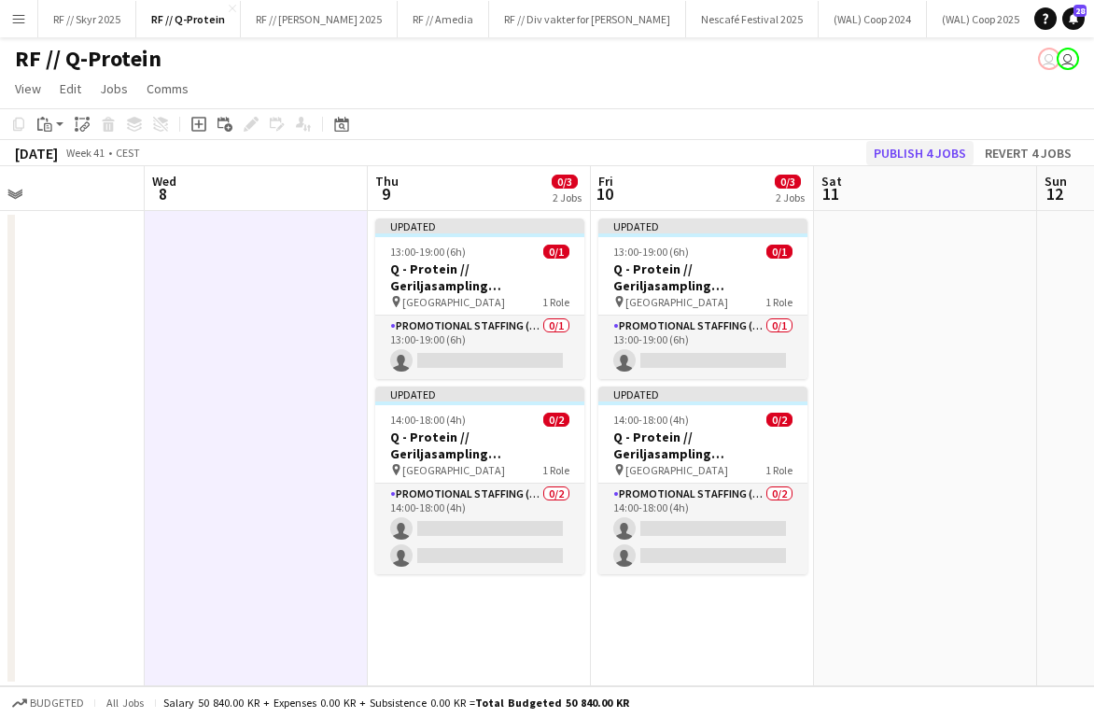
click at [793, 159] on button "Publish 4 jobs" at bounding box center [919, 153] width 107 height 24
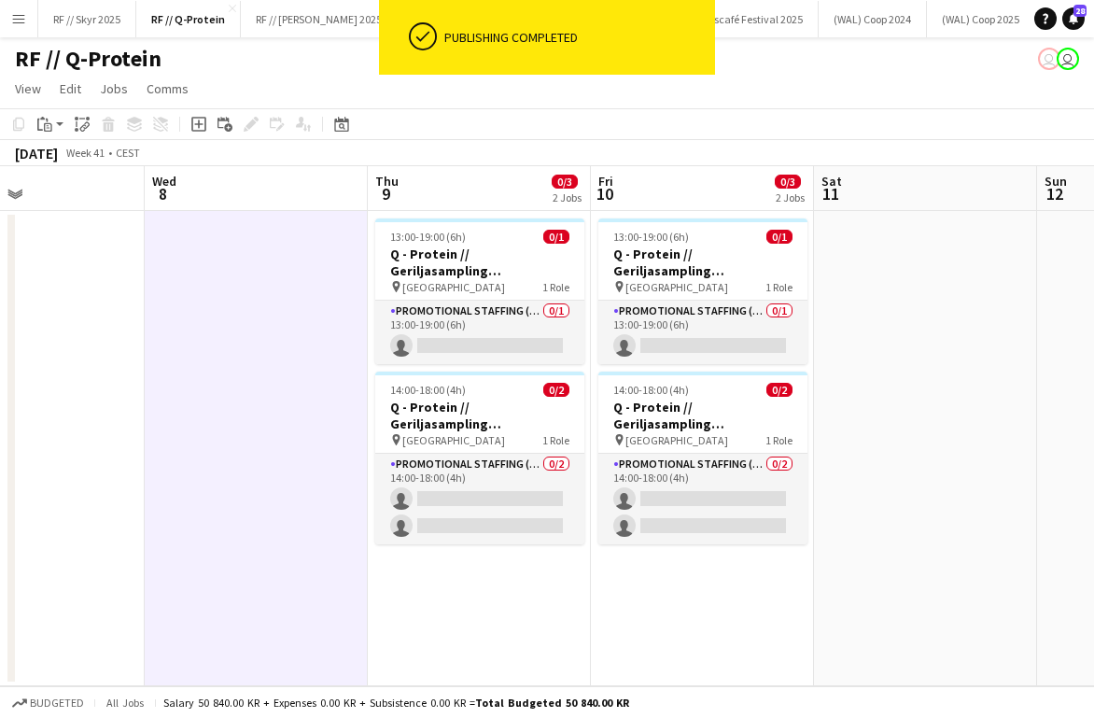
click at [616, 611] on app-date-cell "13:00-19:00 (6h) 0/1 Q - Protein // Geriljasampling [GEOGRAPHIC_DATA] pin Krist…" at bounding box center [702, 448] width 223 height 475
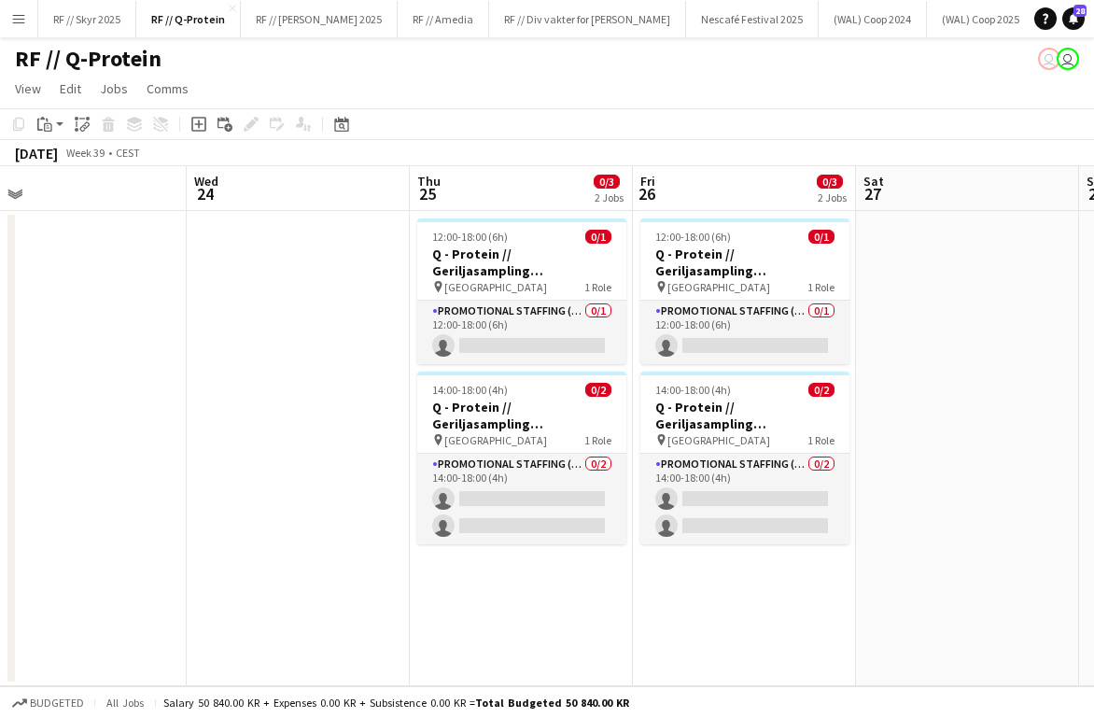
scroll to position [0, 481]
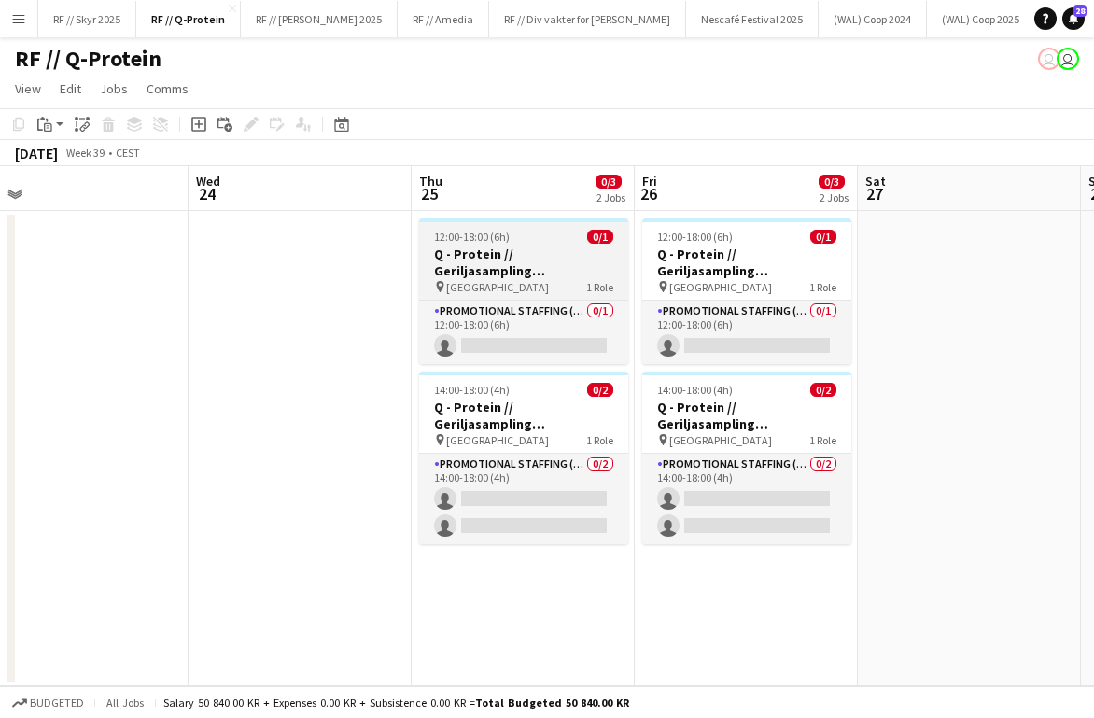
click at [484, 246] on h3 "Q - Protein // Geriljasampling [GEOGRAPHIC_DATA]" at bounding box center [523, 262] width 209 height 34
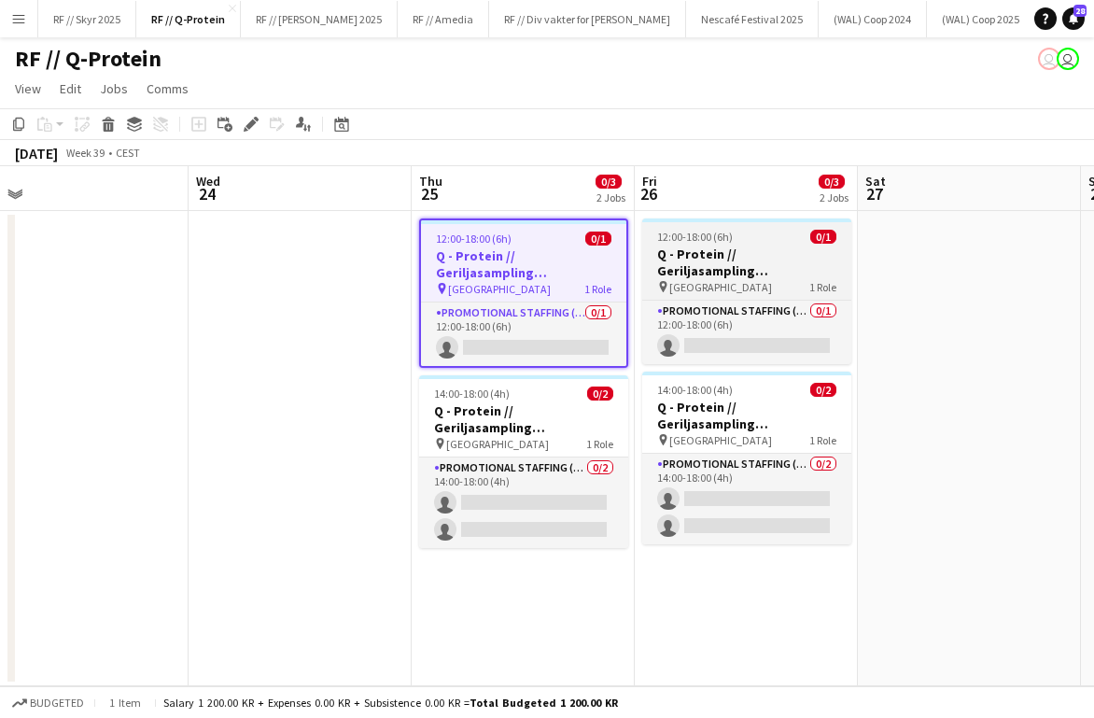
click at [695, 263] on h3 "Q - Protein // Geriljasampling [GEOGRAPHIC_DATA]" at bounding box center [746, 262] width 209 height 34
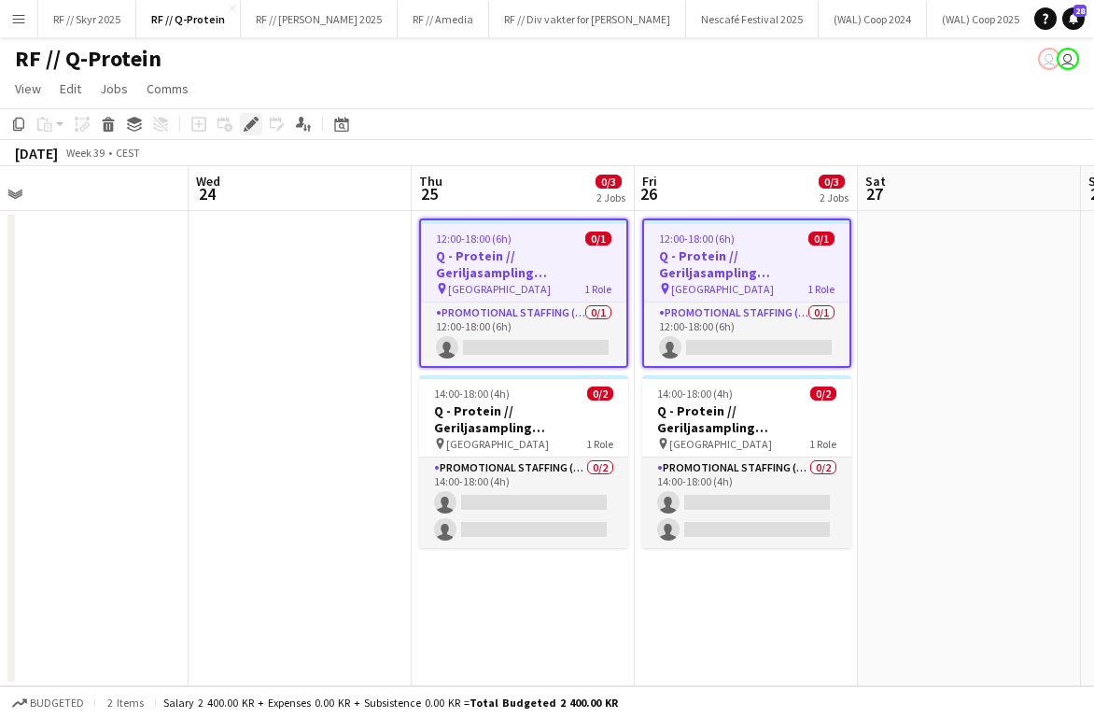
click at [246, 126] on icon at bounding box center [250, 124] width 10 height 10
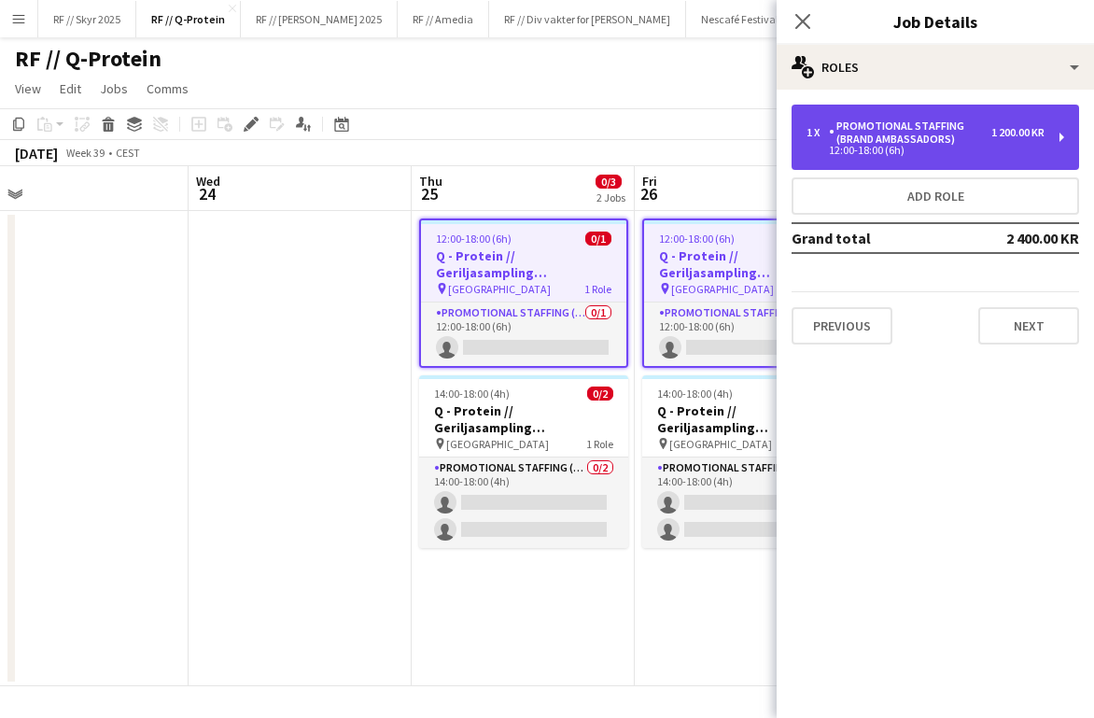
click at [793, 147] on div "12:00-18:00 (6h)" at bounding box center [925, 150] width 238 height 9
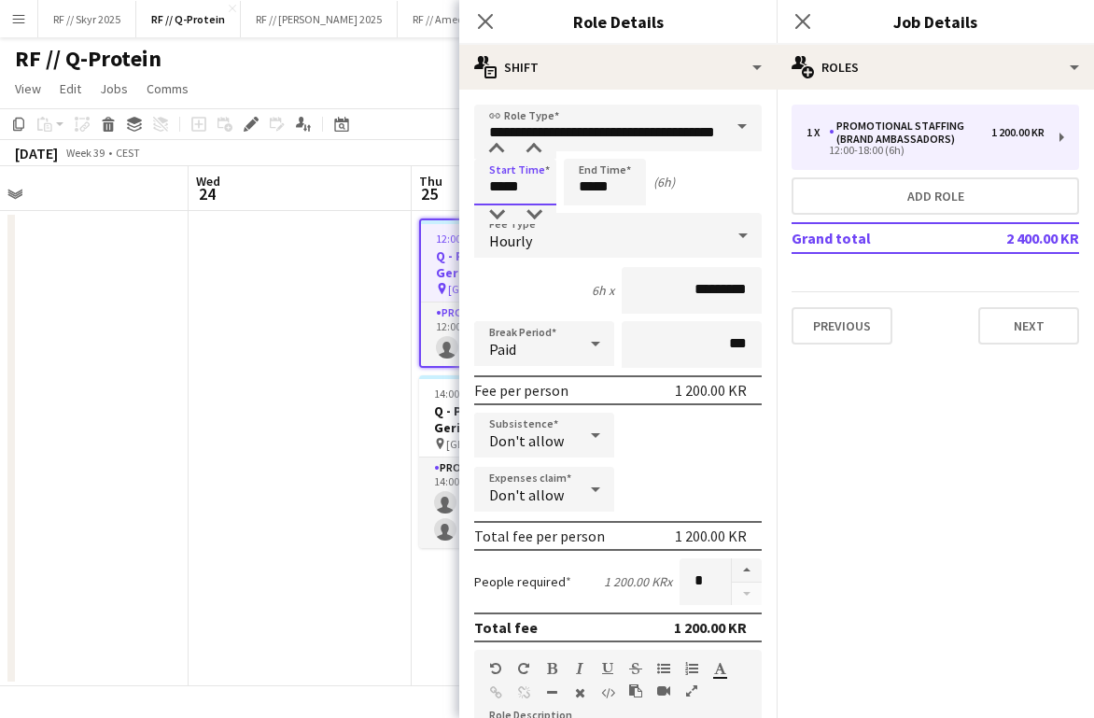
click at [498, 182] on input "*****" at bounding box center [515, 182] width 82 height 47
type input "*****"
click at [501, 155] on div at bounding box center [496, 149] width 37 height 19
click at [373, 317] on app-date-cell at bounding box center [299, 448] width 223 height 475
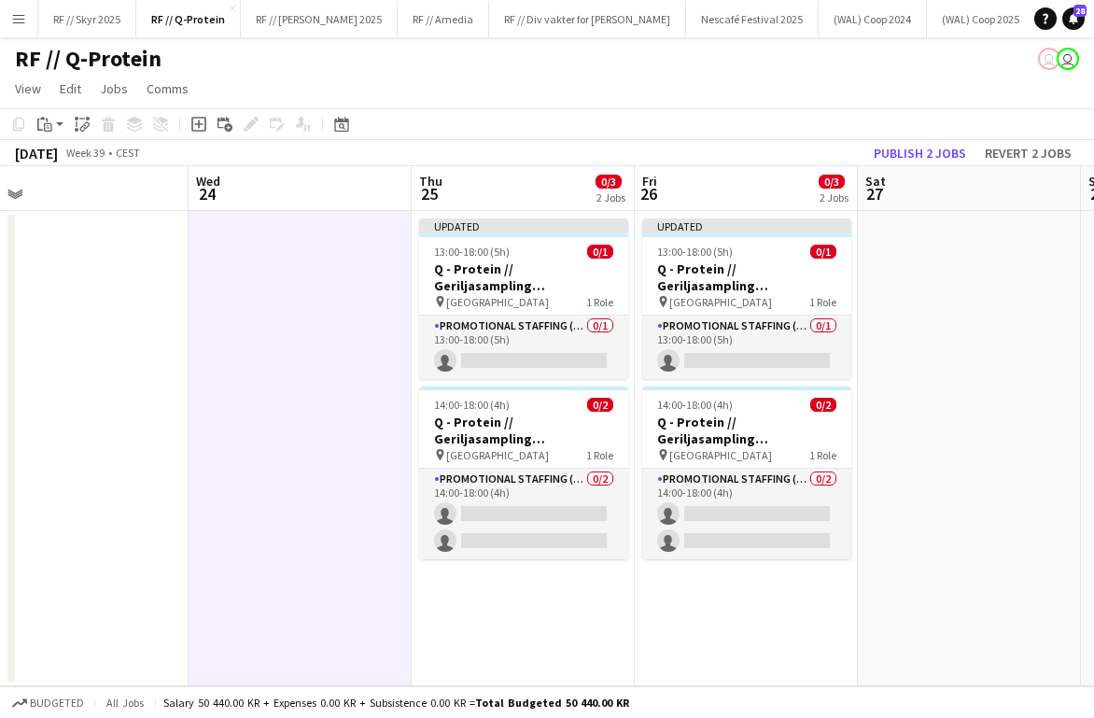
click at [793, 132] on app-toolbar "Copy Paste Paste Command V Paste with crew Command Shift V Paste linked Job [GE…" at bounding box center [547, 124] width 1094 height 32
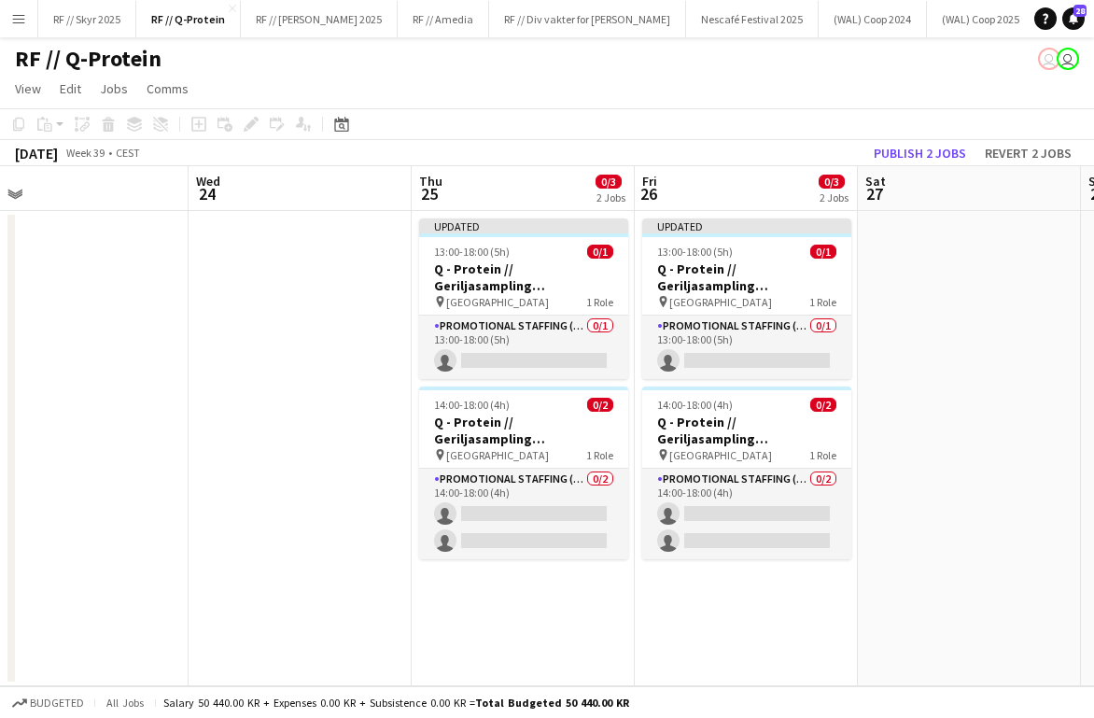
click at [793, 167] on app-board-header-date "Sat 27" at bounding box center [968, 188] width 223 height 45
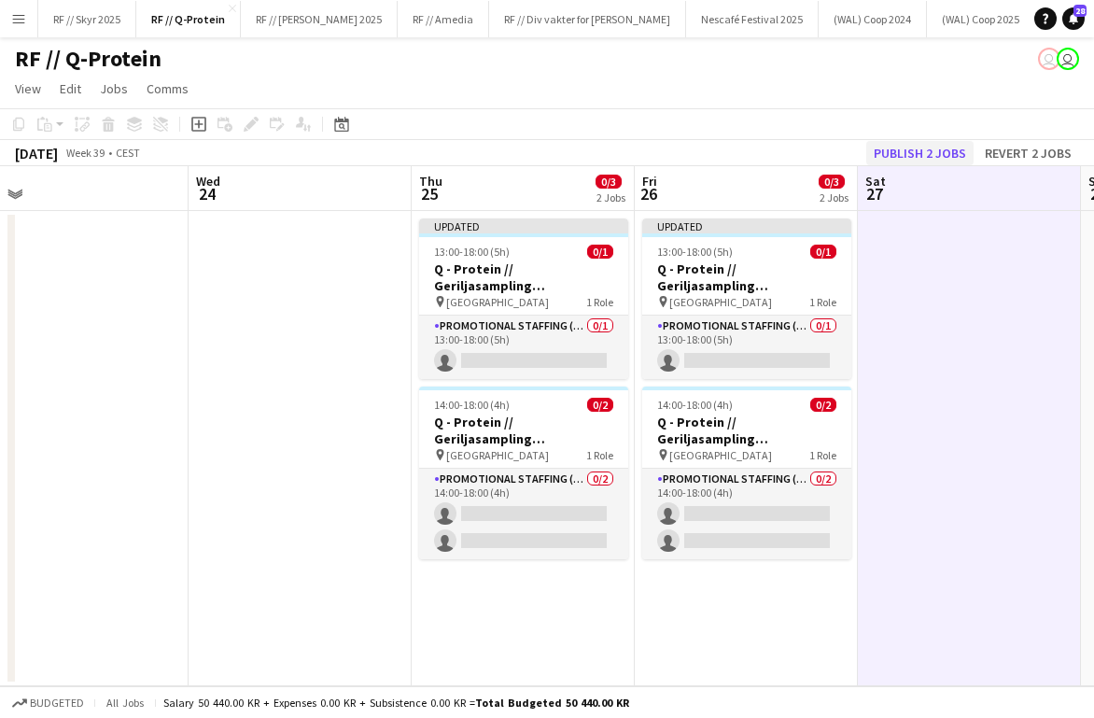
click at [793, 154] on button "Publish 2 jobs" at bounding box center [919, 153] width 107 height 24
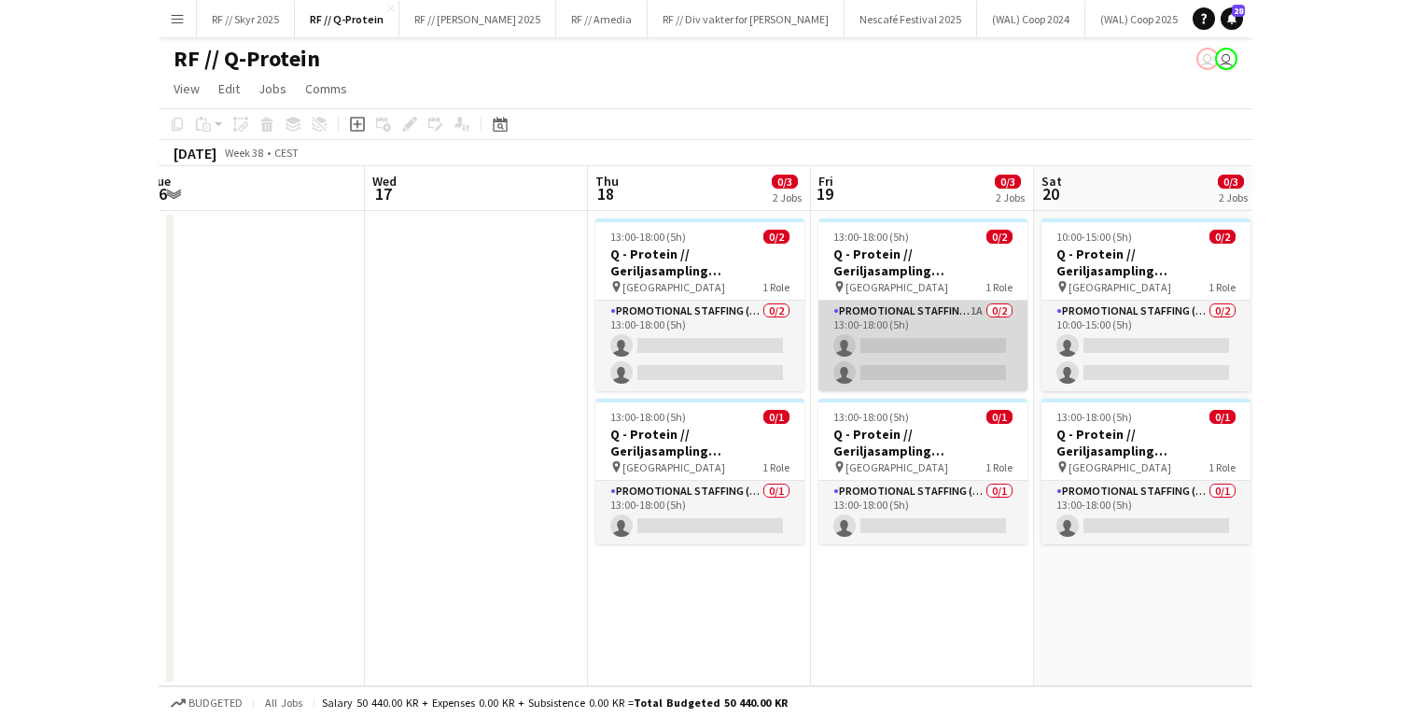
scroll to position [0, 492]
